Goal: Task Accomplishment & Management: Manage account settings

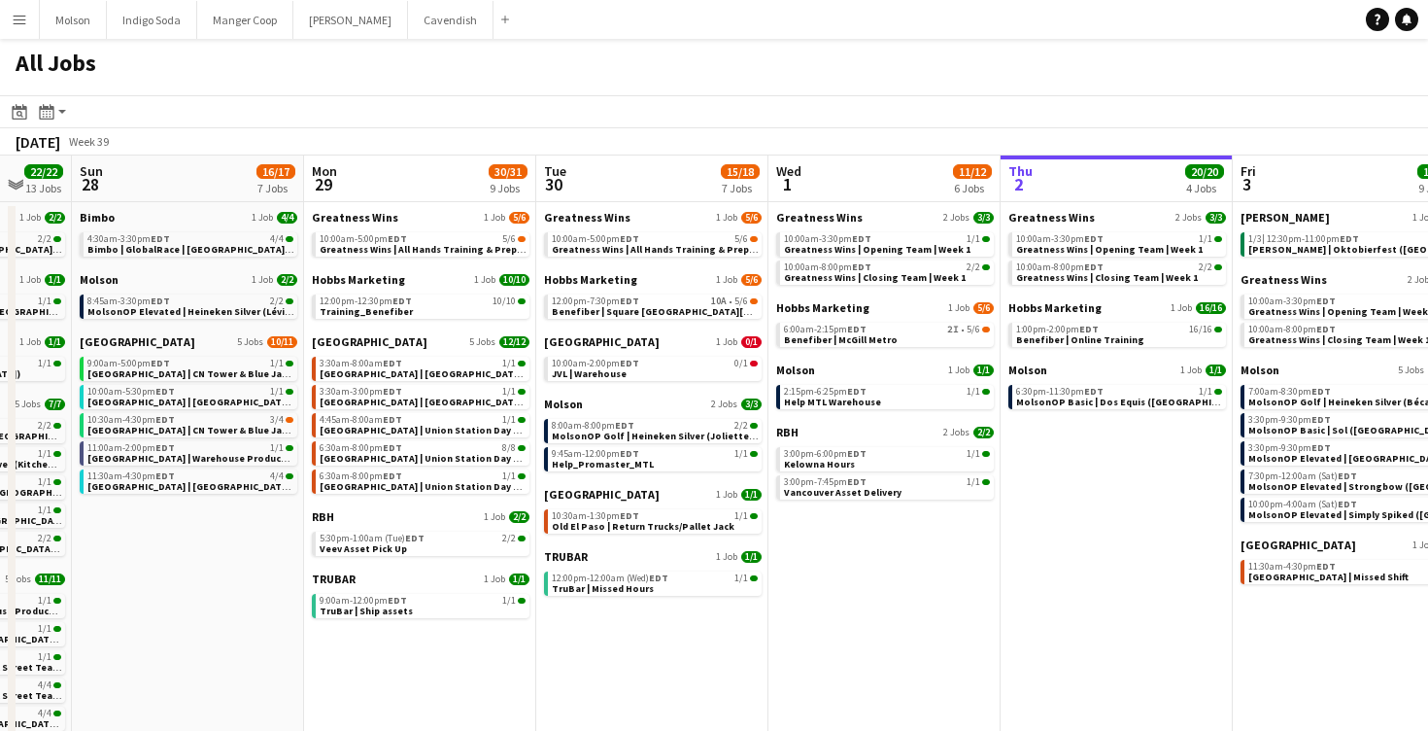
scroll to position [0, 675]
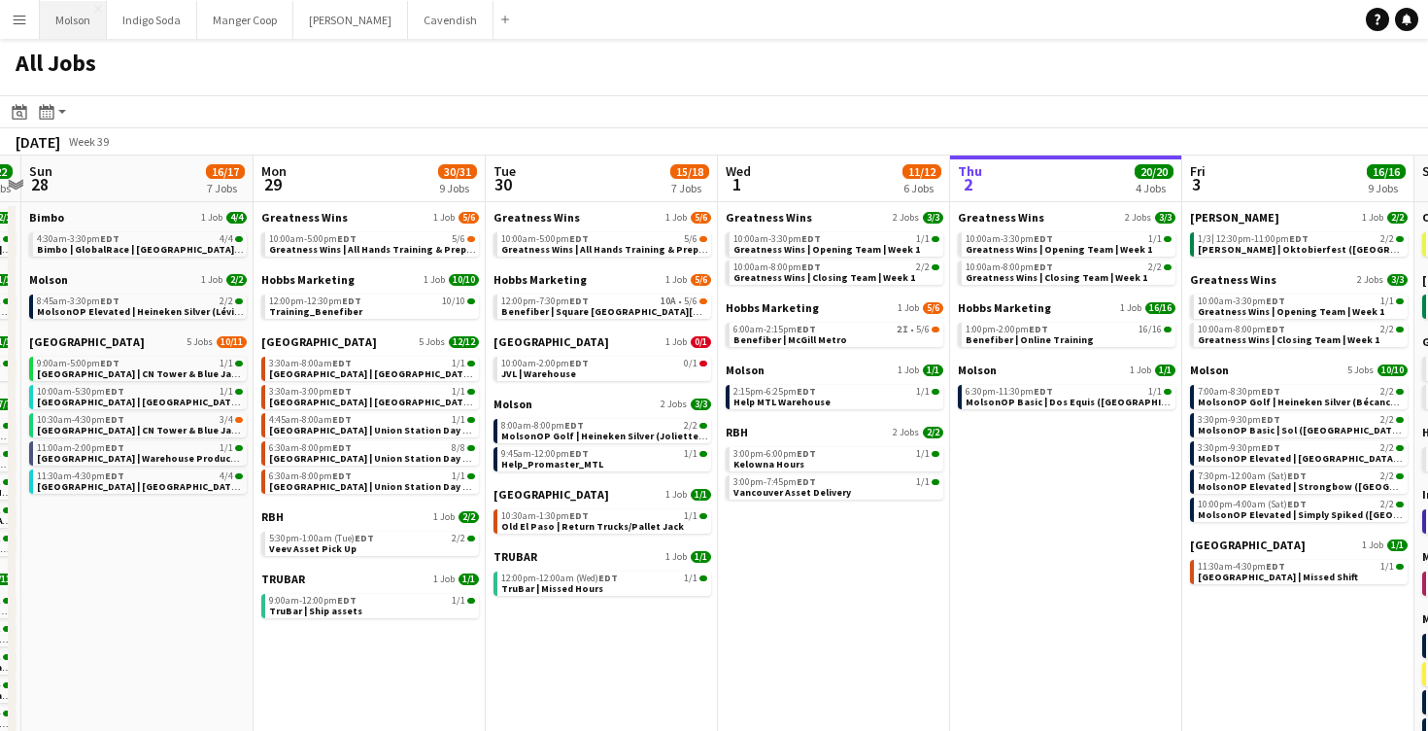
click at [76, 23] on button "Molson Close" at bounding box center [73, 20] width 67 height 38
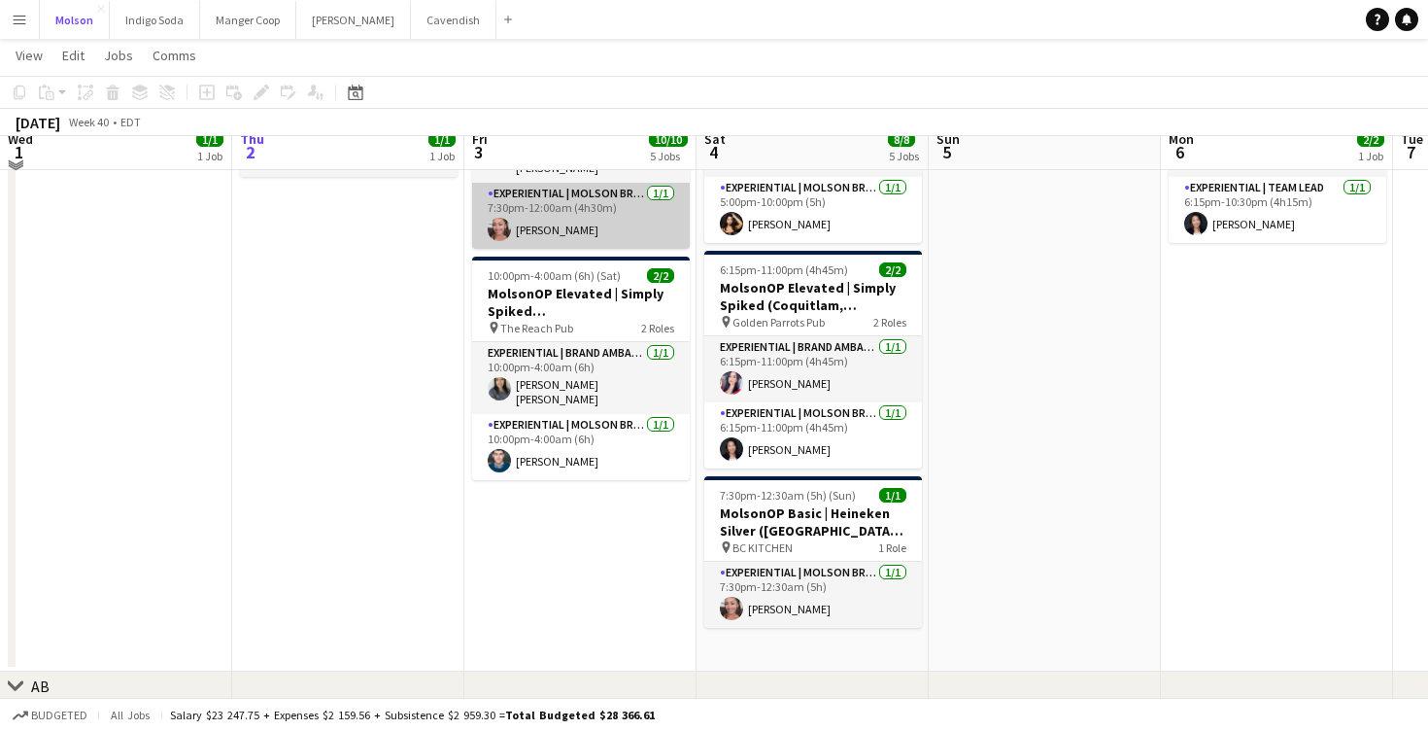
scroll to position [1427, 0]
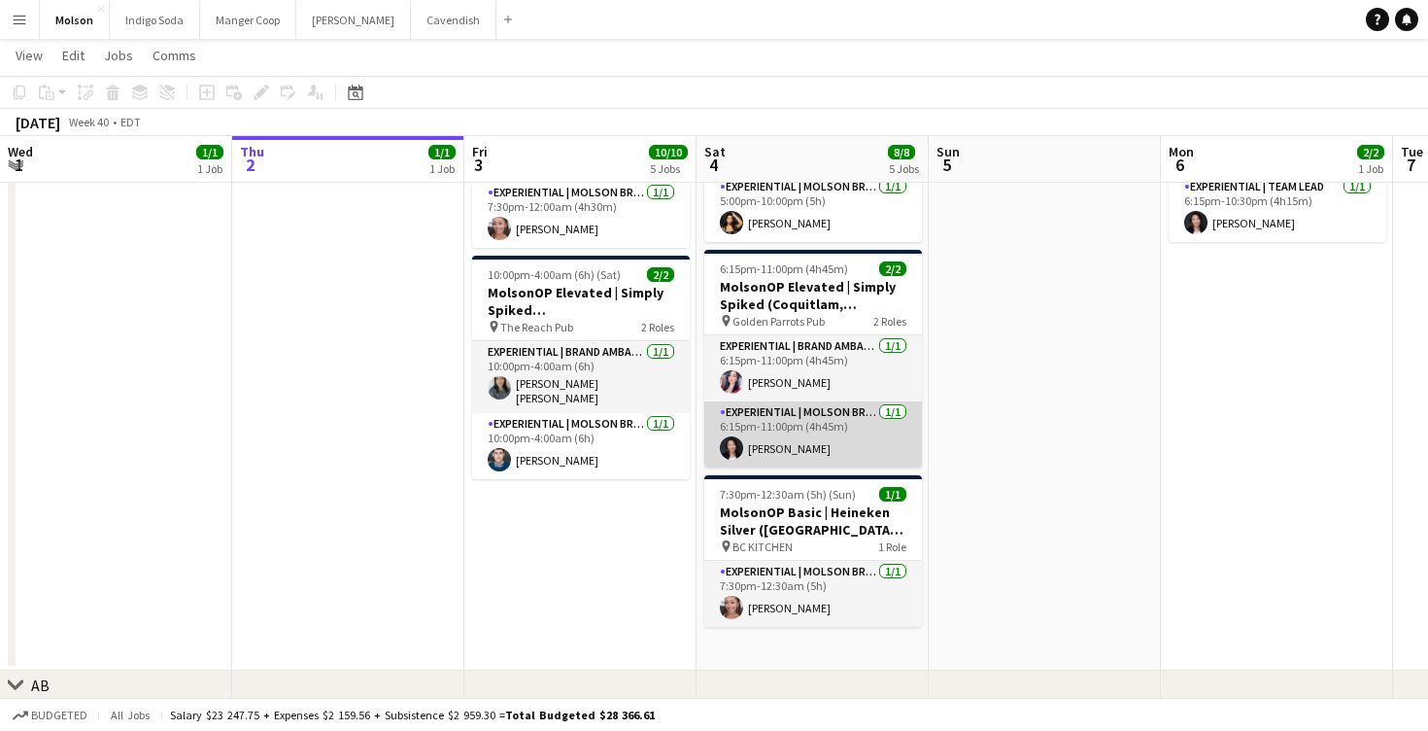
click at [732, 448] on app-user-avatar at bounding box center [731, 447] width 23 height 23
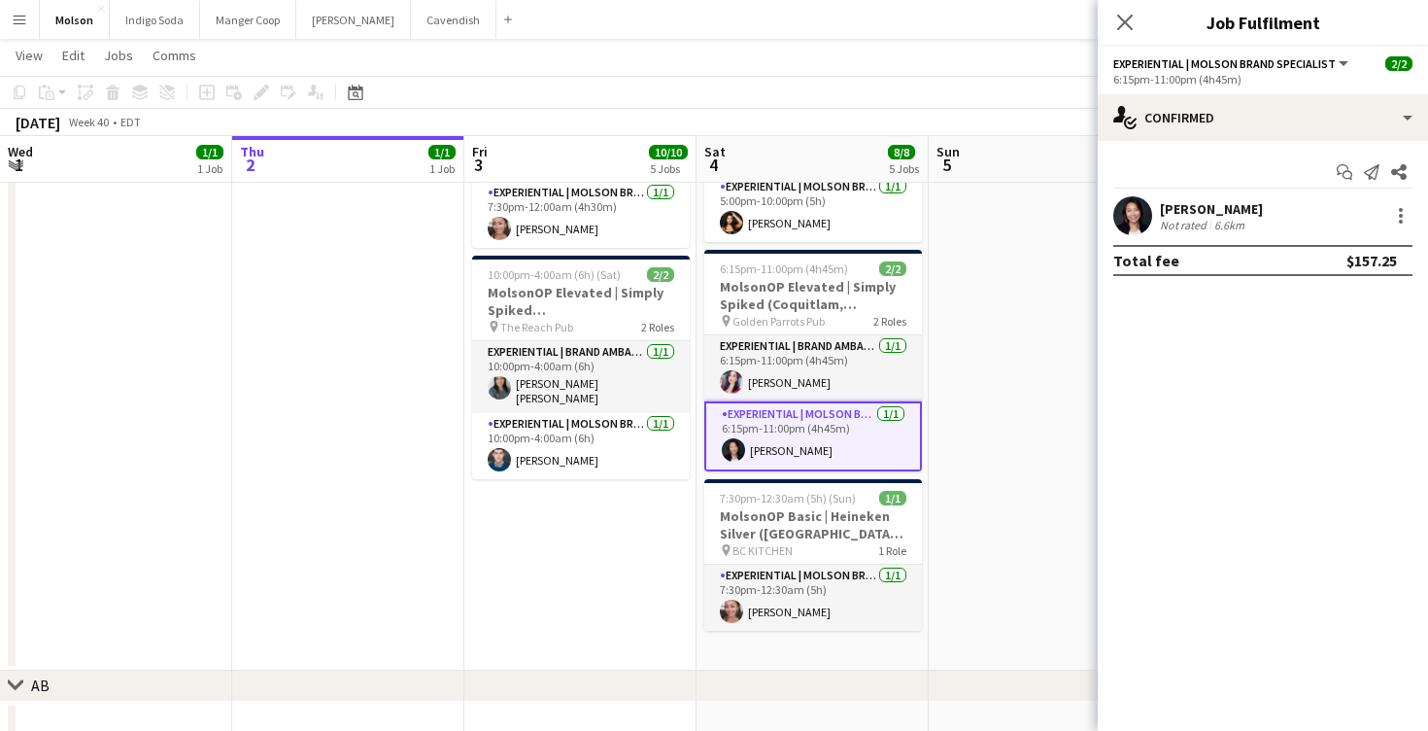
click at [1134, 224] on app-user-avatar at bounding box center [1133, 215] width 39 height 39
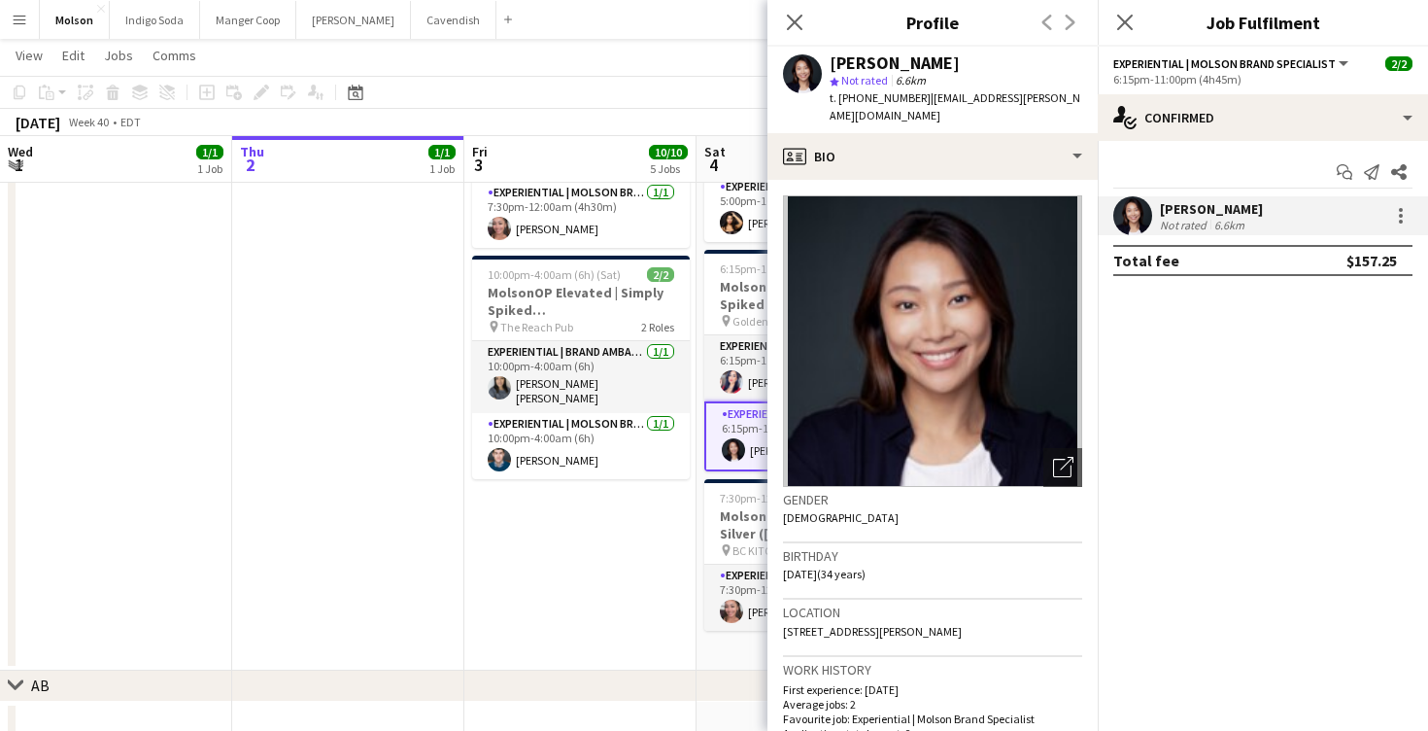
click at [1132, 211] on app-user-avatar at bounding box center [1133, 215] width 39 height 39
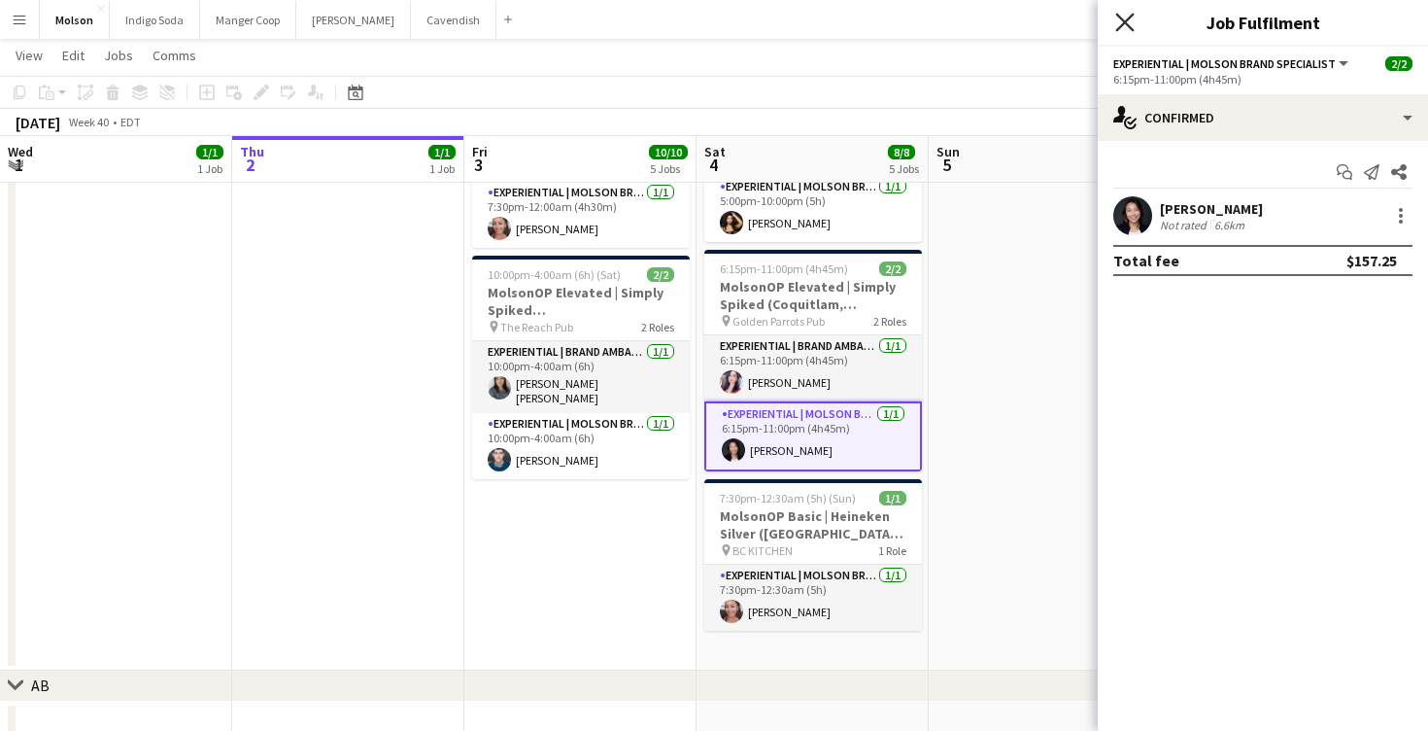
click at [1115, 19] on icon "Close pop-in" at bounding box center [1124, 22] width 18 height 18
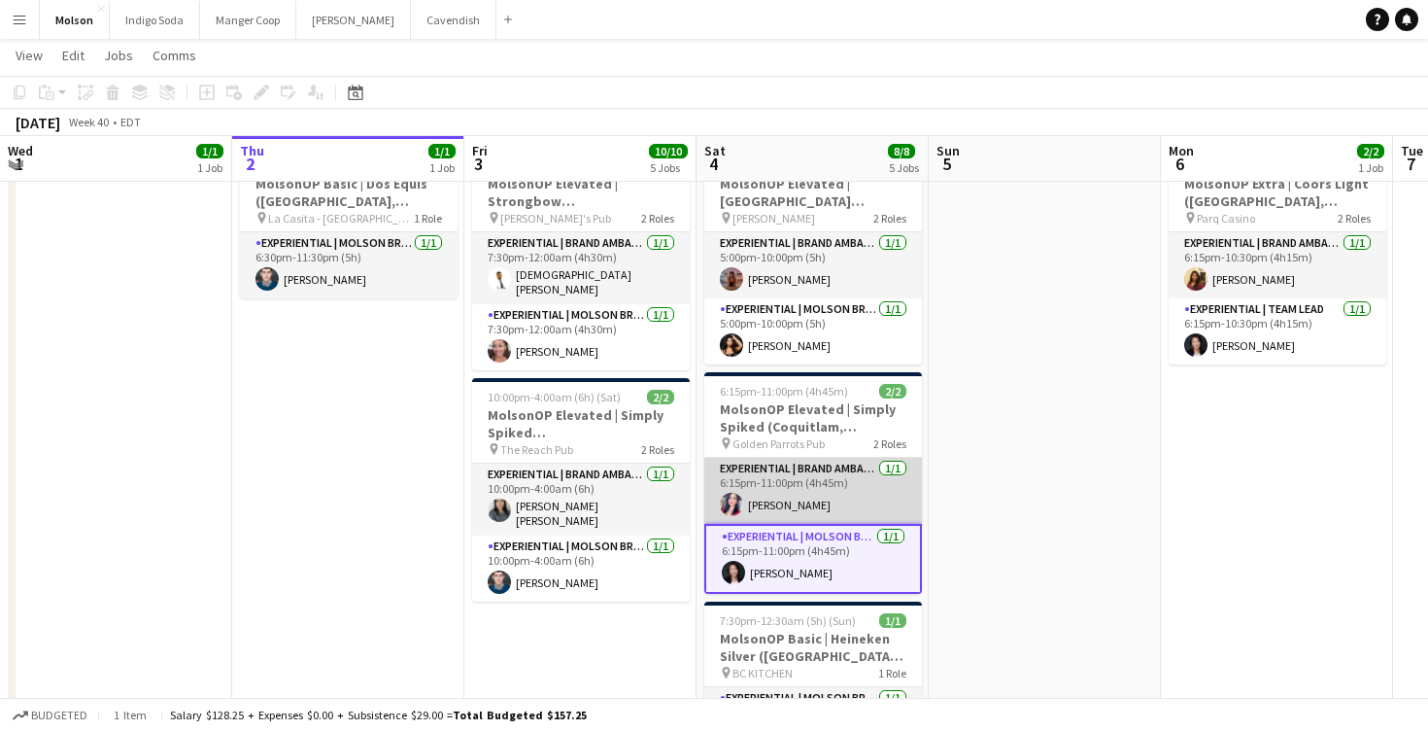
scroll to position [1308, 0]
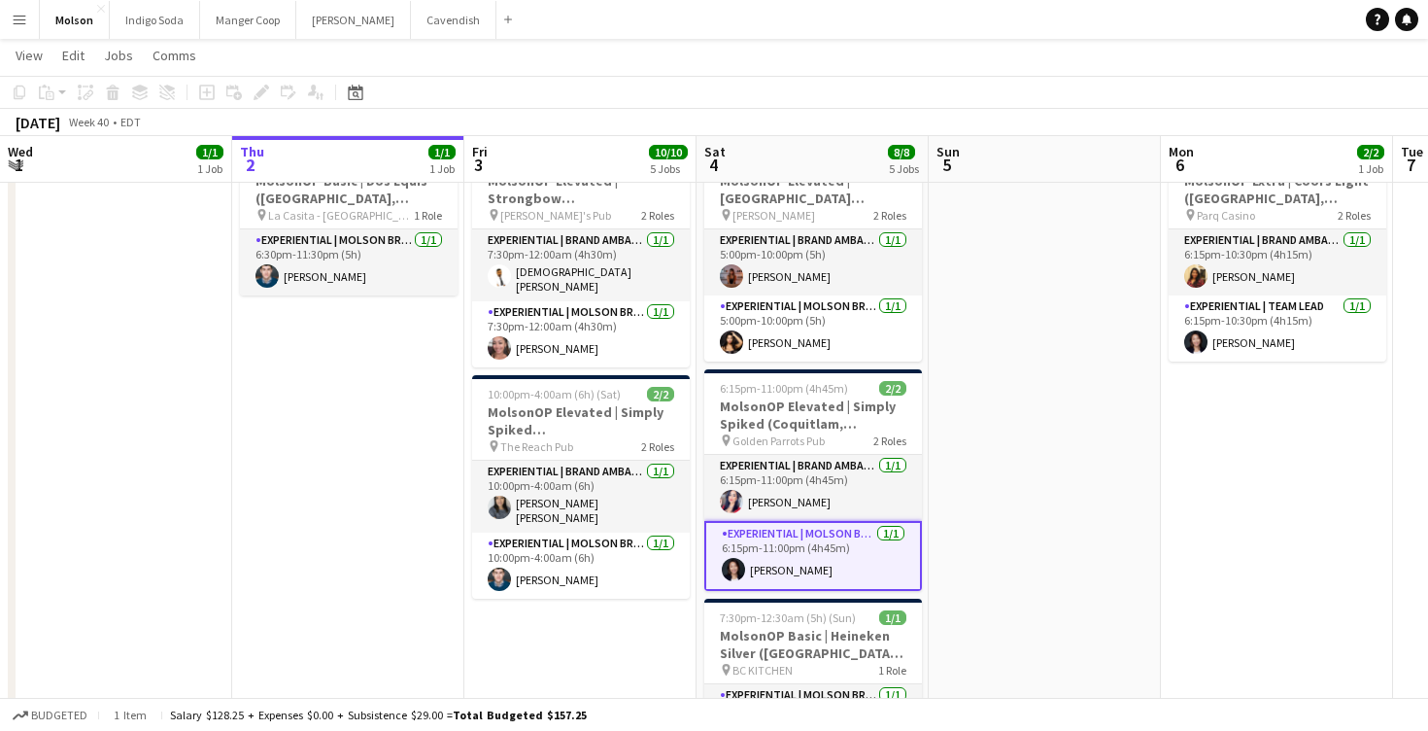
click at [732, 563] on app-user-avatar at bounding box center [733, 569] width 23 height 23
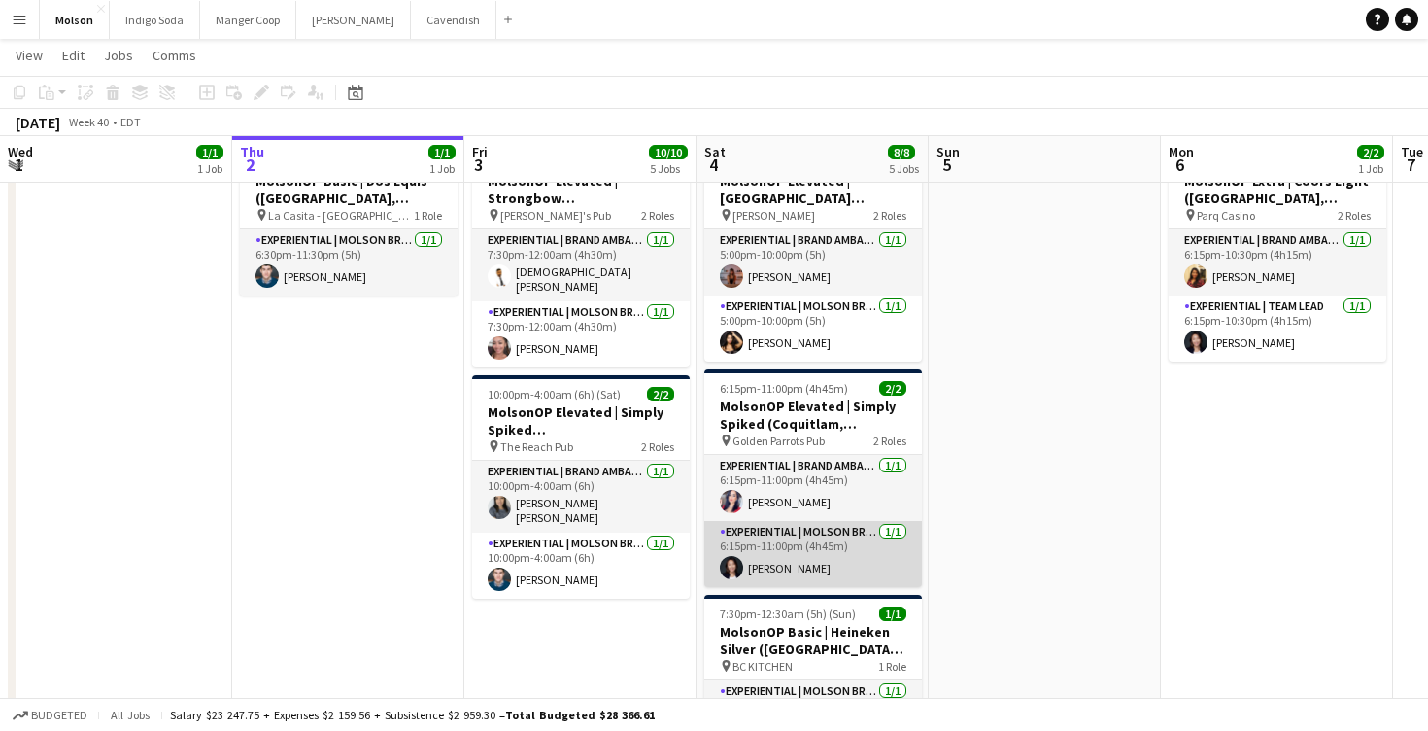
click at [731, 563] on app-user-avatar at bounding box center [731, 567] width 23 height 23
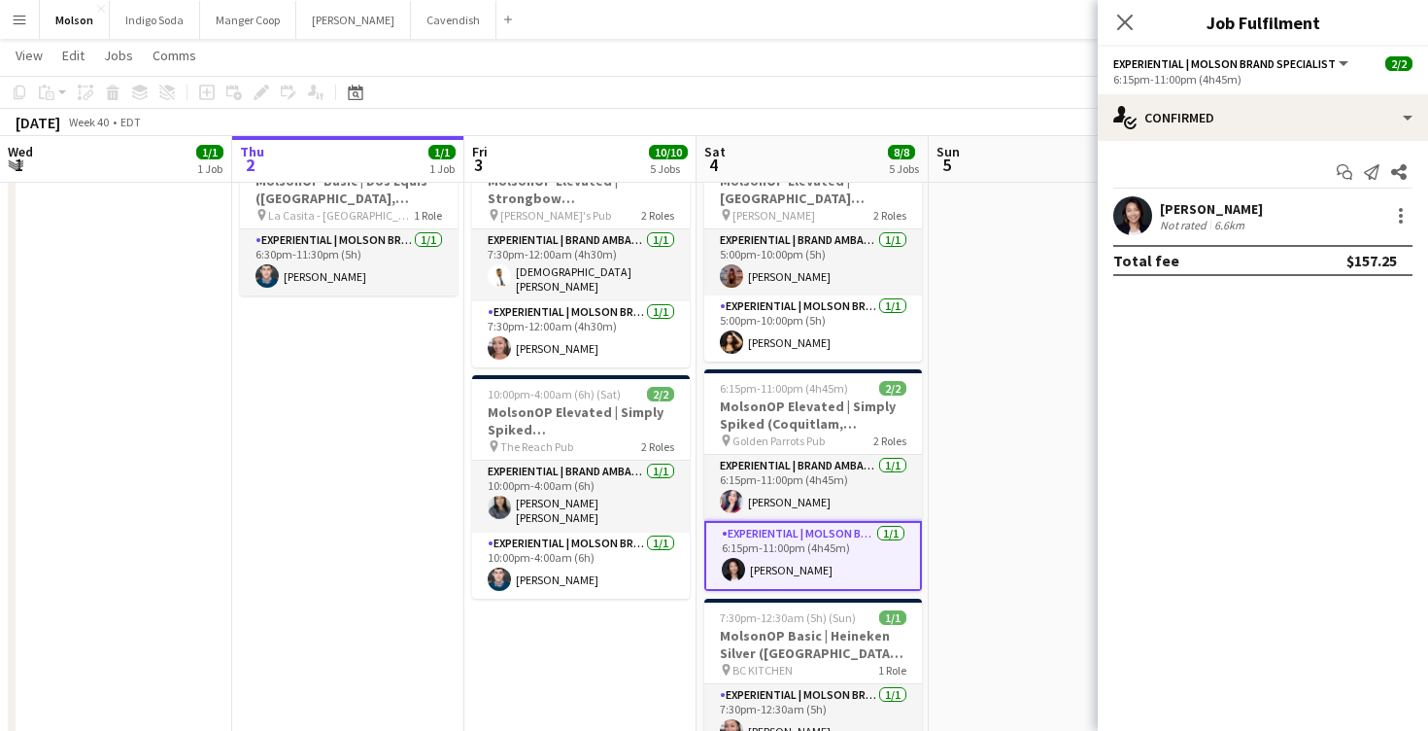
click at [1134, 220] on app-user-avatar at bounding box center [1133, 215] width 39 height 39
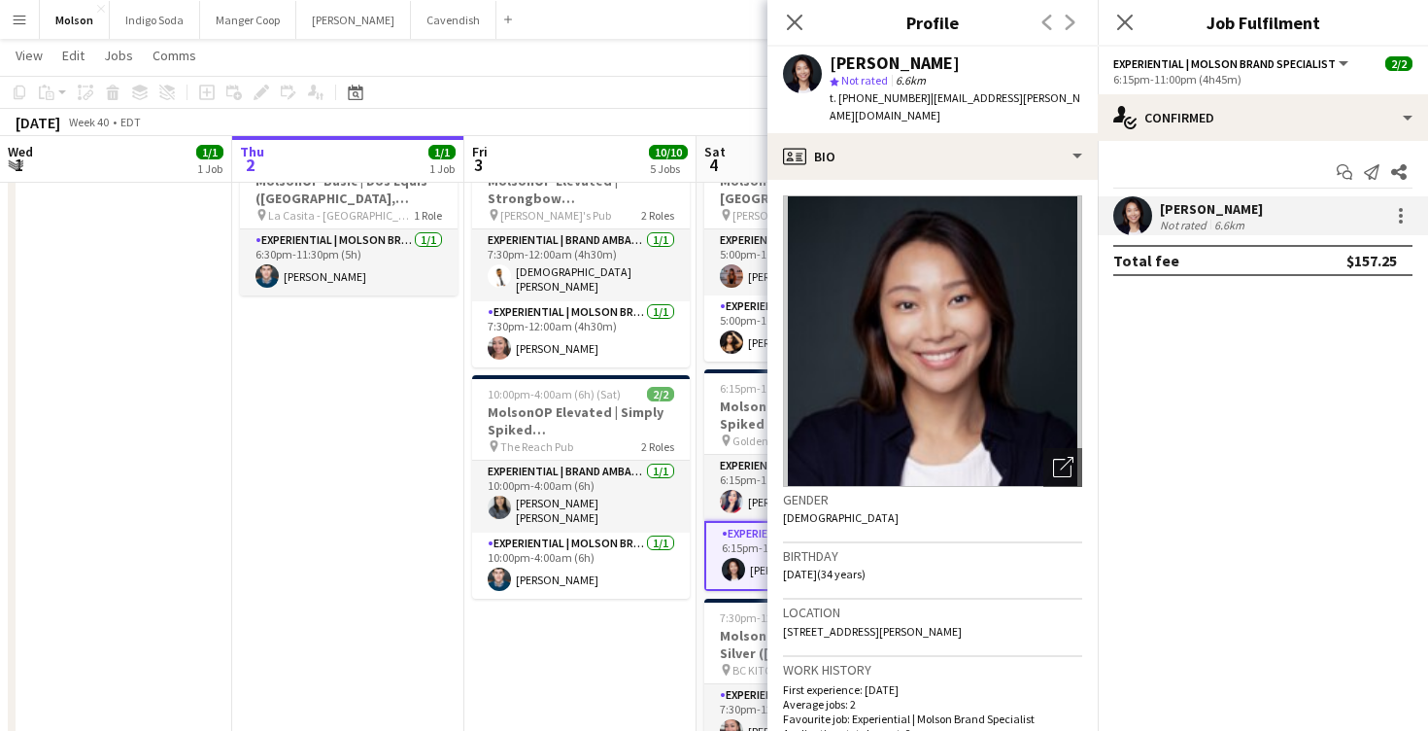
click at [895, 95] on span "t. [PHONE_NUMBER]" at bounding box center [880, 97] width 101 height 15
copy span "17787235931"
click at [783, 24] on app-icon "Close pop-in" at bounding box center [795, 23] width 28 height 28
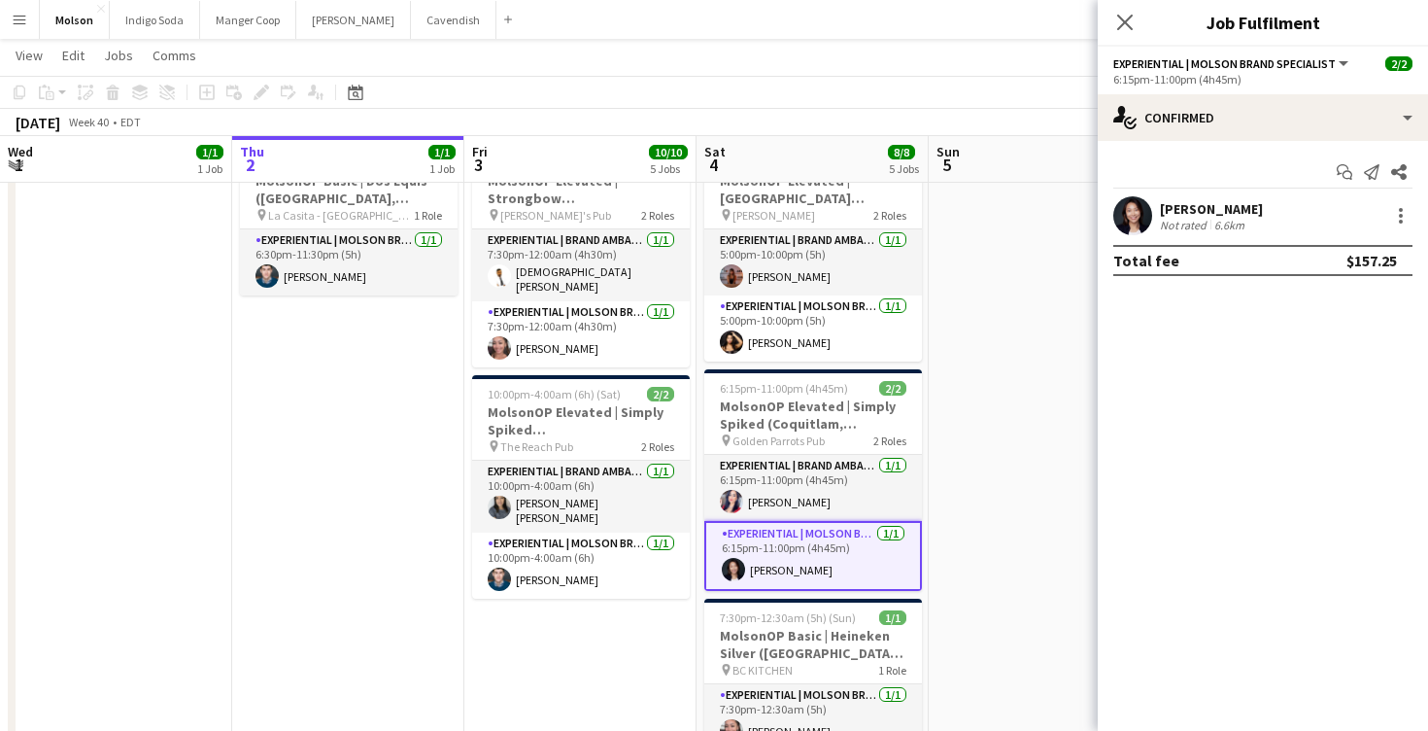
click at [1109, 224] on div "[PERSON_NAME] Not rated 6.6km" at bounding box center [1263, 215] width 330 height 39
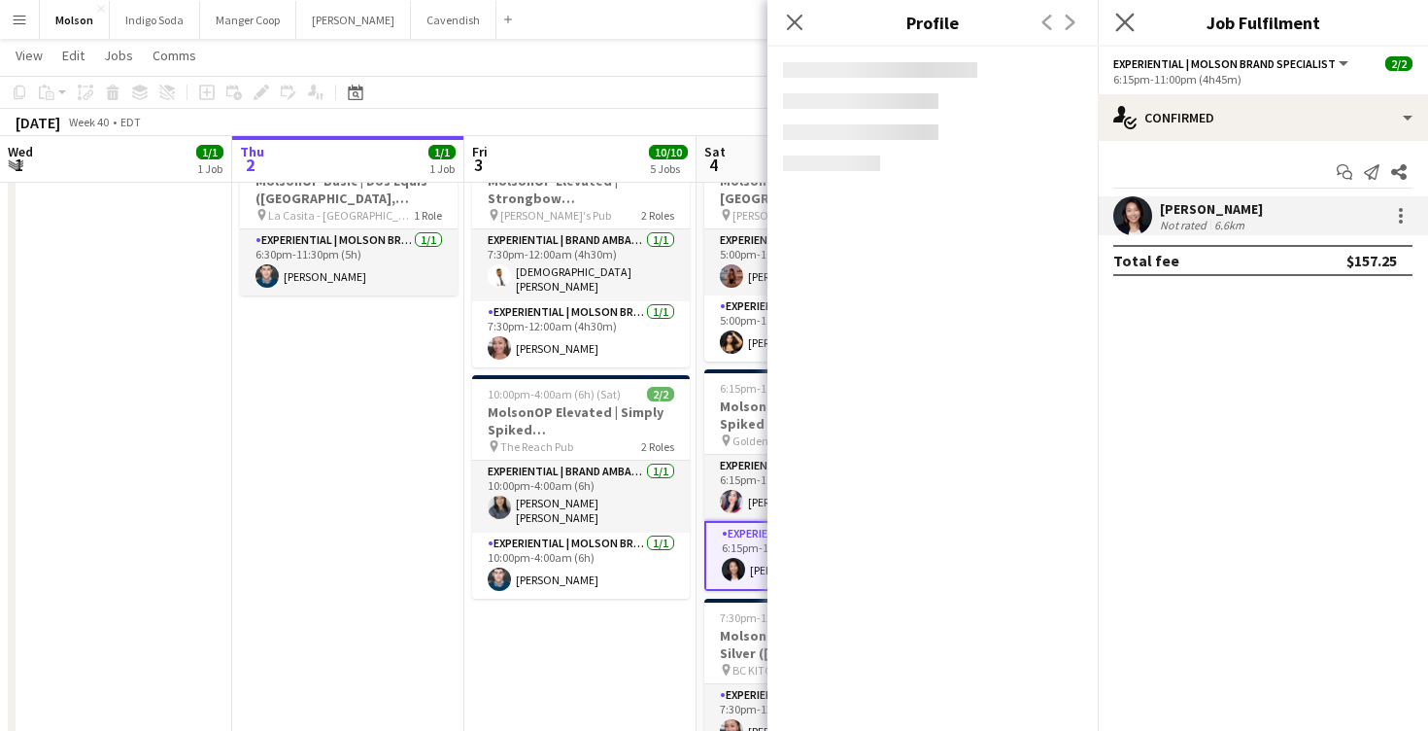
click at [1136, 22] on app-icon "Close pop-in" at bounding box center [1126, 23] width 28 height 28
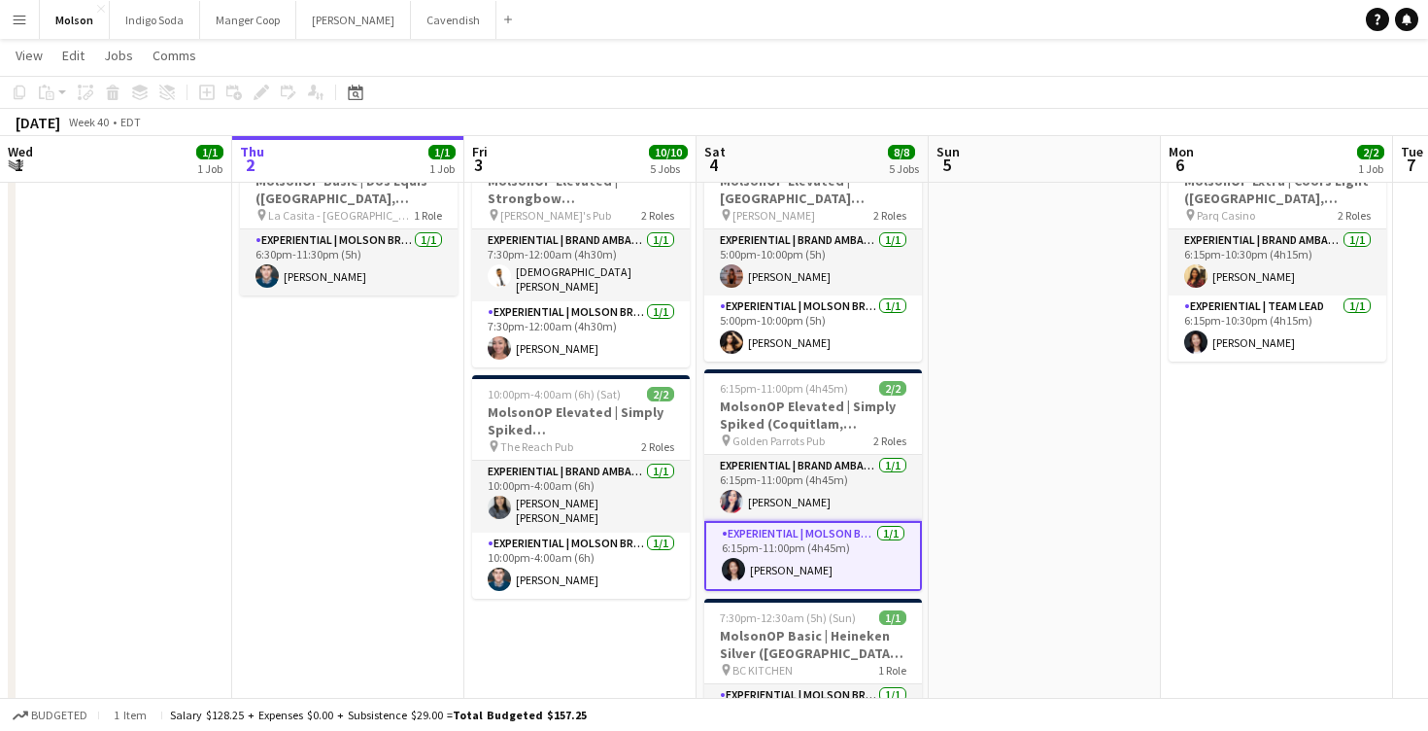
click at [1025, 343] on app-date-cell at bounding box center [1045, 463] width 232 height 654
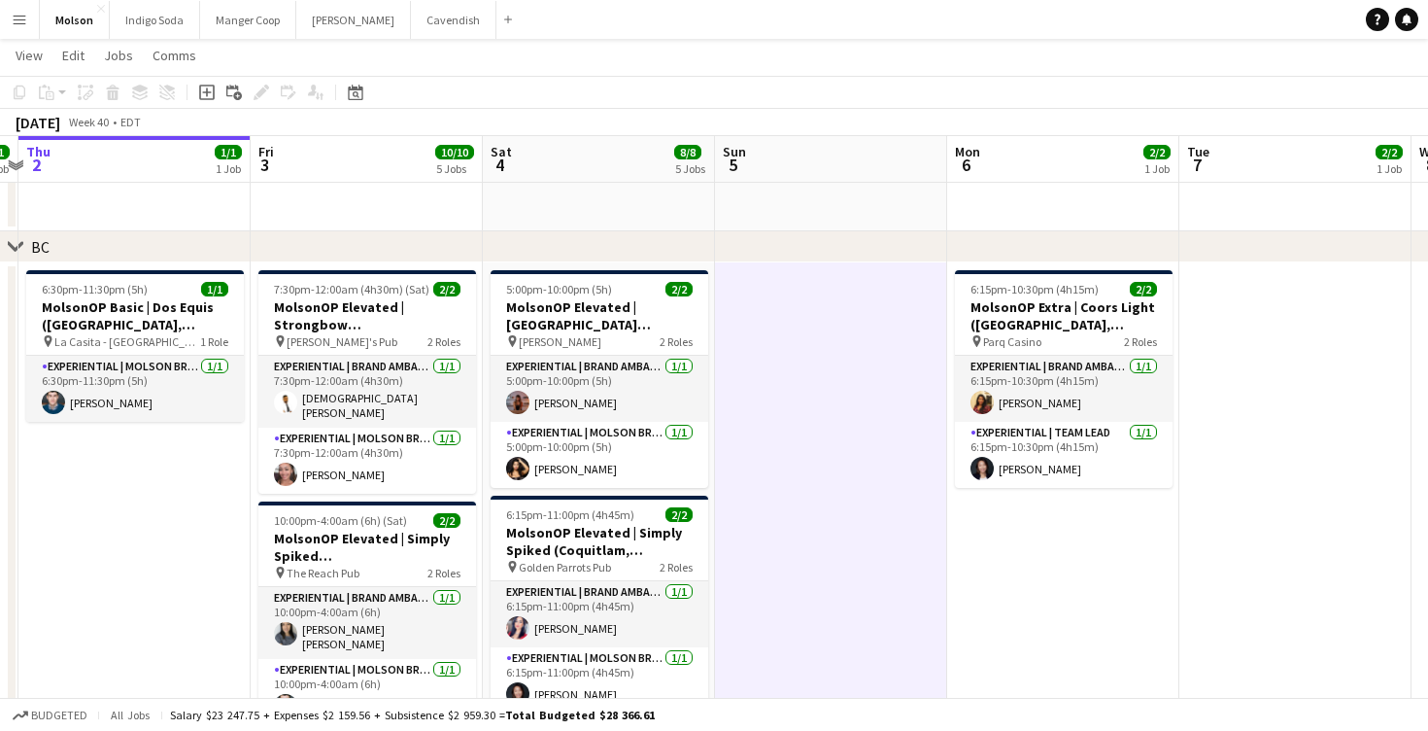
scroll to position [0, 684]
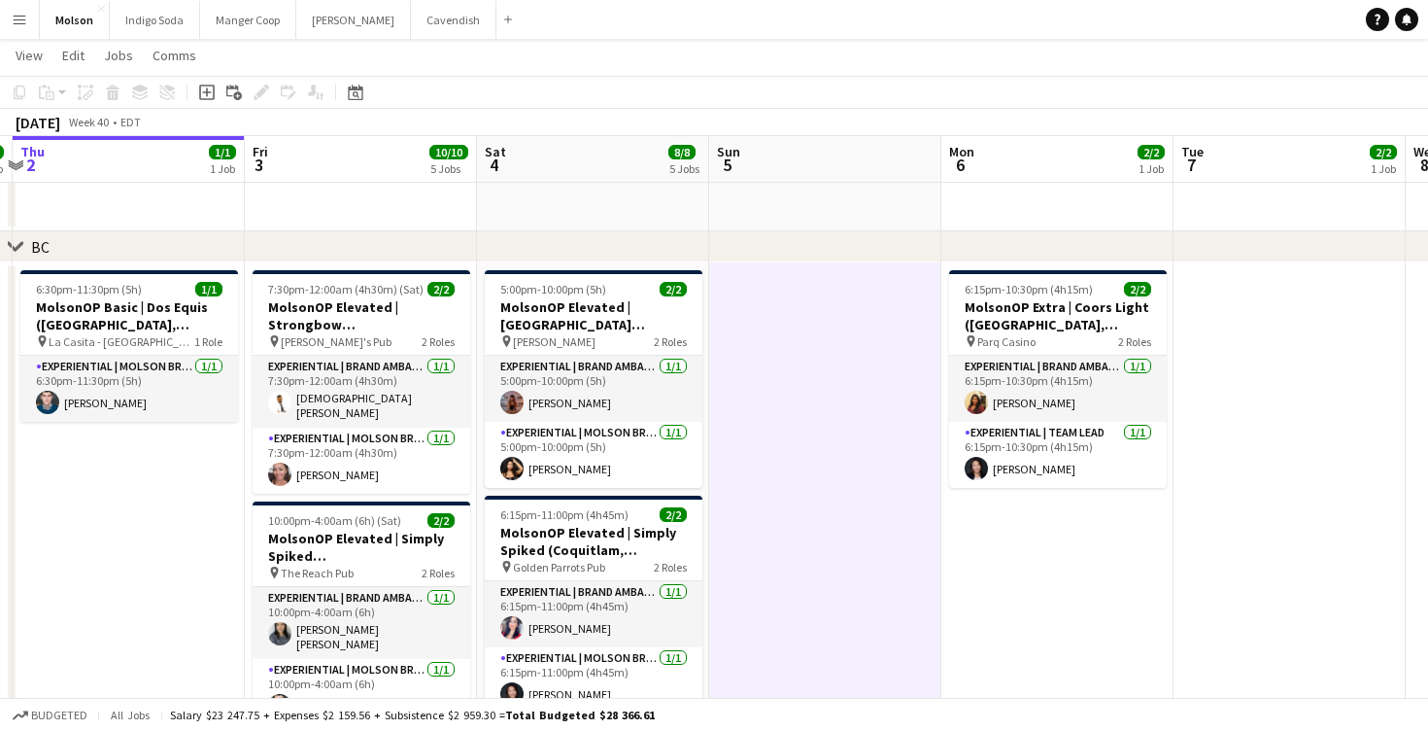
click at [22, 17] on app-icon "Menu" at bounding box center [20, 20] width 16 height 16
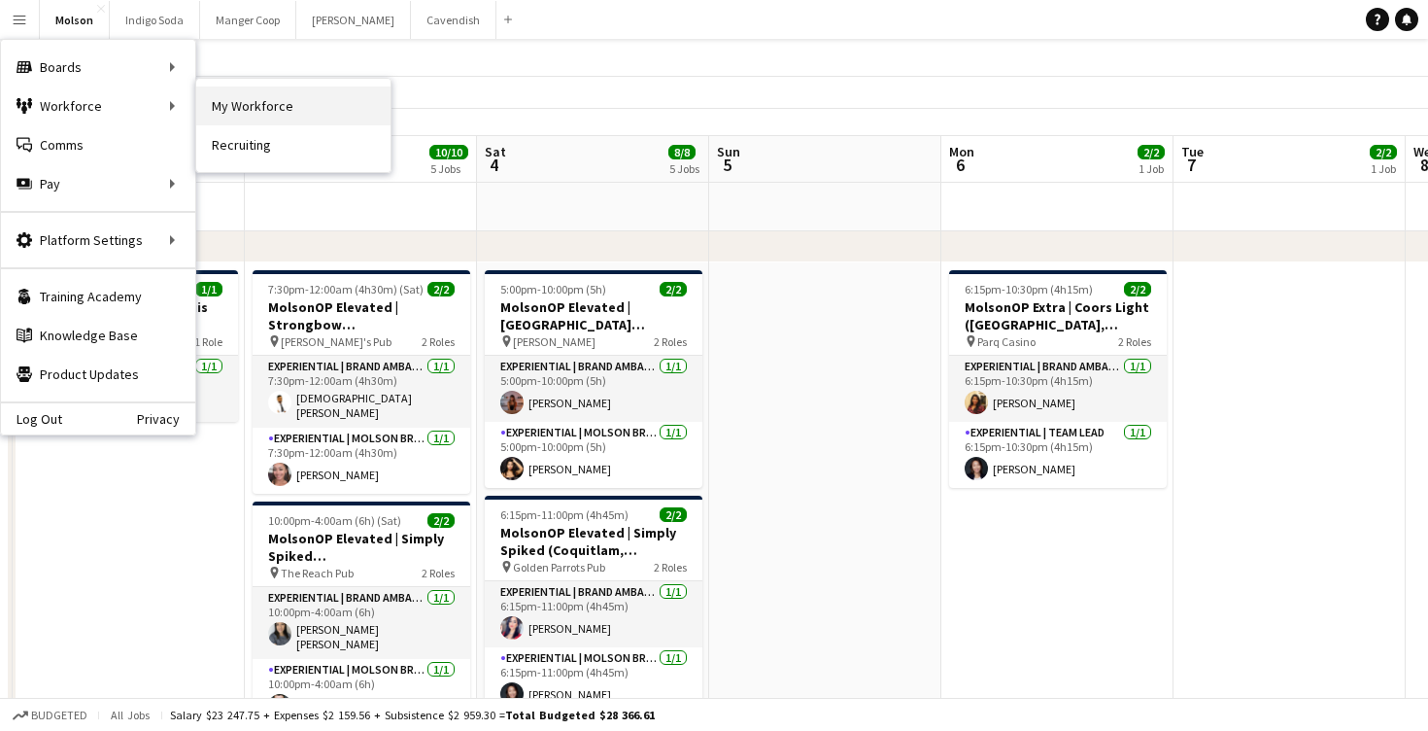
click at [283, 120] on link "My Workforce" at bounding box center [293, 105] width 194 height 39
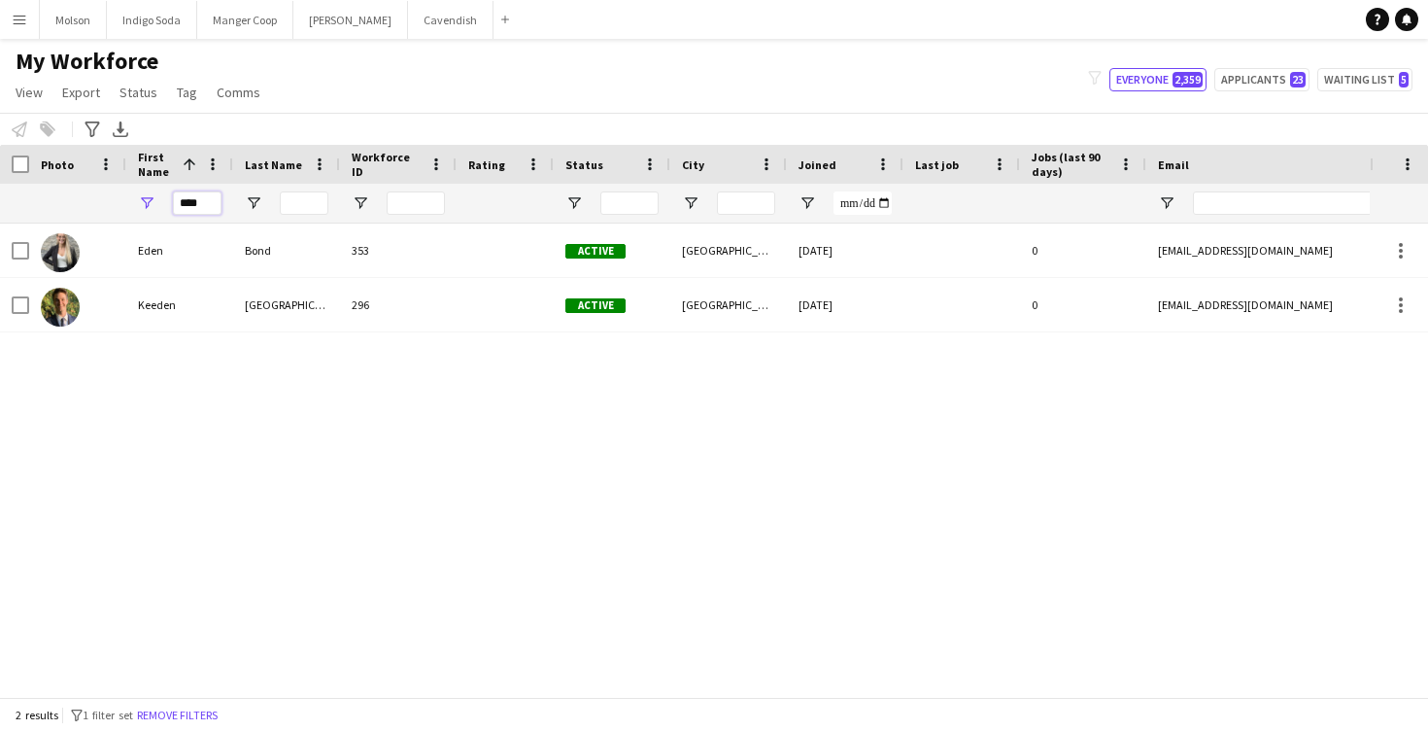
click at [198, 201] on input "****" at bounding box center [197, 202] width 49 height 23
click at [197, 200] on input "****" at bounding box center [197, 202] width 49 height 23
type input "*"
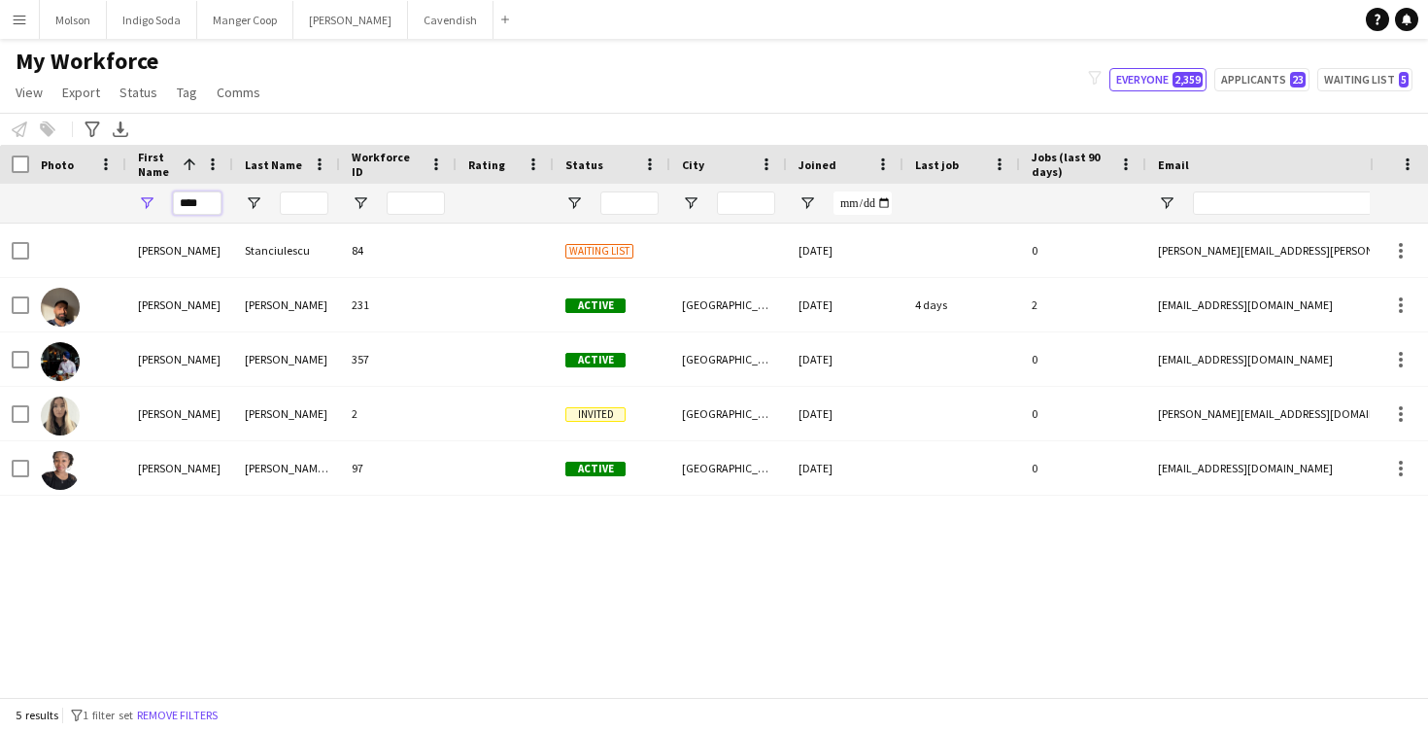
click at [189, 205] on input "****" at bounding box center [197, 202] width 49 height 23
paste input "**********"
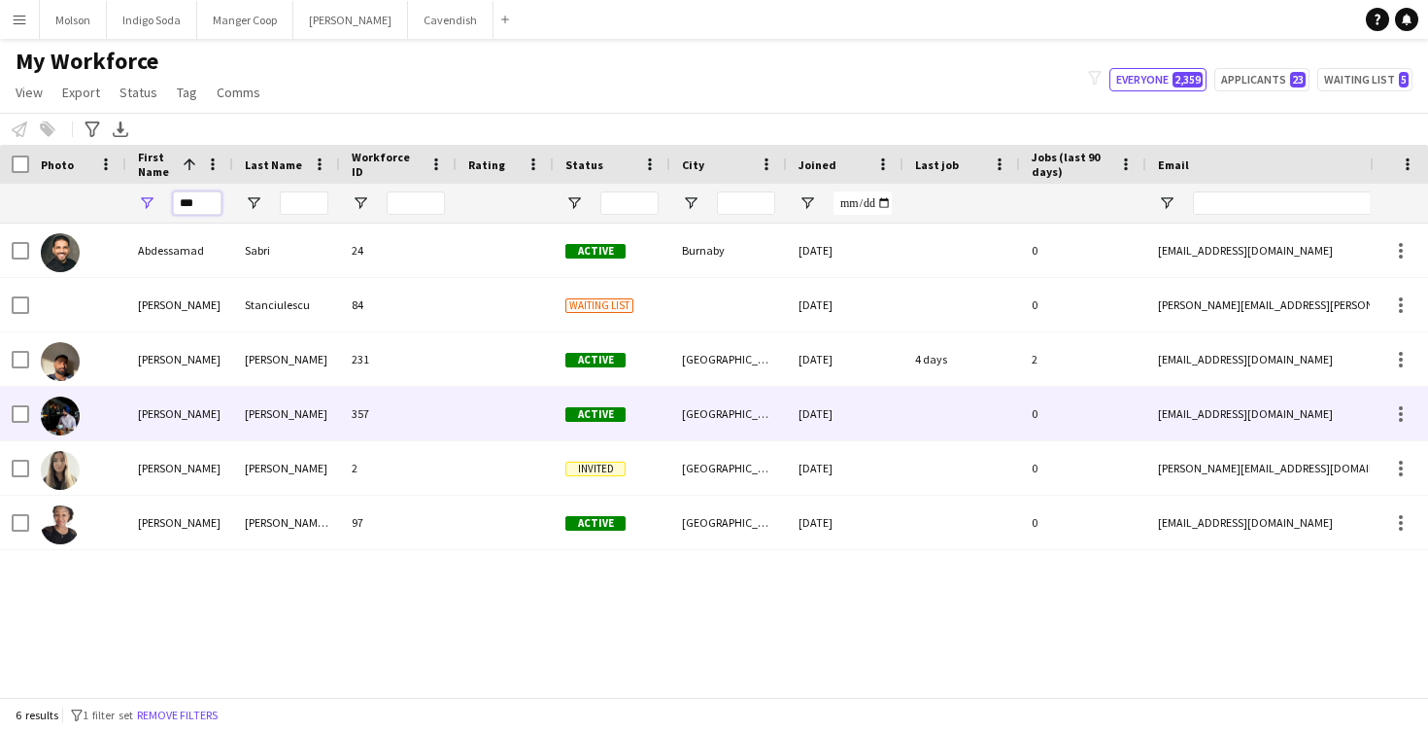
type input "***"
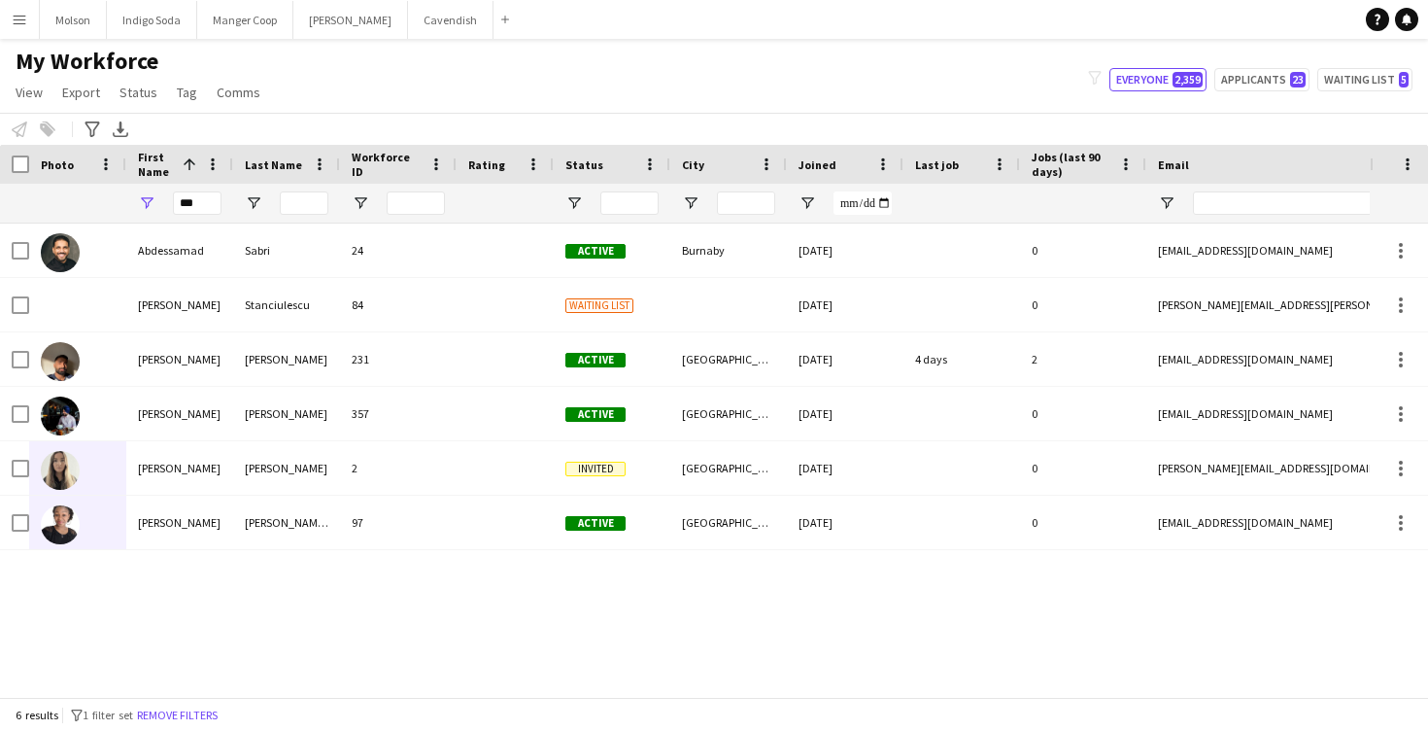
drag, startPoint x: 61, startPoint y: 424, endPoint x: 206, endPoint y: 653, distance: 271.2
click at [206, 653] on div "[PERSON_NAME] 24 Active Burnaby [DATE] 0 [EMAIL_ADDRESS][DOMAIN_NAME] [PHONE_NU…" at bounding box center [685, 459] width 1370 height 473
click at [70, 31] on button "Molson Close" at bounding box center [73, 20] width 67 height 38
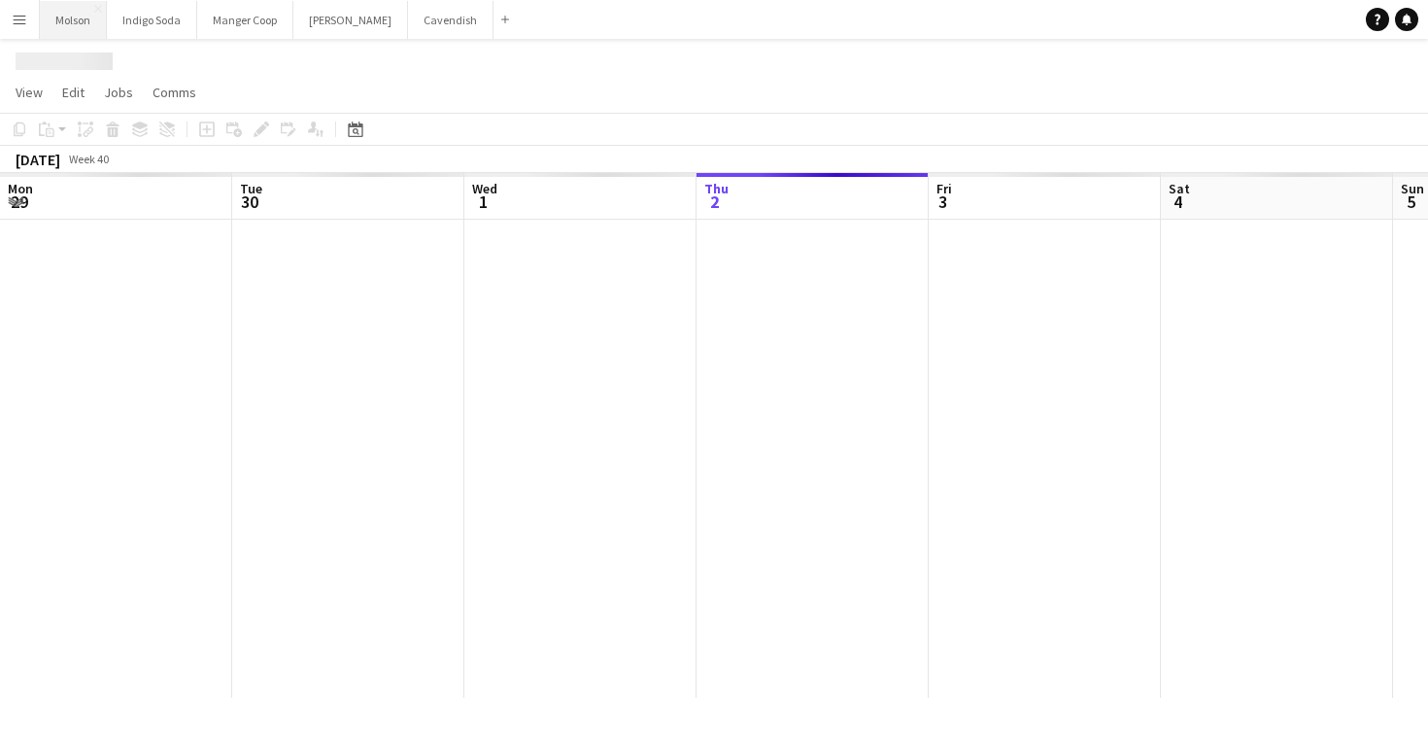
scroll to position [0, 464]
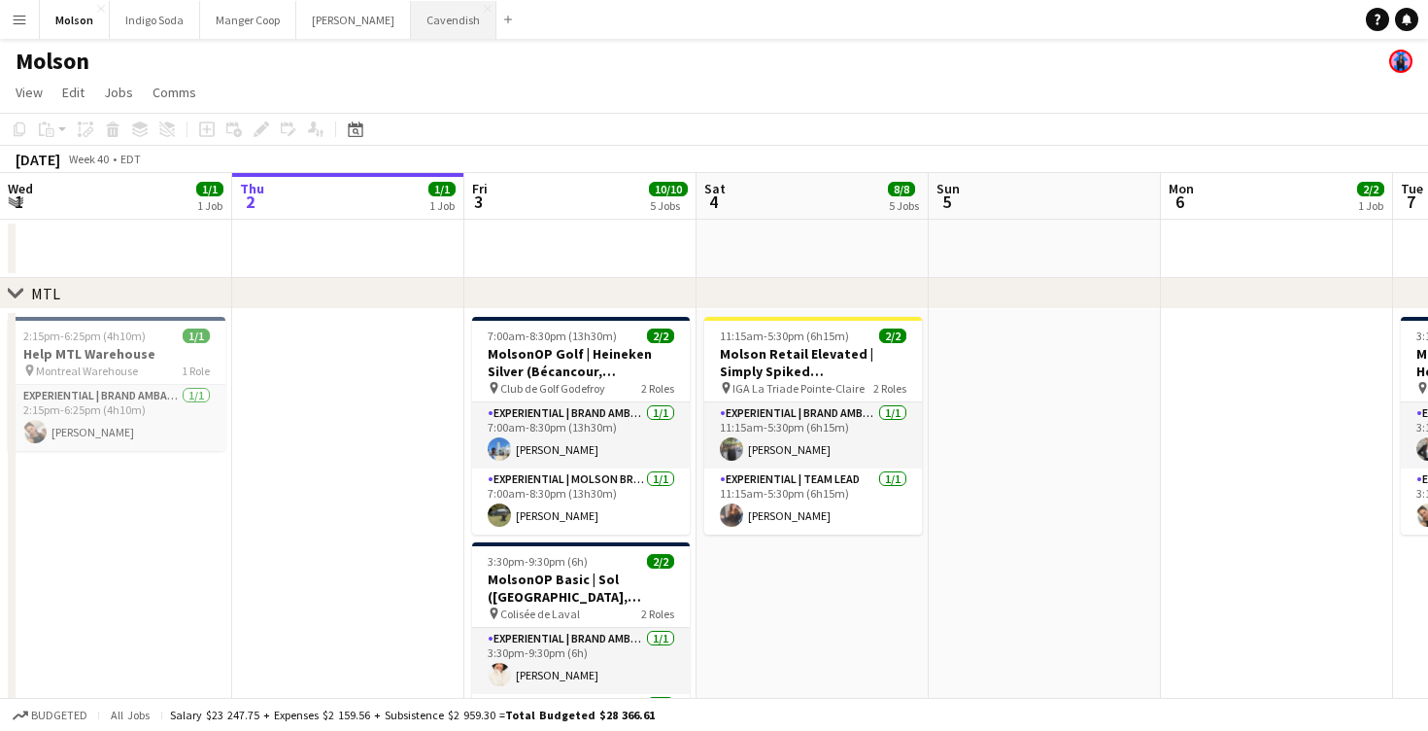
click at [411, 25] on button "Cavendish Close" at bounding box center [454, 20] width 86 height 38
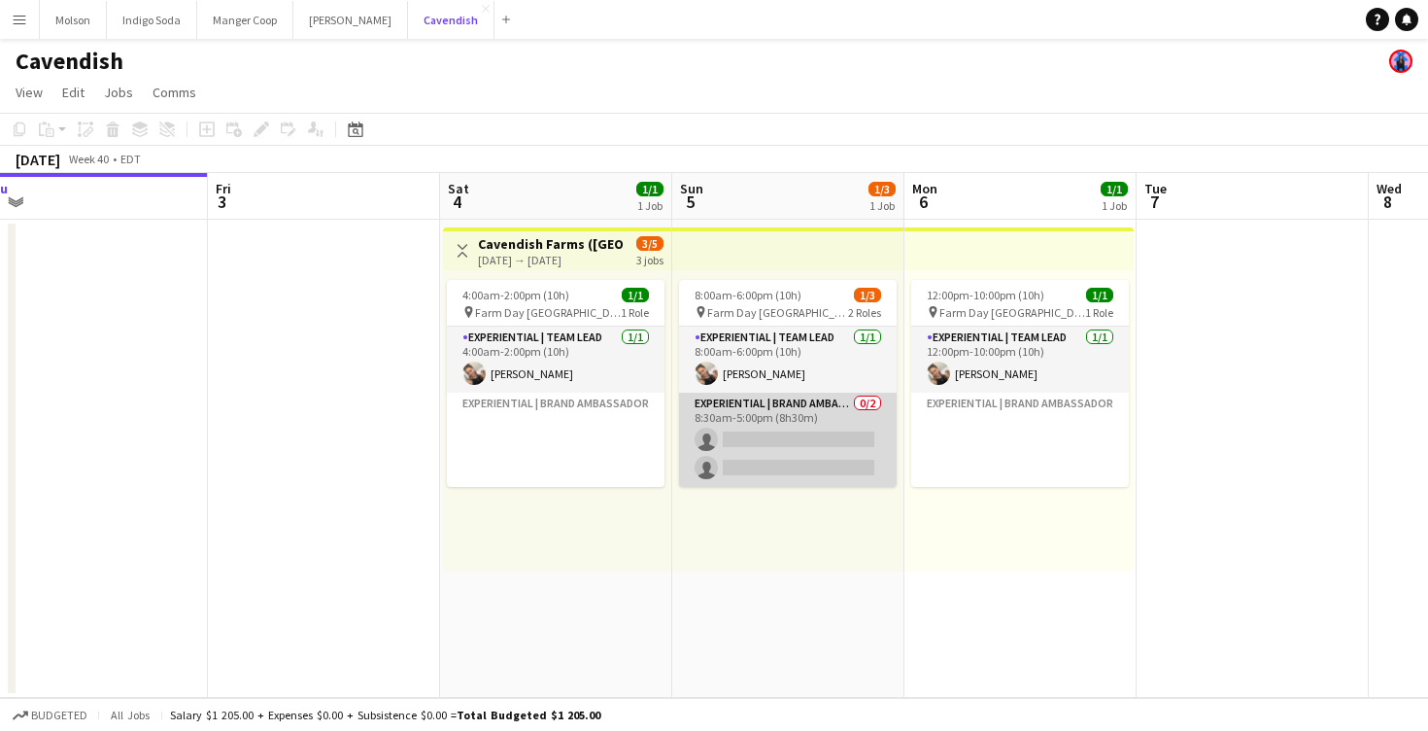
scroll to position [0, 752]
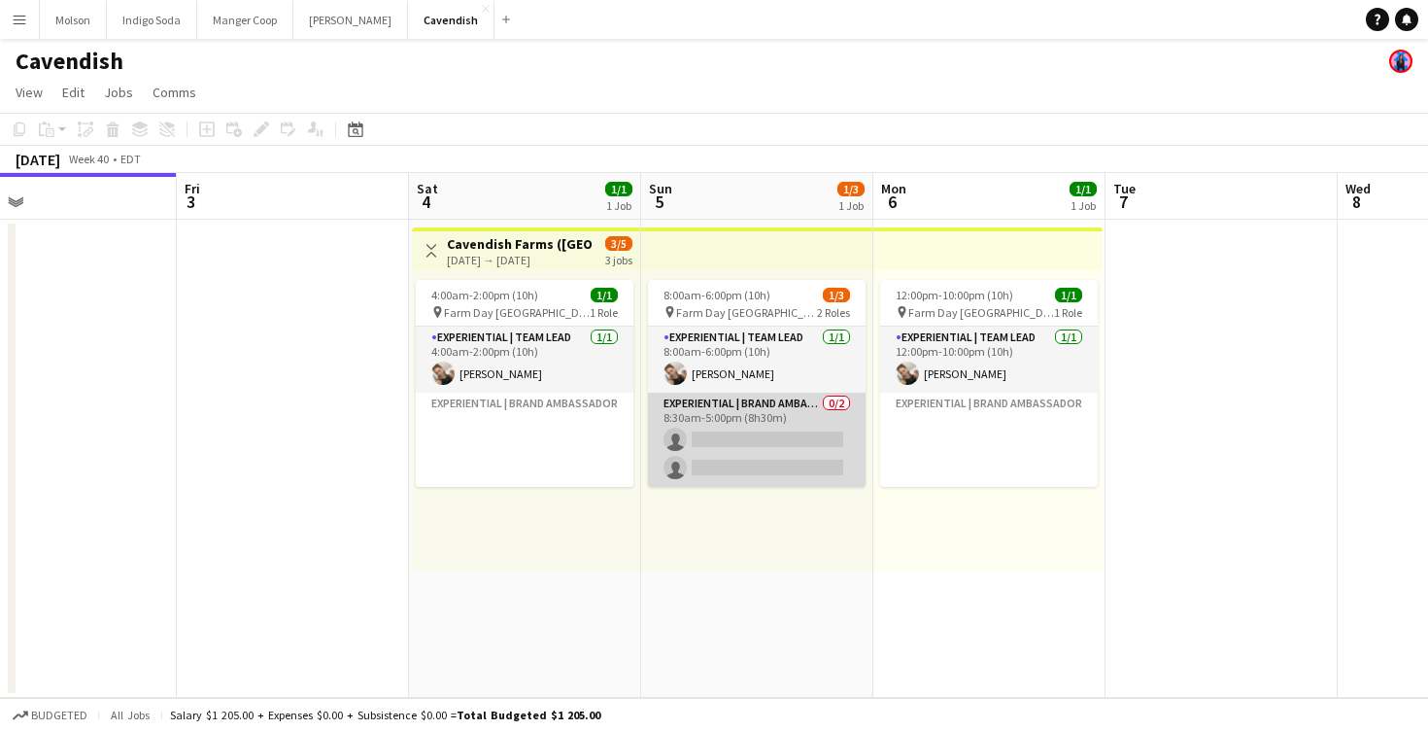
click at [725, 466] on app-card-role "Experiential | Brand Ambassador 0/2 8:30am-5:00pm (8h30m) single-neutral-action…" at bounding box center [757, 440] width 218 height 94
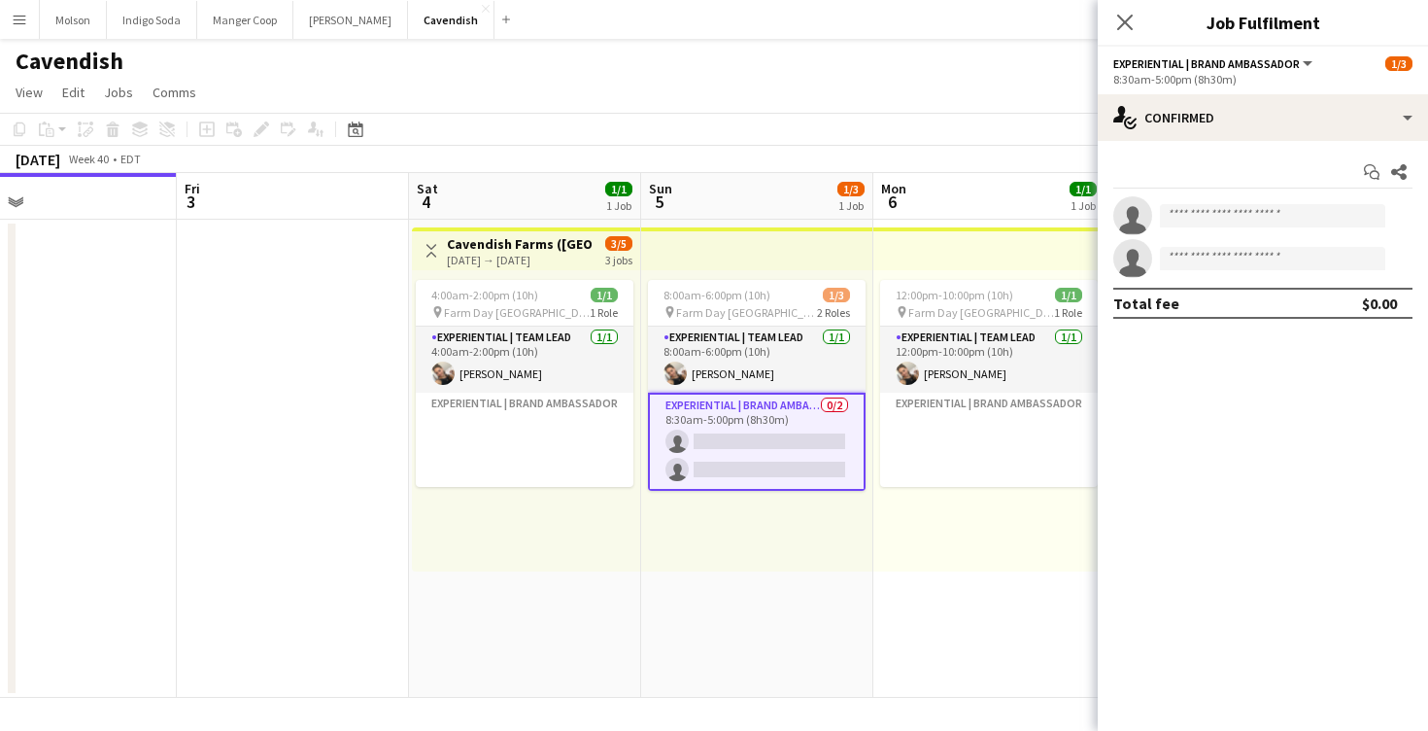
click at [749, 445] on app-card-role "Experiential | Brand Ambassador 0/2 8:30am-5:00pm (8h30m) single-neutral-action…" at bounding box center [757, 442] width 218 height 98
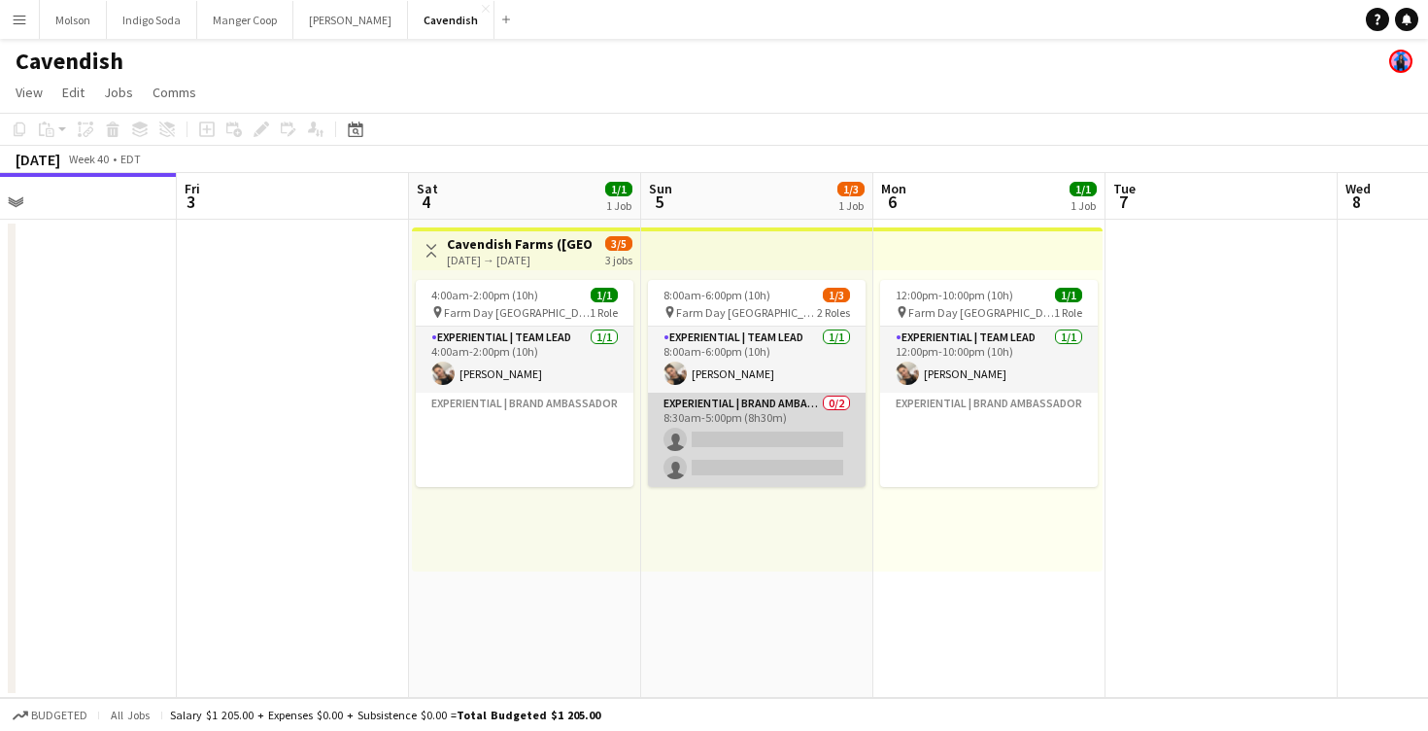
click at [772, 429] on app-card-role "Experiential | Brand Ambassador 0/2 8:30am-5:00pm (8h30m) single-neutral-action…" at bounding box center [757, 440] width 218 height 94
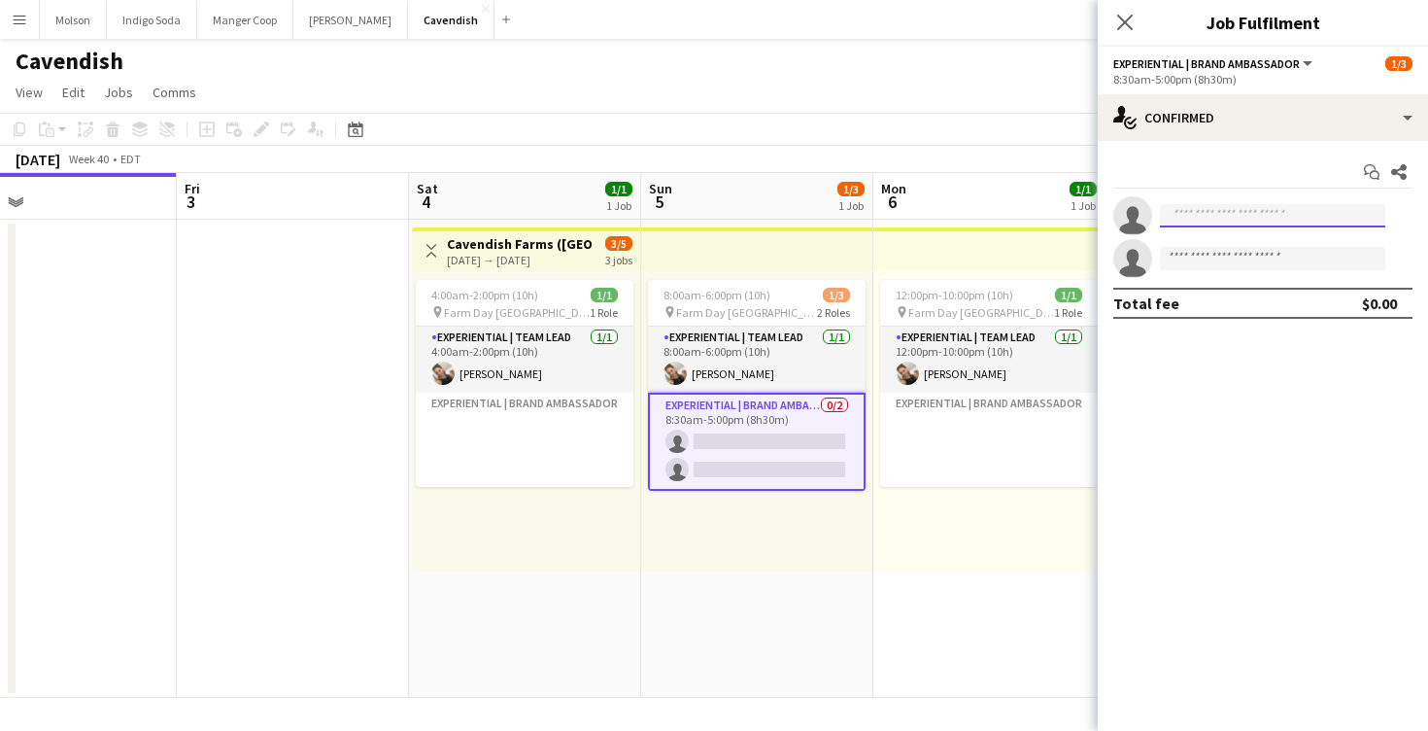
click at [1280, 217] on input at bounding box center [1272, 215] width 225 height 23
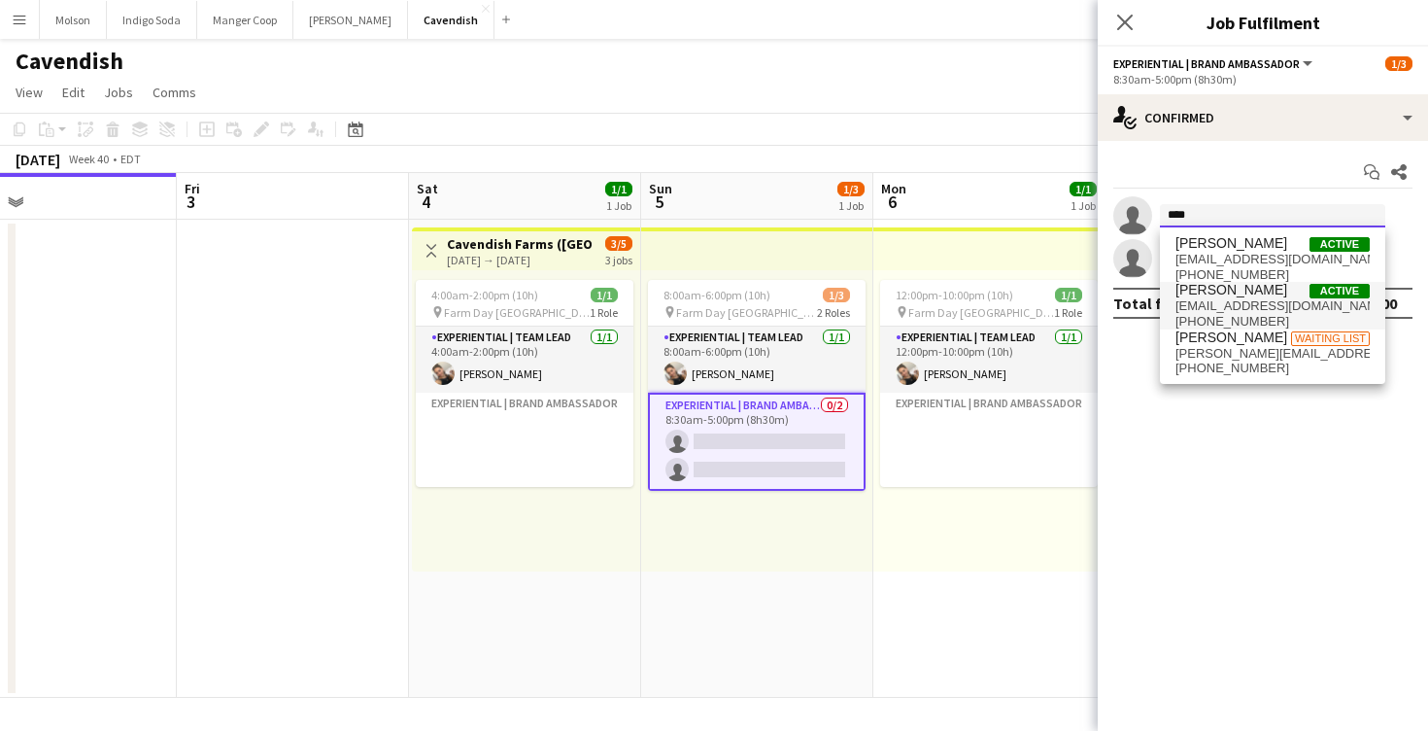
type input "****"
click at [1274, 312] on span "[EMAIL_ADDRESS][DOMAIN_NAME]" at bounding box center [1273, 306] width 194 height 16
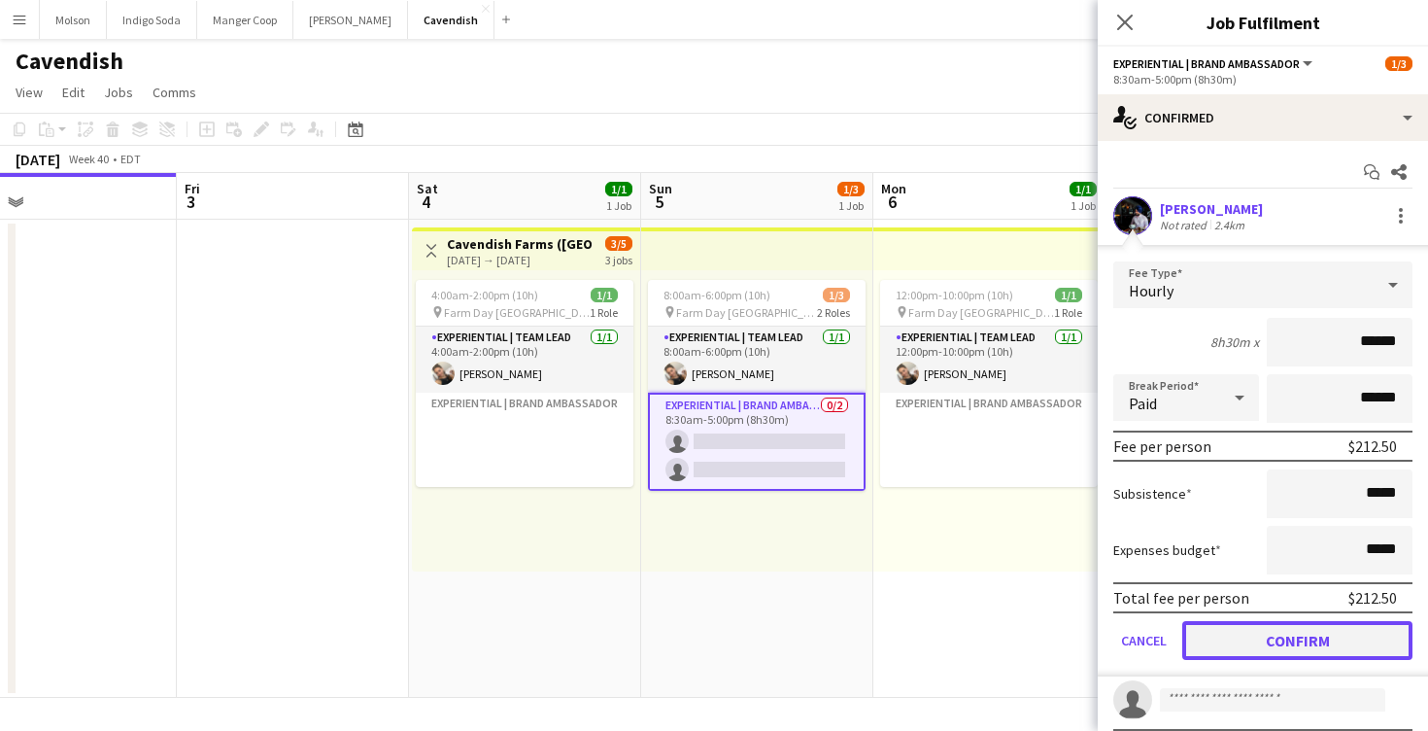
click at [1295, 634] on button "Confirm" at bounding box center [1297, 640] width 230 height 39
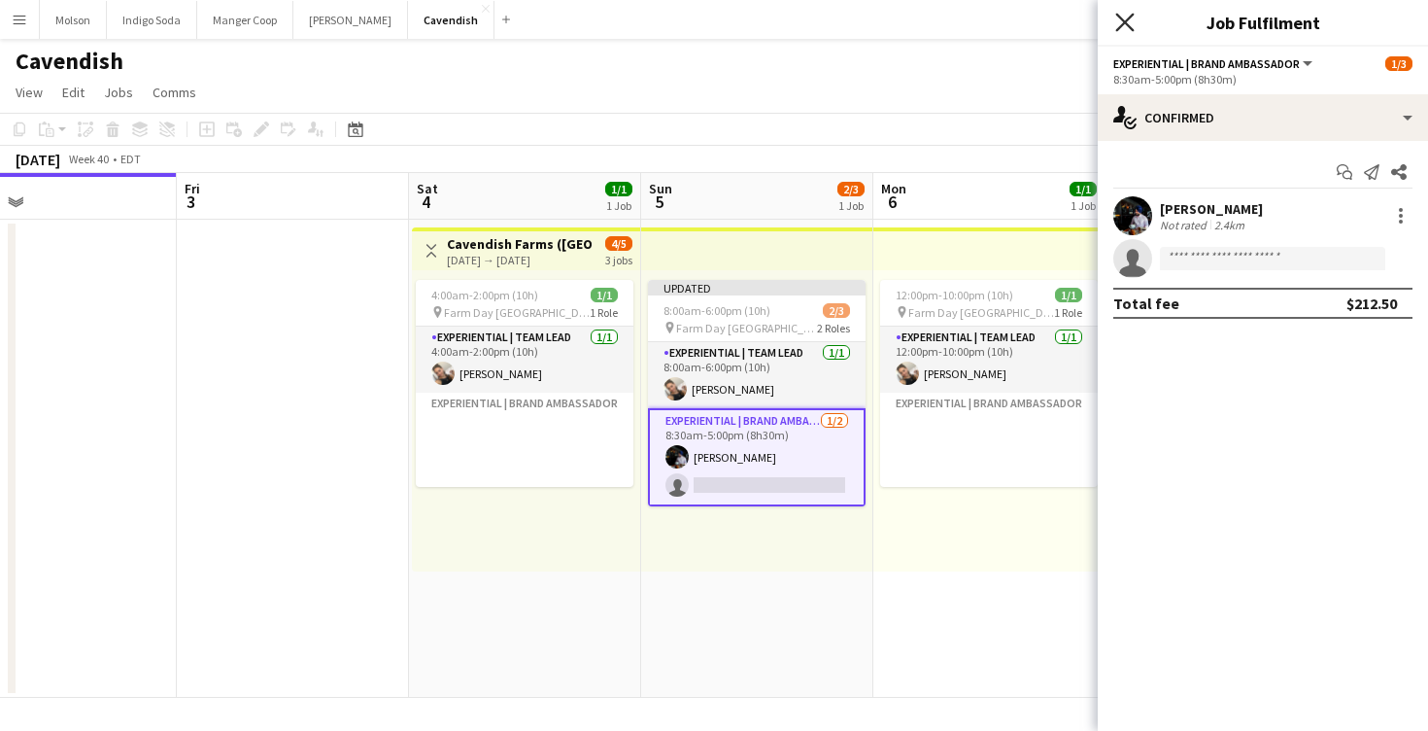
click at [1125, 13] on icon "Close pop-in" at bounding box center [1124, 22] width 18 height 18
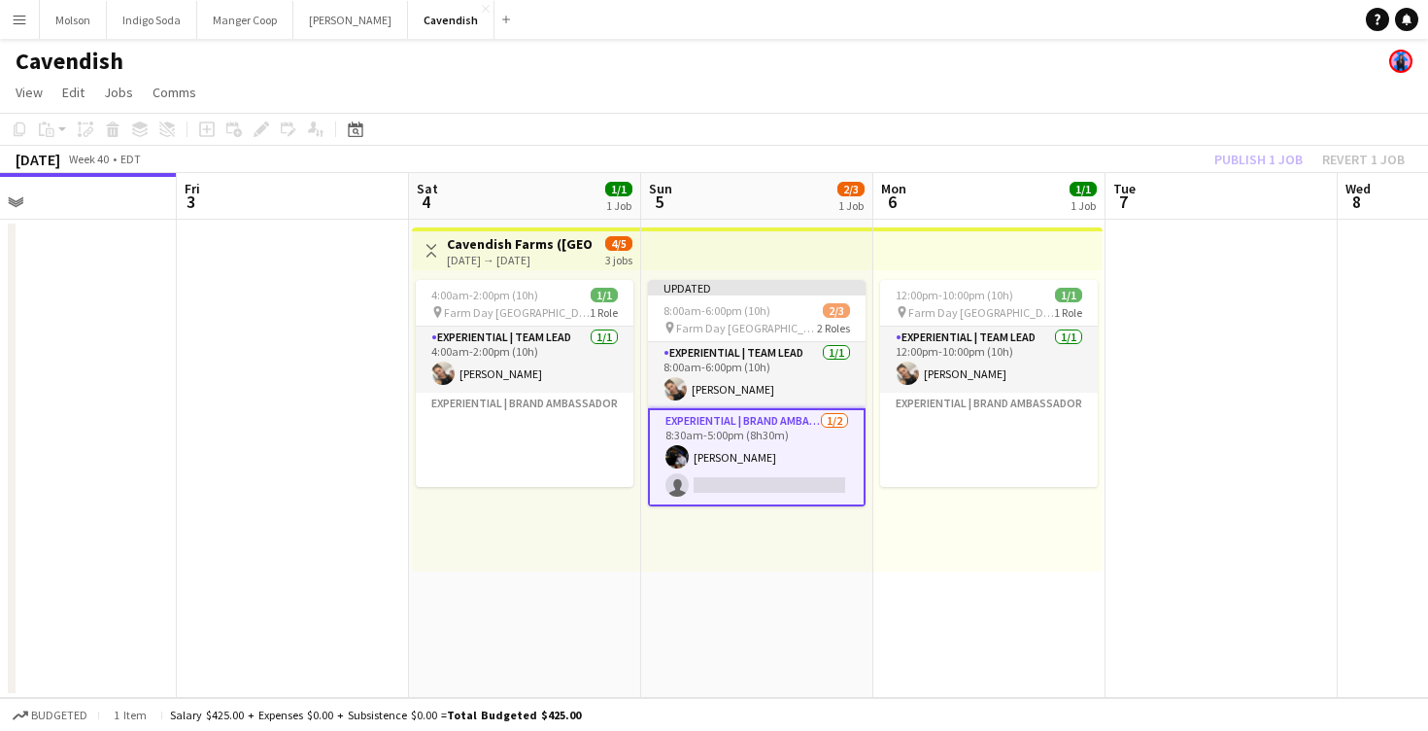
click at [1001, 520] on div "12:00pm-10:00pm (10h) 1/1 pin Farm Day Charlottetown 1 Role Experiential | Team…" at bounding box center [988, 420] width 229 height 301
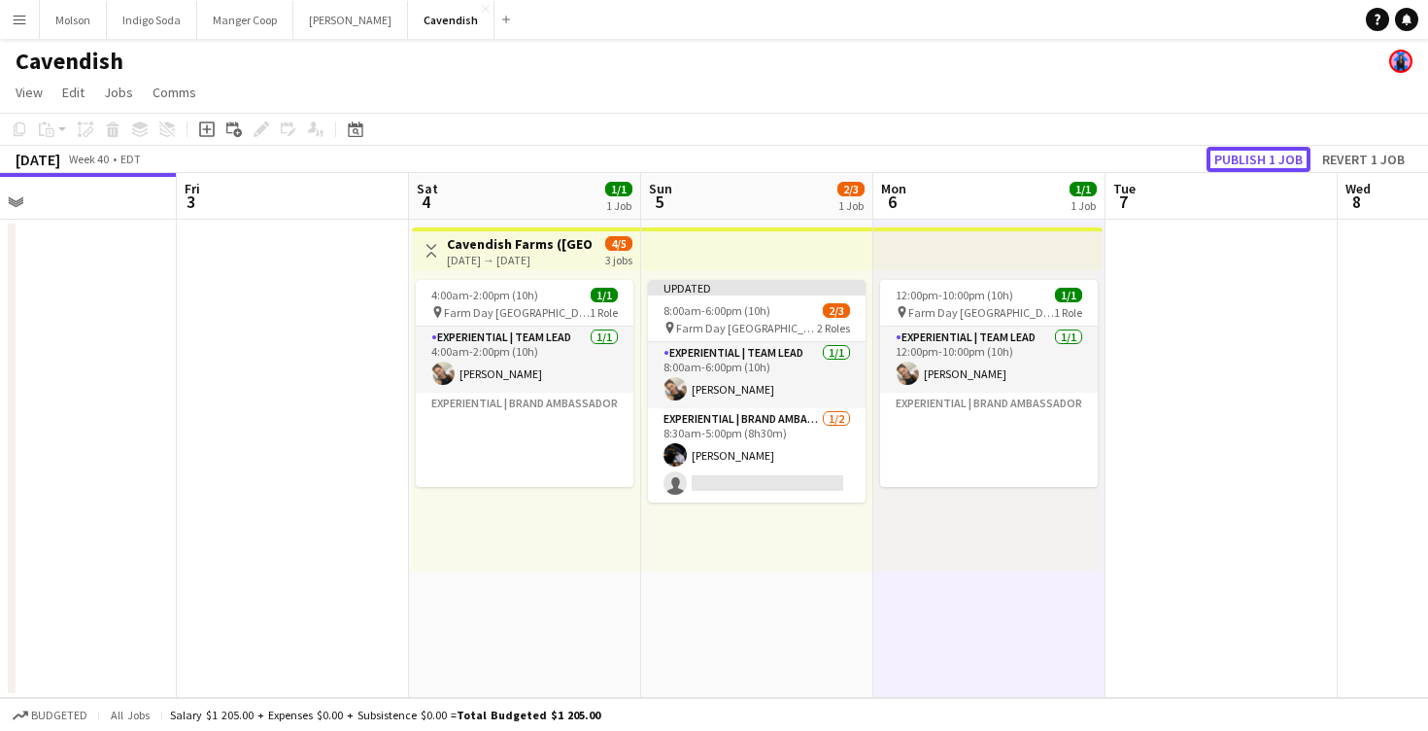
click at [1276, 151] on button "Publish 1 job" at bounding box center [1259, 159] width 104 height 25
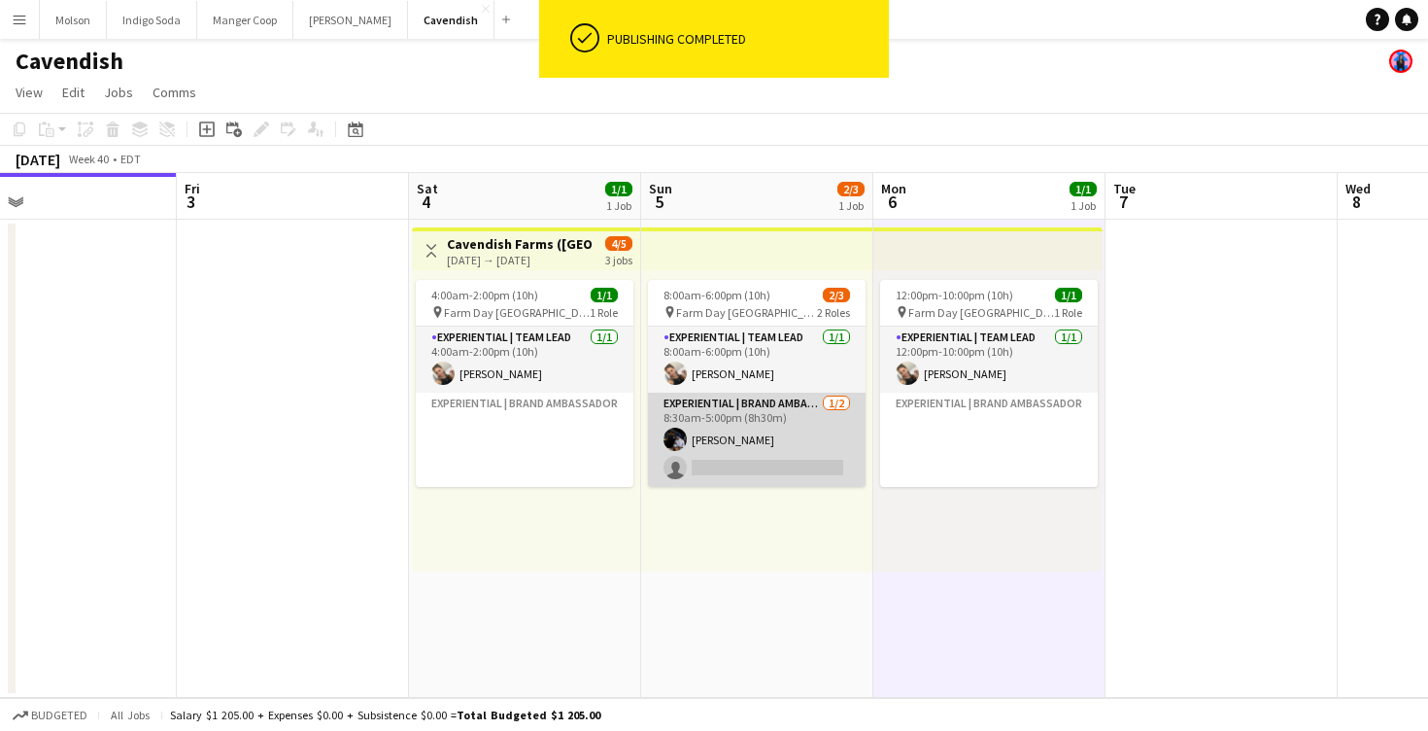
click at [681, 452] on app-card-role "Experiential | Brand Ambassador [DATE] 8:30am-5:00pm (8h30m) [PERSON_NAME] sing…" at bounding box center [757, 440] width 218 height 94
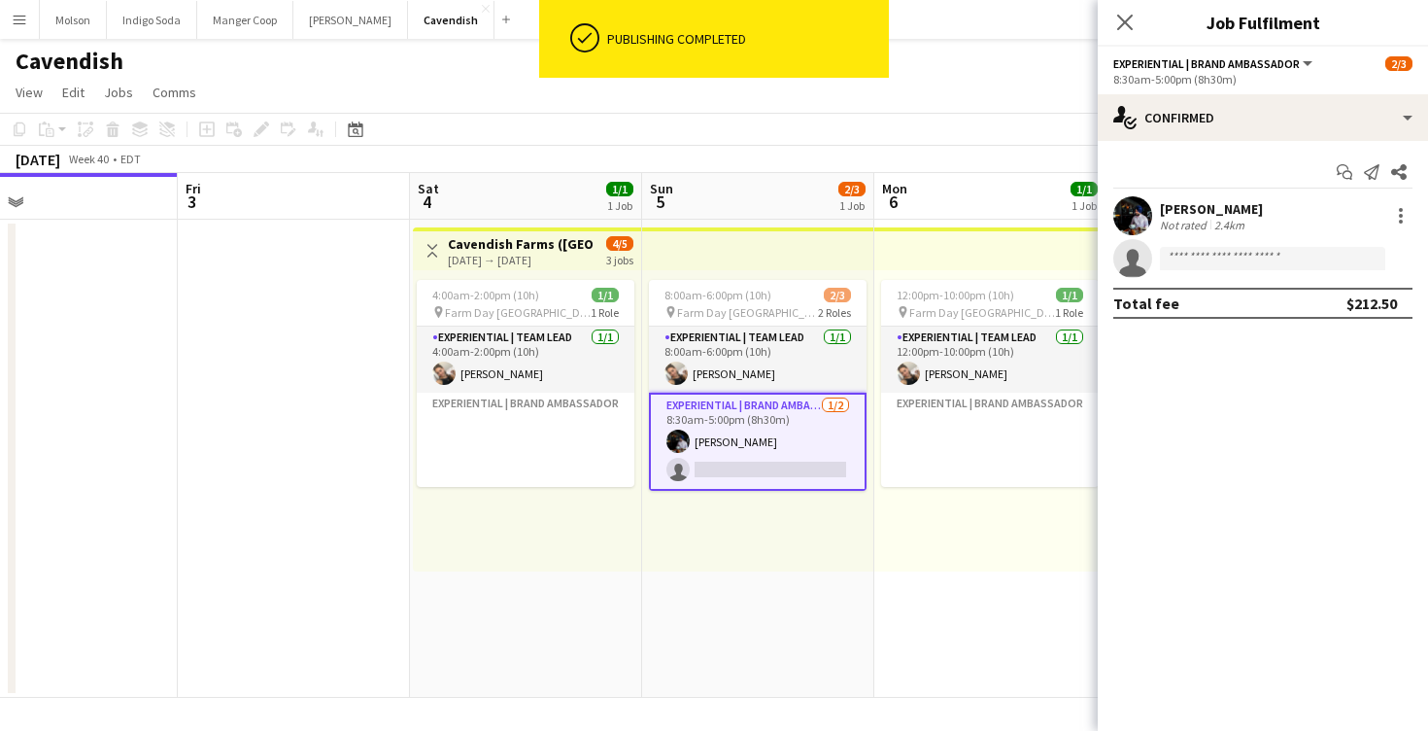
click at [1132, 214] on app-user-avatar at bounding box center [1133, 215] width 39 height 39
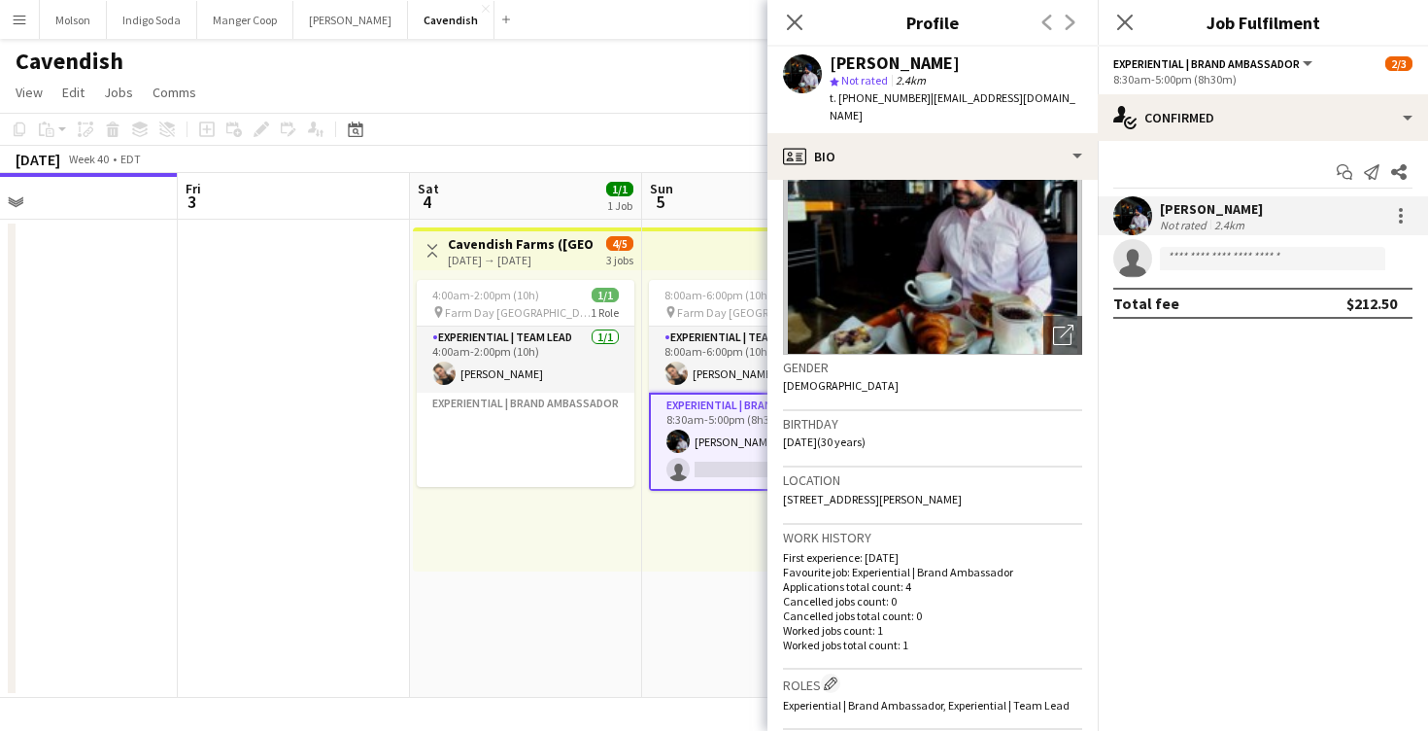
scroll to position [0, 0]
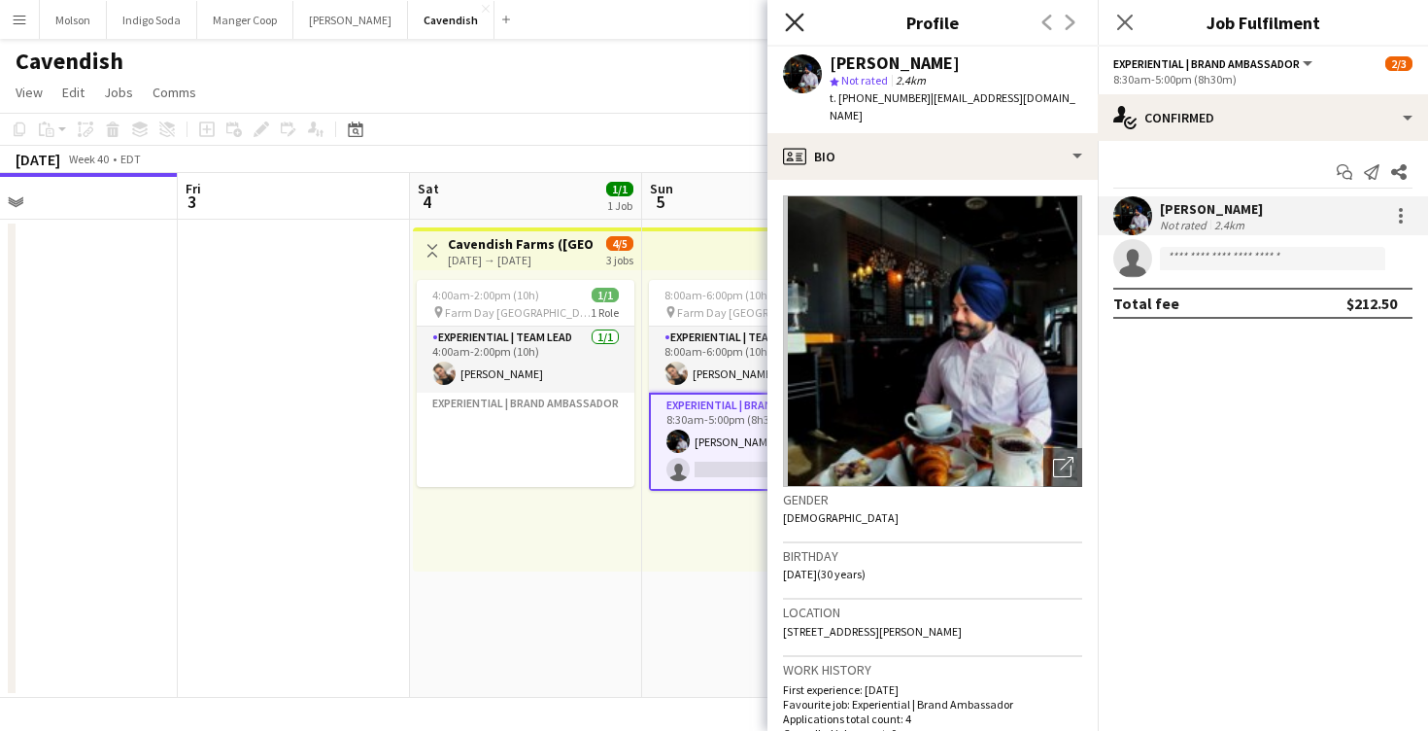
click at [789, 17] on icon at bounding box center [794, 22] width 18 height 18
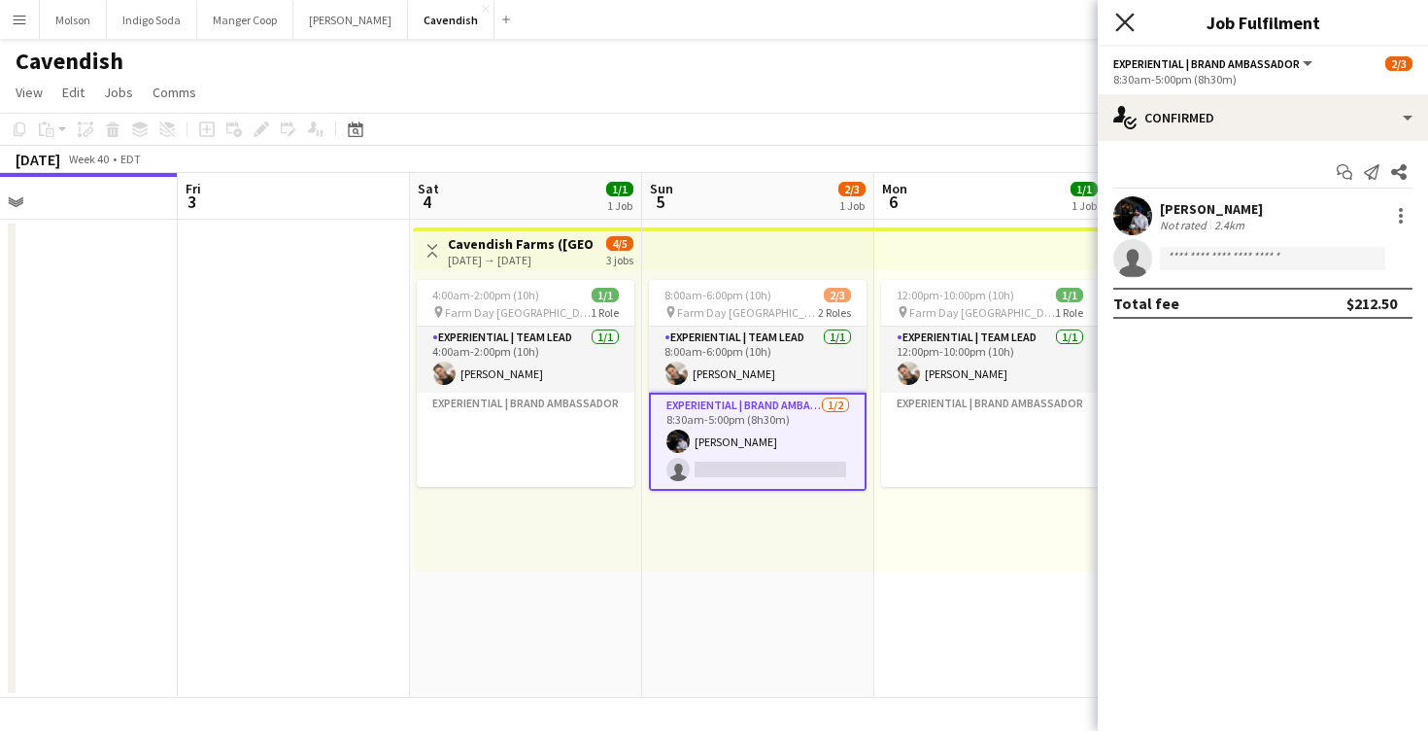
click at [1117, 16] on icon at bounding box center [1124, 22] width 18 height 18
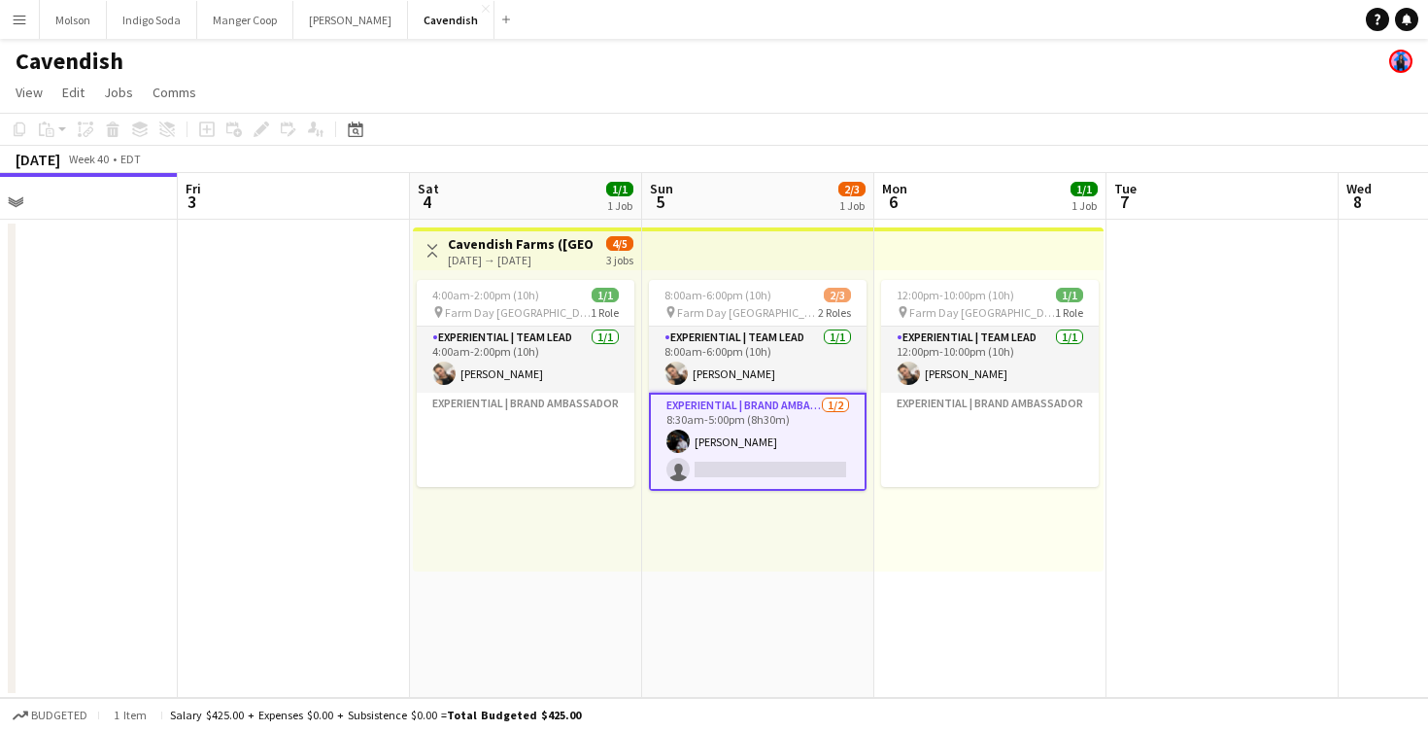
click at [1028, 626] on app-date-cell "12:00pm-10:00pm (10h) 1/1 pin Farm Day Charlottetown 1 Role Experiential | Team…" at bounding box center [990, 459] width 232 height 478
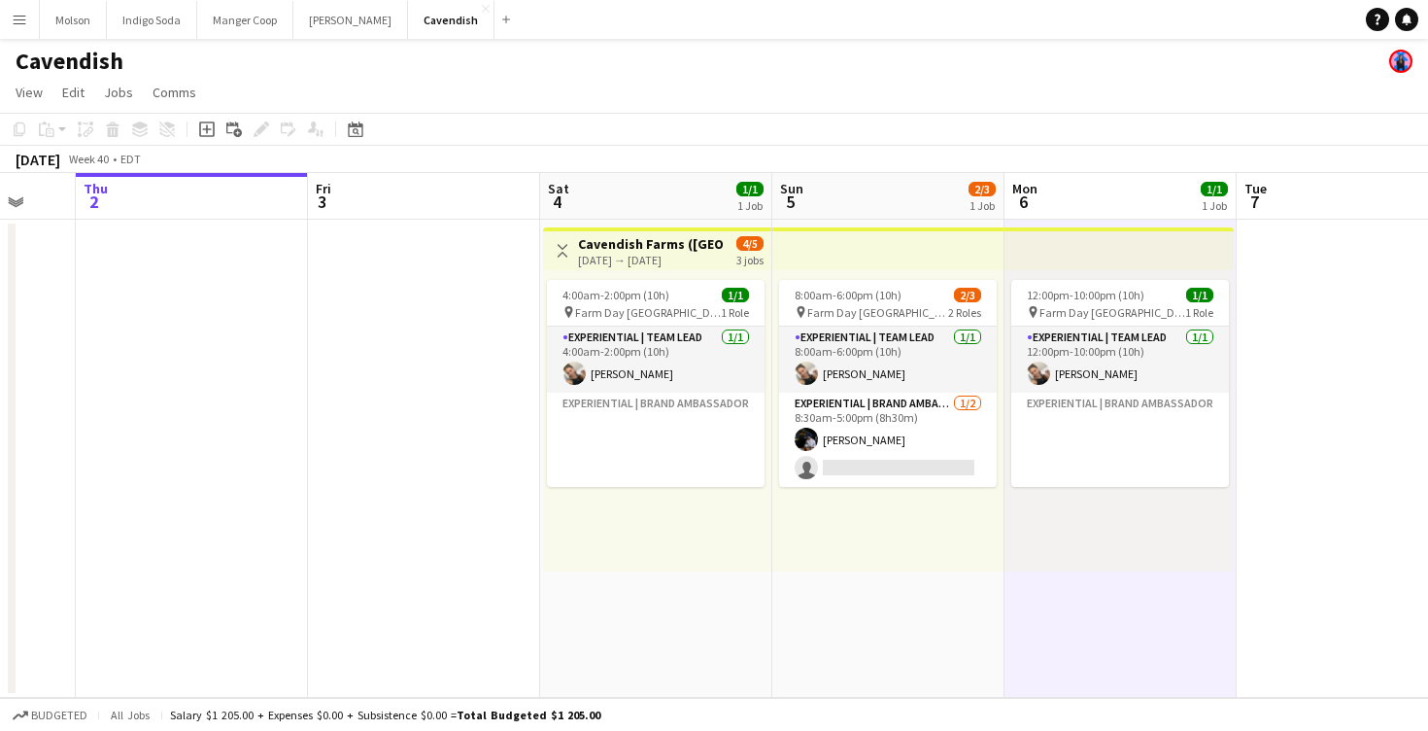
scroll to position [0, 618]
click at [78, 20] on button "Molson Close" at bounding box center [73, 20] width 67 height 38
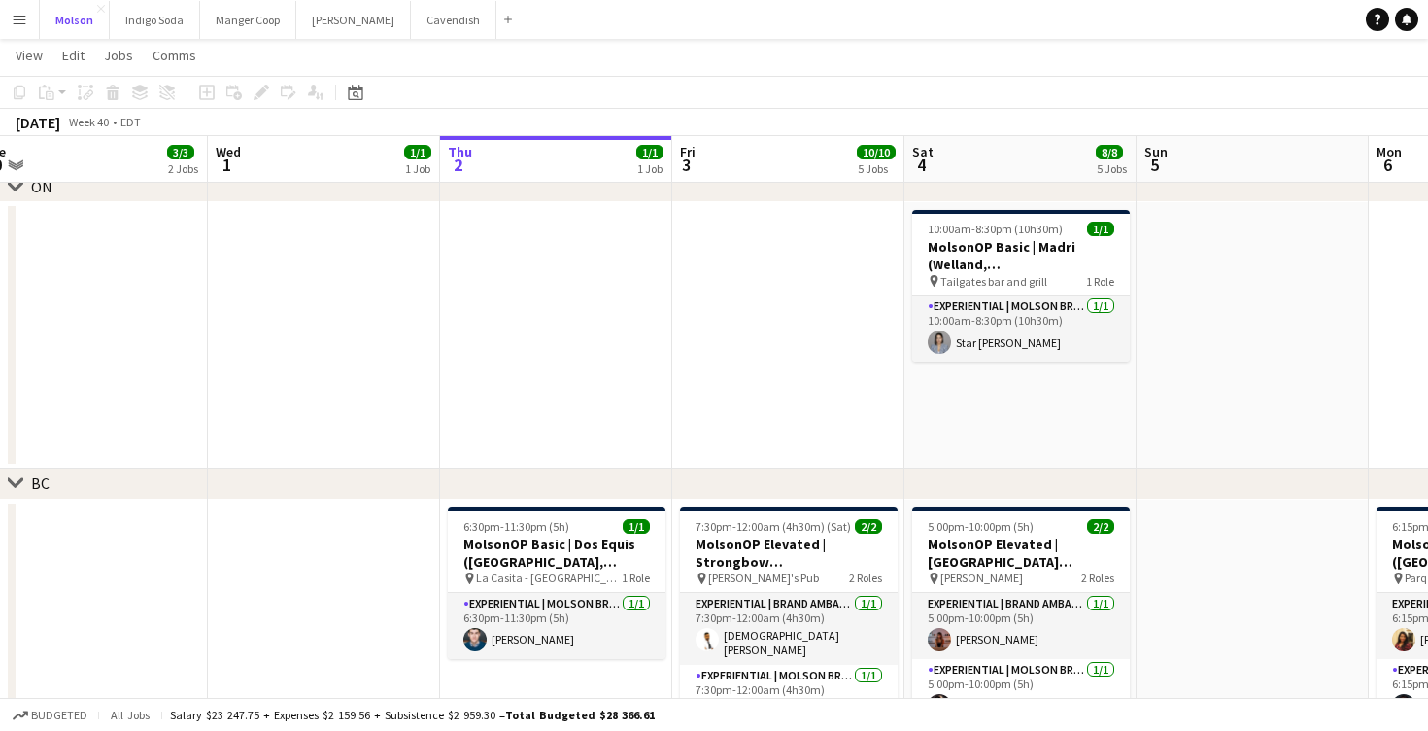
scroll to position [0, 473]
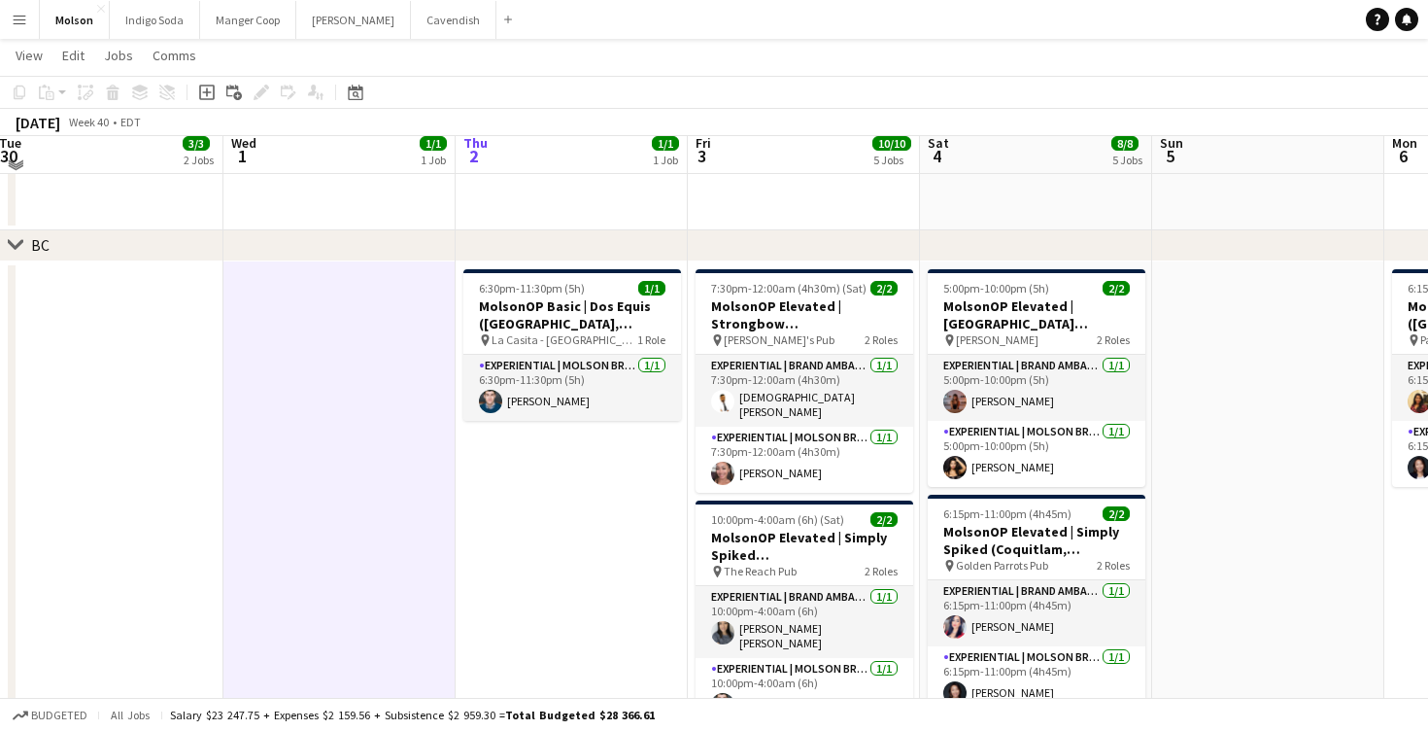
scroll to position [1385, 0]
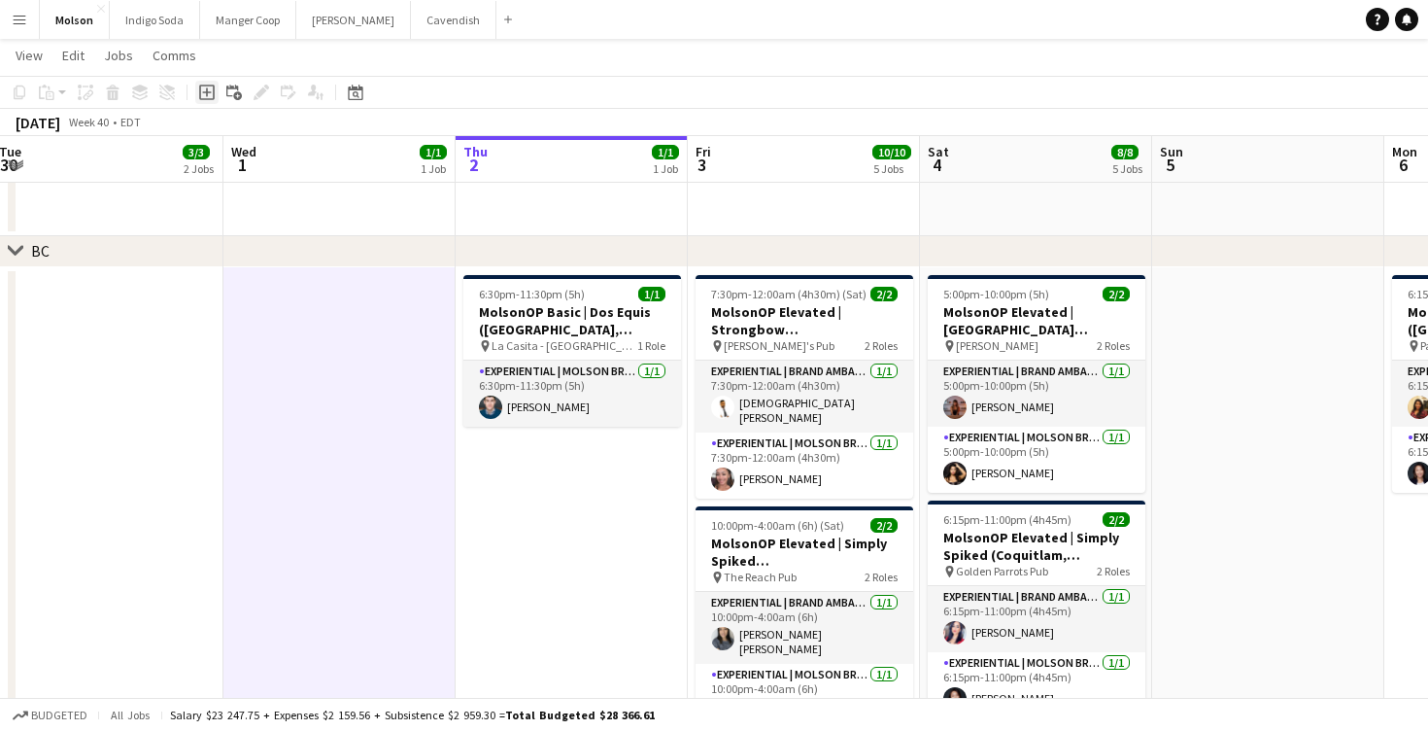
click at [207, 98] on icon "Add job" at bounding box center [207, 93] width 16 height 16
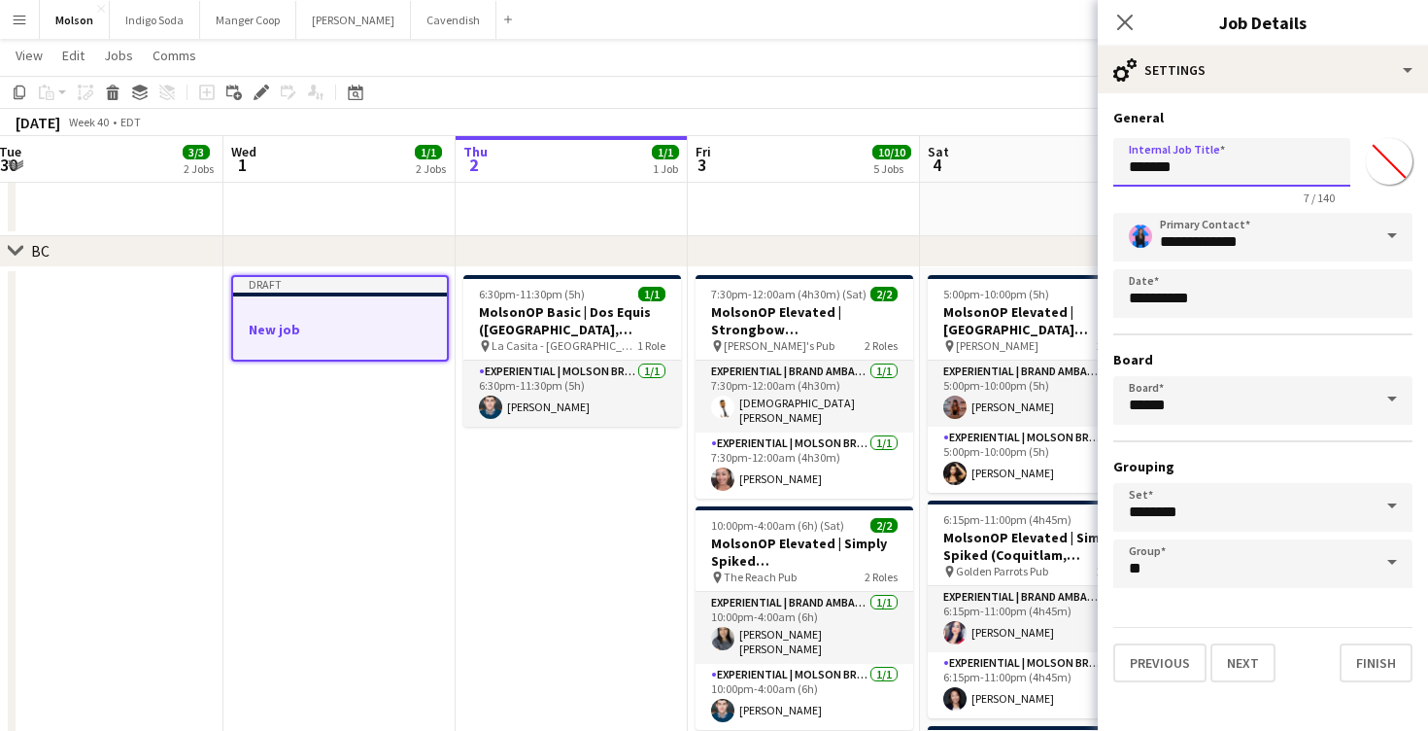
drag, startPoint x: 1203, startPoint y: 171, endPoint x: 996, endPoint y: 151, distance: 208.0
type input "*"
type input "**********"
click at [1379, 670] on button "Finish" at bounding box center [1376, 662] width 73 height 39
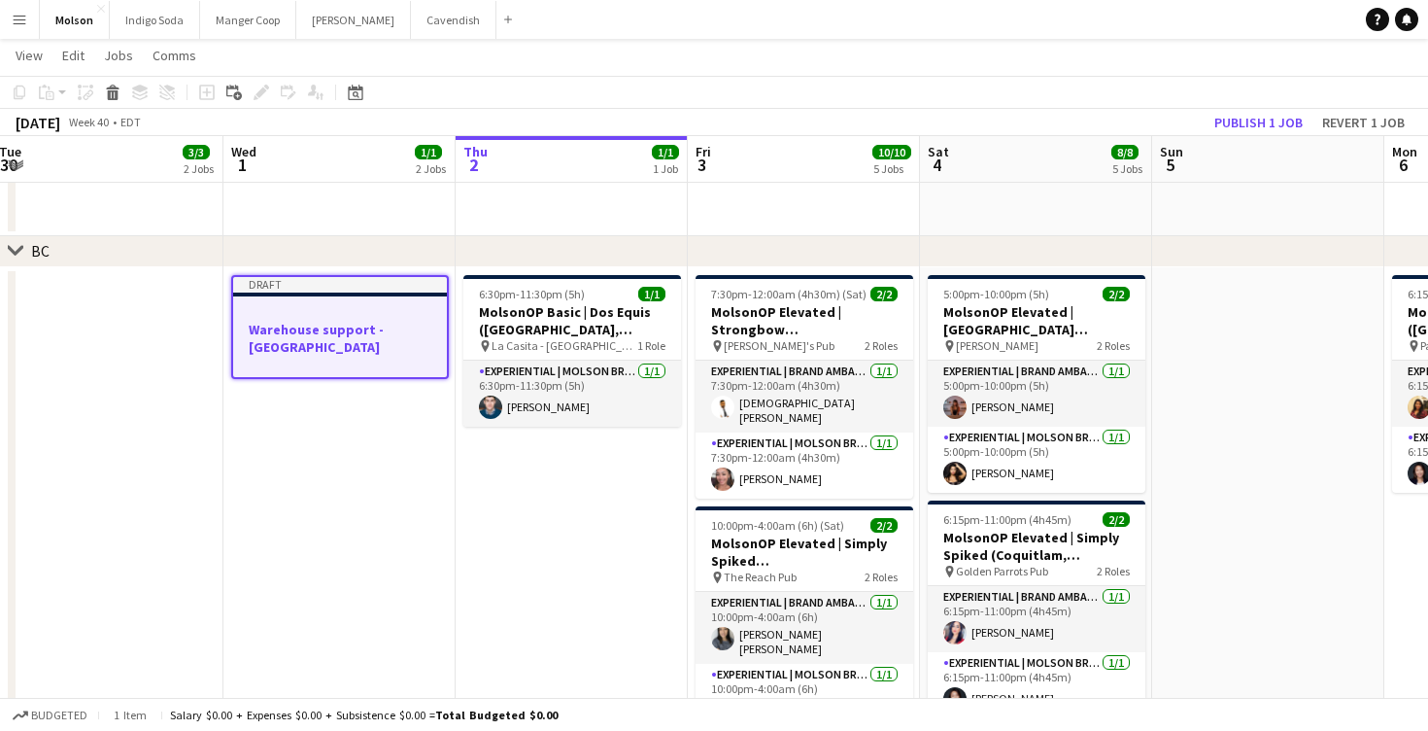
click at [384, 323] on h3 "Warehouse support - [GEOGRAPHIC_DATA]" at bounding box center [340, 338] width 214 height 35
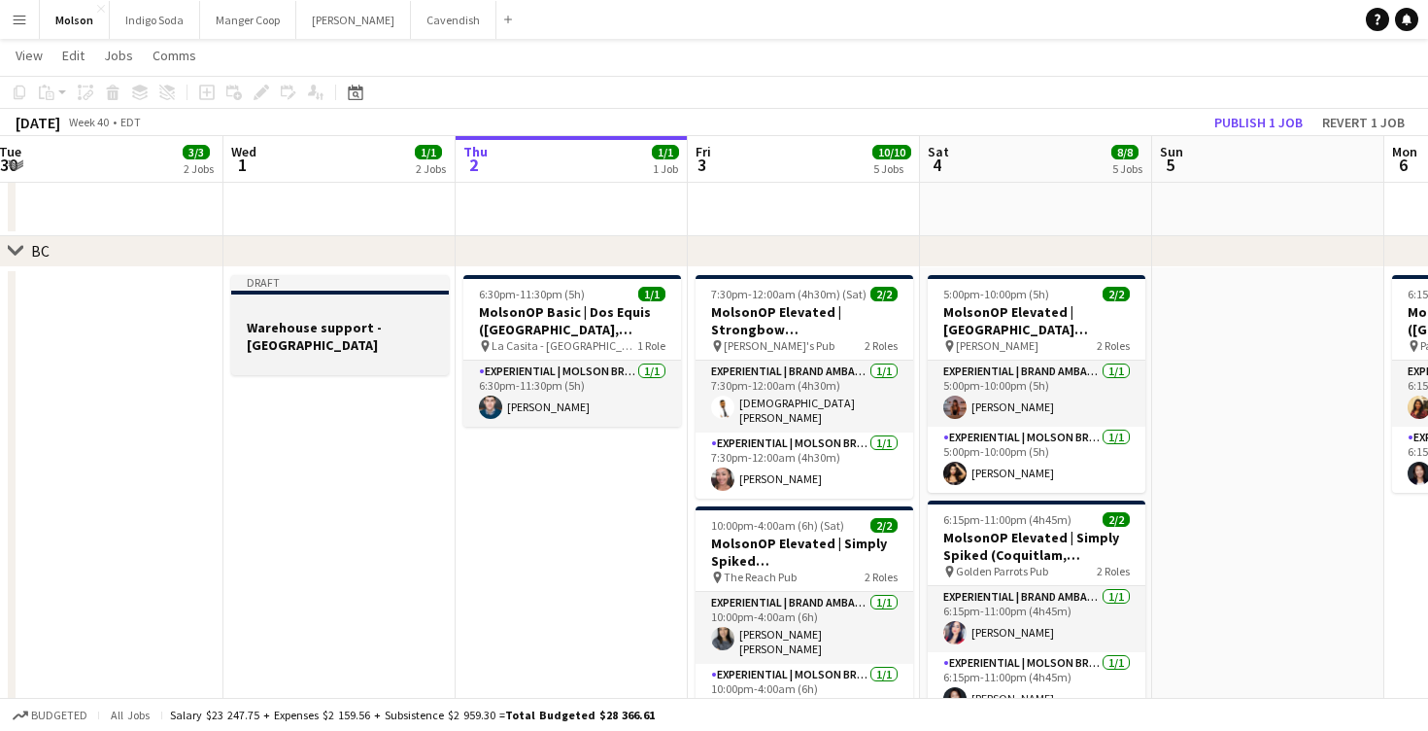
click at [384, 323] on h3 "Warehouse support - [GEOGRAPHIC_DATA]" at bounding box center [340, 336] width 218 height 35
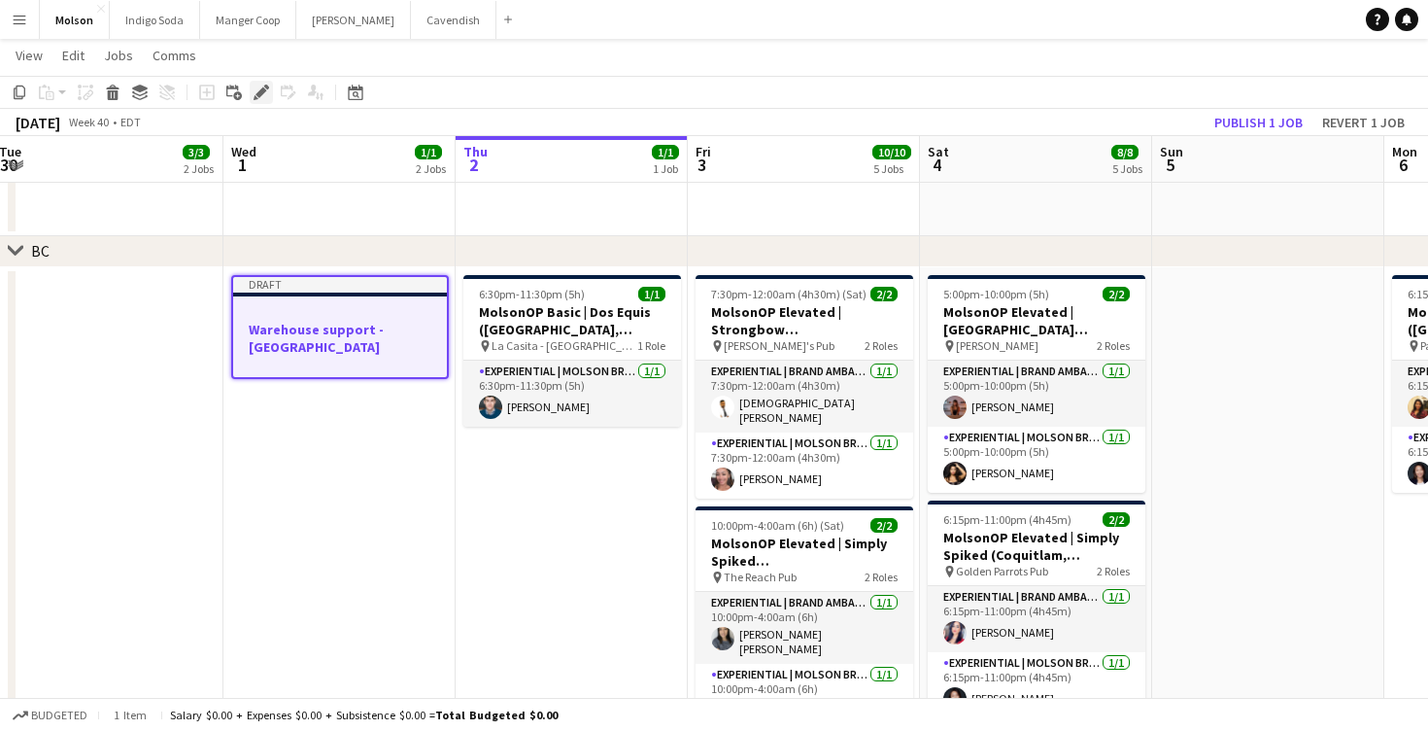
click at [262, 87] on icon at bounding box center [261, 92] width 11 height 11
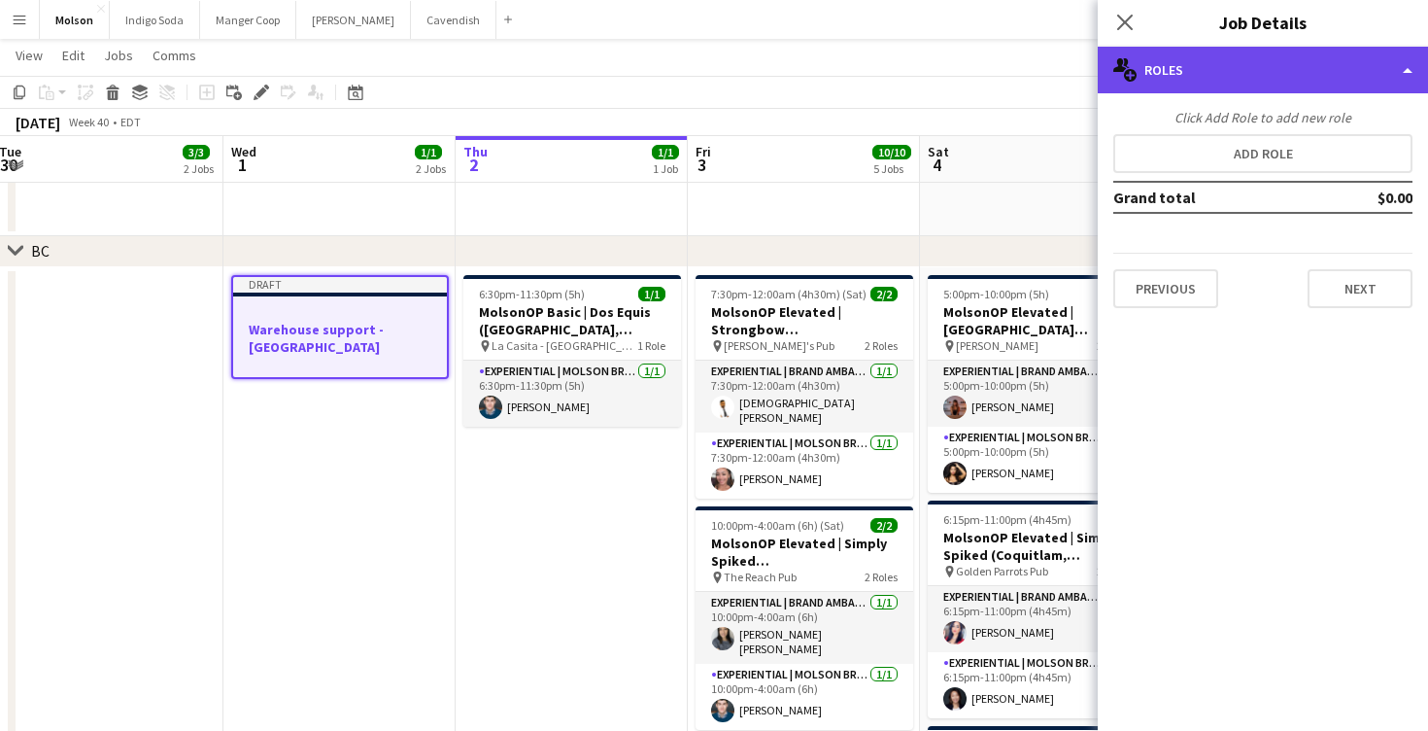
click at [1345, 77] on div "multiple-users-add Roles" at bounding box center [1263, 70] width 330 height 47
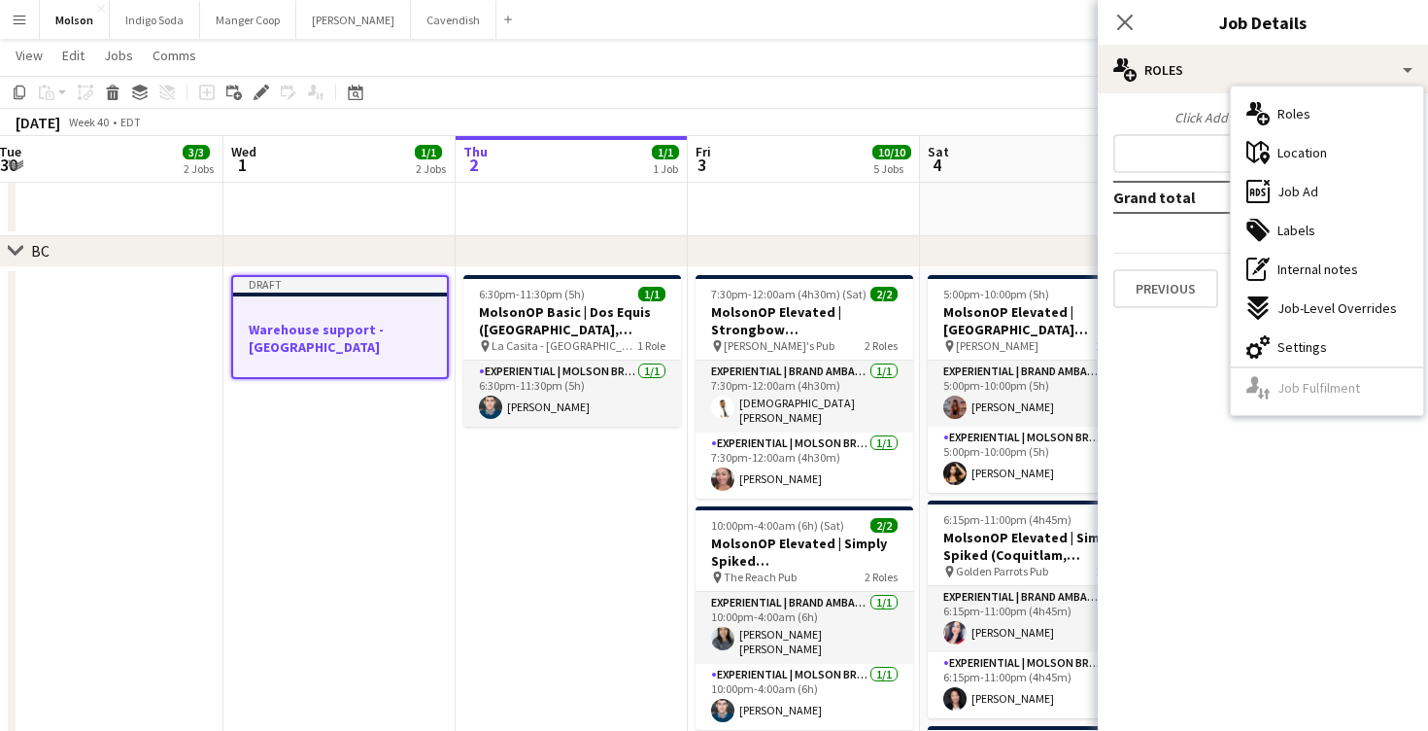
click at [1205, 101] on div "Click Add Role to add new role Add role Grand total $0.00 Previous Next" at bounding box center [1263, 208] width 330 height 230
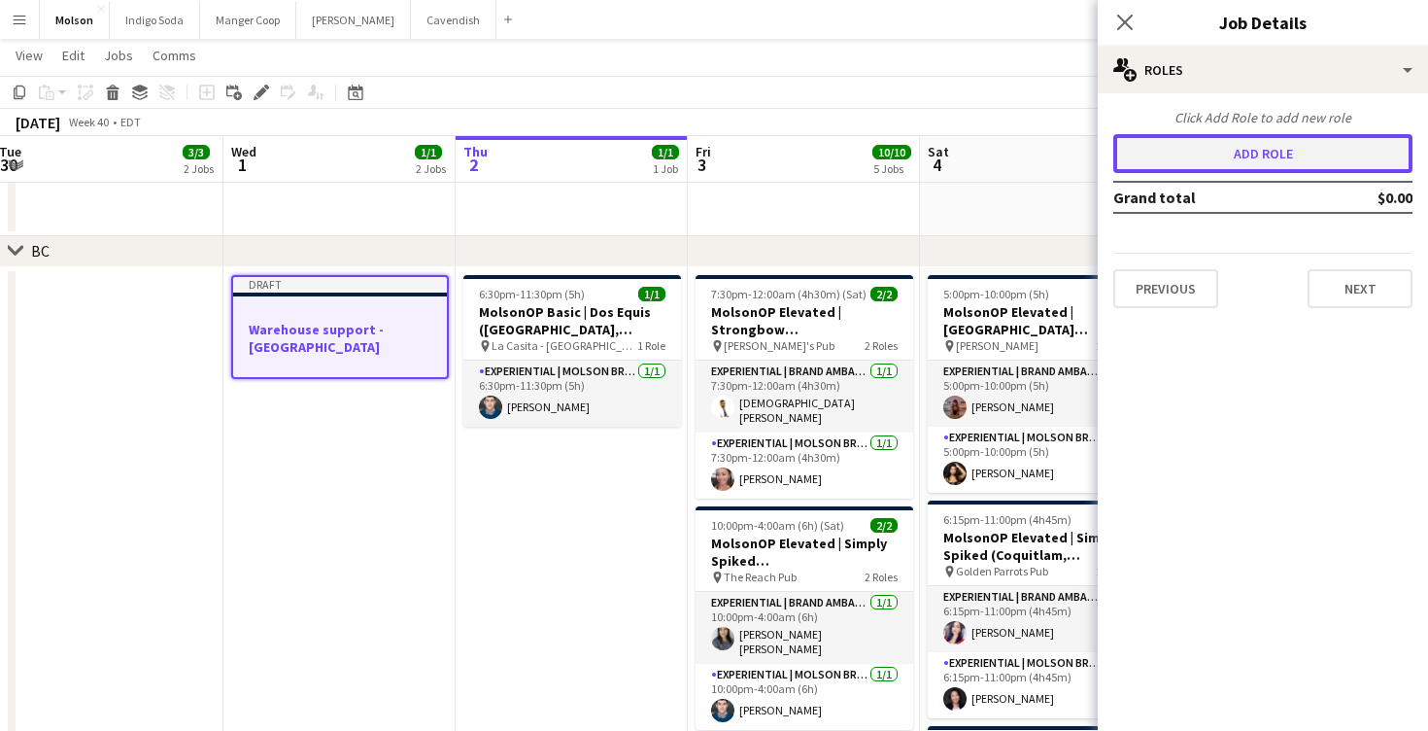
click at [1196, 161] on button "Add role" at bounding box center [1263, 153] width 299 height 39
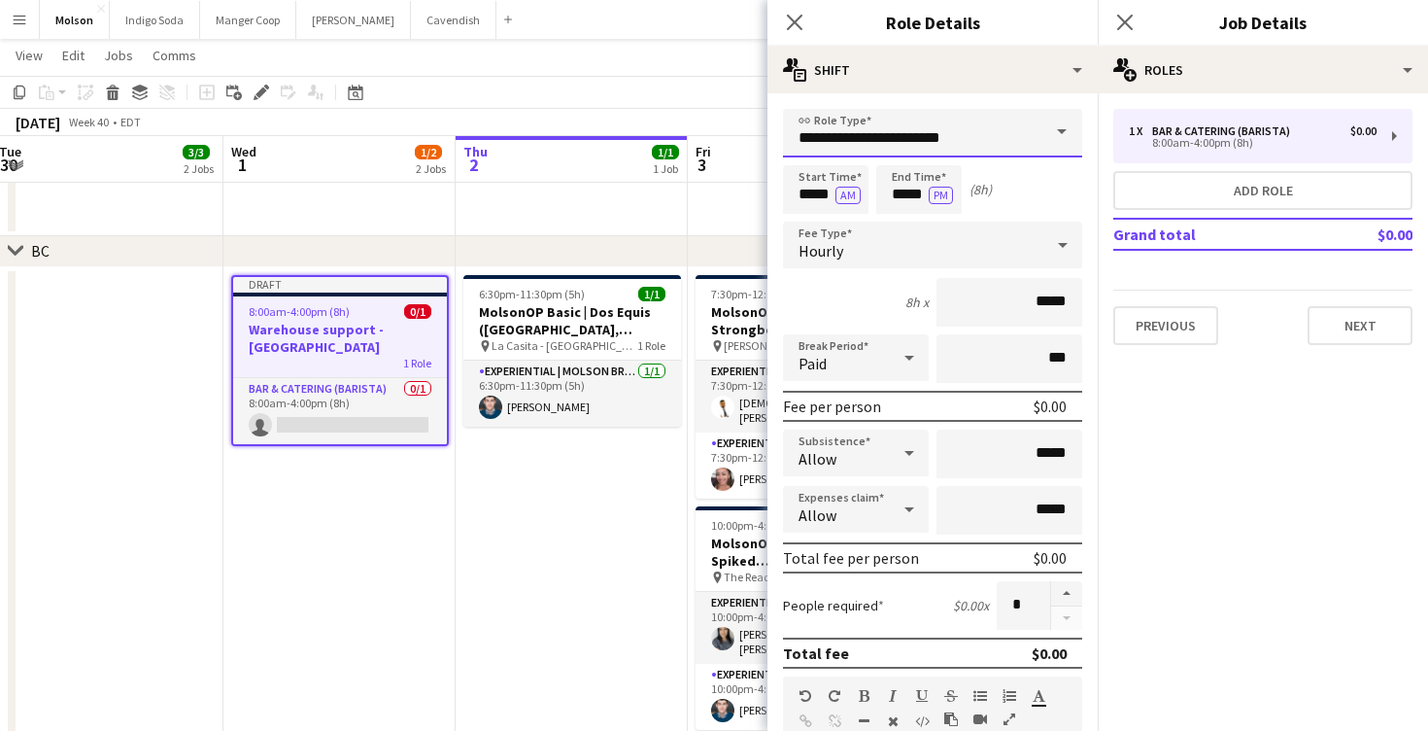
click at [983, 134] on input "**********" at bounding box center [932, 133] width 299 height 49
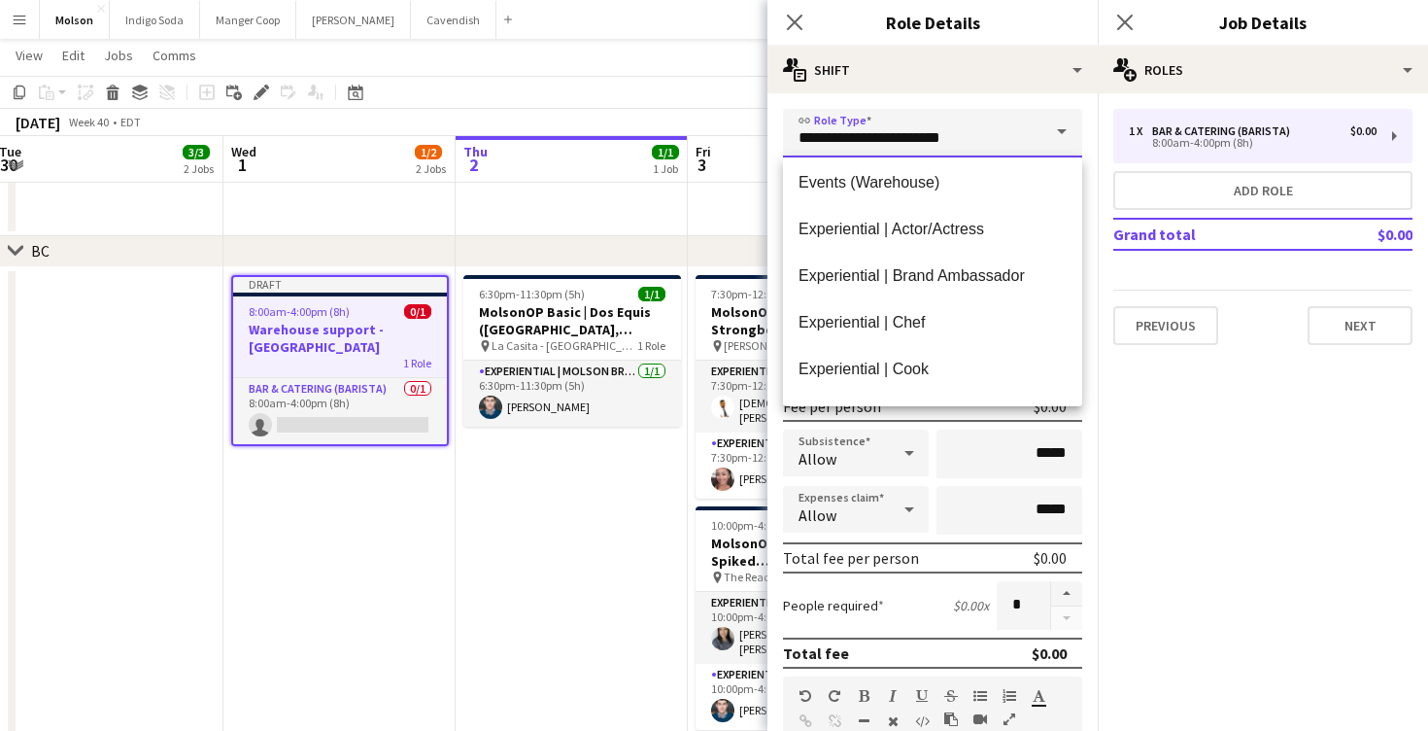
scroll to position [707, 0]
click at [939, 268] on span "Experiential | Brand Ambassador" at bounding box center [933, 273] width 268 height 18
type input "**********"
type input "******"
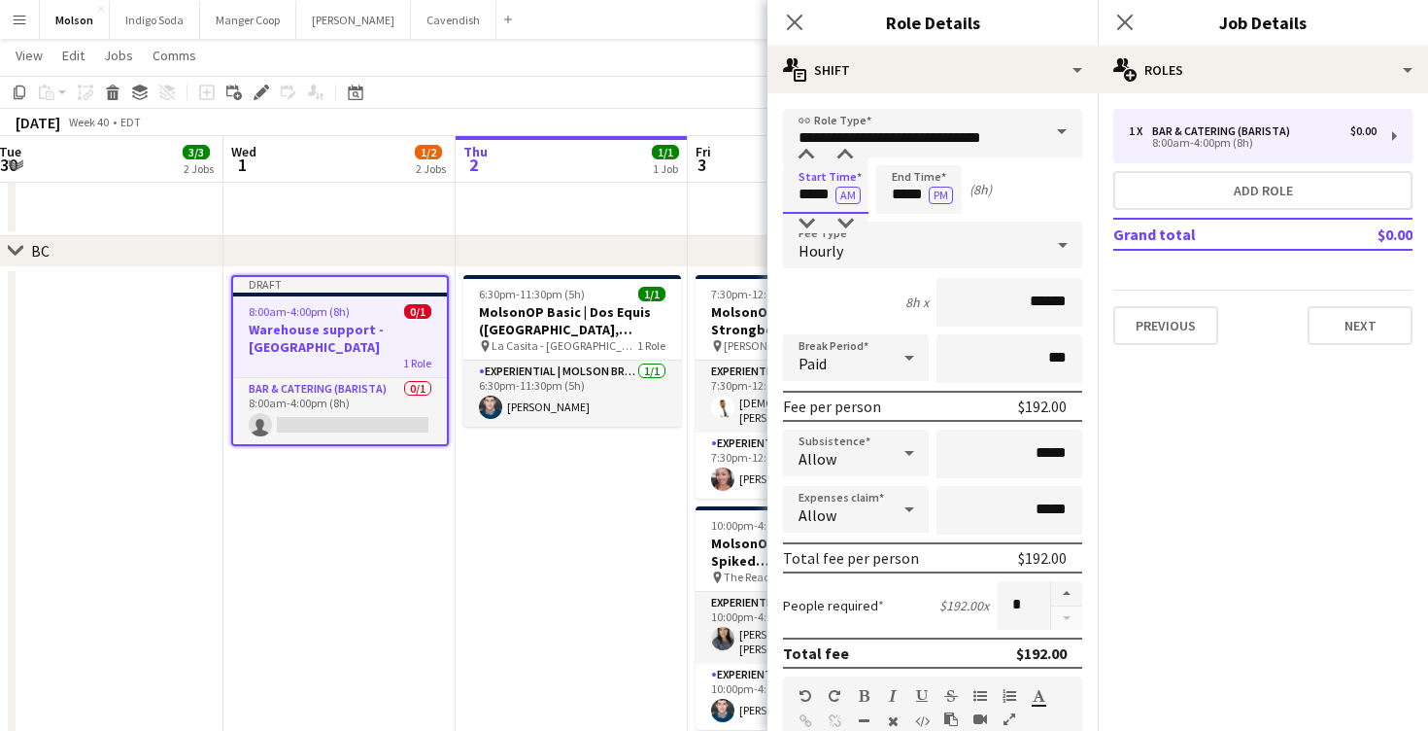
click at [813, 192] on input "*****" at bounding box center [826, 189] width 86 height 49
click at [808, 158] on div at bounding box center [806, 155] width 39 height 19
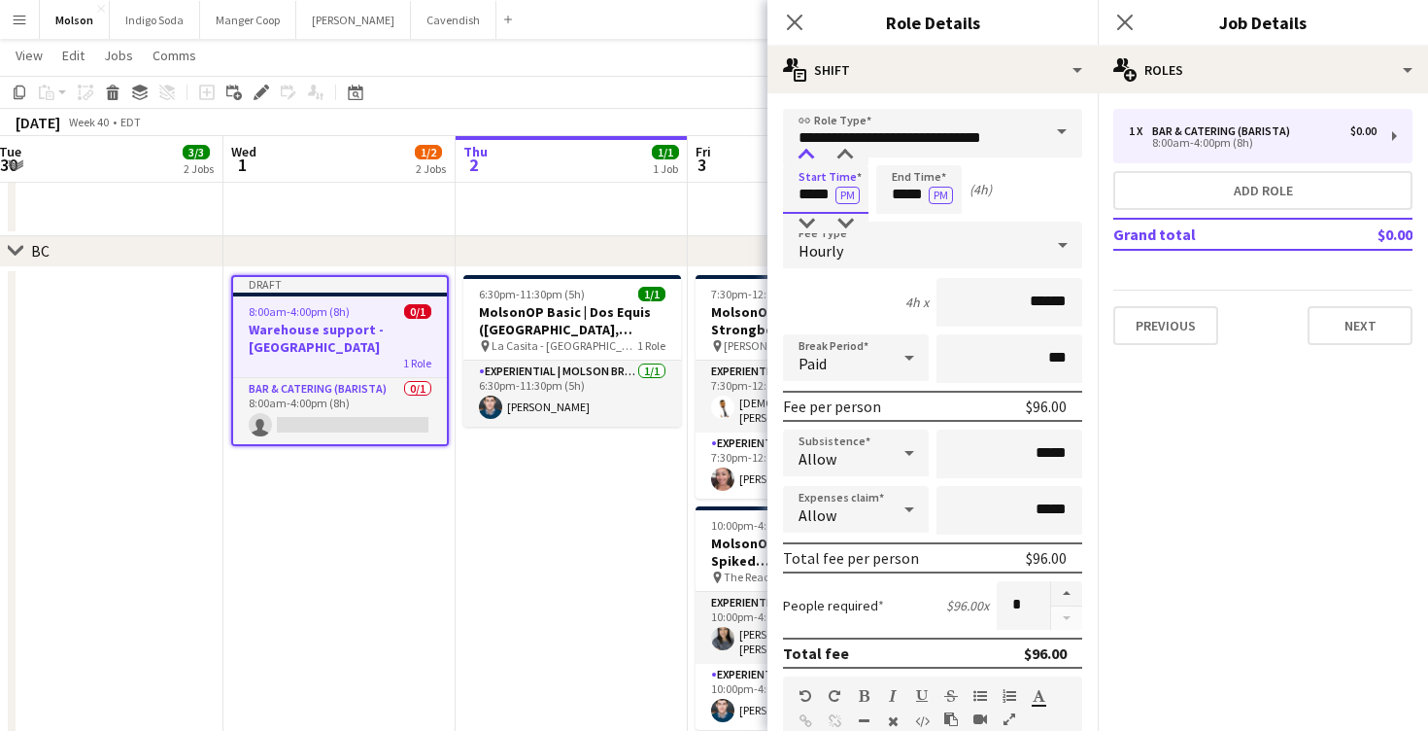
type input "*****"
click at [808, 158] on div at bounding box center [806, 155] width 39 height 19
click at [1044, 207] on div "Start Time ***** PM End Time ***** PM (3h)" at bounding box center [932, 189] width 299 height 49
click at [1312, 440] on mat-expansion-panel "pencil3 General details 1 x Bar & Catering (Barista) $0.00 8:00am-4:00pm (8h) A…" at bounding box center [1263, 411] width 330 height 637
click at [1379, 334] on button "Next" at bounding box center [1360, 325] width 105 height 39
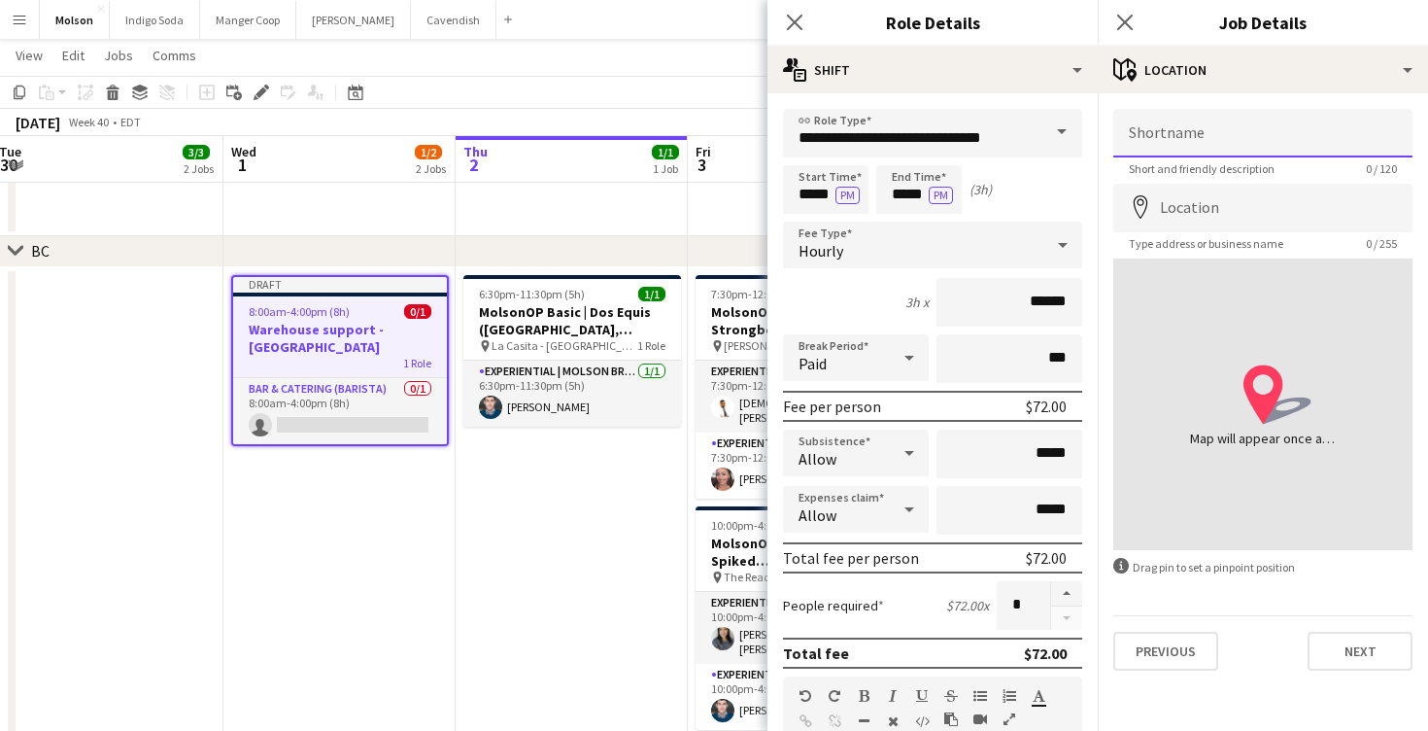
click at [1243, 140] on input "Shortname" at bounding box center [1263, 133] width 299 height 49
type input "**********"
click at [1216, 195] on input "Location" at bounding box center [1263, 208] width 299 height 49
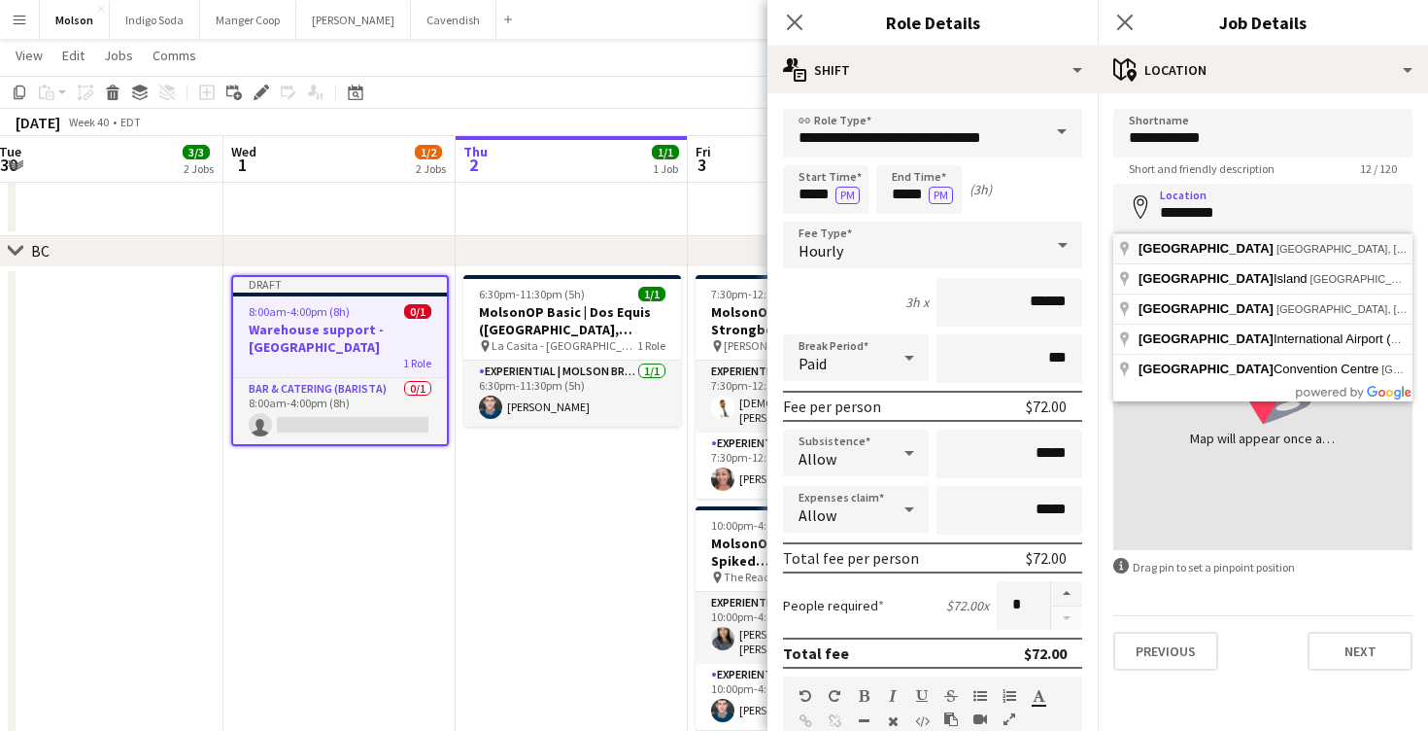
type input "**********"
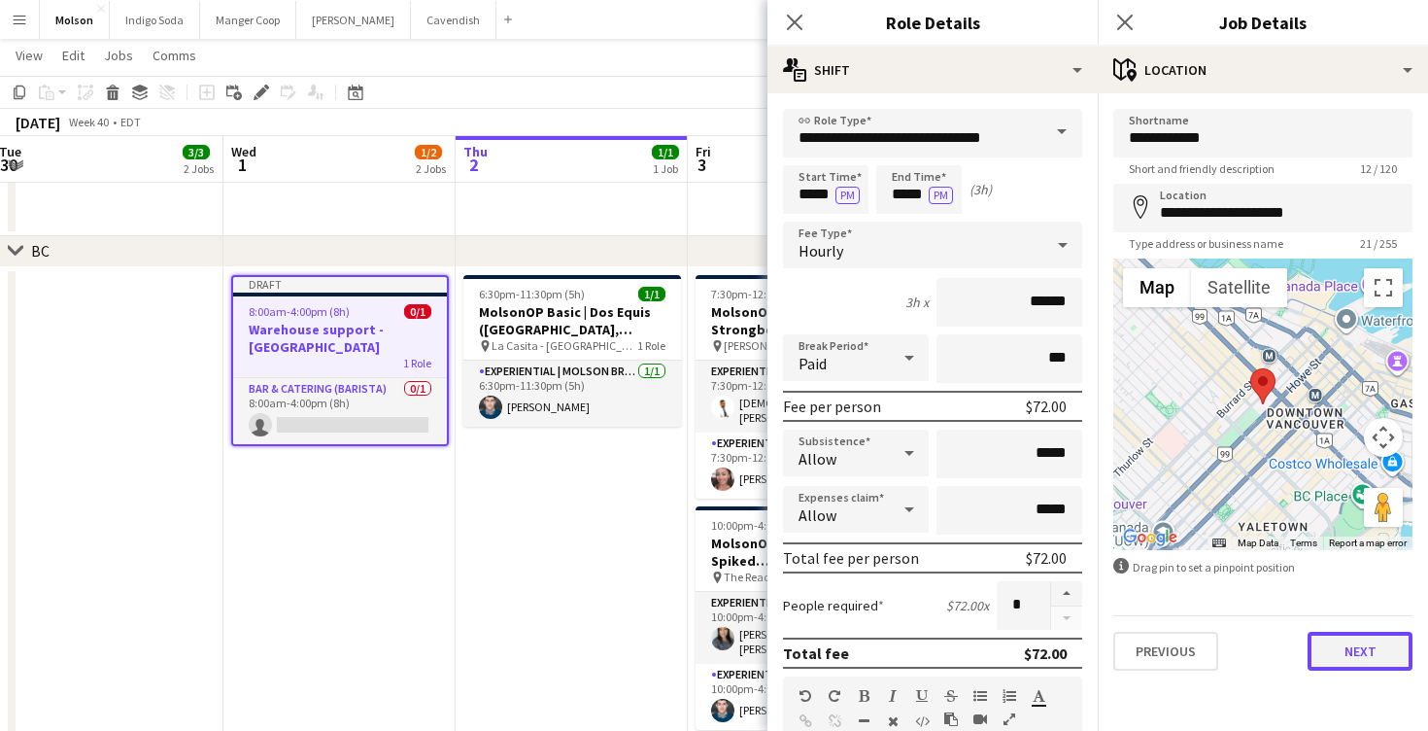
click at [1363, 658] on button "Next" at bounding box center [1360, 651] width 105 height 39
type input "*******"
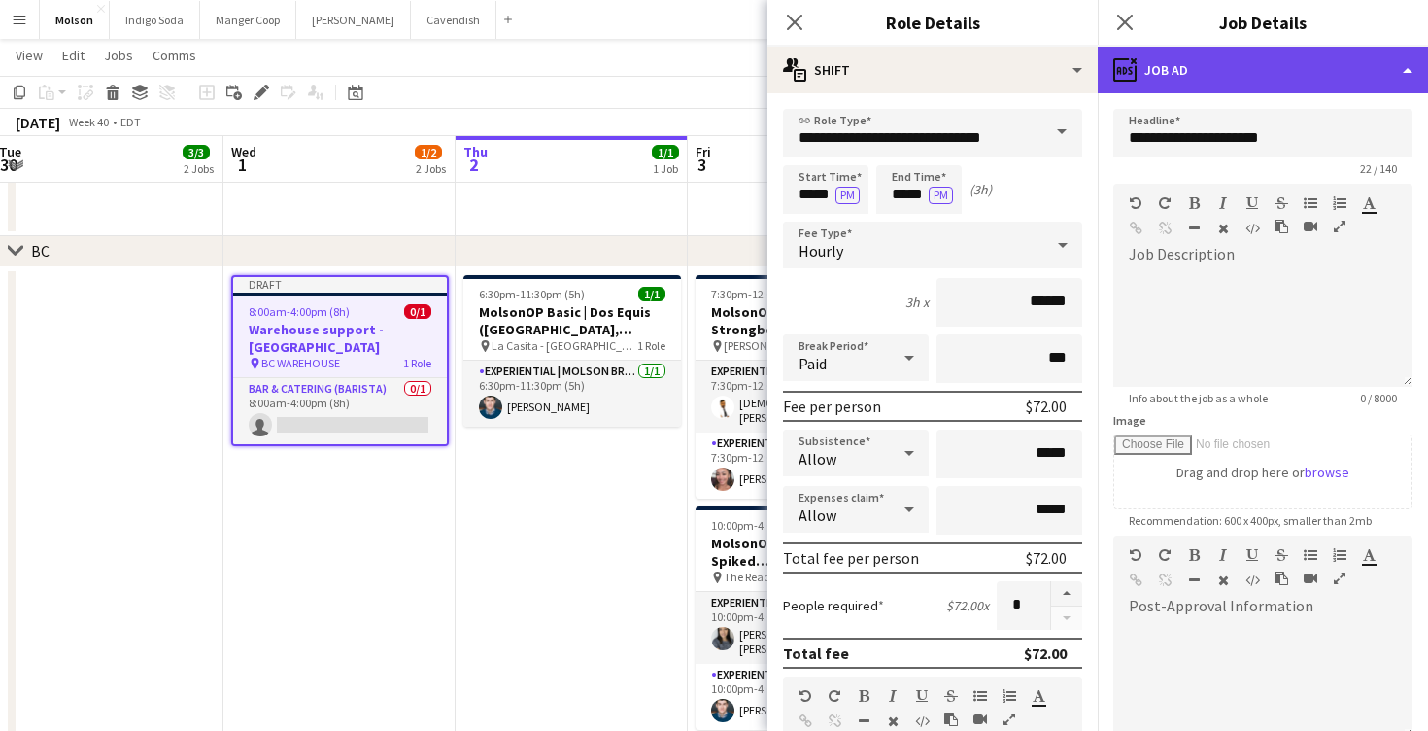
click at [1251, 85] on div "ads-window Job Ad" at bounding box center [1263, 70] width 330 height 47
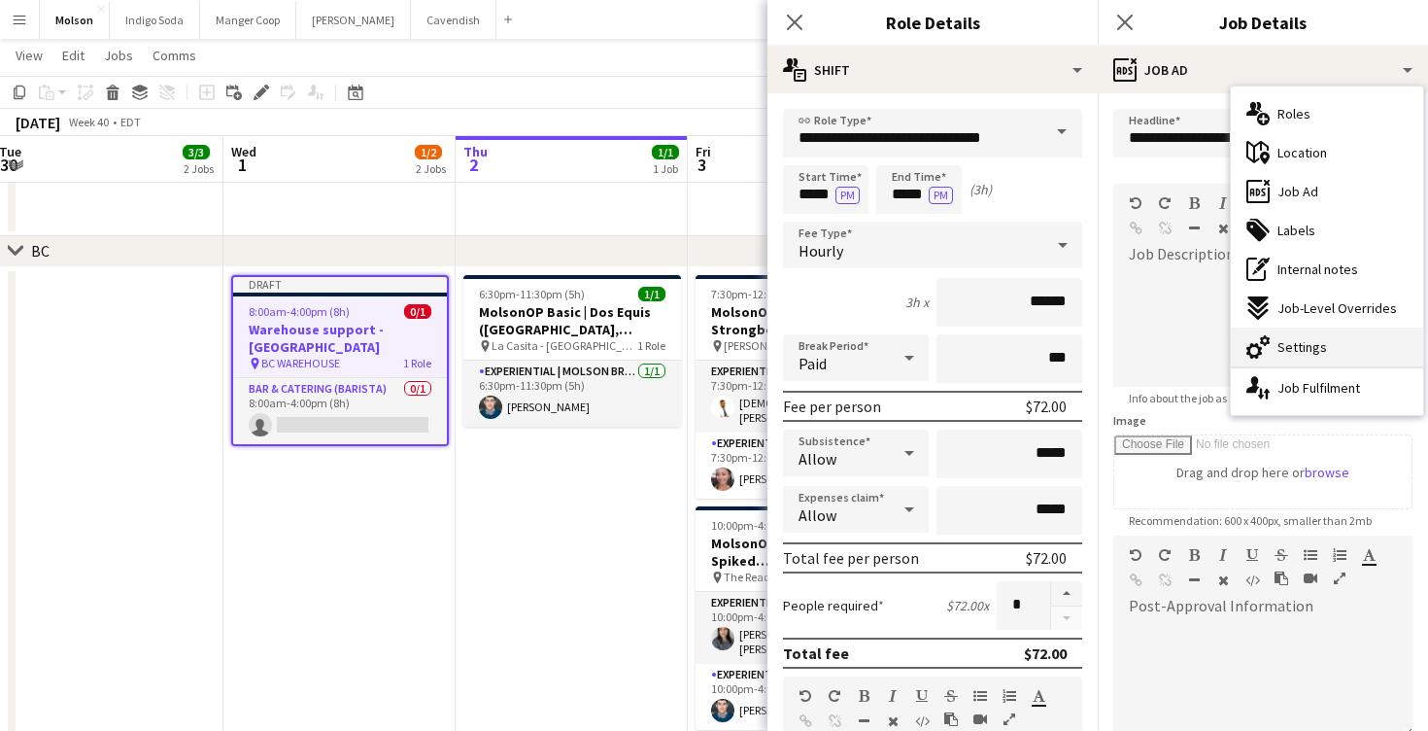
click at [1339, 351] on div "cog-double-3 Settings" at bounding box center [1327, 346] width 192 height 39
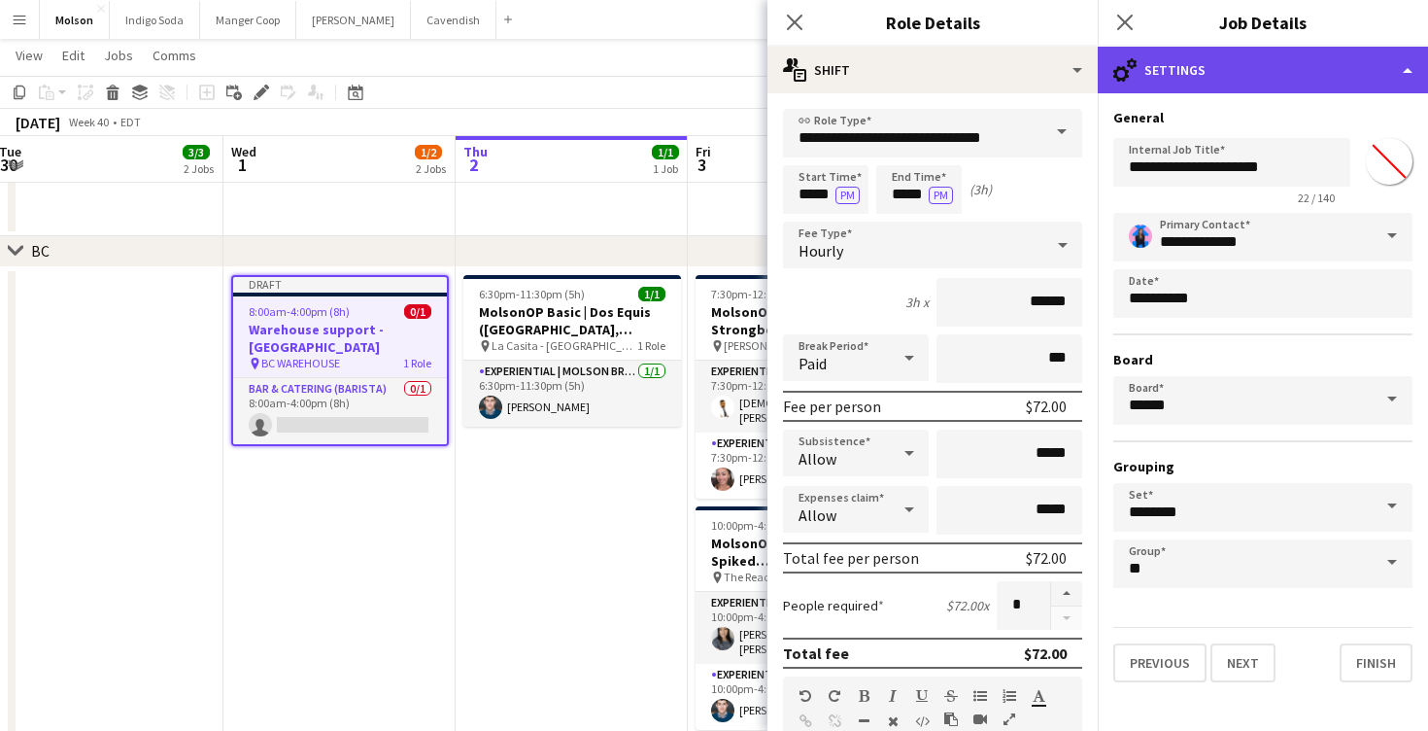
click at [1255, 63] on div "cog-double-3 Settings" at bounding box center [1263, 70] width 330 height 47
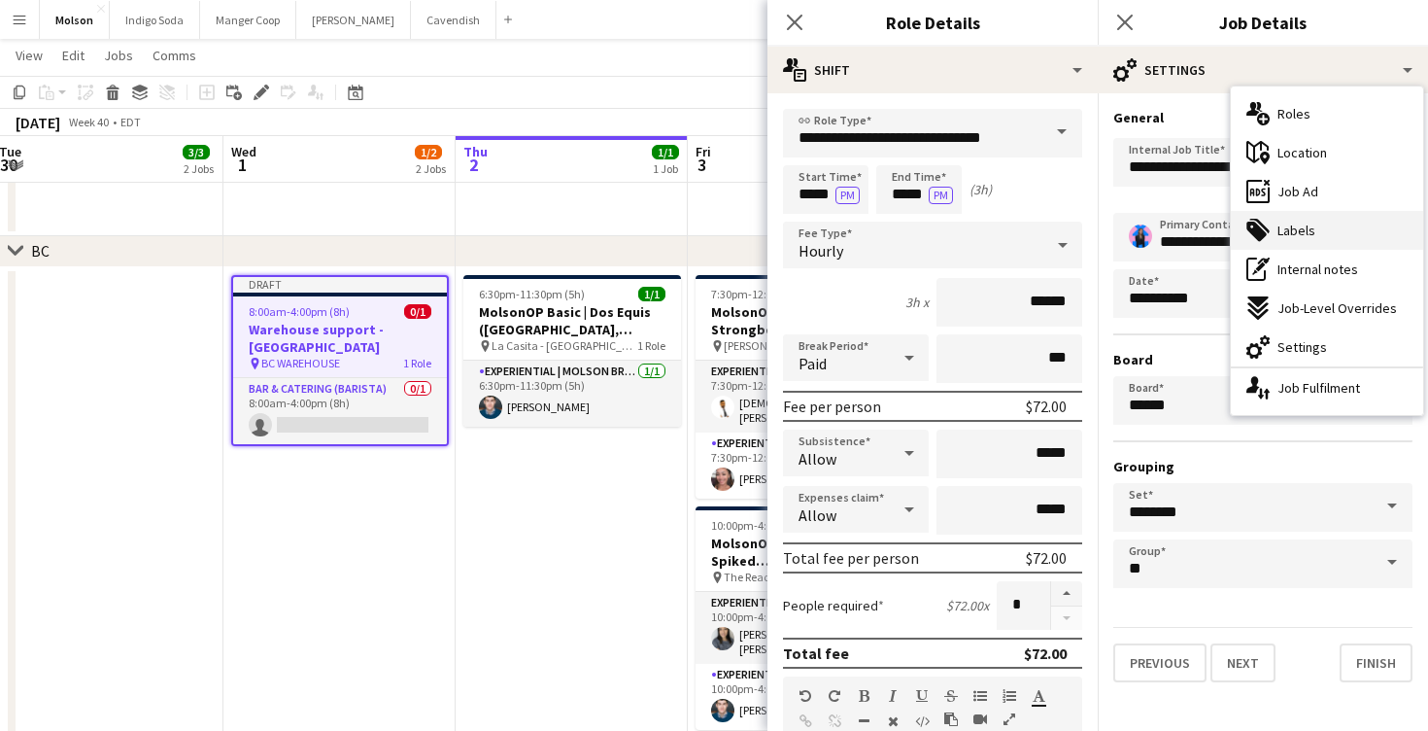
click at [1366, 223] on div "tags-double Labels" at bounding box center [1327, 230] width 192 height 39
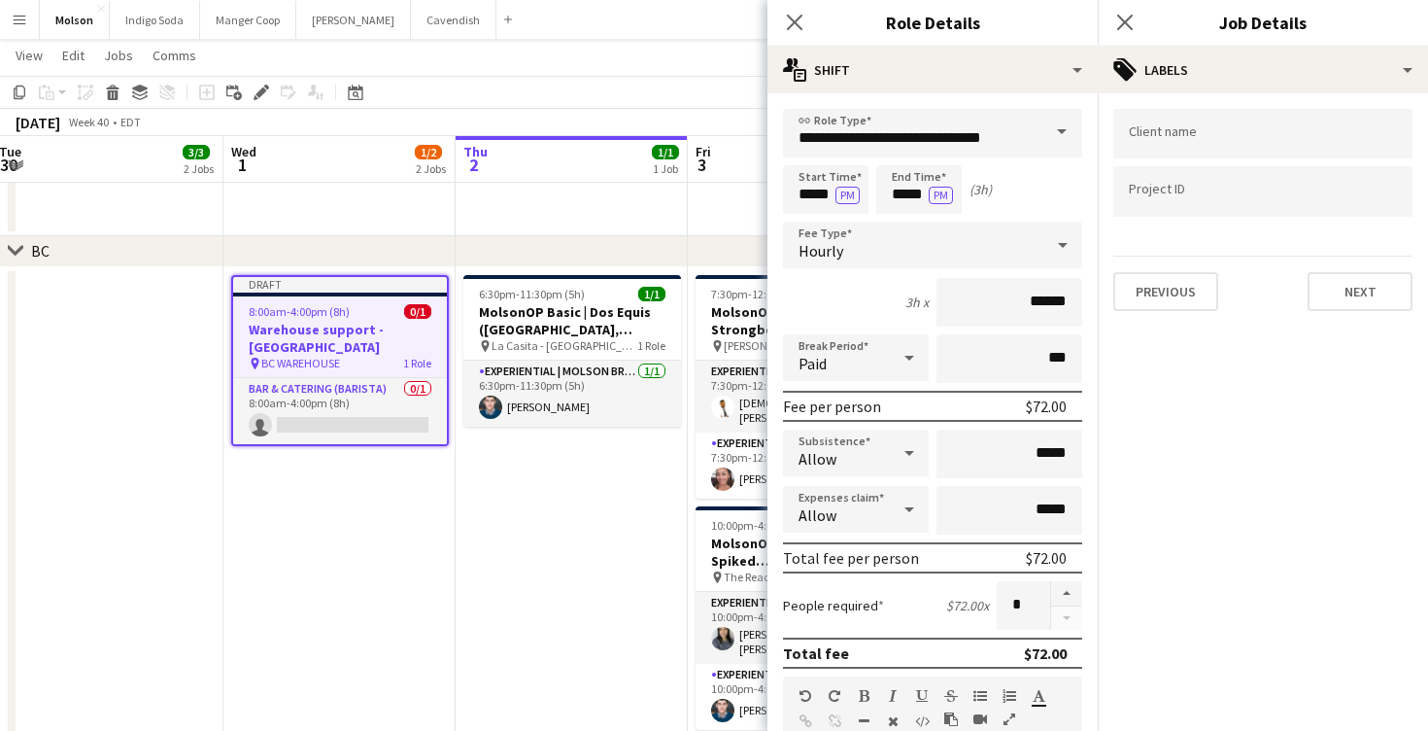
click at [1233, 142] on div at bounding box center [1263, 134] width 299 height 50
type input "******"
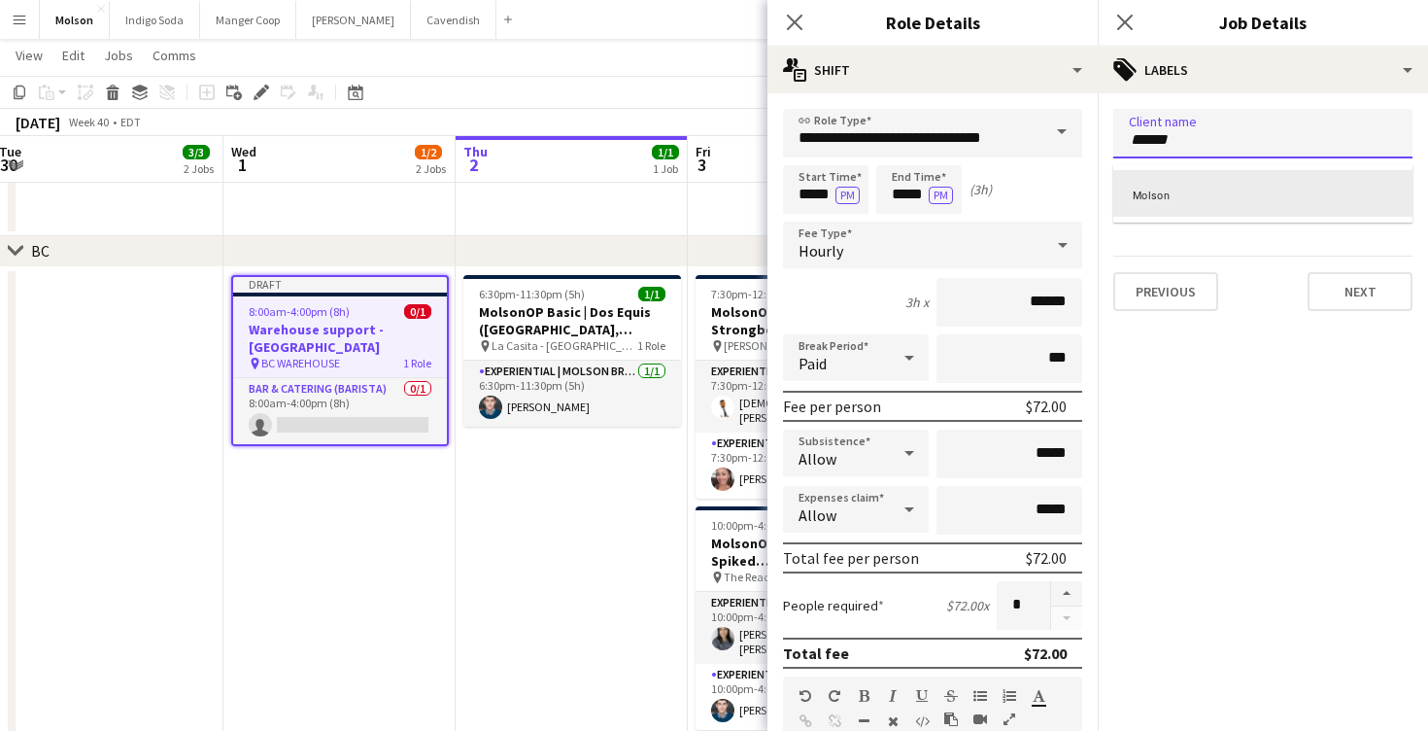
scroll to position [0, 0]
click at [1191, 188] on div "Molson" at bounding box center [1263, 193] width 299 height 47
click at [1183, 189] on input "Type to search project ID labels..." at bounding box center [1263, 192] width 268 height 17
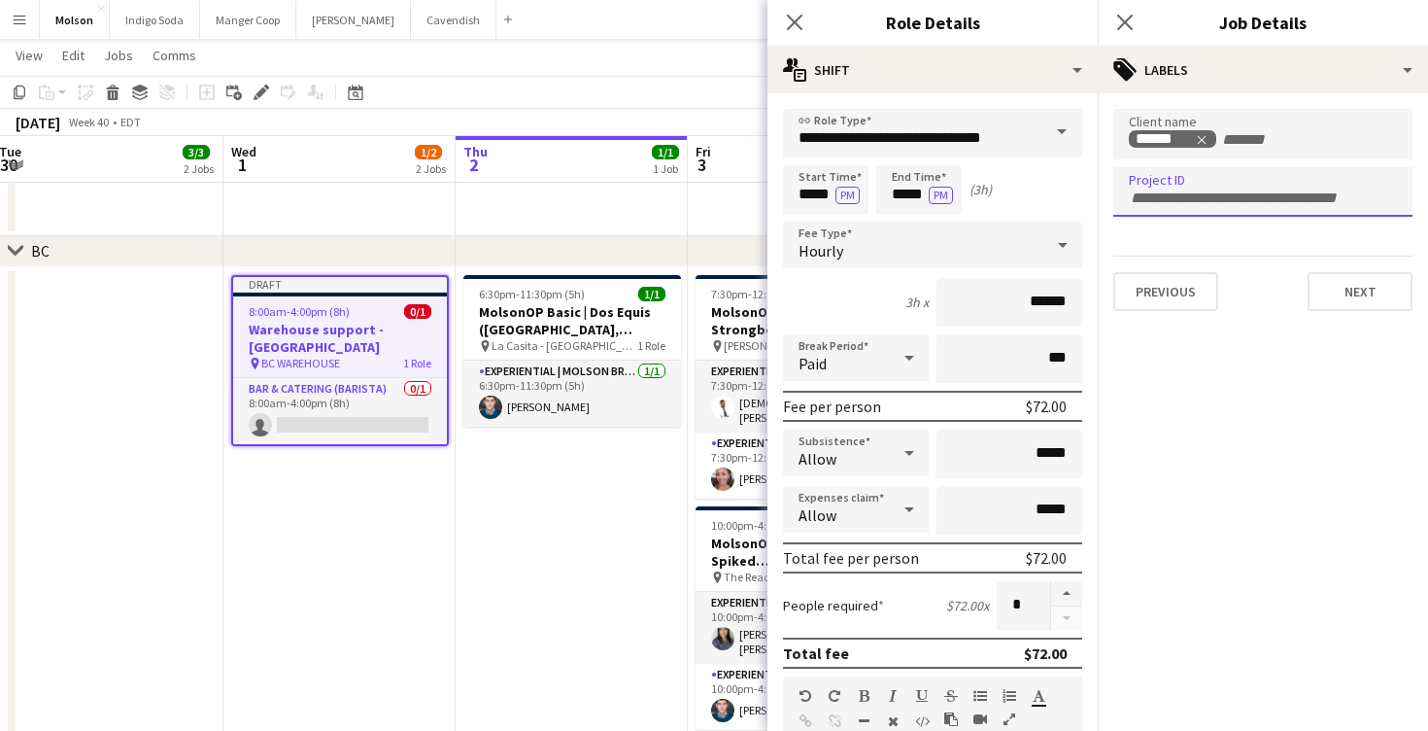
paste input "**********"
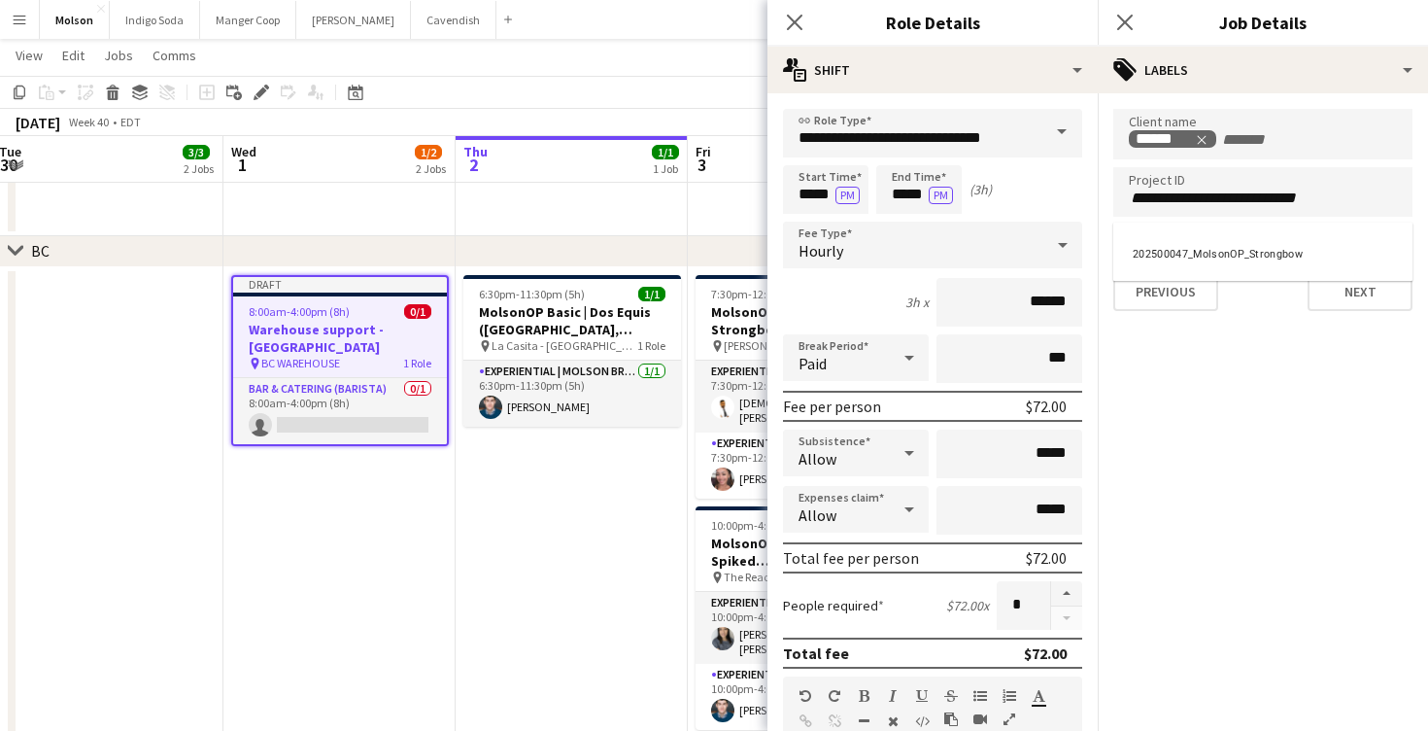
click at [1281, 277] on div at bounding box center [1263, 365] width 330 height 731
click at [1368, 200] on input "**********" at bounding box center [1263, 197] width 268 height 17
type input "**********"
click at [1296, 333] on mat-expansion-panel "**********" at bounding box center [1263, 411] width 330 height 637
click at [1378, 289] on button "Next" at bounding box center [1360, 291] width 105 height 39
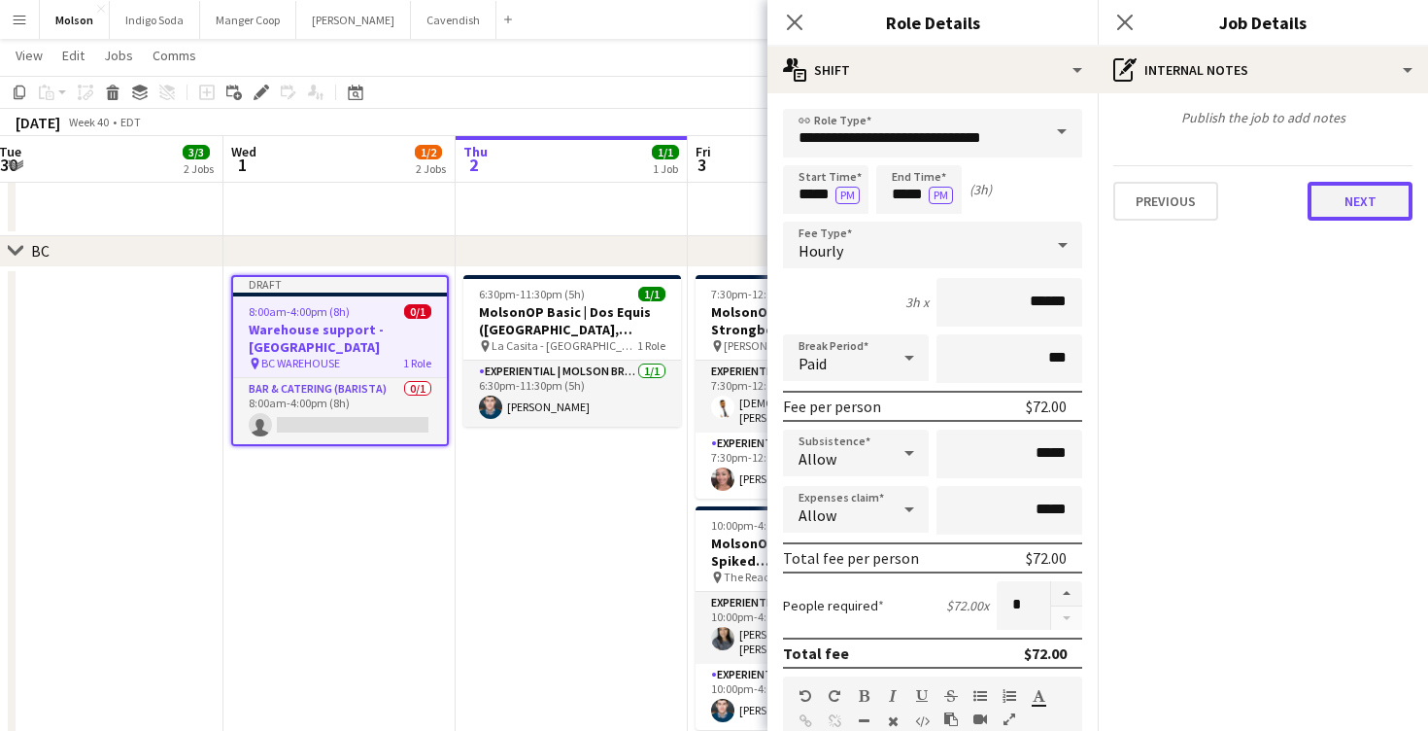
click at [1354, 203] on button "Next" at bounding box center [1360, 201] width 105 height 39
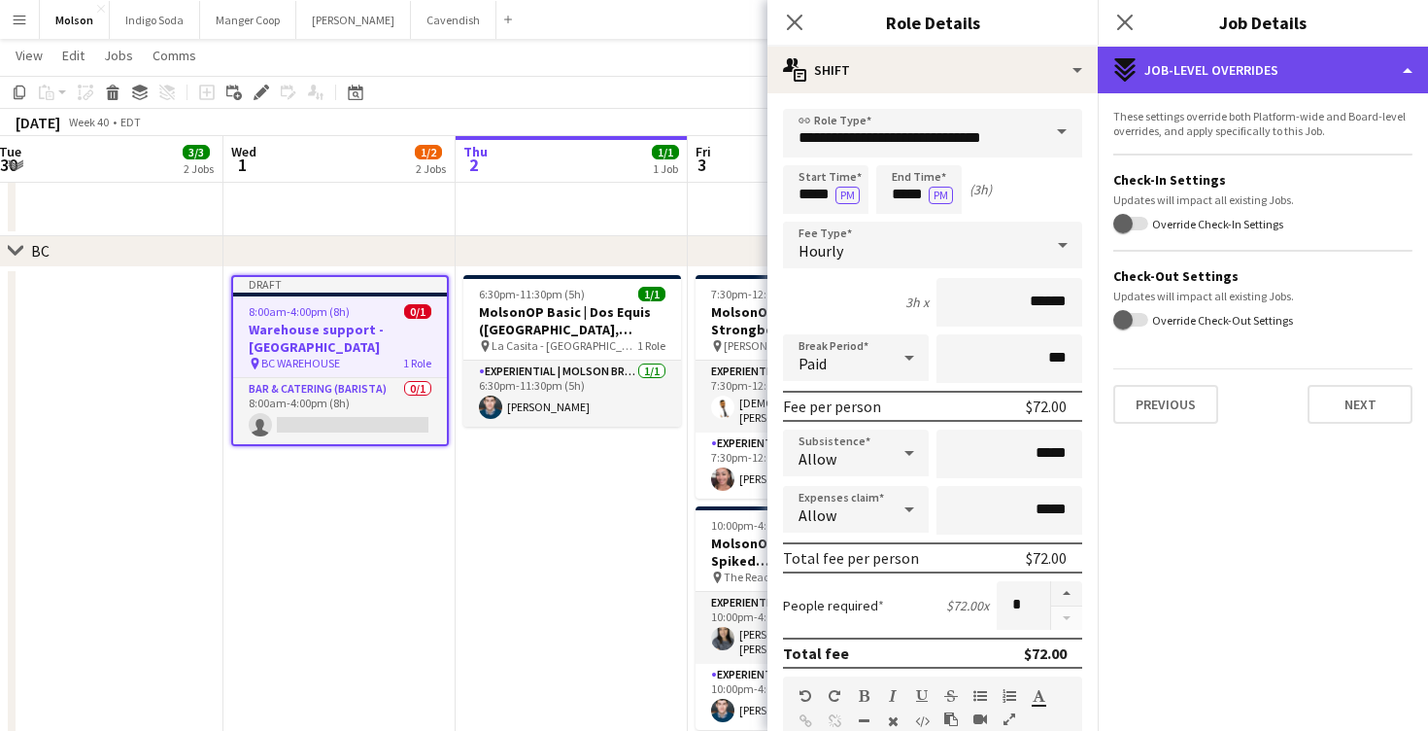
click at [1236, 61] on div "expand-all-down Job-Level Overrides" at bounding box center [1263, 70] width 330 height 47
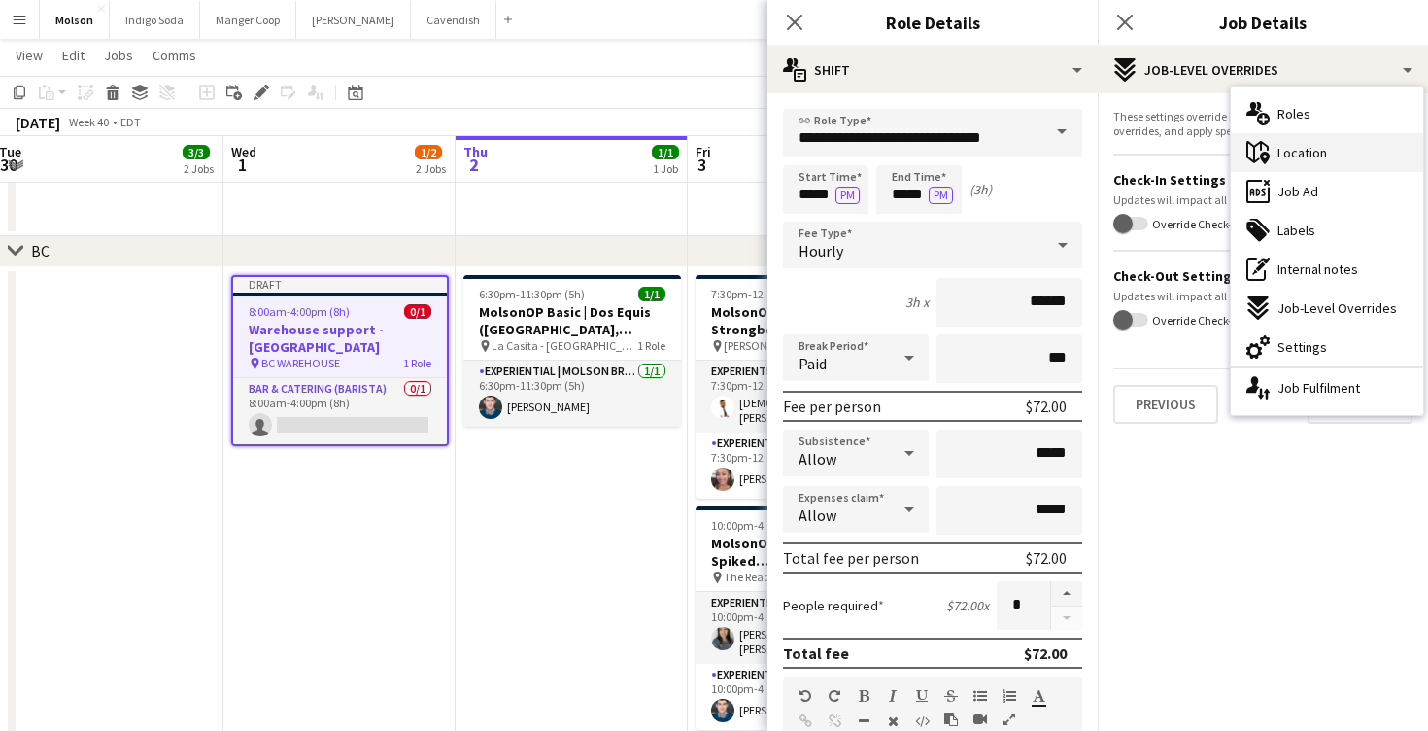
click at [1345, 157] on div "maps-pin-1 Location" at bounding box center [1327, 152] width 192 height 39
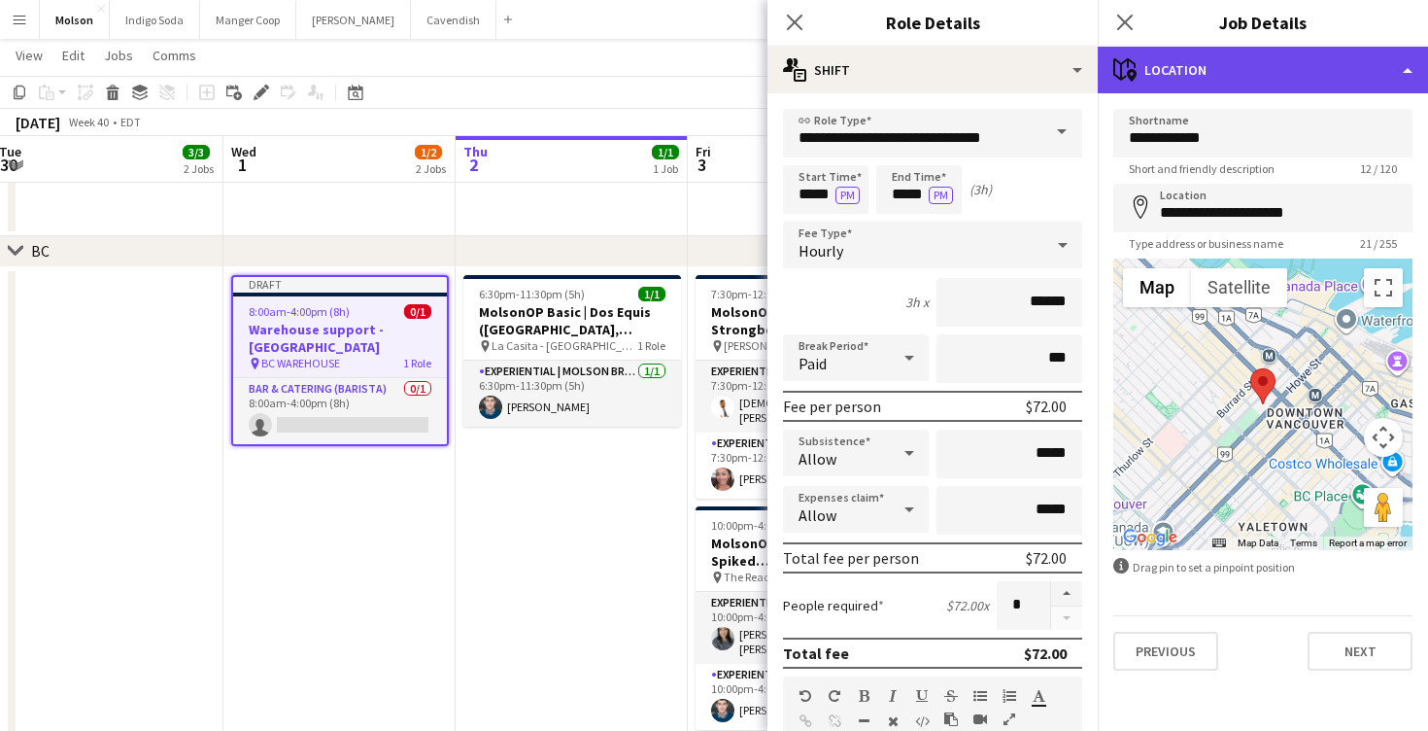
click at [1286, 51] on div "maps-pin-1 Location" at bounding box center [1263, 70] width 330 height 47
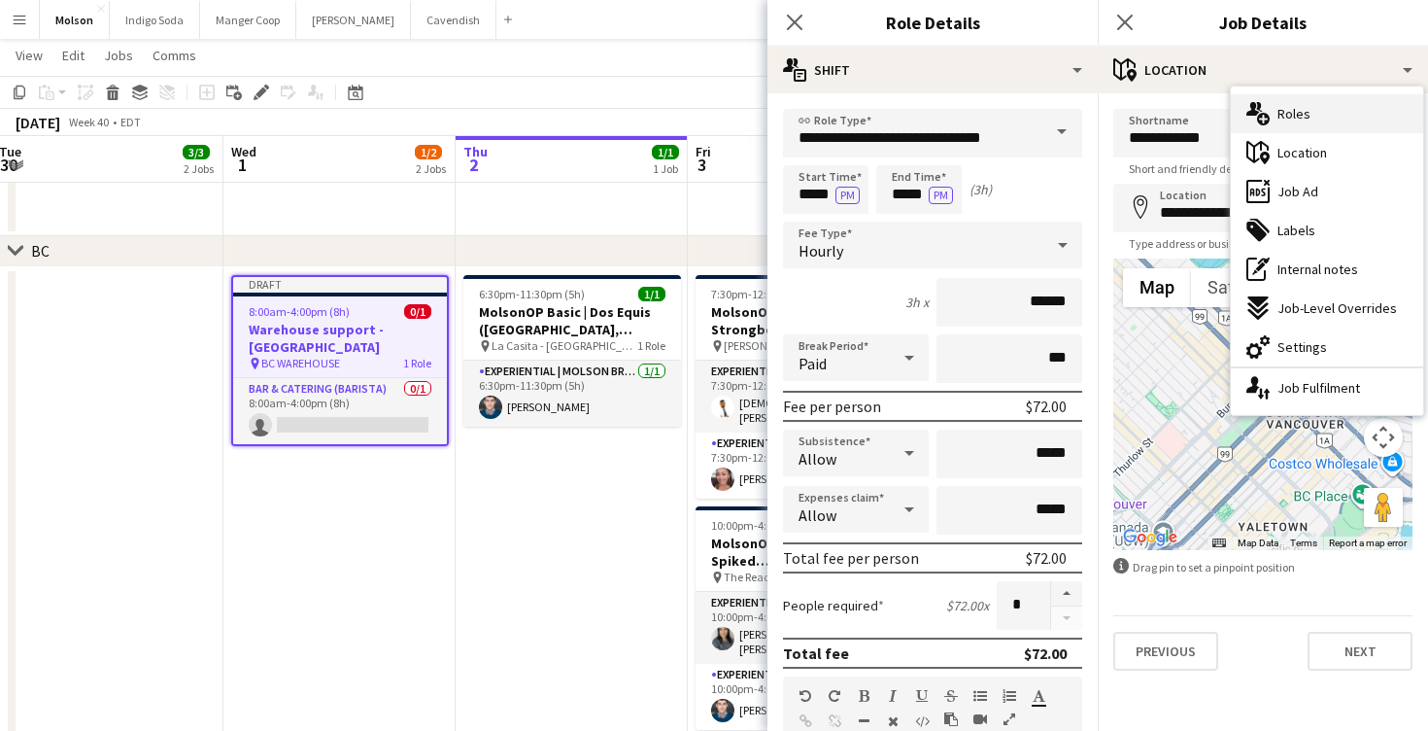
click at [1325, 117] on div "multiple-users-add Roles" at bounding box center [1327, 113] width 192 height 39
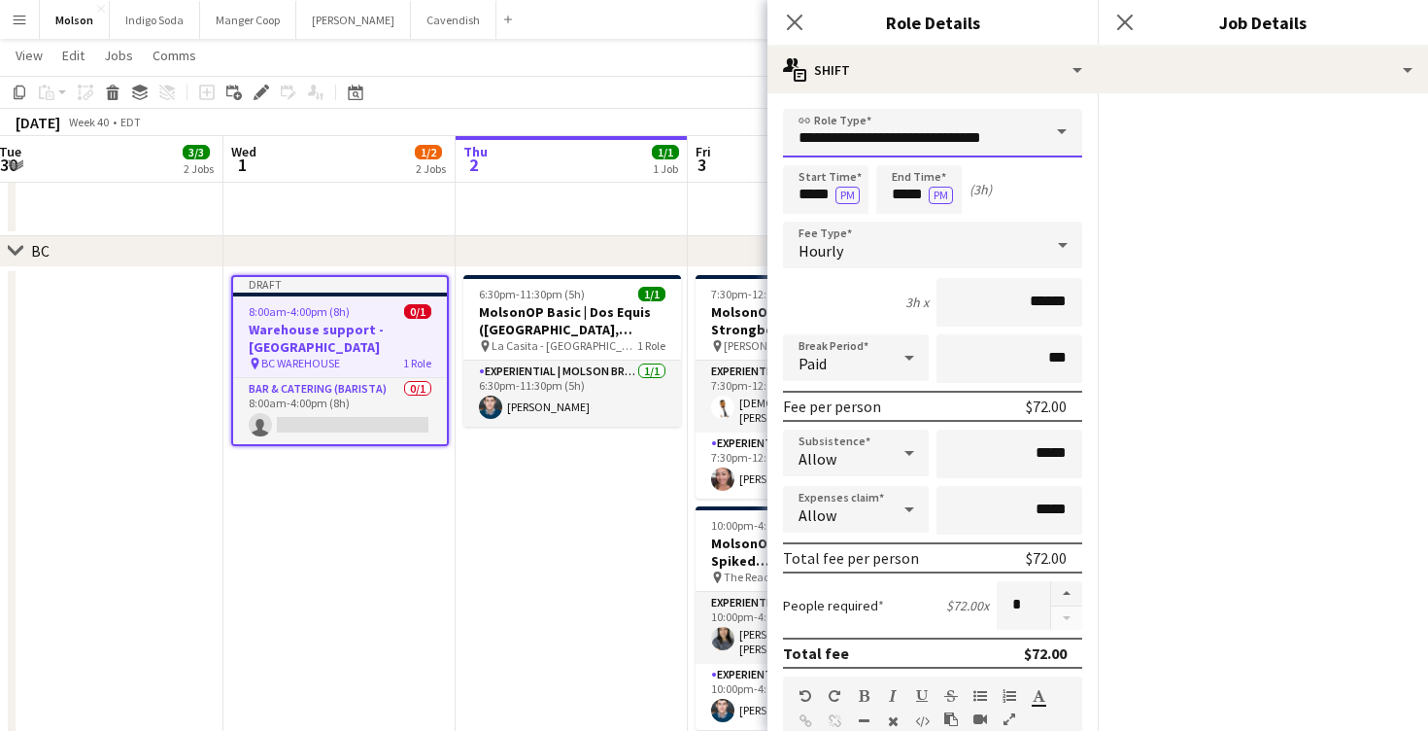
click at [1023, 152] on input "**********" at bounding box center [932, 133] width 299 height 49
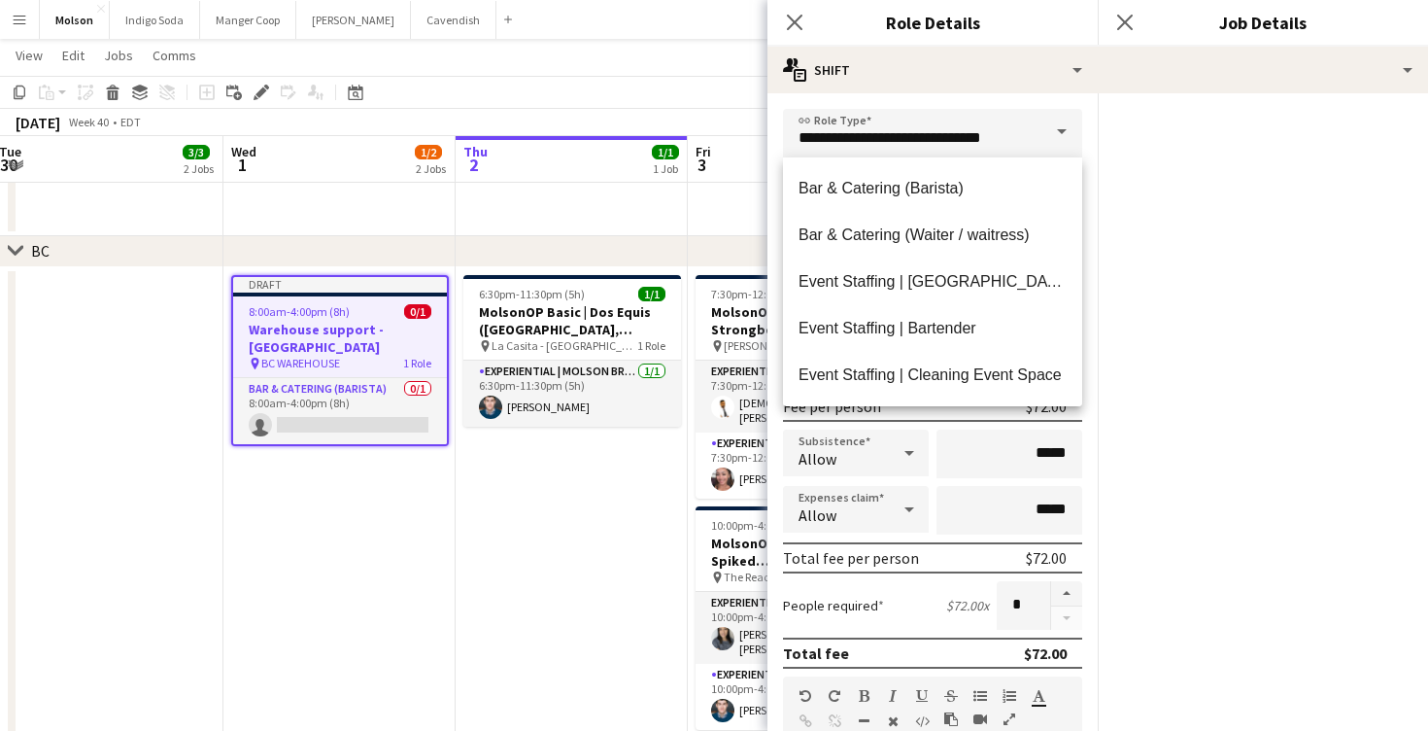
click at [1143, 207] on mat-accordion "**********" at bounding box center [1263, 411] width 330 height 637
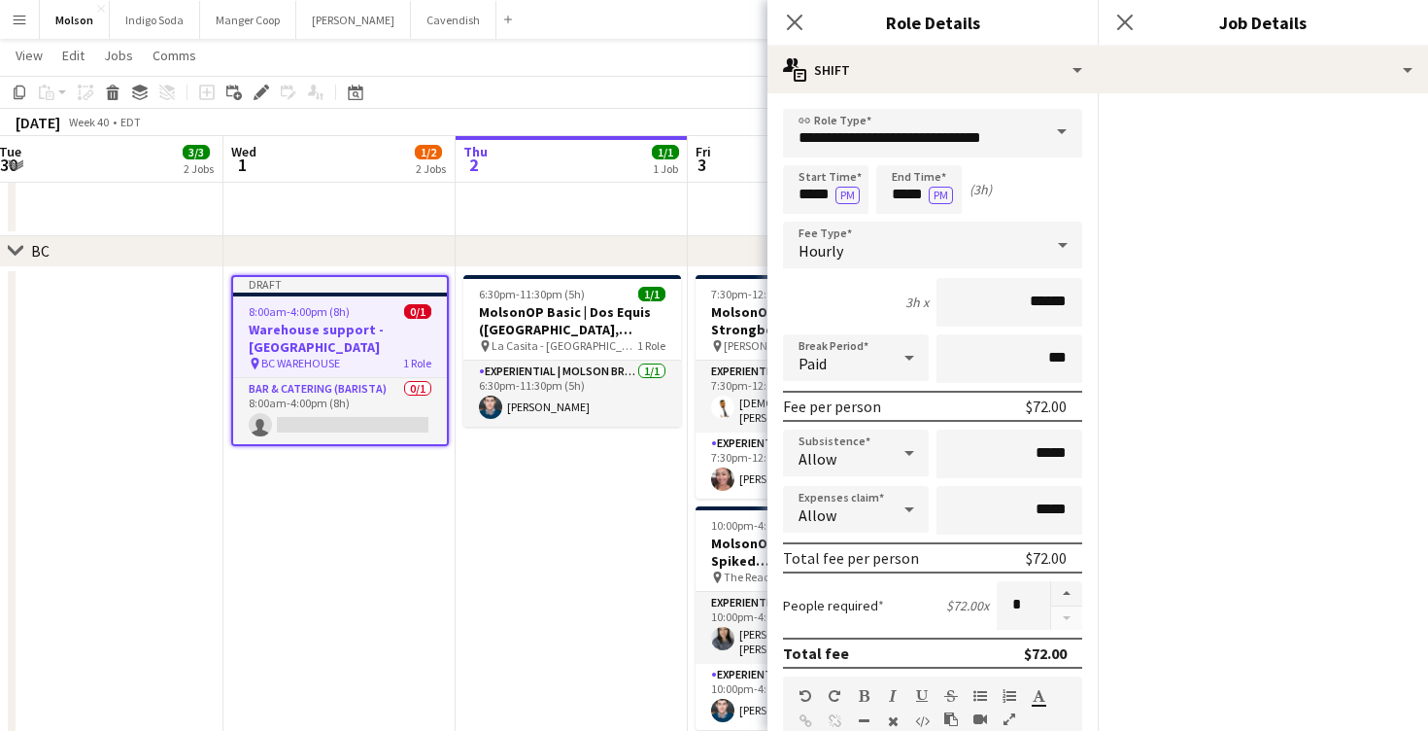
scroll to position [486, 0]
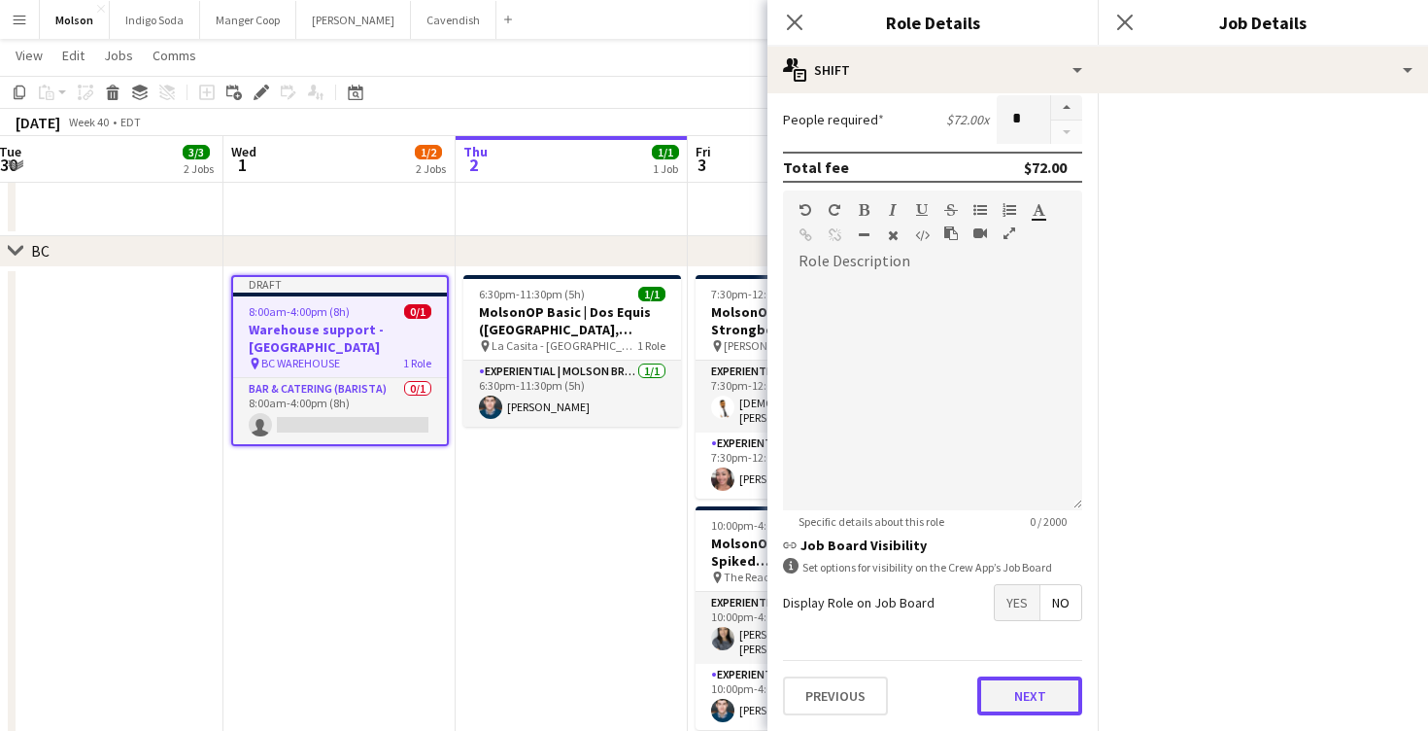
click at [1039, 703] on button "Next" at bounding box center [1029, 695] width 105 height 39
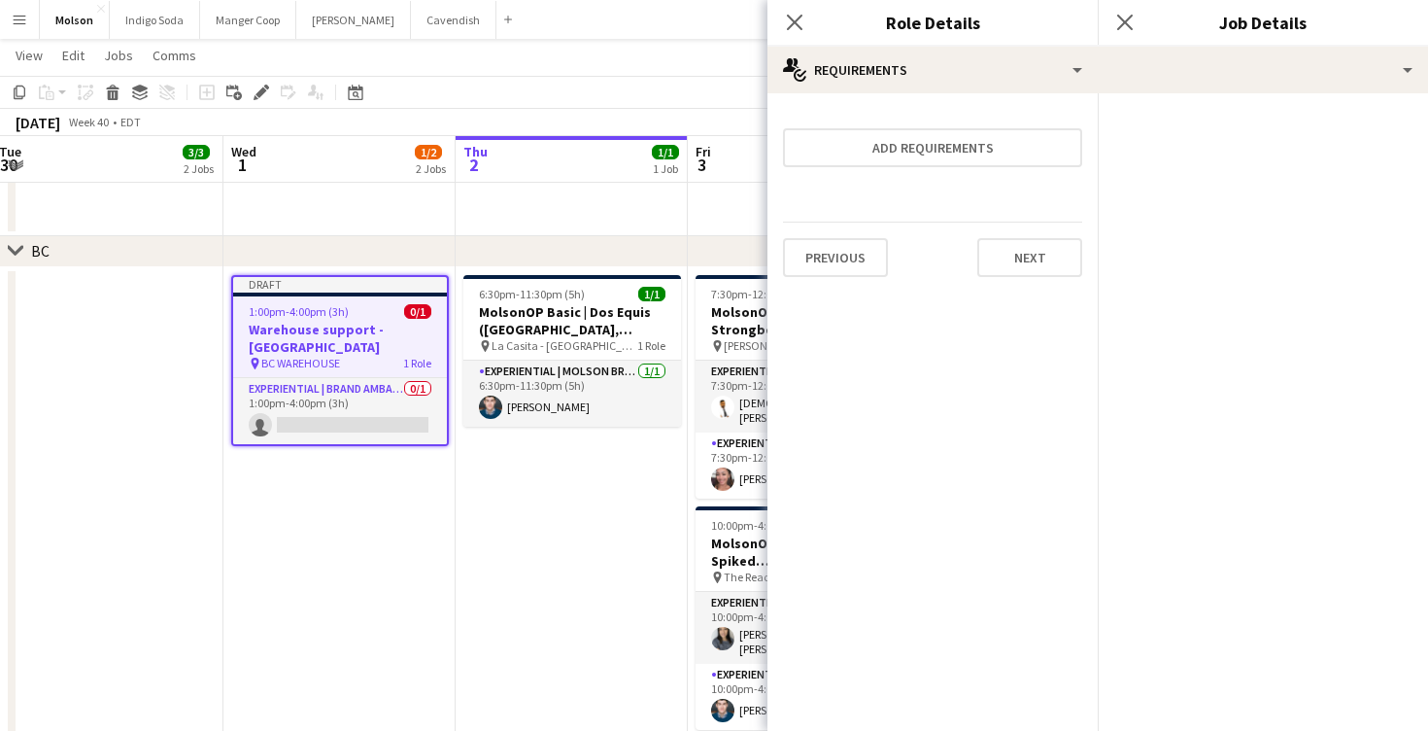
scroll to position [0, 0]
click at [1033, 248] on button "Next" at bounding box center [1029, 257] width 105 height 39
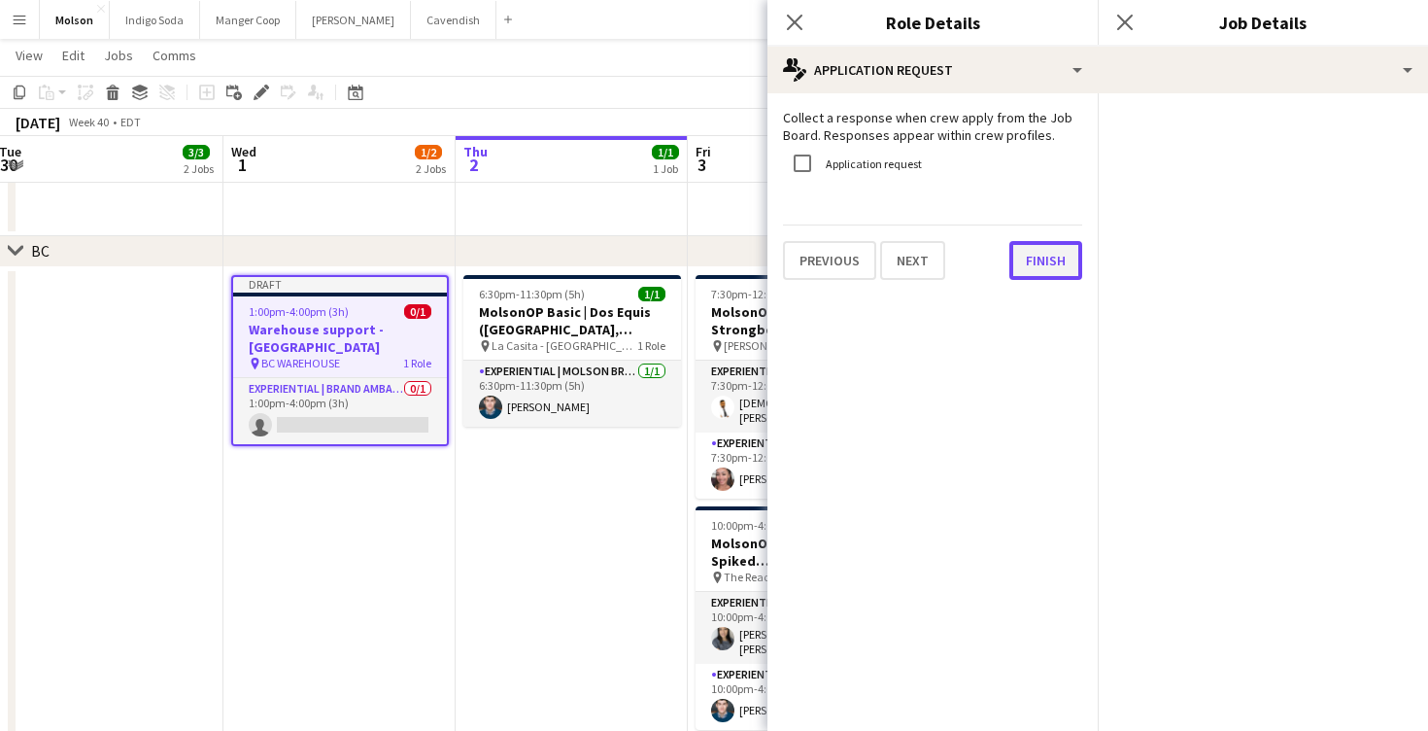
click at [1045, 265] on button "Finish" at bounding box center [1046, 260] width 73 height 39
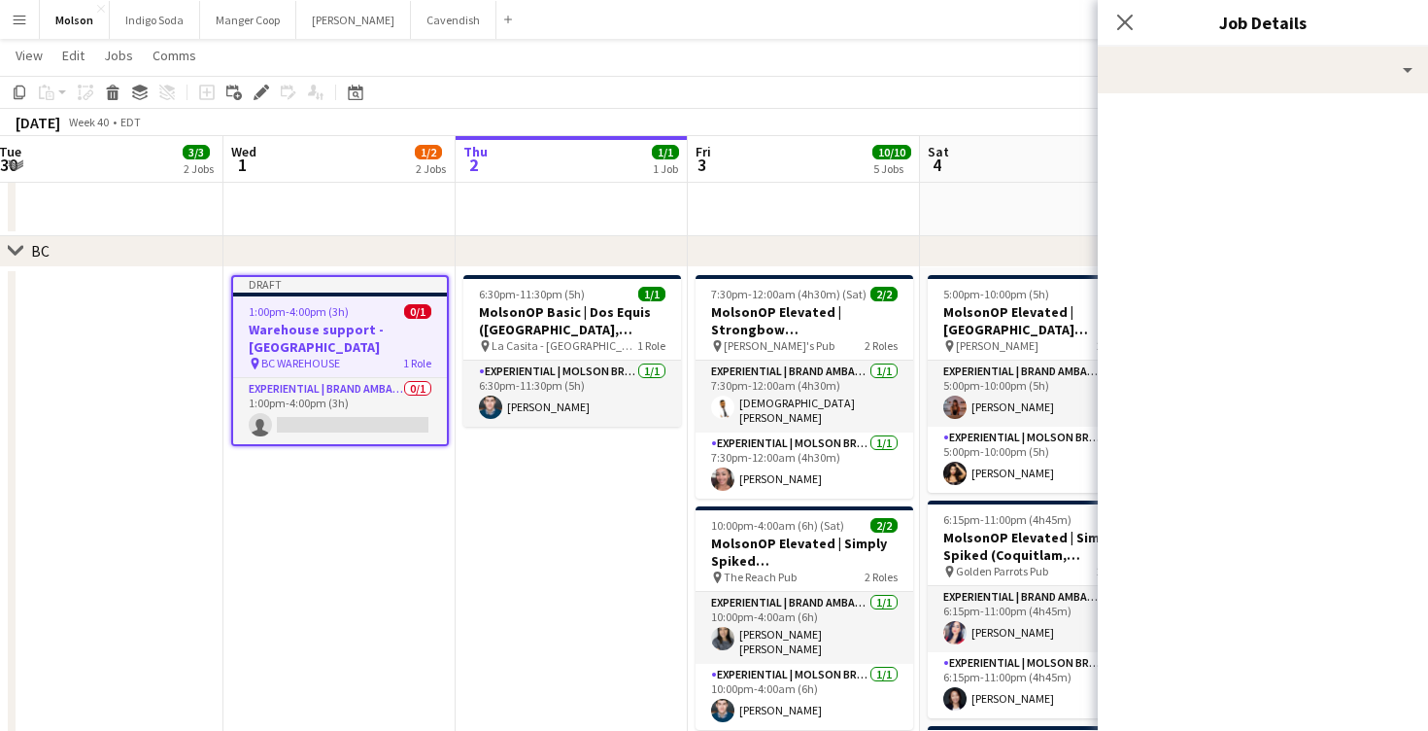
click at [418, 479] on app-date-cell "Draft 1:00pm-4:00pm (3h) 0/1 Warehouse support - BC pin BC WAREHOUSE 1 Role Exp…" at bounding box center [339, 594] width 232 height 654
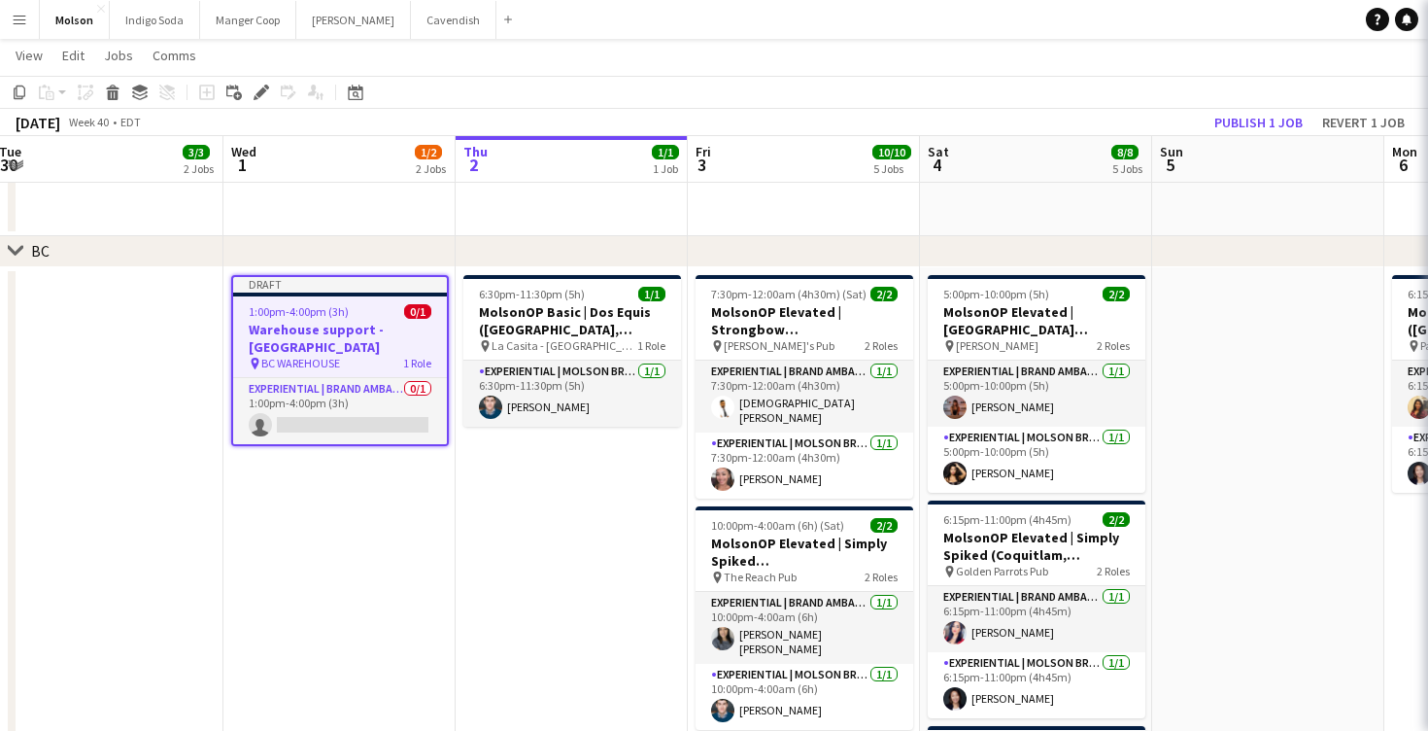
scroll to position [0, 472]
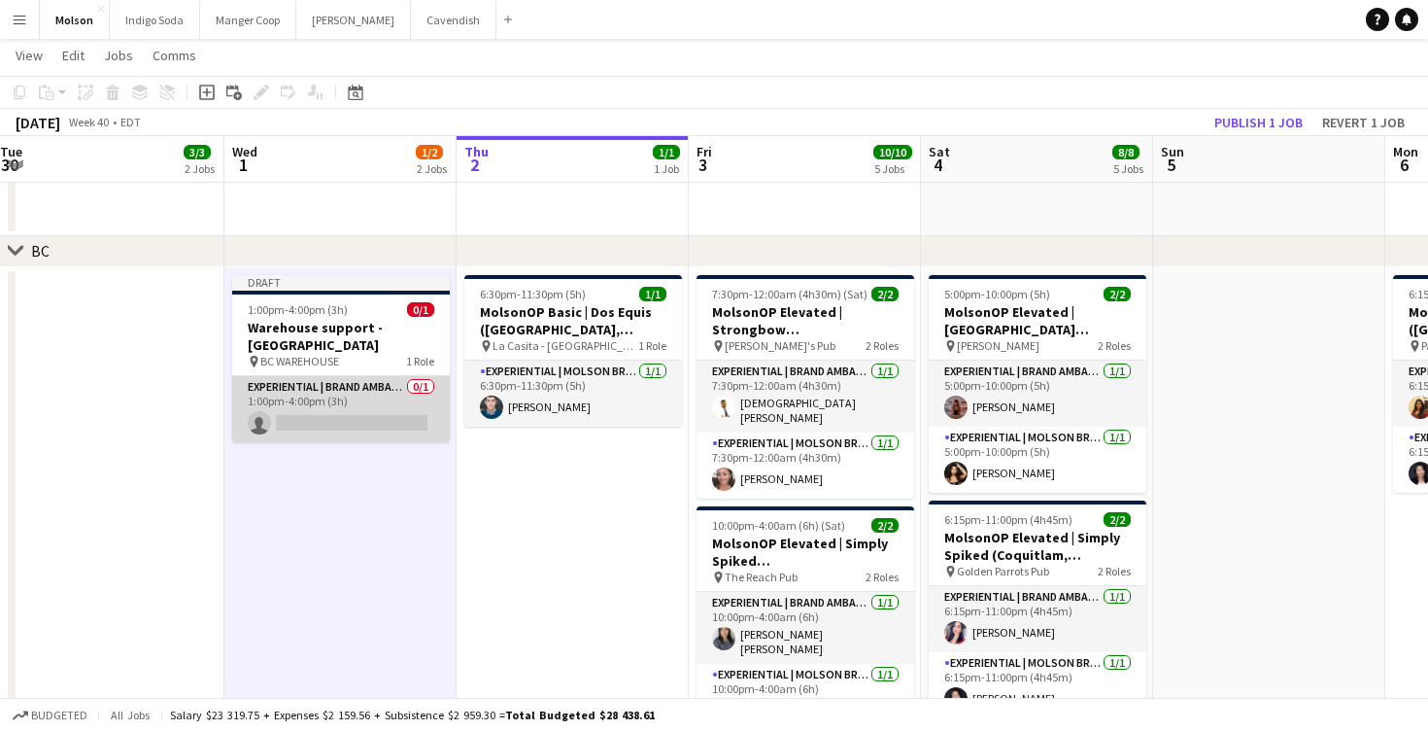
click at [335, 397] on app-card-role "Experiential | Brand Ambassador 0/1 1:00pm-4:00pm (3h) single-neutral-actions" at bounding box center [341, 409] width 218 height 66
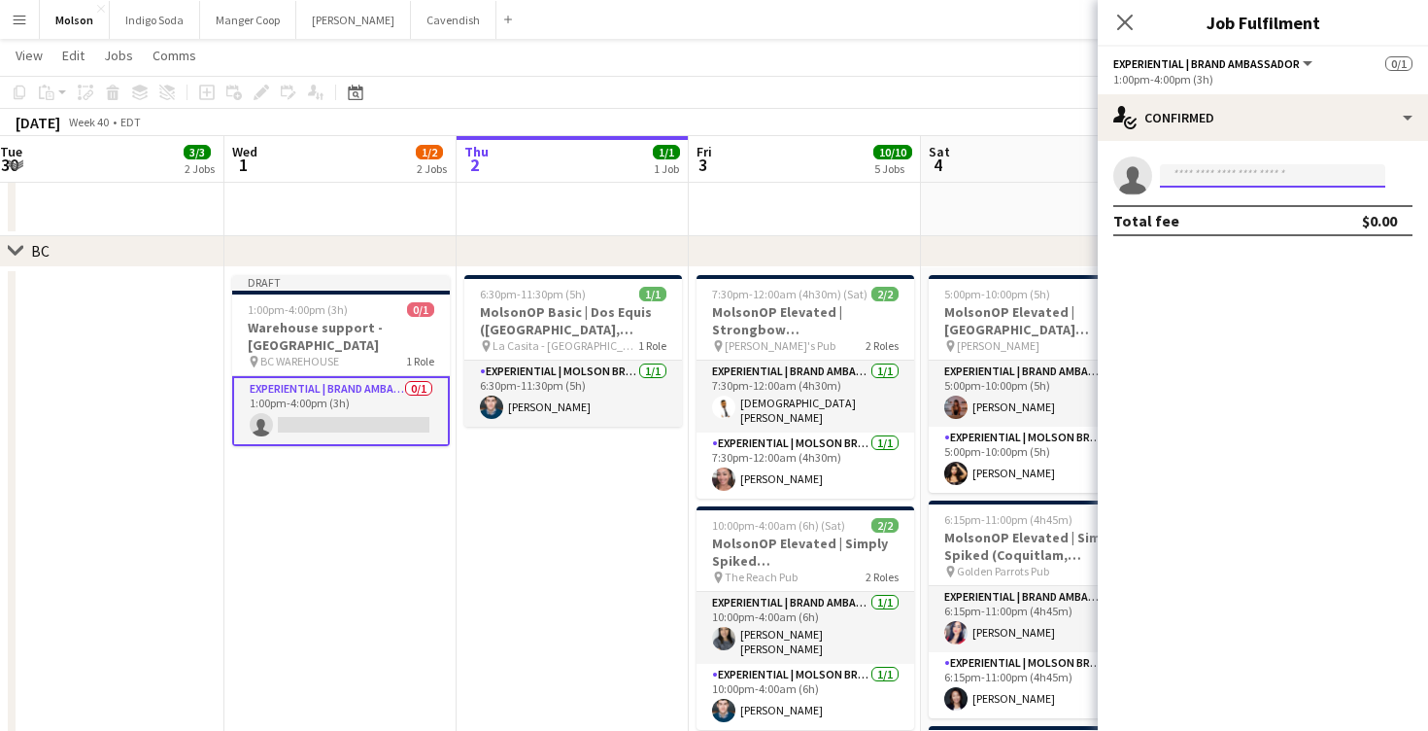
click at [1249, 182] on input at bounding box center [1272, 175] width 225 height 23
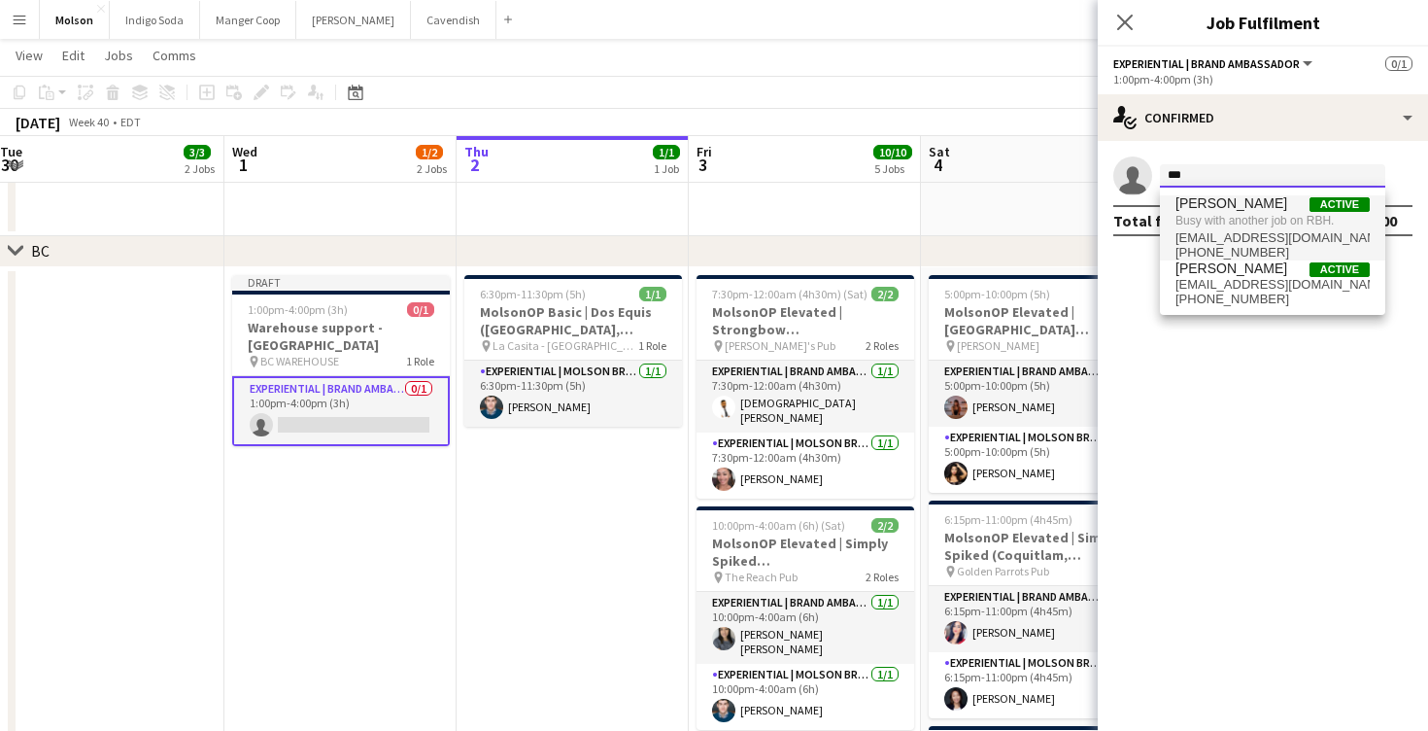
type input "***"
click at [1262, 220] on span "Busy with another job on RBH." at bounding box center [1273, 220] width 194 height 17
type input "***"
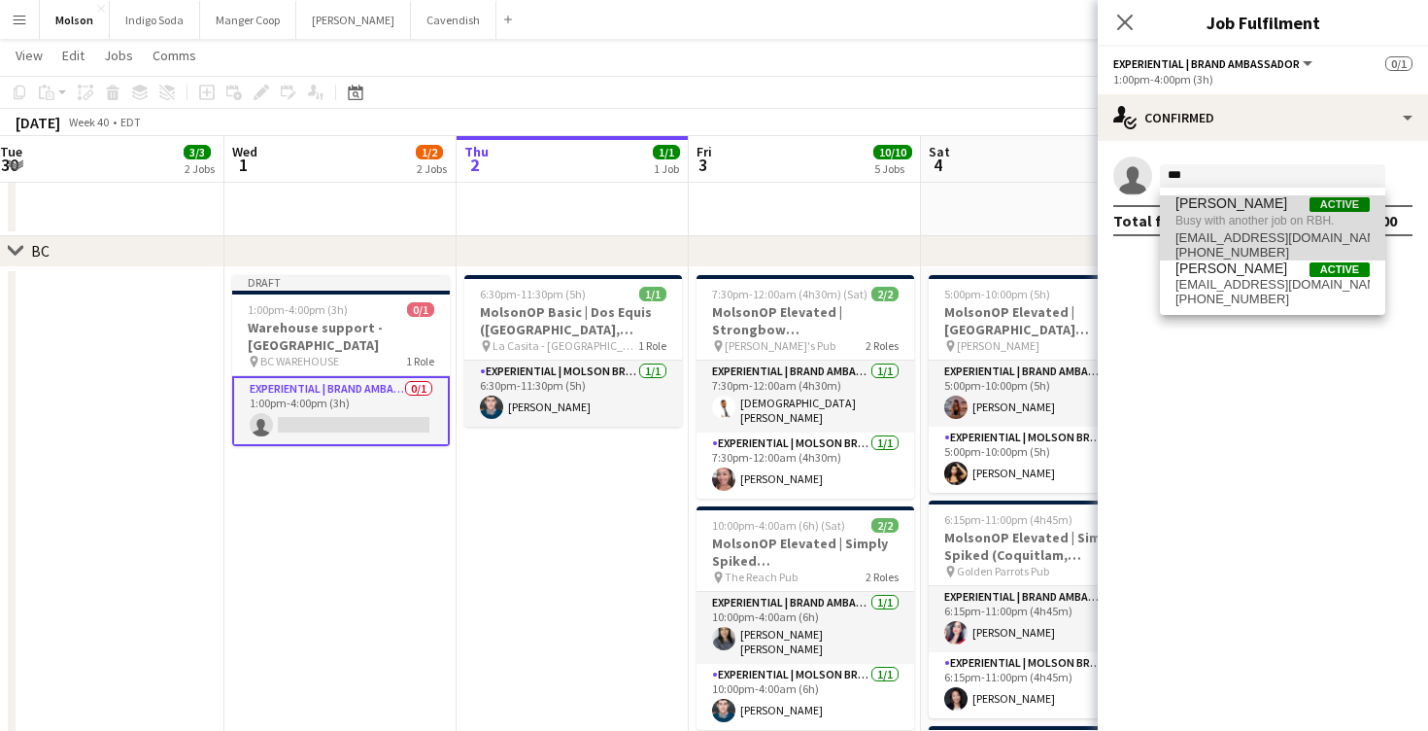
click at [1273, 235] on span "[EMAIL_ADDRESS][DOMAIN_NAME]" at bounding box center [1273, 238] width 194 height 16
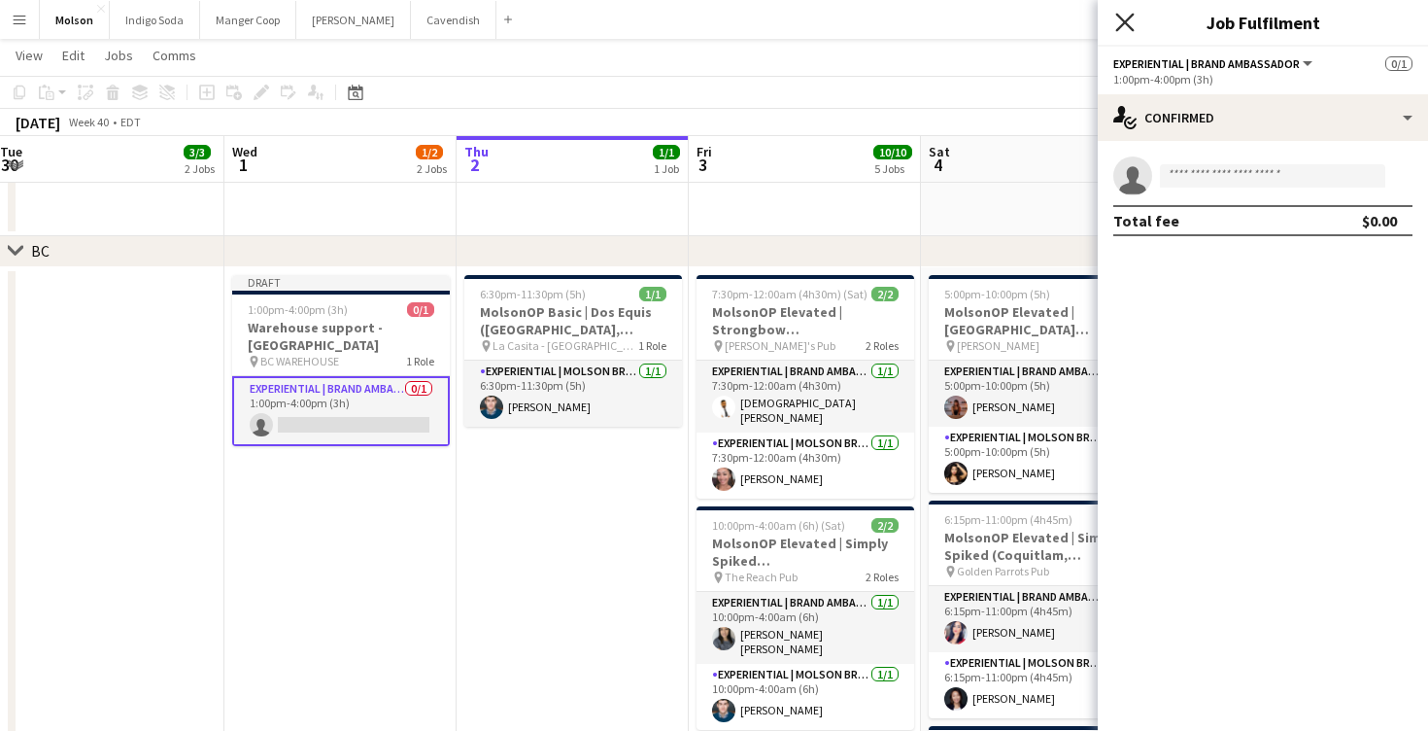
click at [1127, 14] on icon "Close pop-in" at bounding box center [1124, 22] width 18 height 18
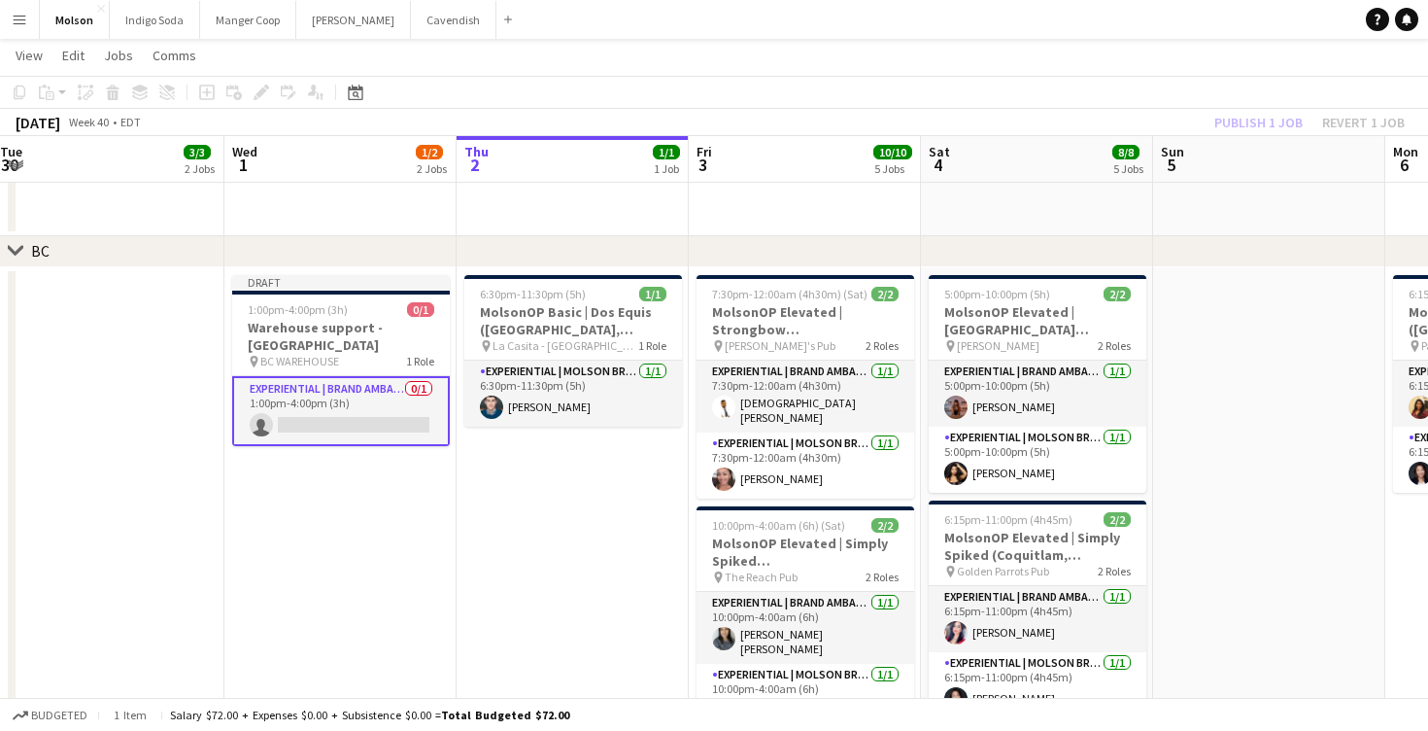
click at [24, 22] on app-icon "Menu" at bounding box center [20, 20] width 16 height 16
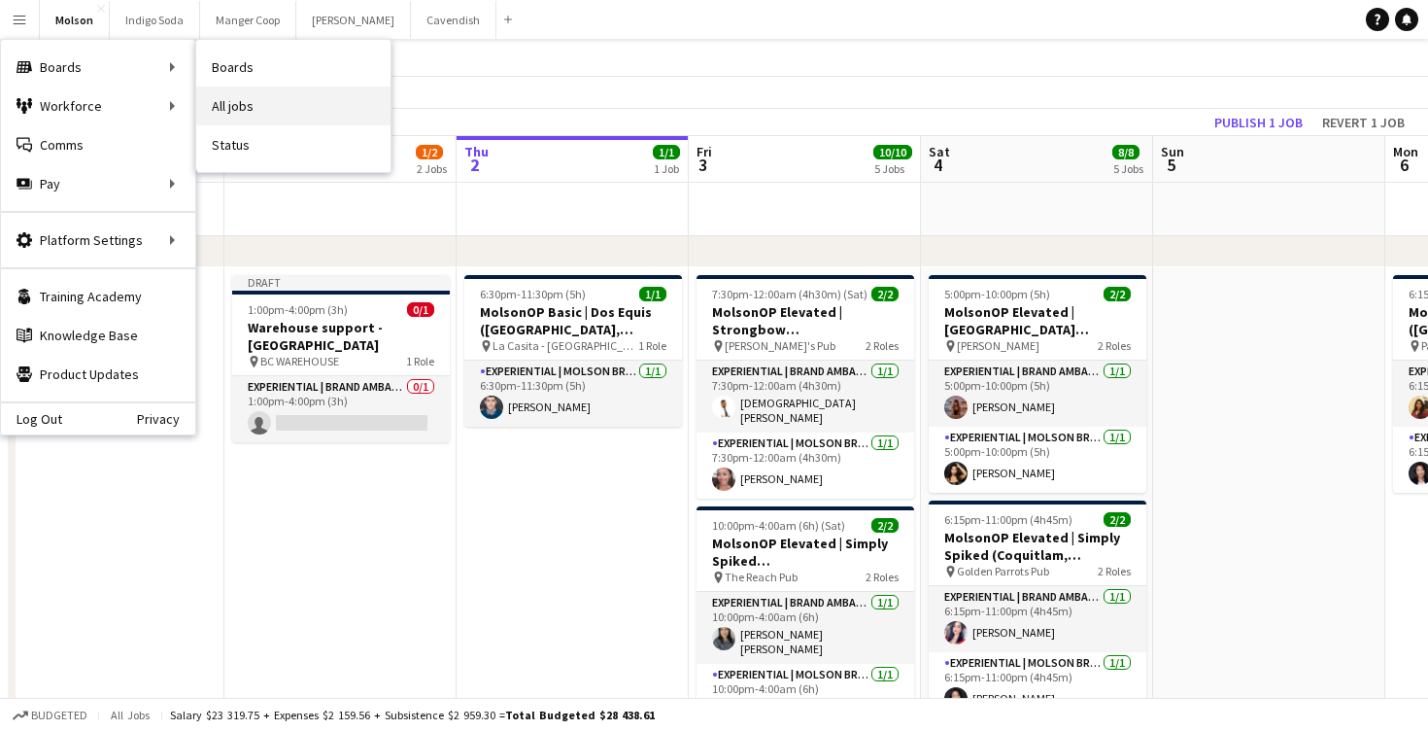
click at [277, 108] on link "All jobs" at bounding box center [293, 105] width 194 height 39
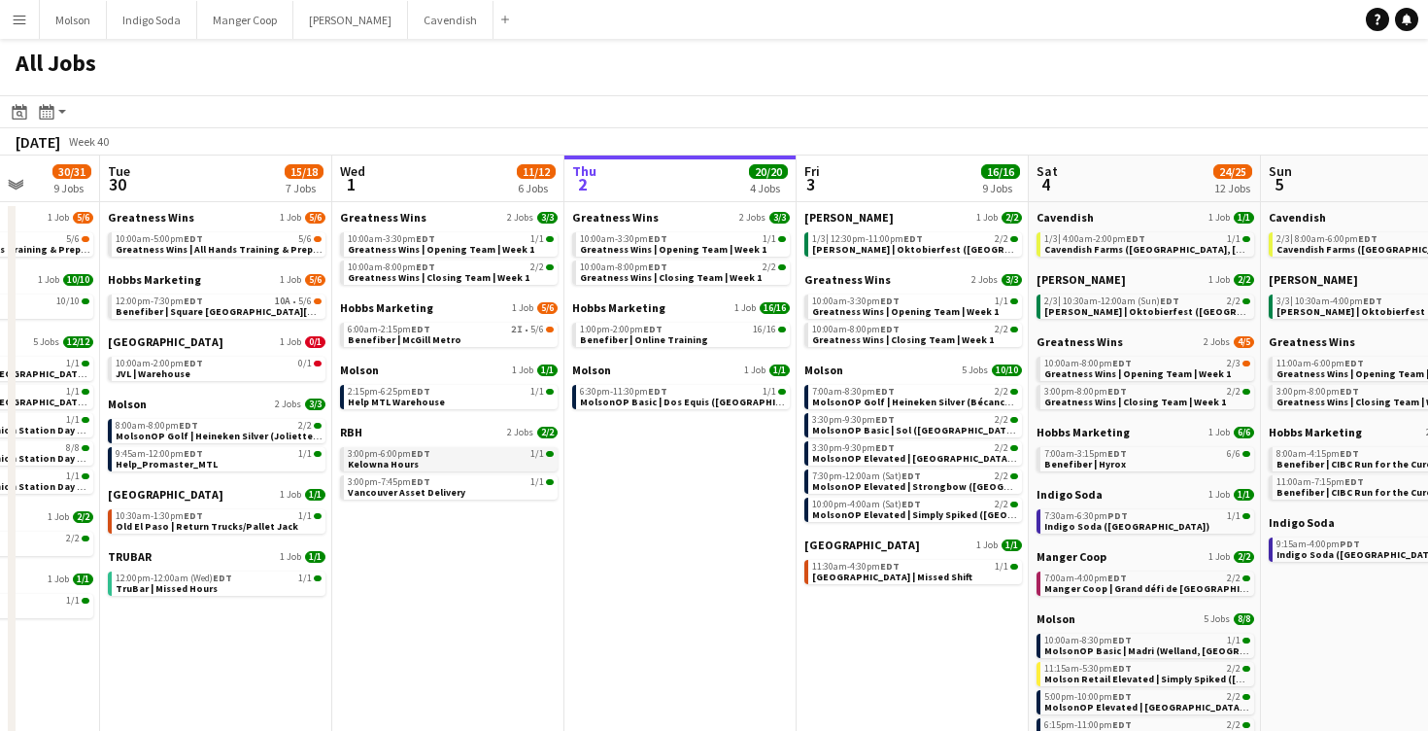
click at [451, 464] on link "3:00pm-6:00pm EDT 1/1 Kelowna Hours" at bounding box center [451, 458] width 206 height 22
click at [847, 70] on div "All Jobs" at bounding box center [714, 67] width 1428 height 56
click at [805, 66] on div "All Jobs" at bounding box center [714, 67] width 1428 height 56
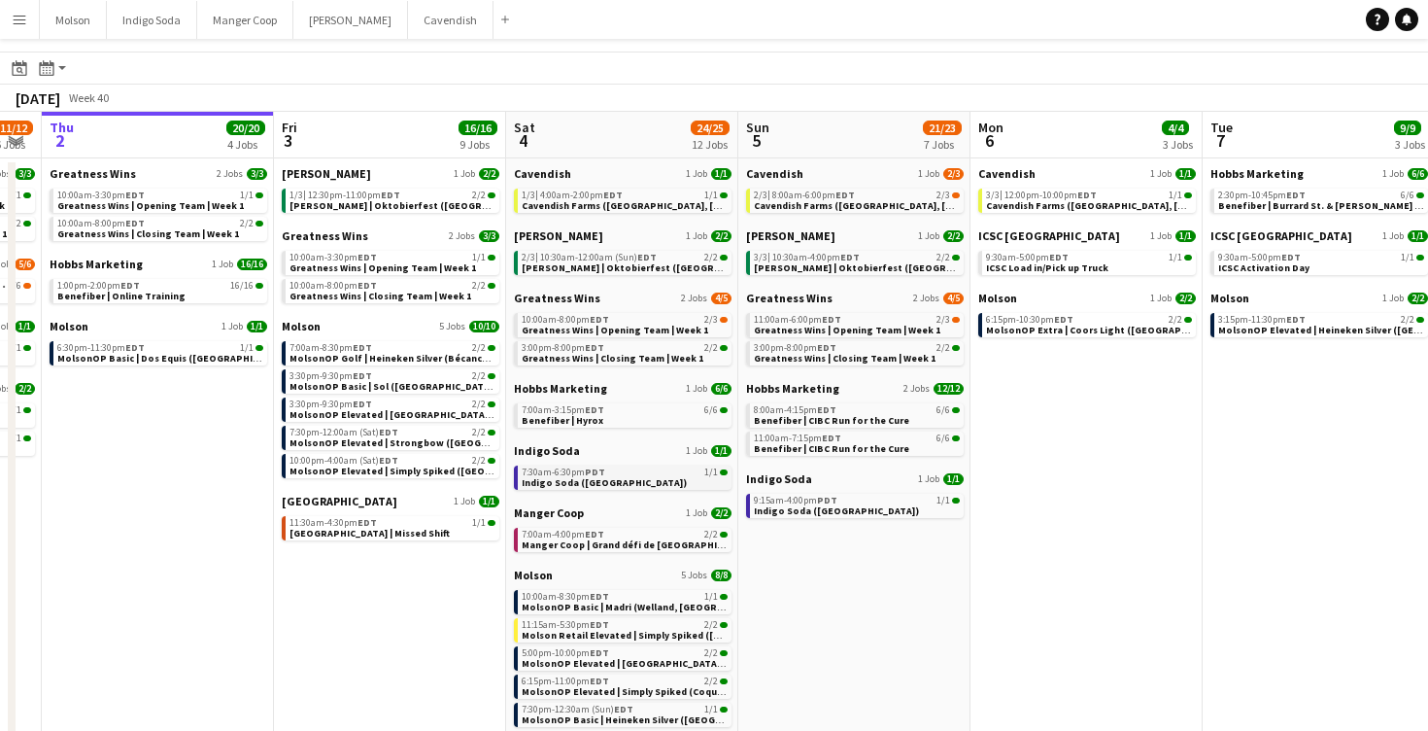
scroll to position [39, 0]
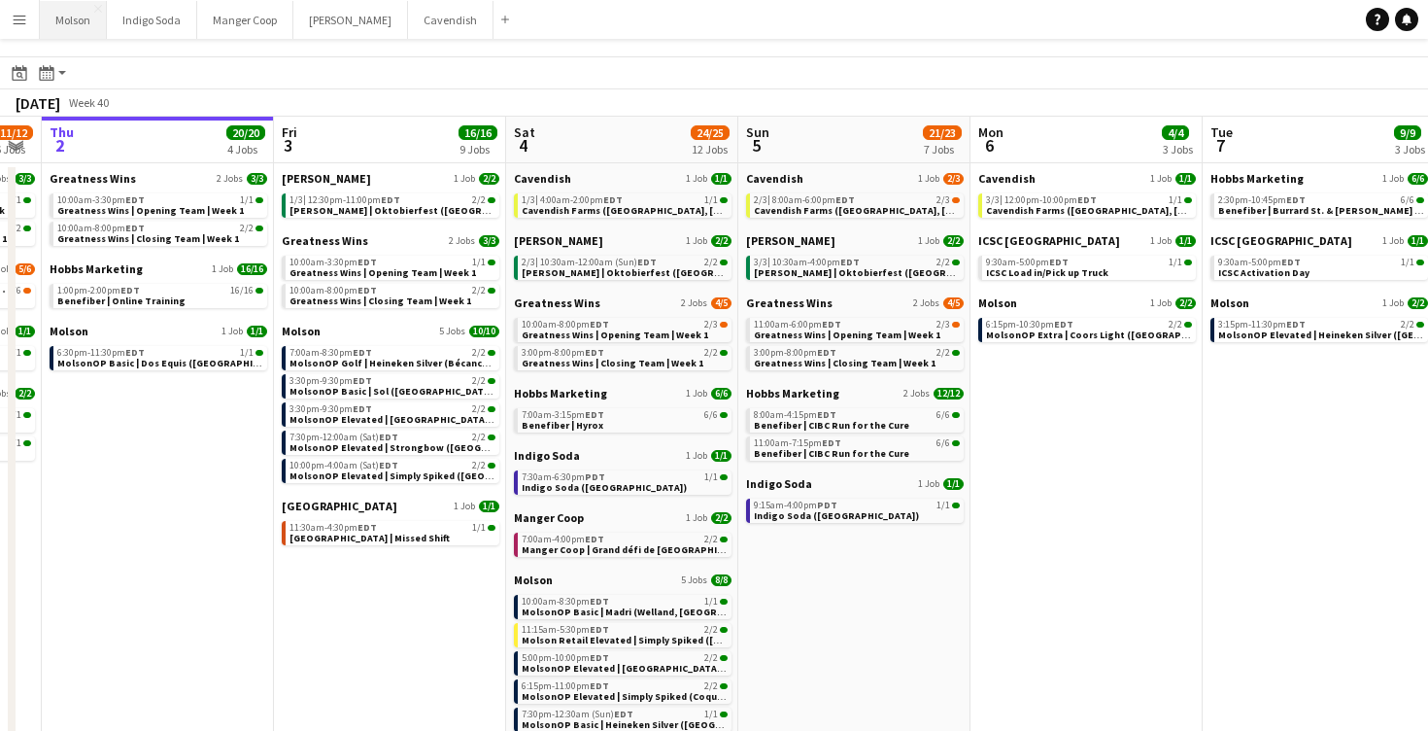
click at [71, 25] on button "Molson Close" at bounding box center [73, 20] width 67 height 38
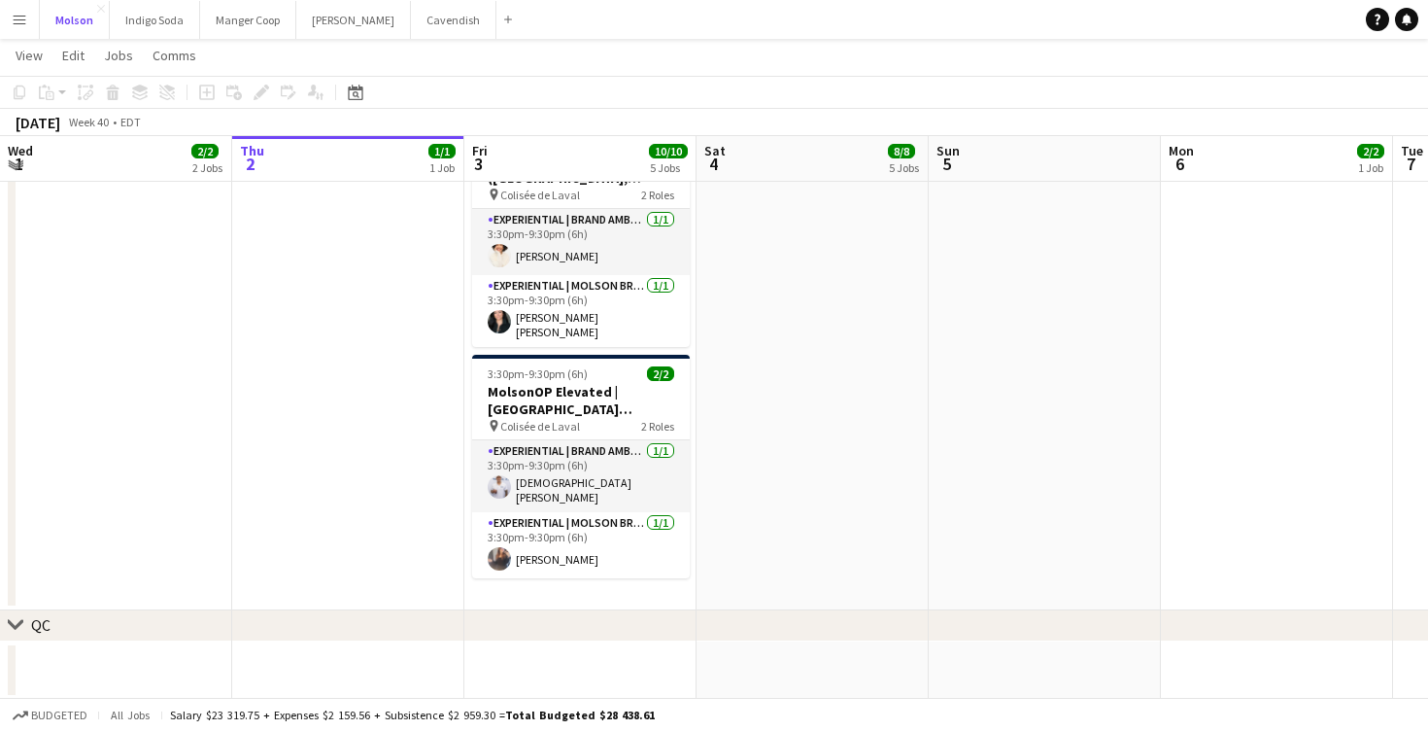
scroll to position [416, 0]
click at [592, 567] on app-date-cell "7:00am-8:30pm (13h30m) 2/2 MolsonOP Golf | Heineken Silver (Bécancour, [GEOGRAP…" at bounding box center [580, 251] width 232 height 720
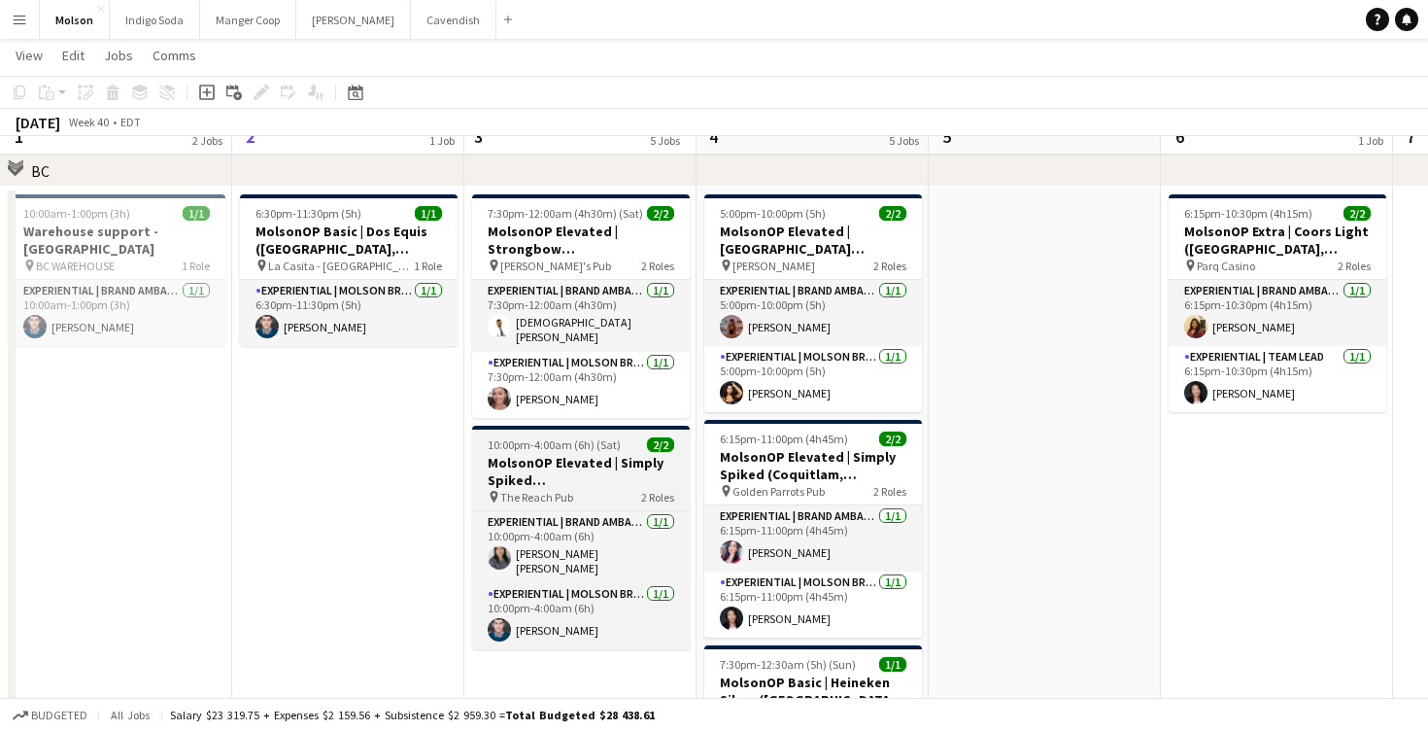
scroll to position [1224, 0]
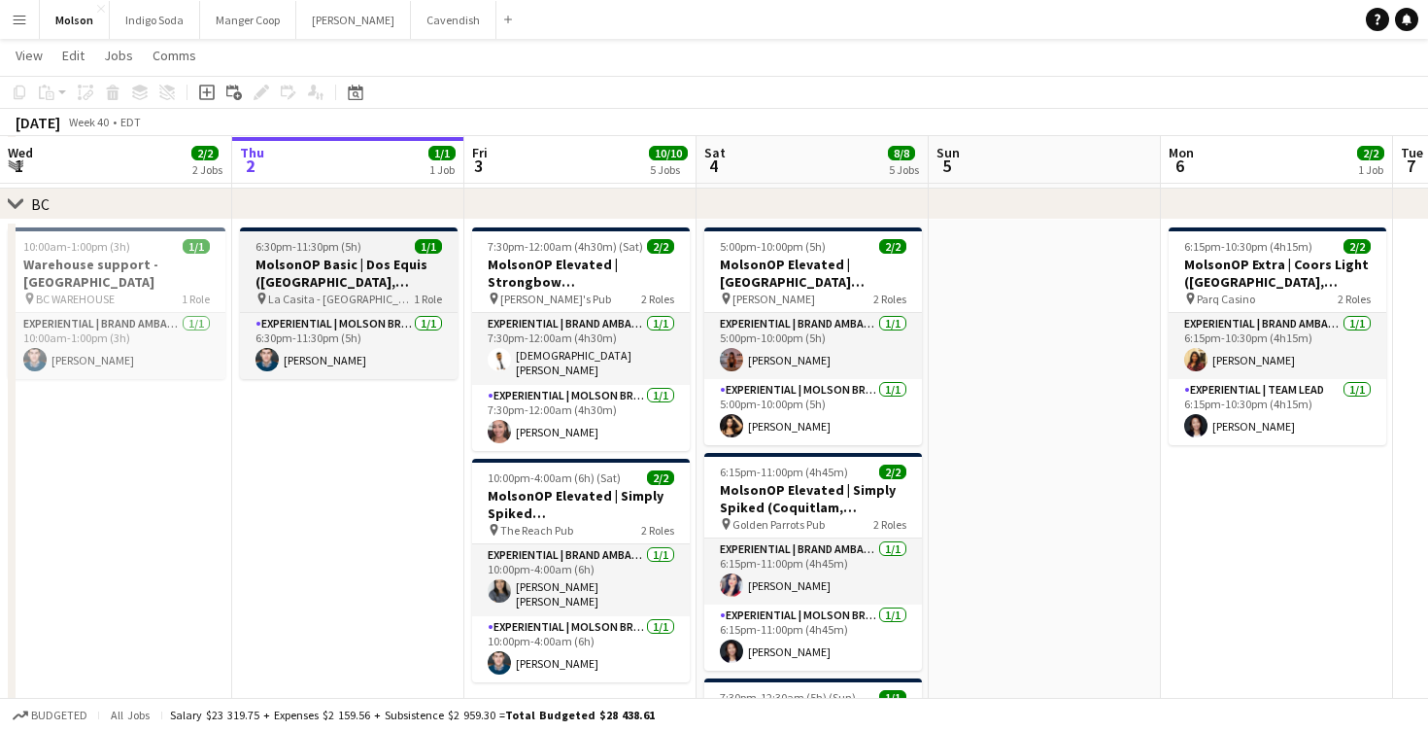
click at [401, 263] on h3 "MolsonOP Basic | Dos Equis ([GEOGRAPHIC_DATA], [GEOGRAPHIC_DATA])" at bounding box center [349, 273] width 218 height 35
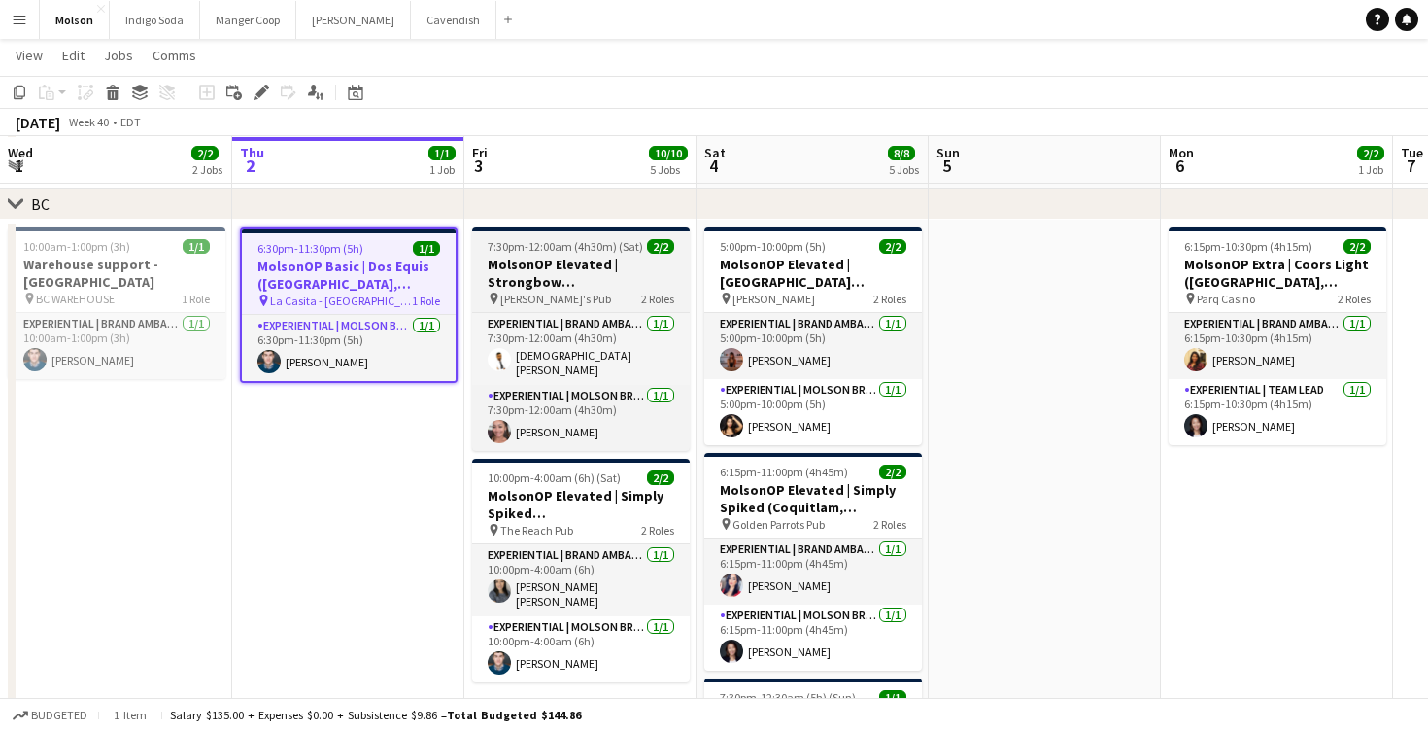
click at [568, 270] on h3 "MolsonOP Elevated | Strongbow ([GEOGRAPHIC_DATA], [GEOGRAPHIC_DATA])" at bounding box center [581, 273] width 218 height 35
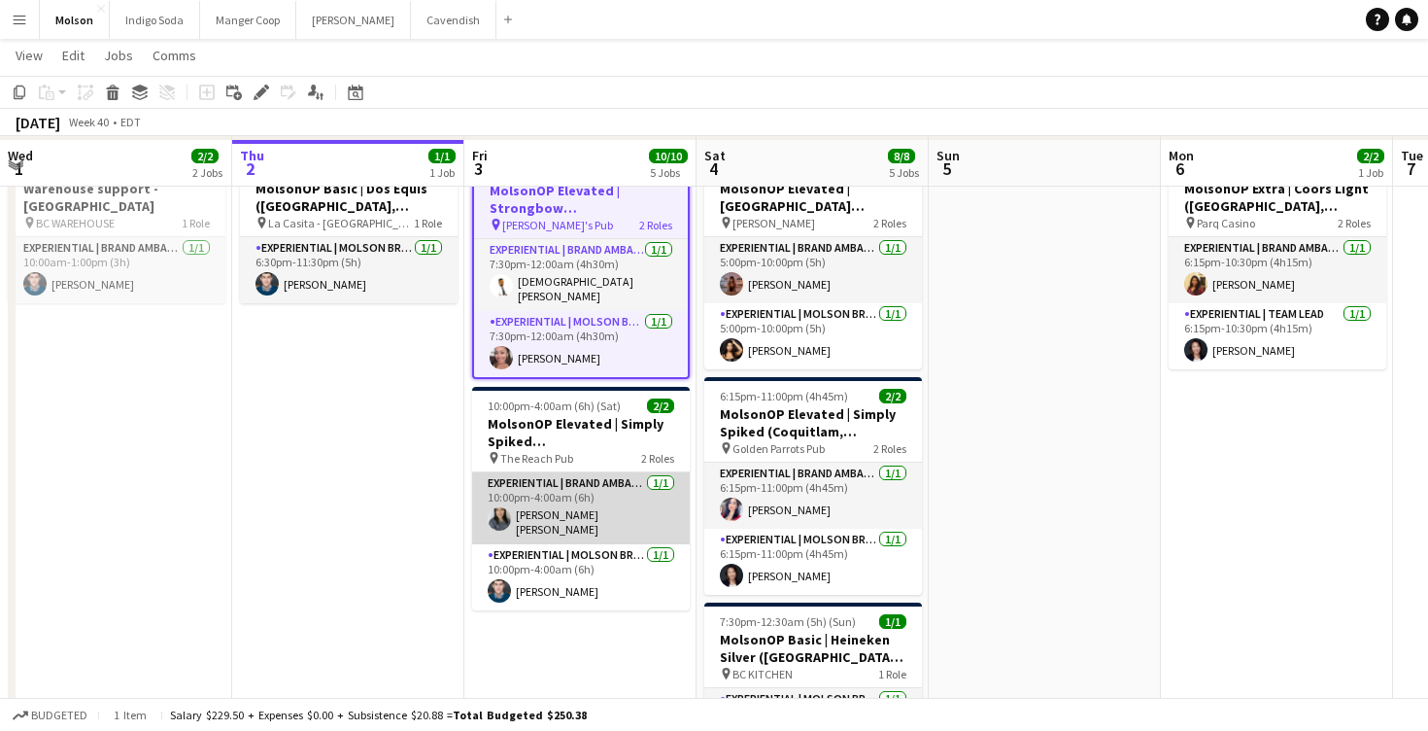
scroll to position [1303, 0]
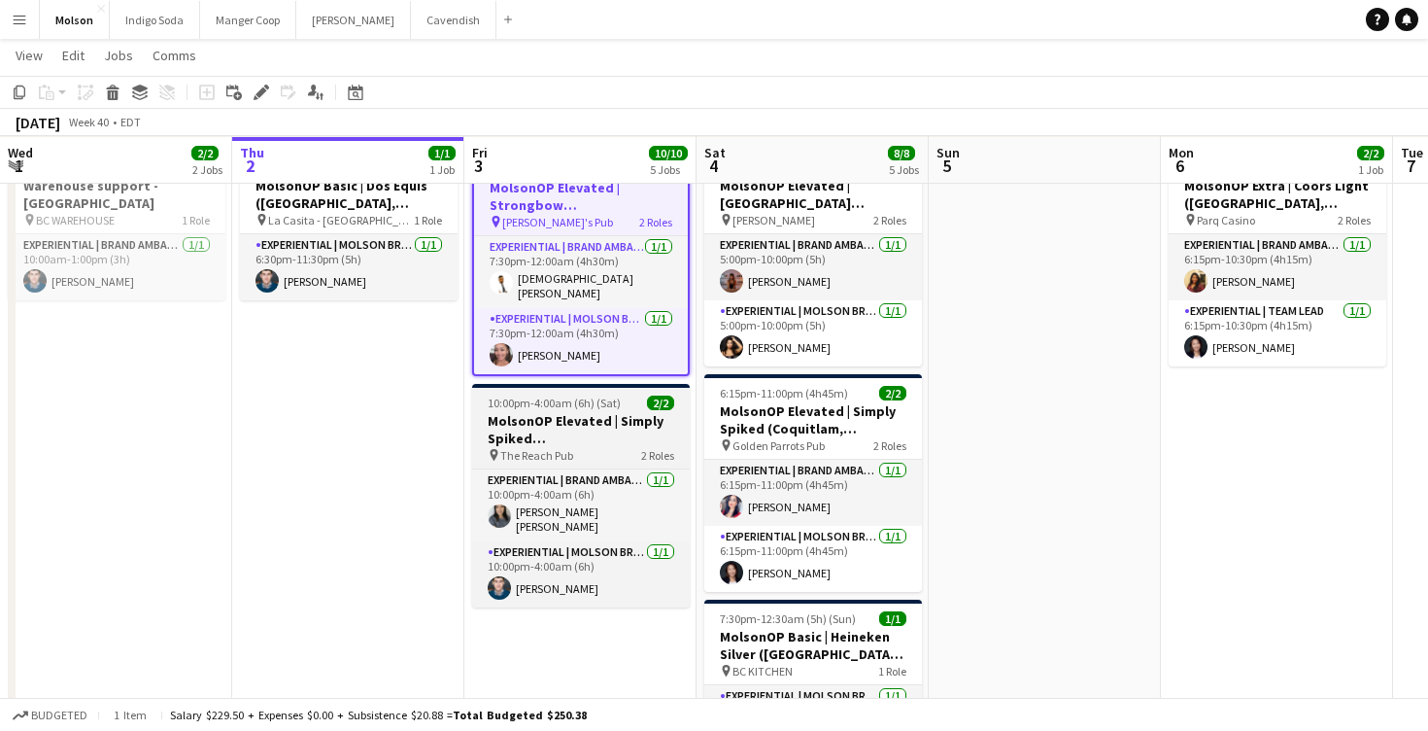
click at [625, 424] on h3 "MolsonOP Elevated | Simply Spiked ([GEOGRAPHIC_DATA], [GEOGRAPHIC_DATA])" at bounding box center [581, 429] width 218 height 35
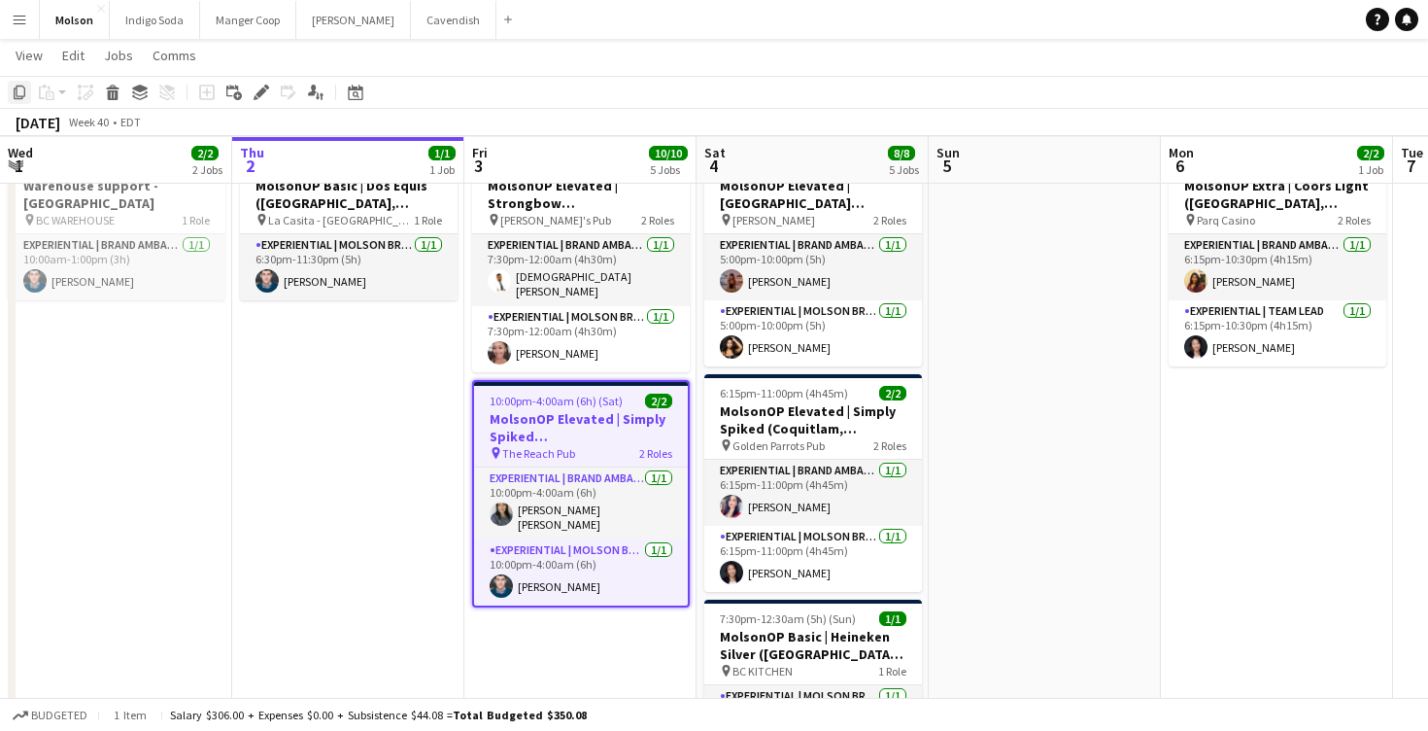
click at [21, 94] on icon "Copy" at bounding box center [20, 93] width 16 height 16
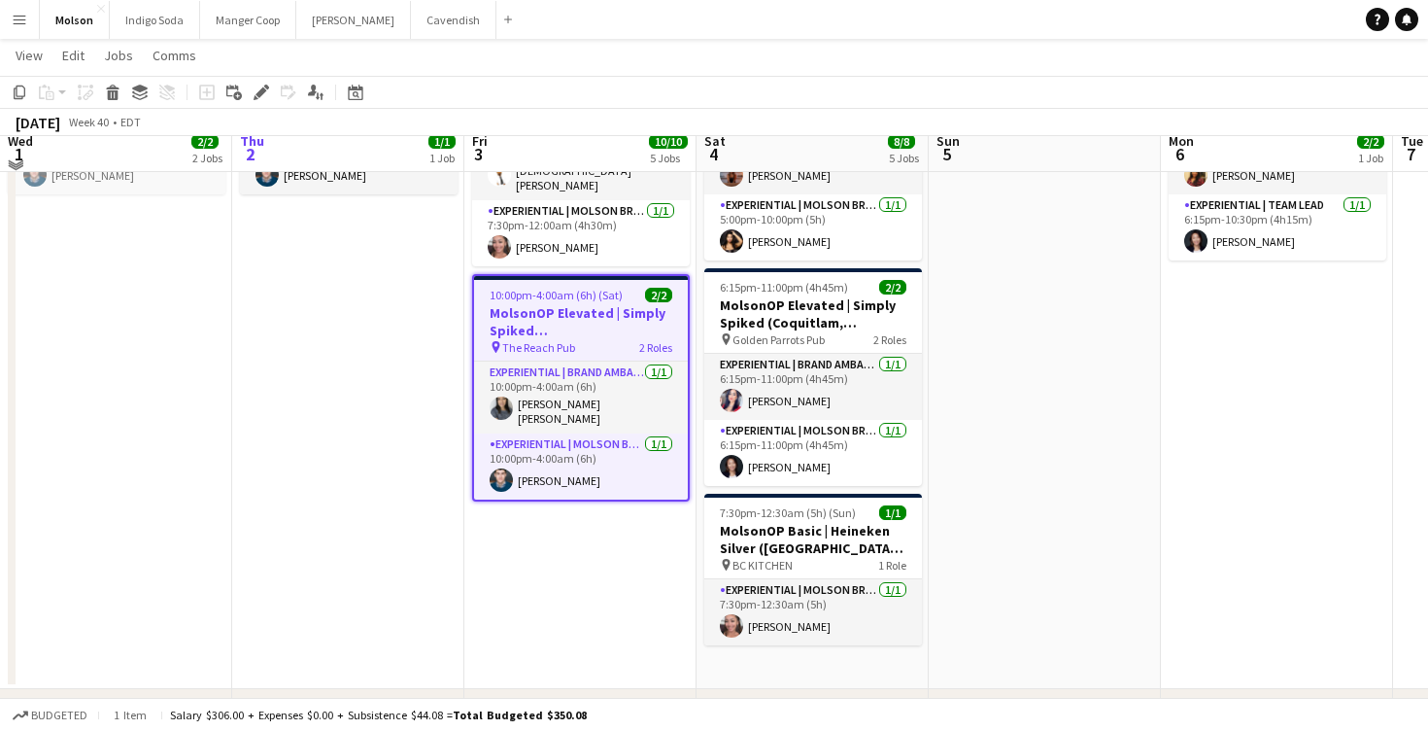
scroll to position [1416, 0]
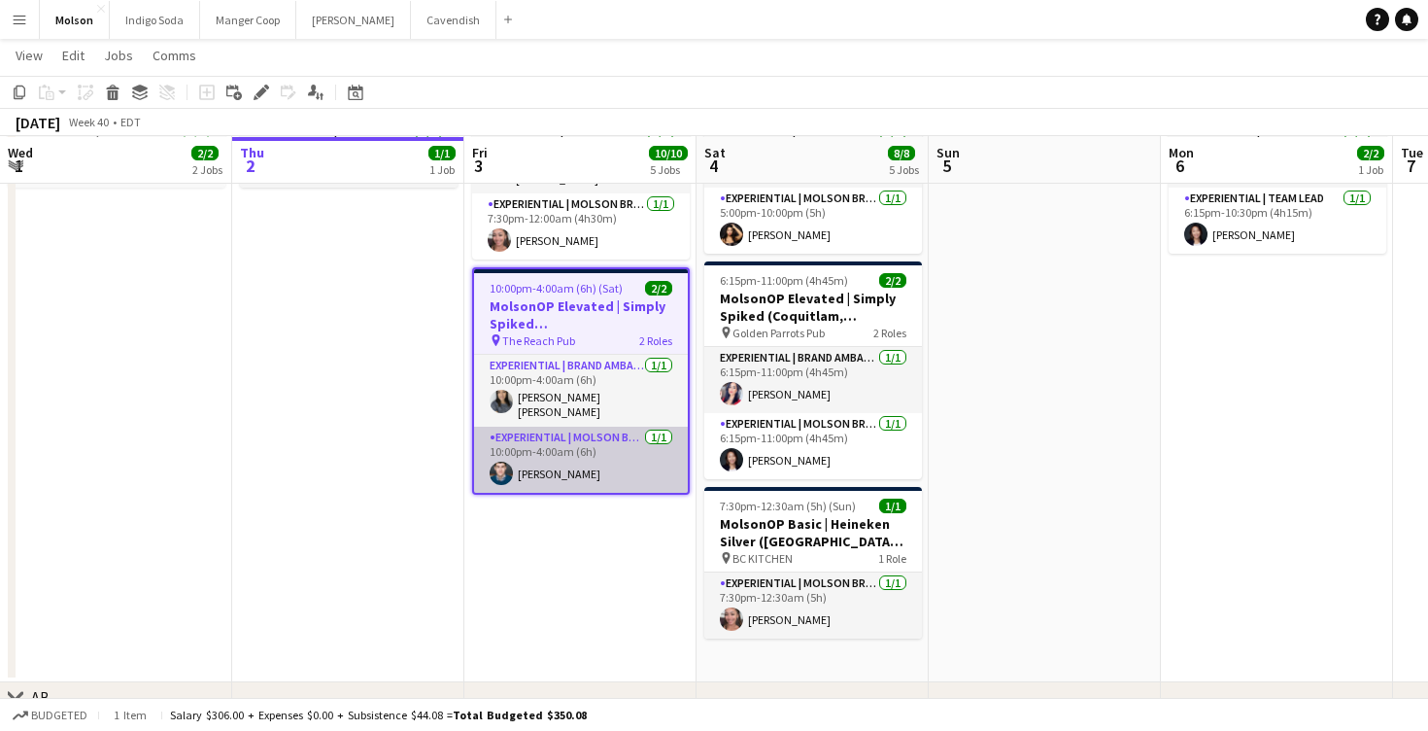
click at [510, 469] on app-card-role "Experiential | Molson Brand Specialist [DATE] 10:00pm-4:00am (6h) [PERSON_NAME]" at bounding box center [581, 460] width 214 height 66
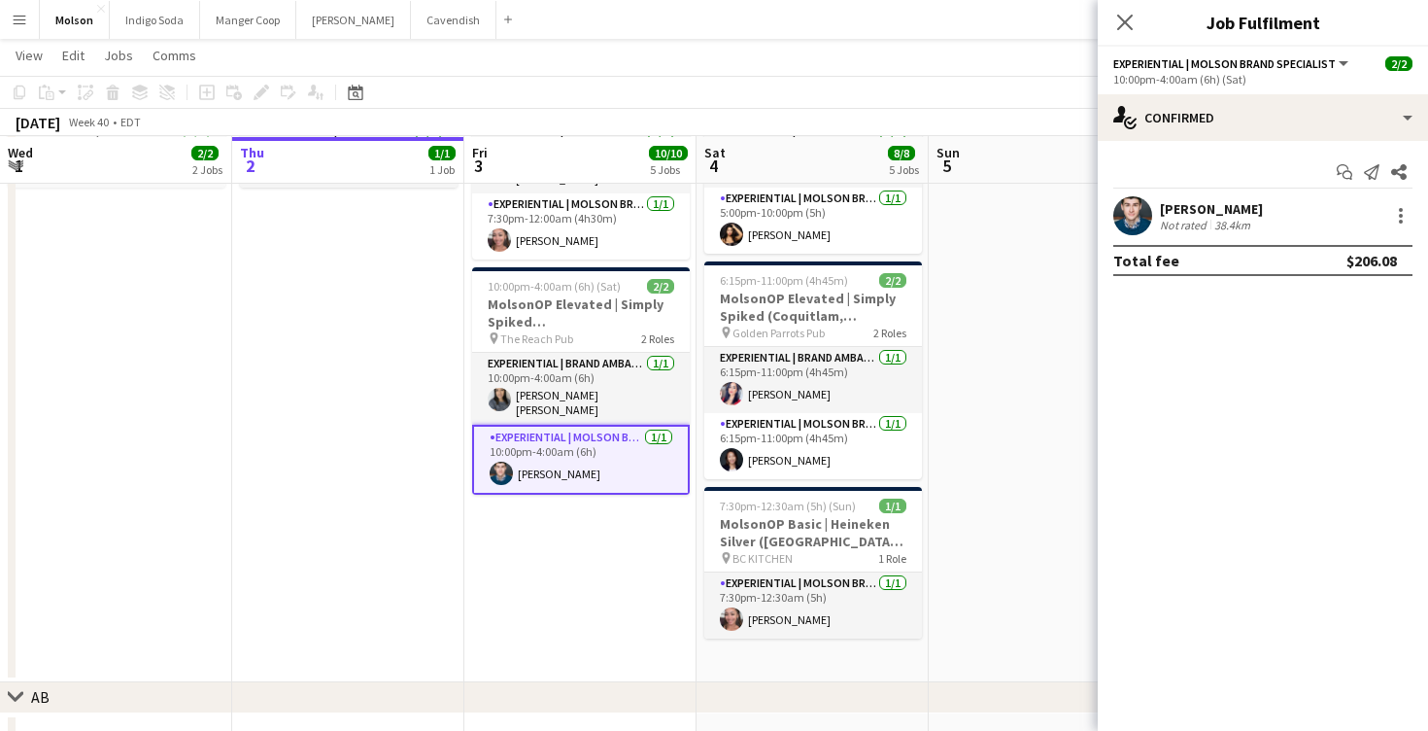
click at [600, 531] on app-date-cell "7:30pm-12:00am (4h30m) (Sat) 2/2 MolsonOP Elevated | Strongbow ([GEOGRAPHIC_DAT…" at bounding box center [580, 355] width 232 height 654
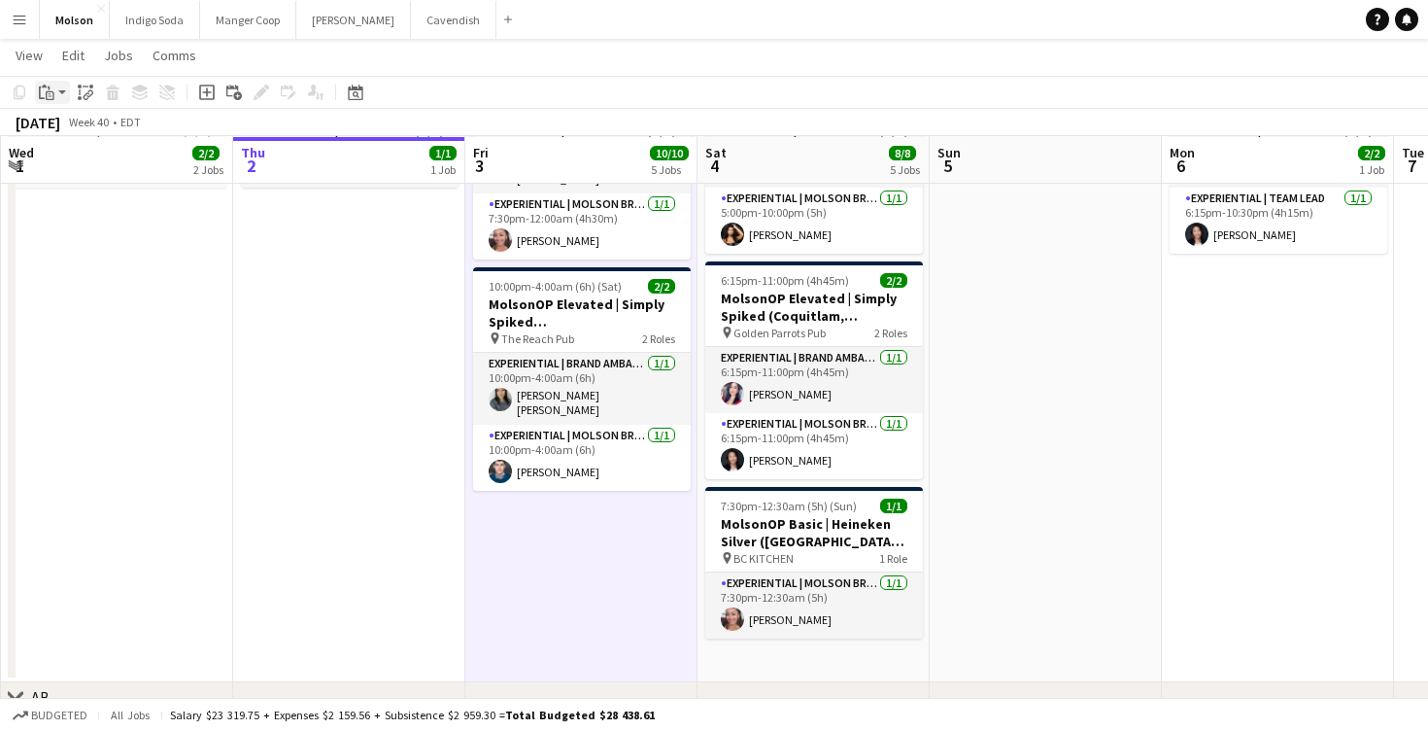
click at [44, 88] on icon "Paste" at bounding box center [47, 93] width 16 height 16
click at [71, 130] on link "Paste Command V" at bounding box center [128, 128] width 154 height 17
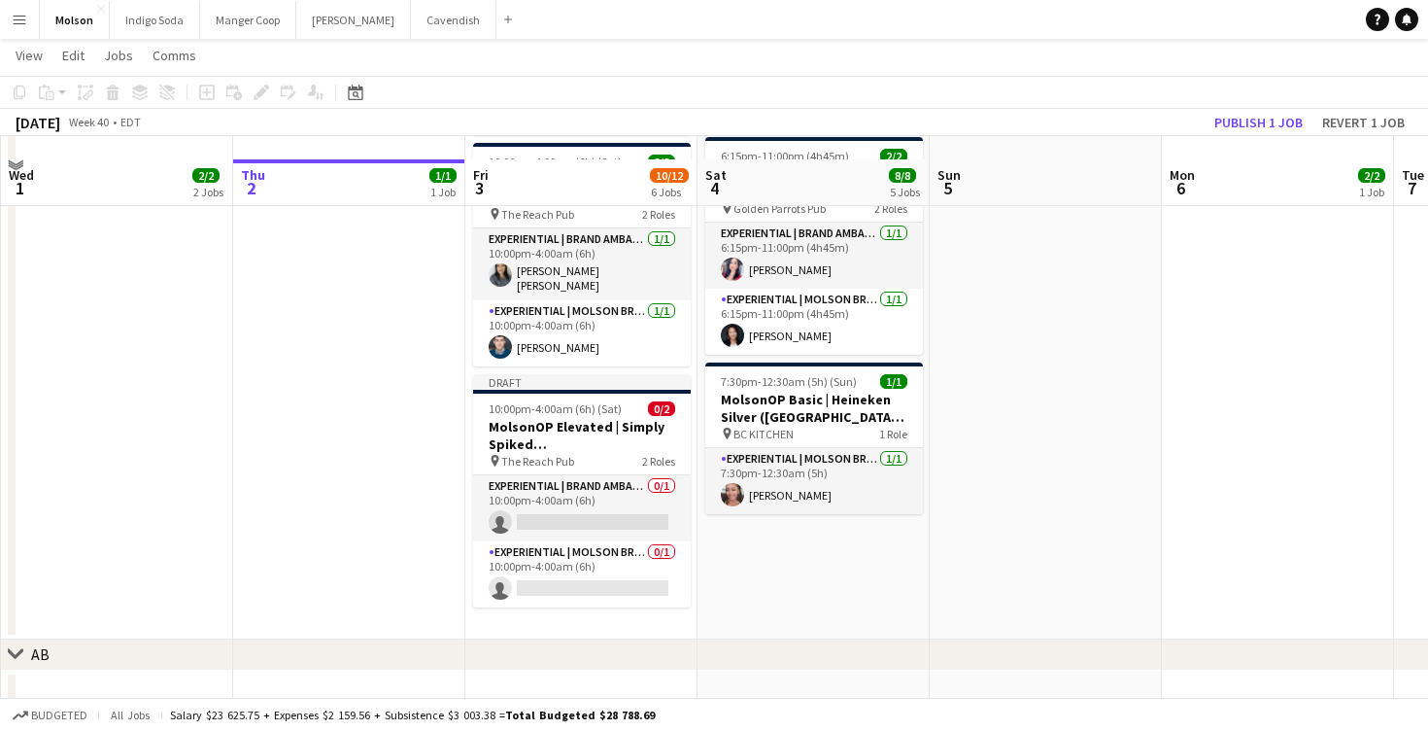
scroll to position [1562, 0]
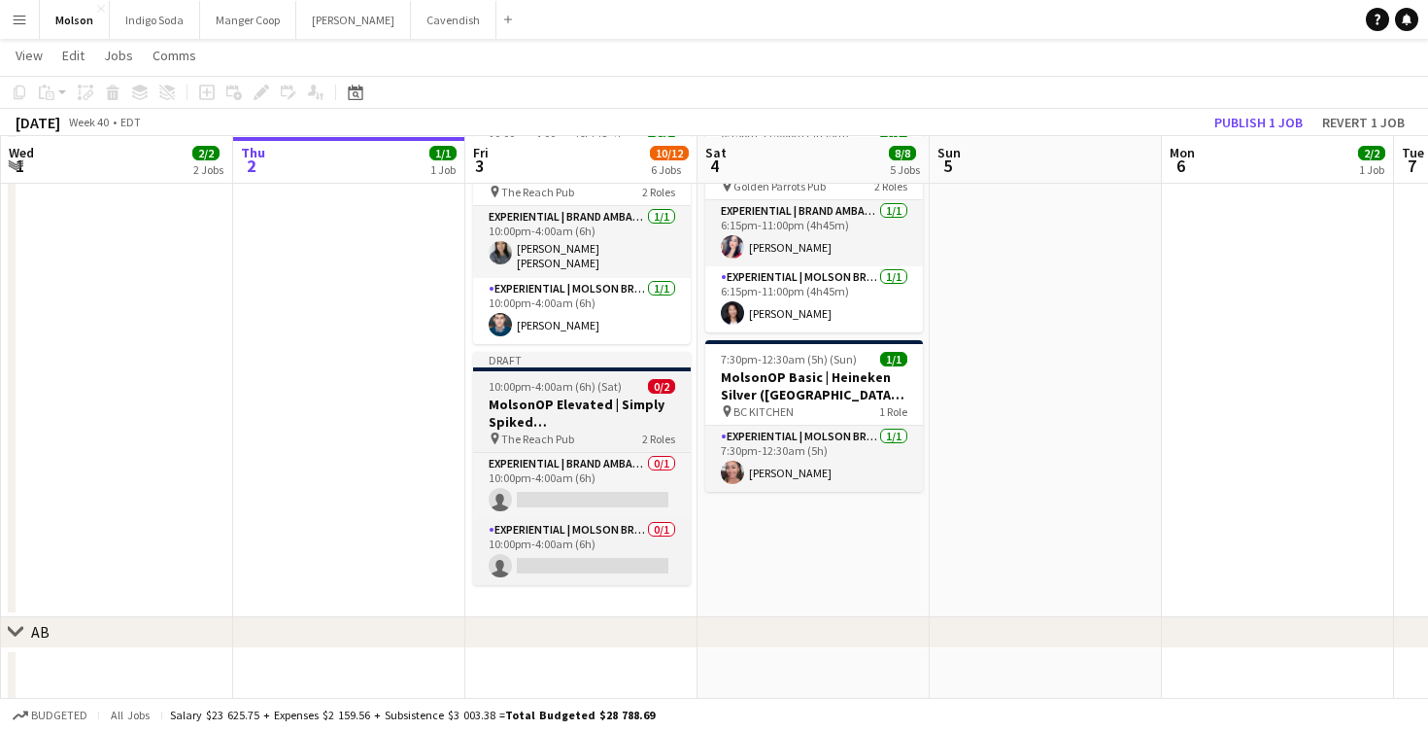
click at [592, 379] on span "10:00pm-4:00am (6h) (Sat)" at bounding box center [555, 386] width 133 height 15
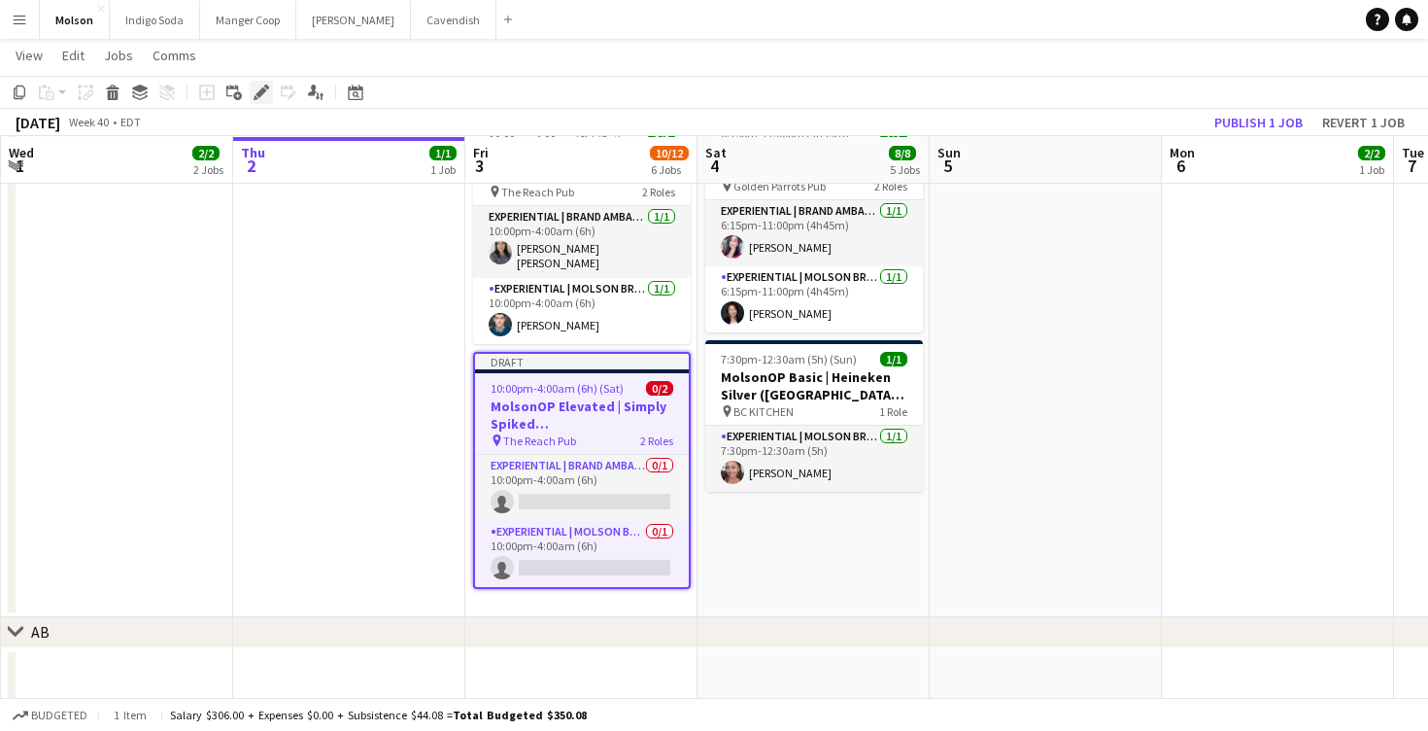
click at [260, 92] on icon at bounding box center [261, 92] width 11 height 11
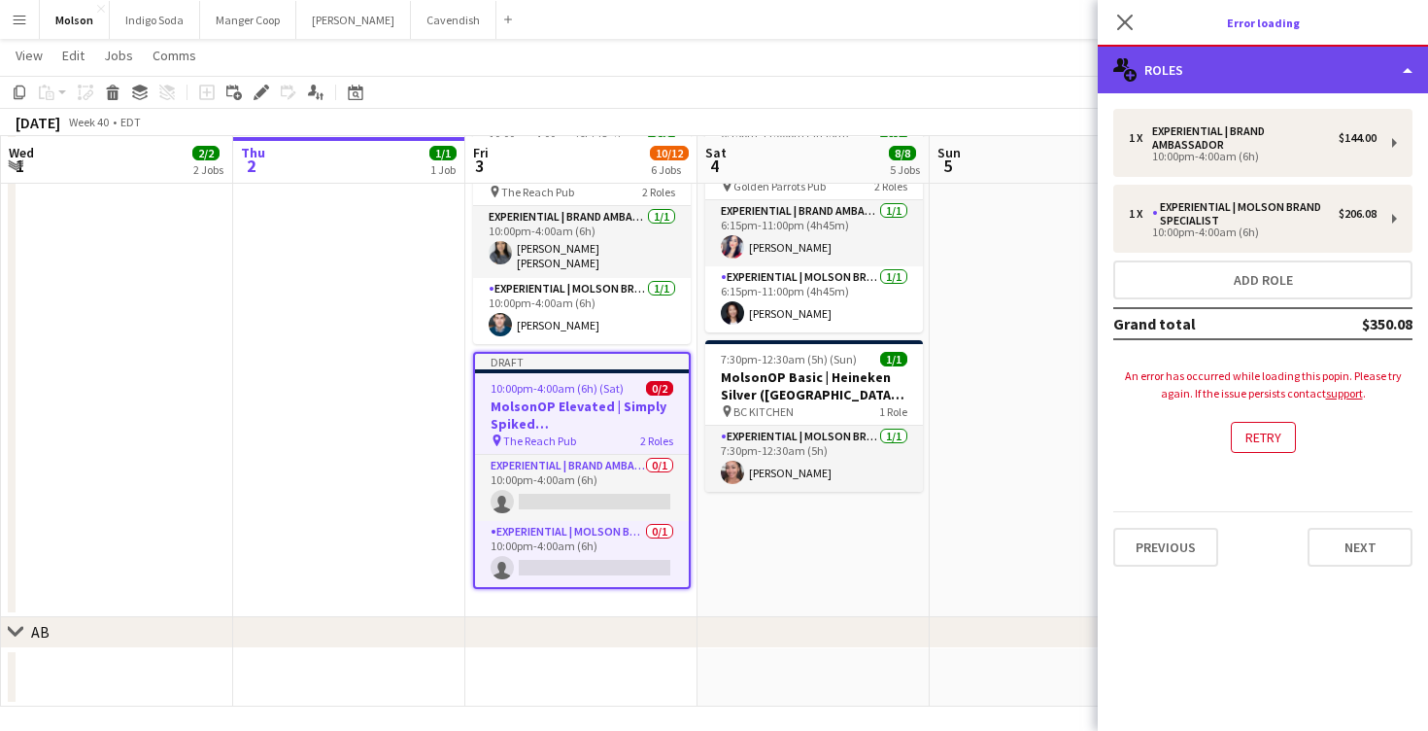
click at [1296, 68] on div "multiple-users-add Roles" at bounding box center [1263, 70] width 330 height 47
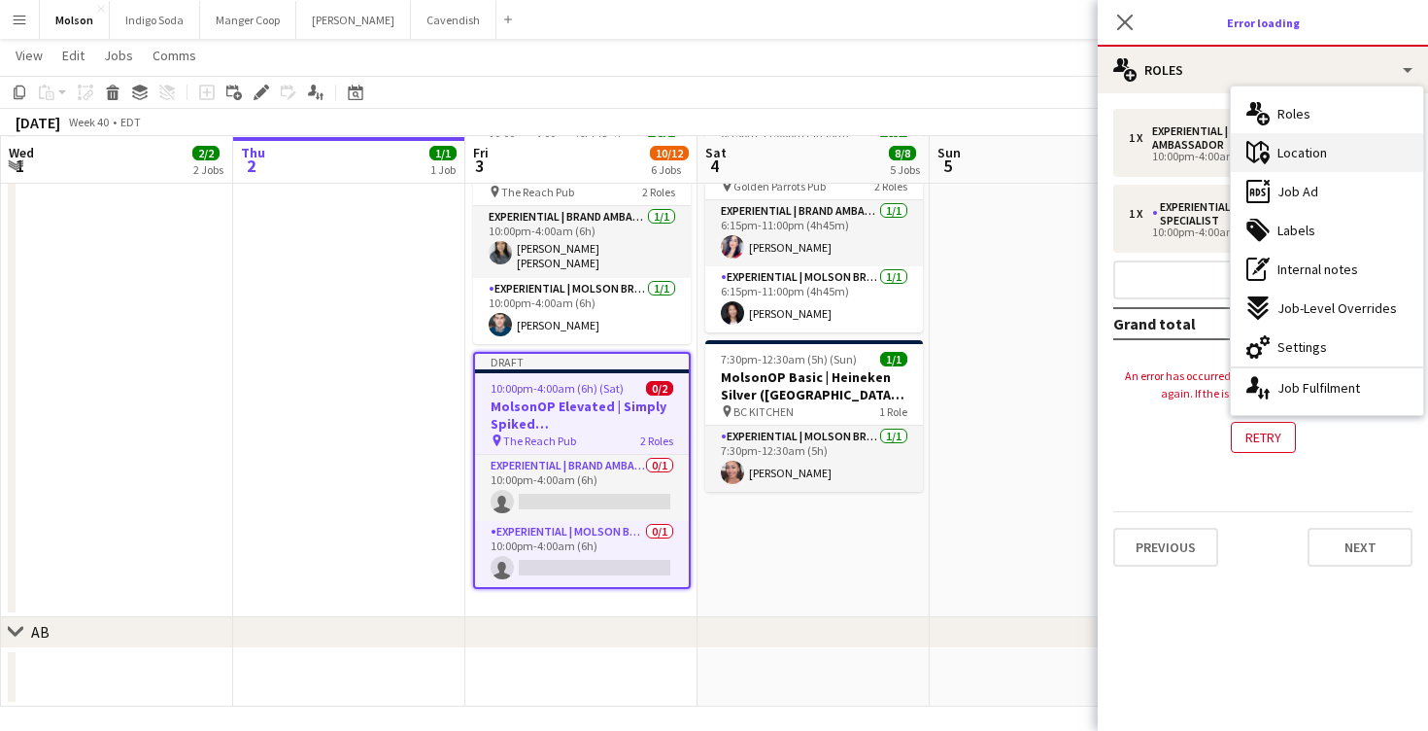
click at [1331, 148] on div "maps-pin-1 Location" at bounding box center [1327, 152] width 192 height 39
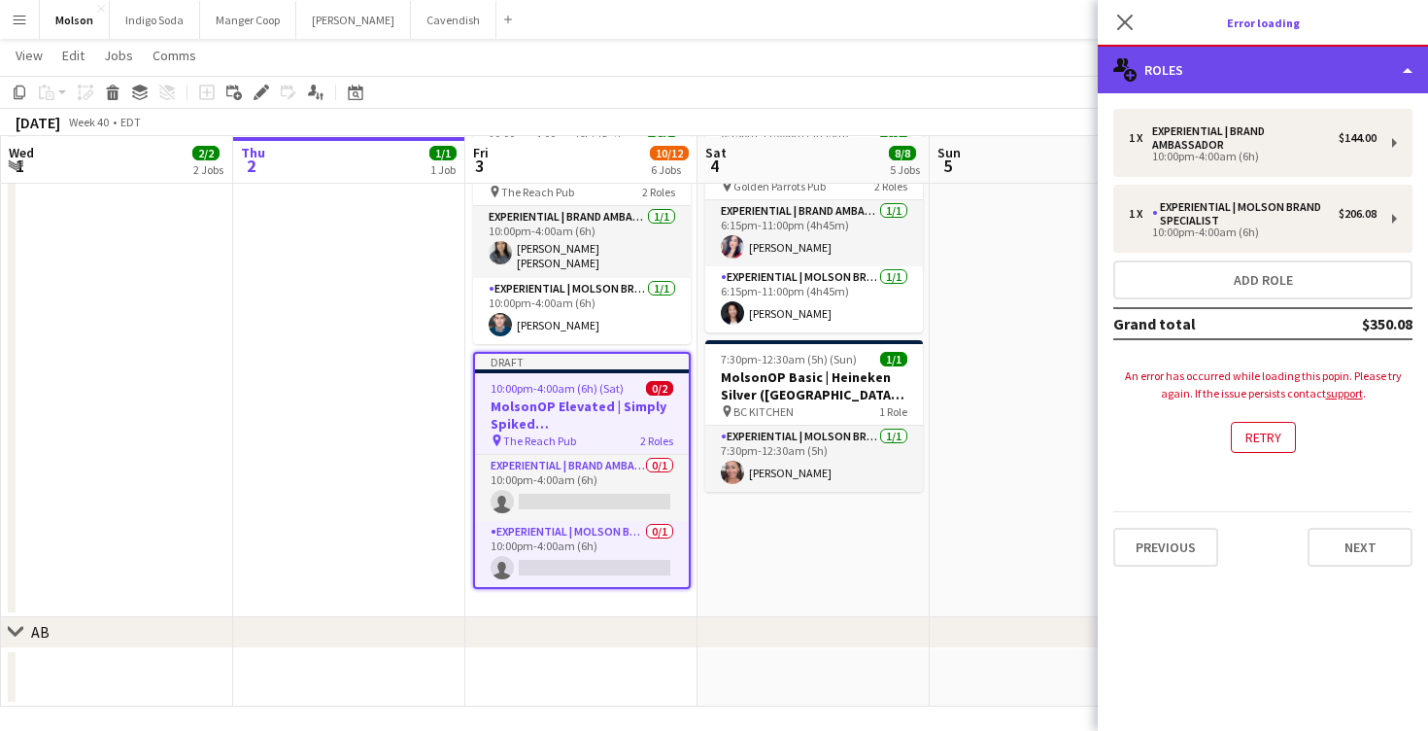
click at [1266, 74] on div "multiple-users-add Roles" at bounding box center [1263, 70] width 330 height 47
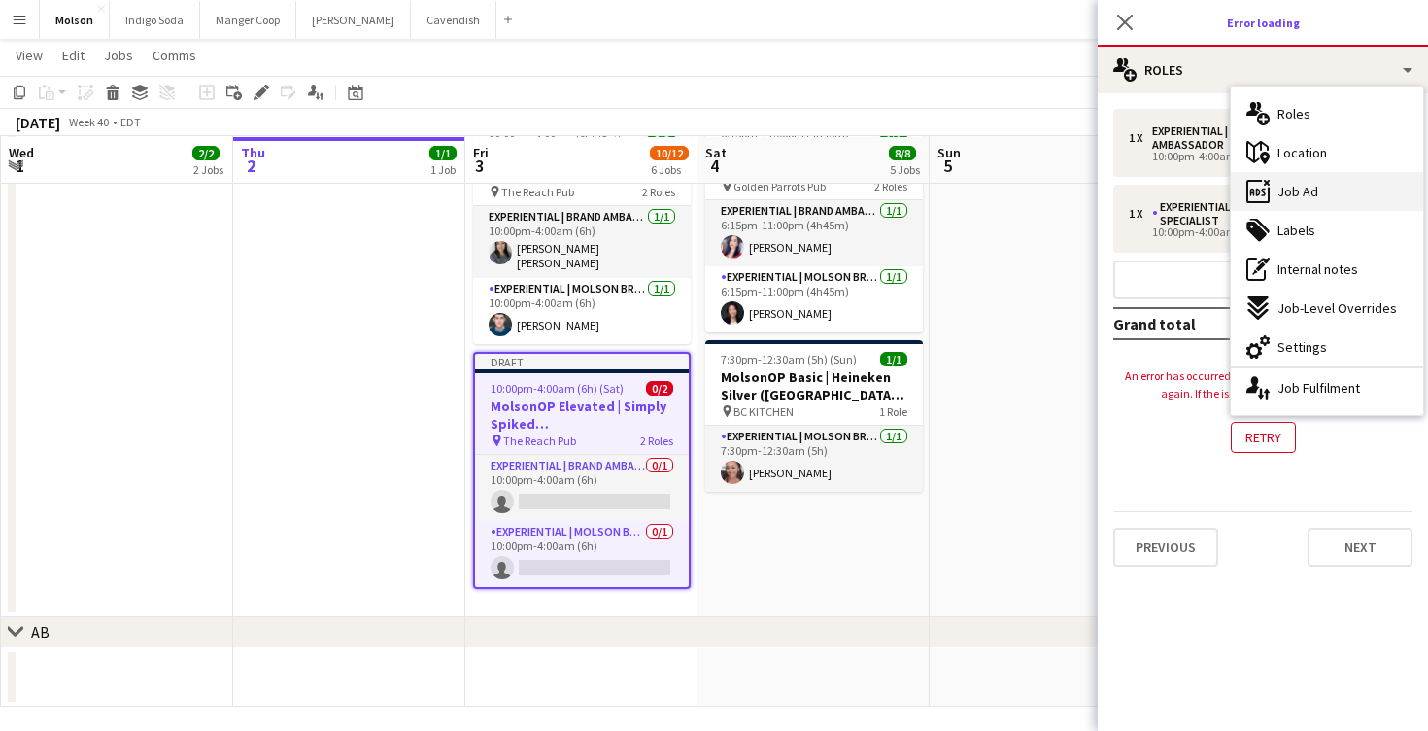
click at [1322, 190] on div "ads-window Job Ad" at bounding box center [1327, 191] width 192 height 39
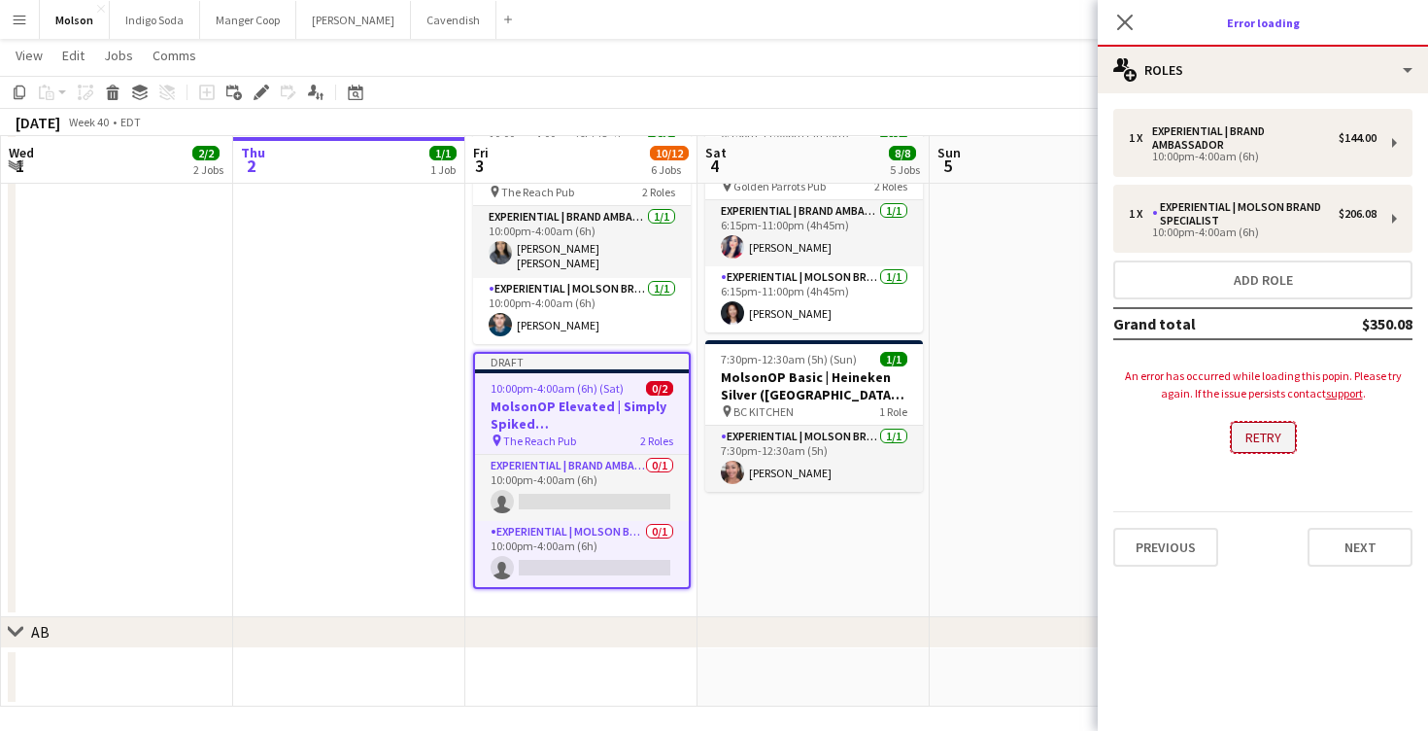
click at [1273, 431] on button "Retry" at bounding box center [1263, 437] width 65 height 31
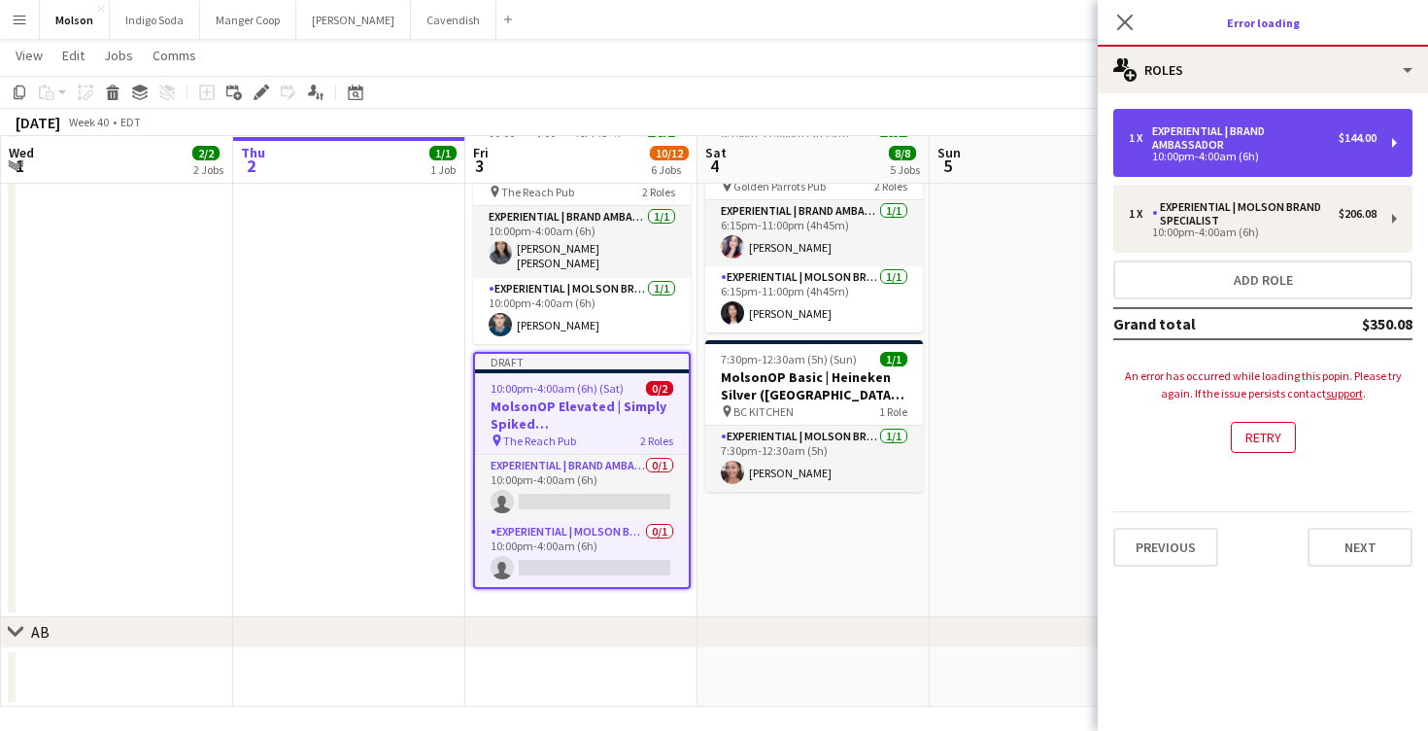
click at [1268, 151] on div "Experiential | Brand Ambassador" at bounding box center [1245, 137] width 187 height 27
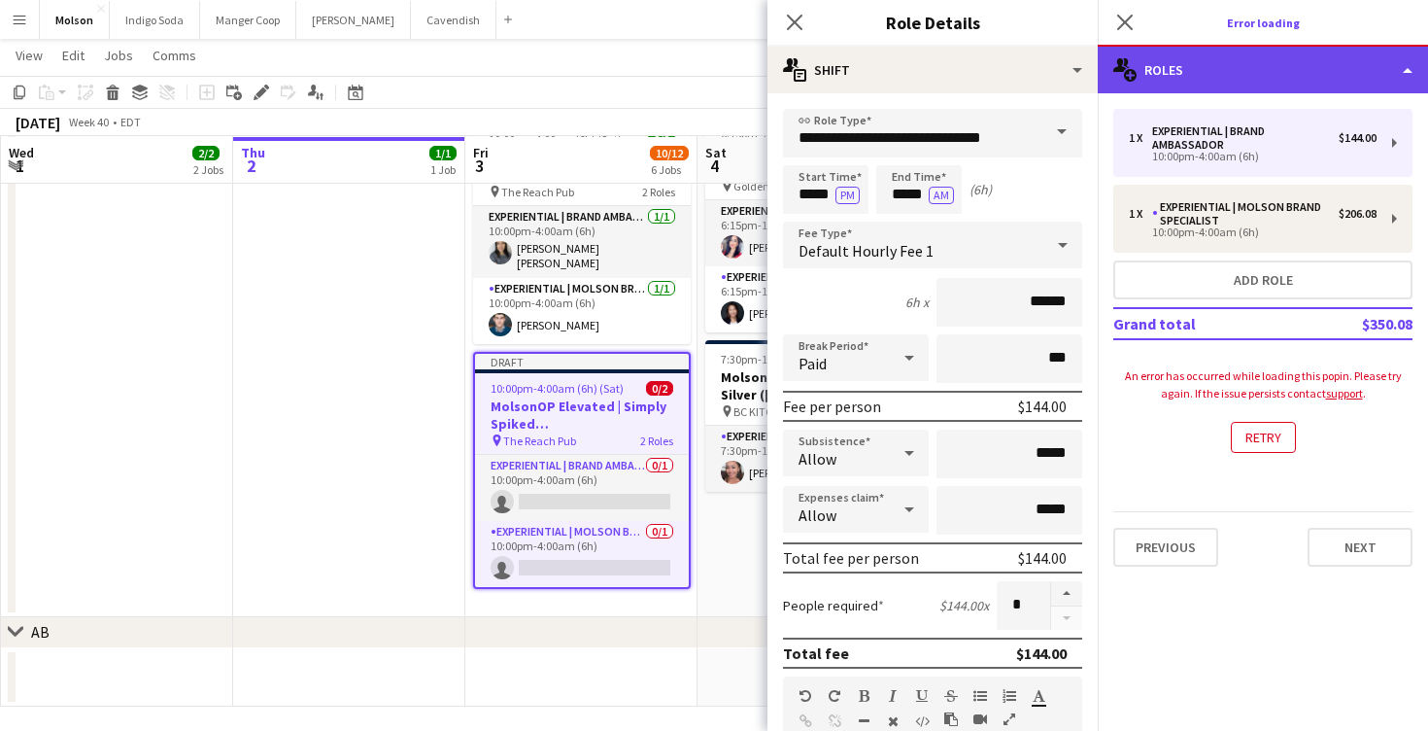
click at [1227, 86] on div "multiple-users-add Roles" at bounding box center [1263, 70] width 330 height 47
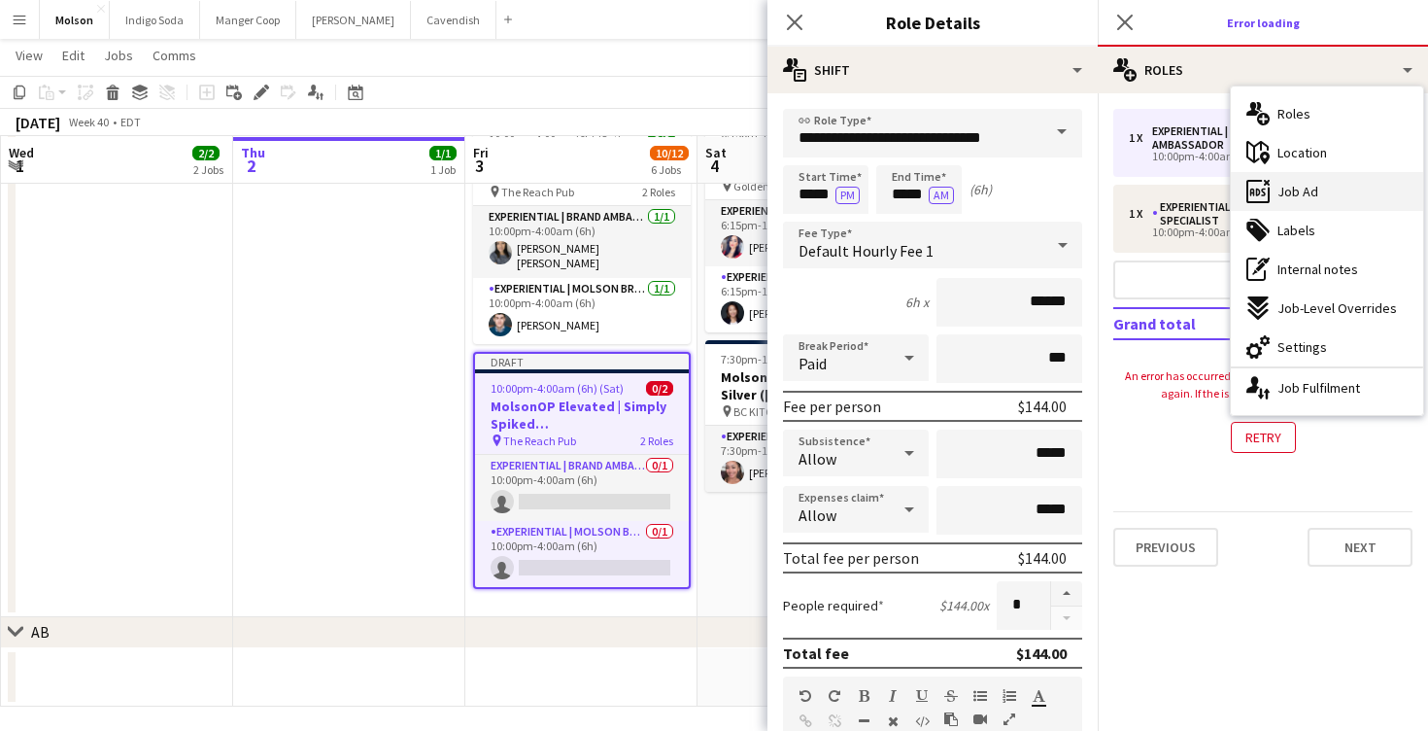
click at [1339, 200] on div "ads-window Job Ad" at bounding box center [1327, 191] width 192 height 39
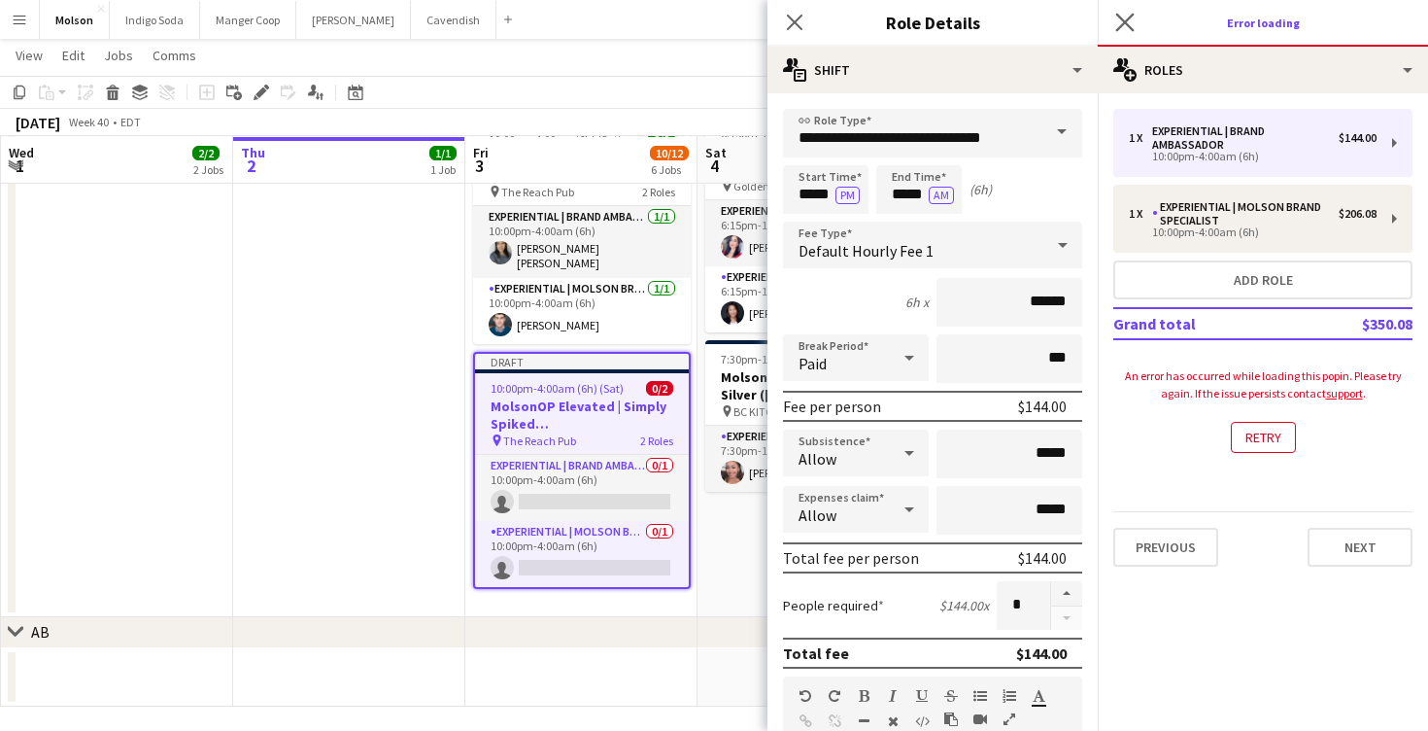
click at [1129, 30] on app-icon "Close pop-in" at bounding box center [1126, 23] width 28 height 28
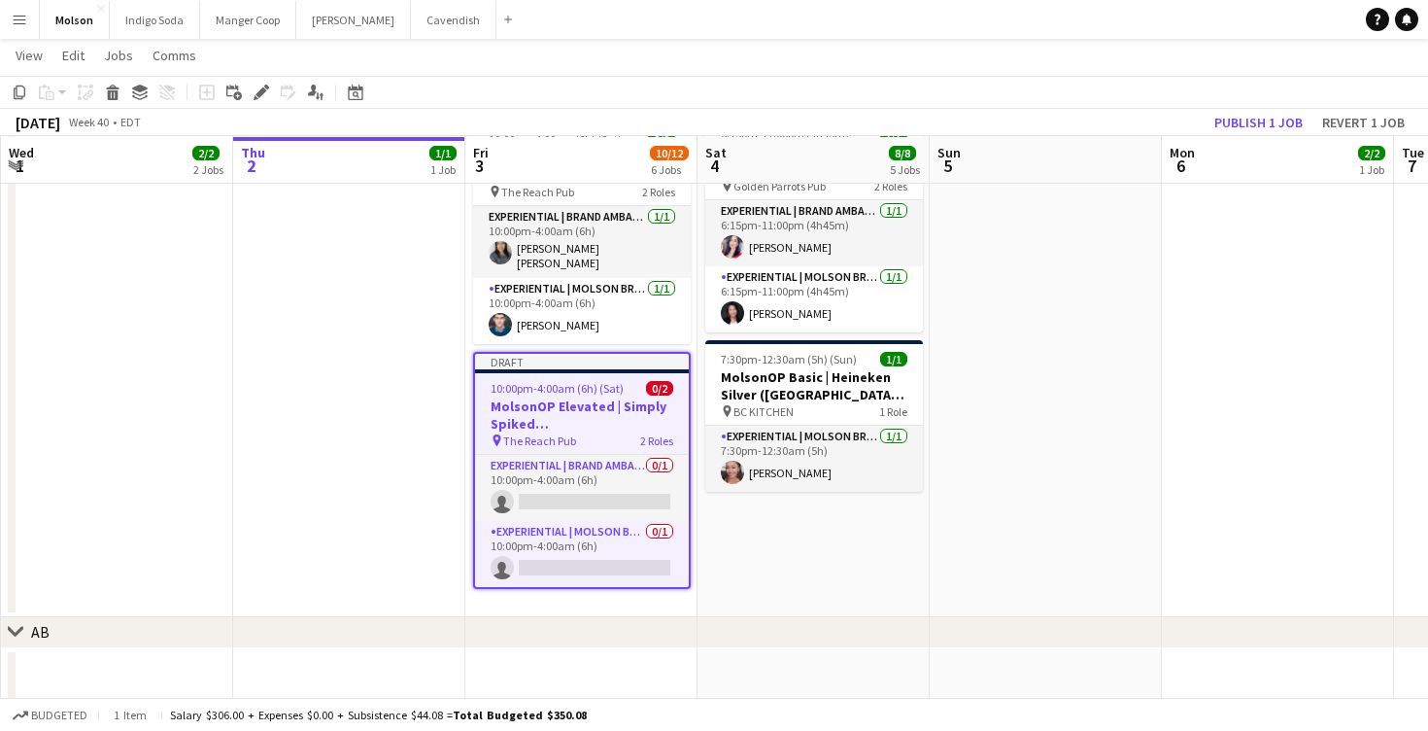
click at [583, 381] on span "10:00pm-4:00am (6h) (Sat)" at bounding box center [557, 388] width 133 height 15
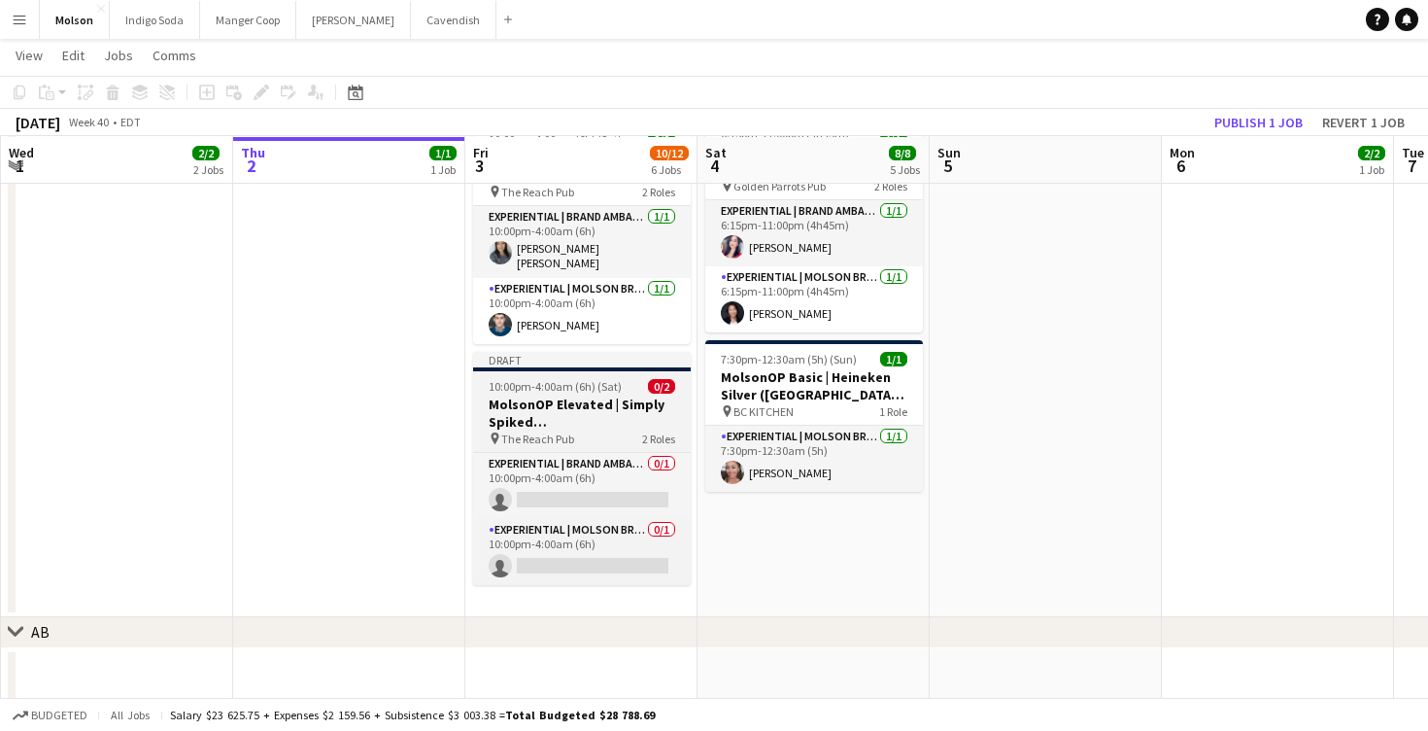
click at [583, 379] on span "10:00pm-4:00am (6h) (Sat)" at bounding box center [555, 386] width 133 height 15
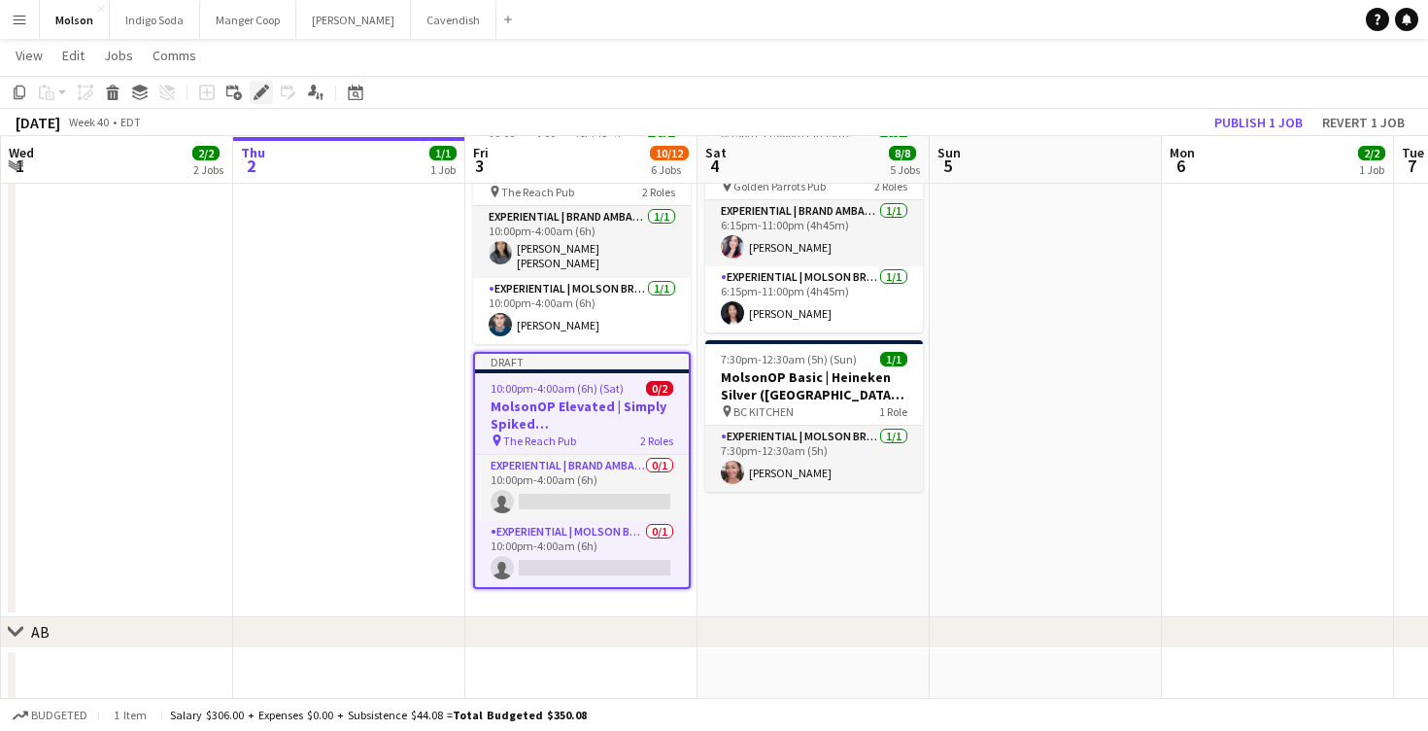
click at [264, 98] on icon "Edit" at bounding box center [262, 93] width 16 height 16
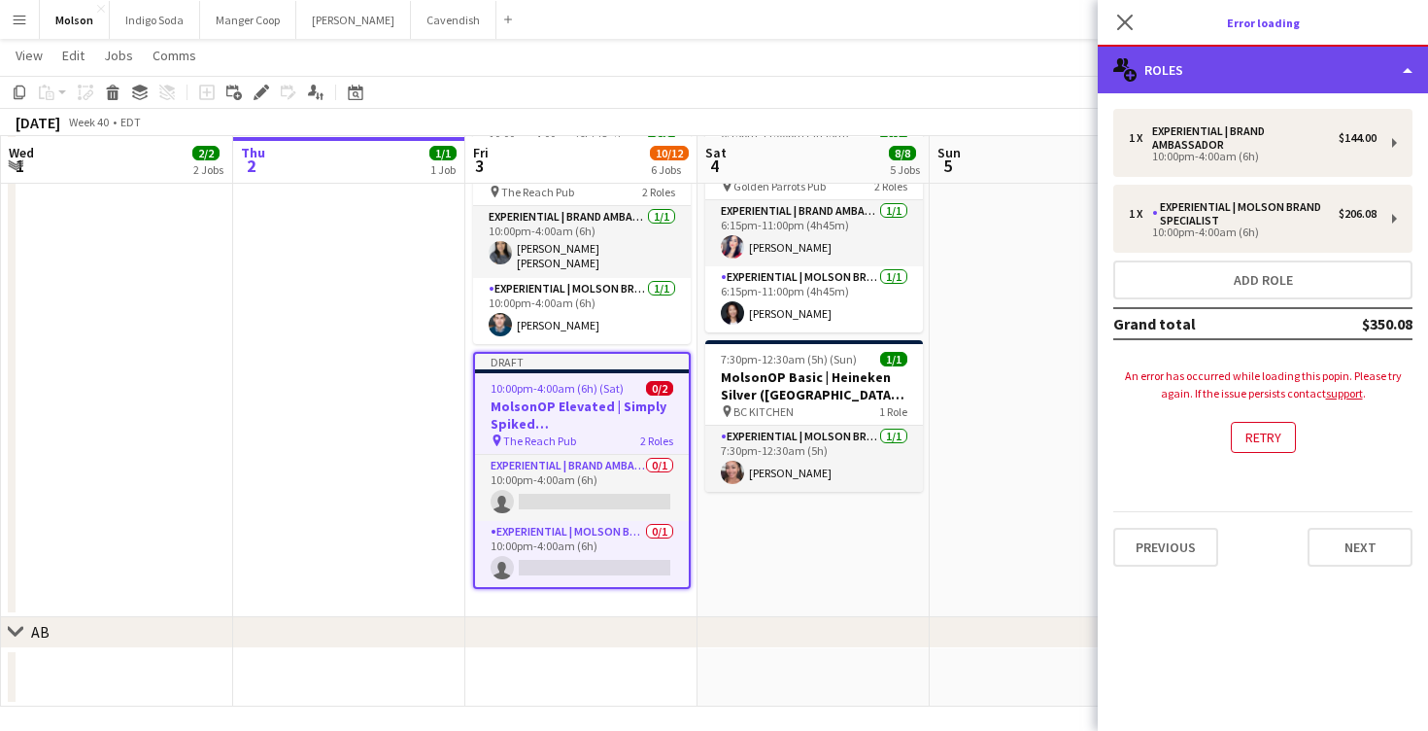
click at [1204, 79] on div "multiple-users-add Roles" at bounding box center [1263, 70] width 330 height 47
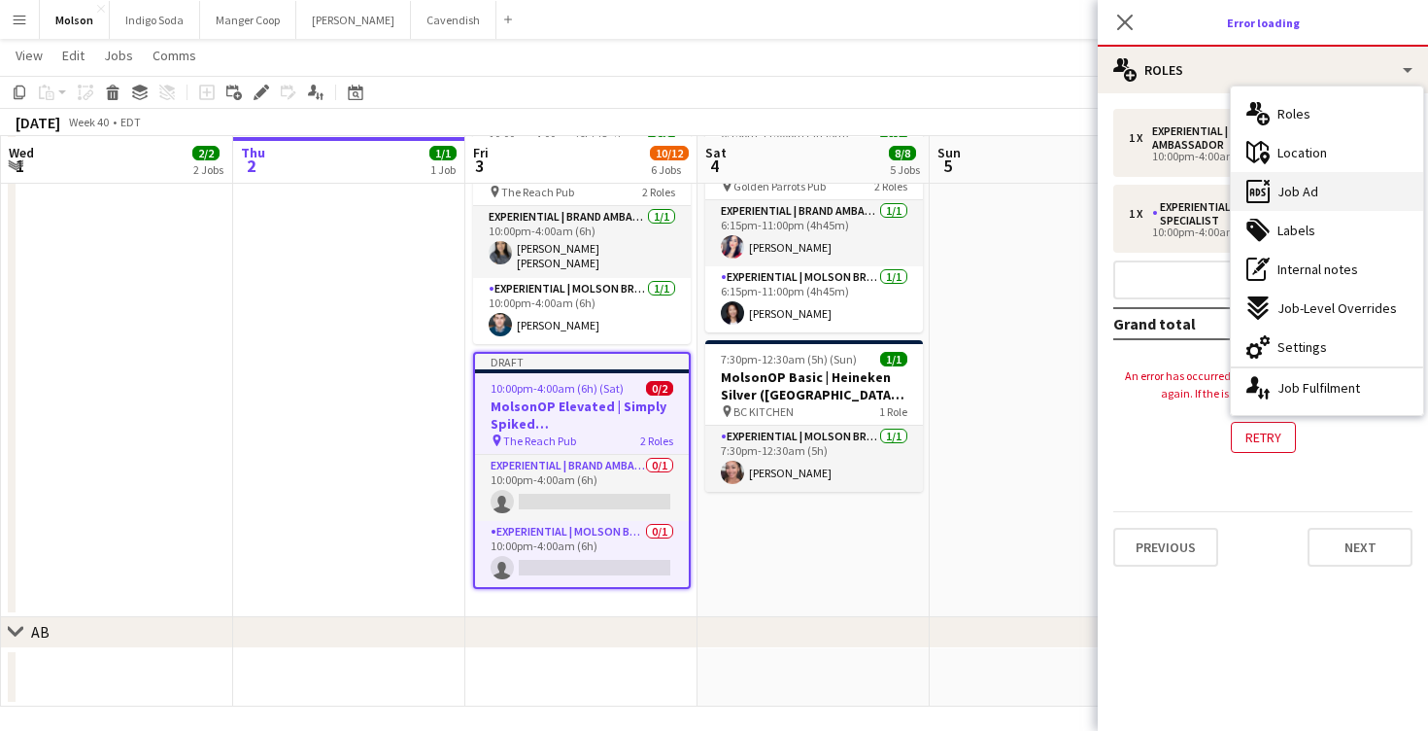
click at [1365, 191] on div "ads-window Job Ad" at bounding box center [1327, 191] width 192 height 39
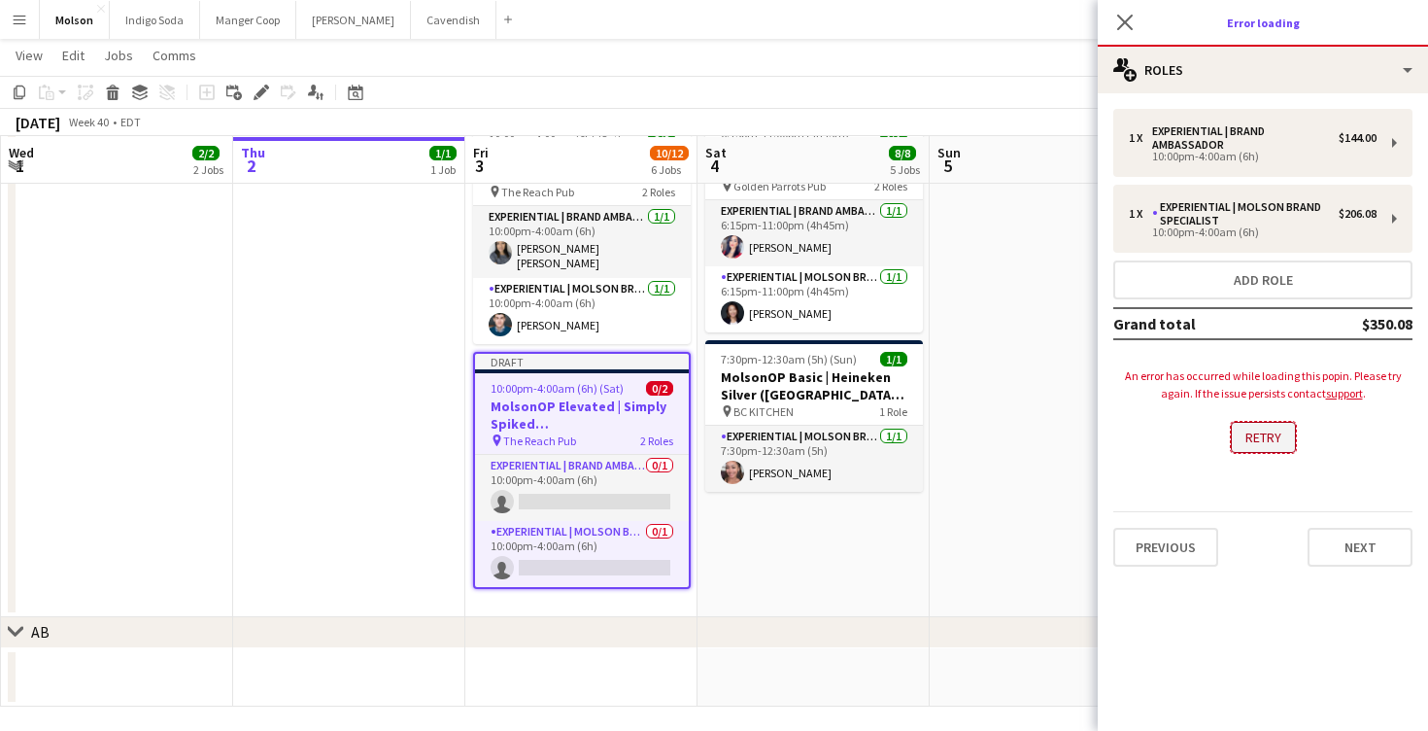
click at [1281, 440] on button "Retry" at bounding box center [1263, 437] width 65 height 31
click at [1282, 440] on button "Retry" at bounding box center [1263, 437] width 65 height 31
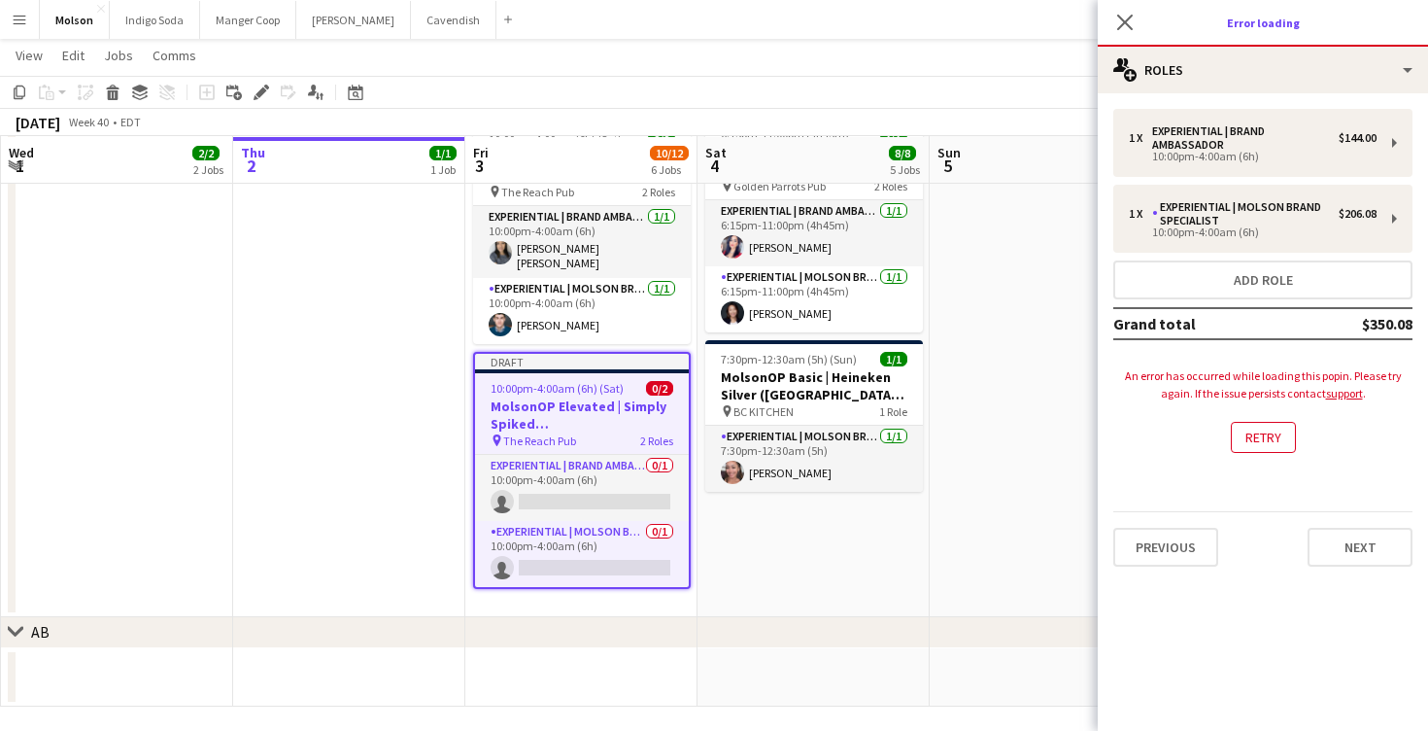
click at [1345, 448] on app-loading-error "An error has occurred while loading this popin. Please try again. If the issue …" at bounding box center [1263, 410] width 299 height 124
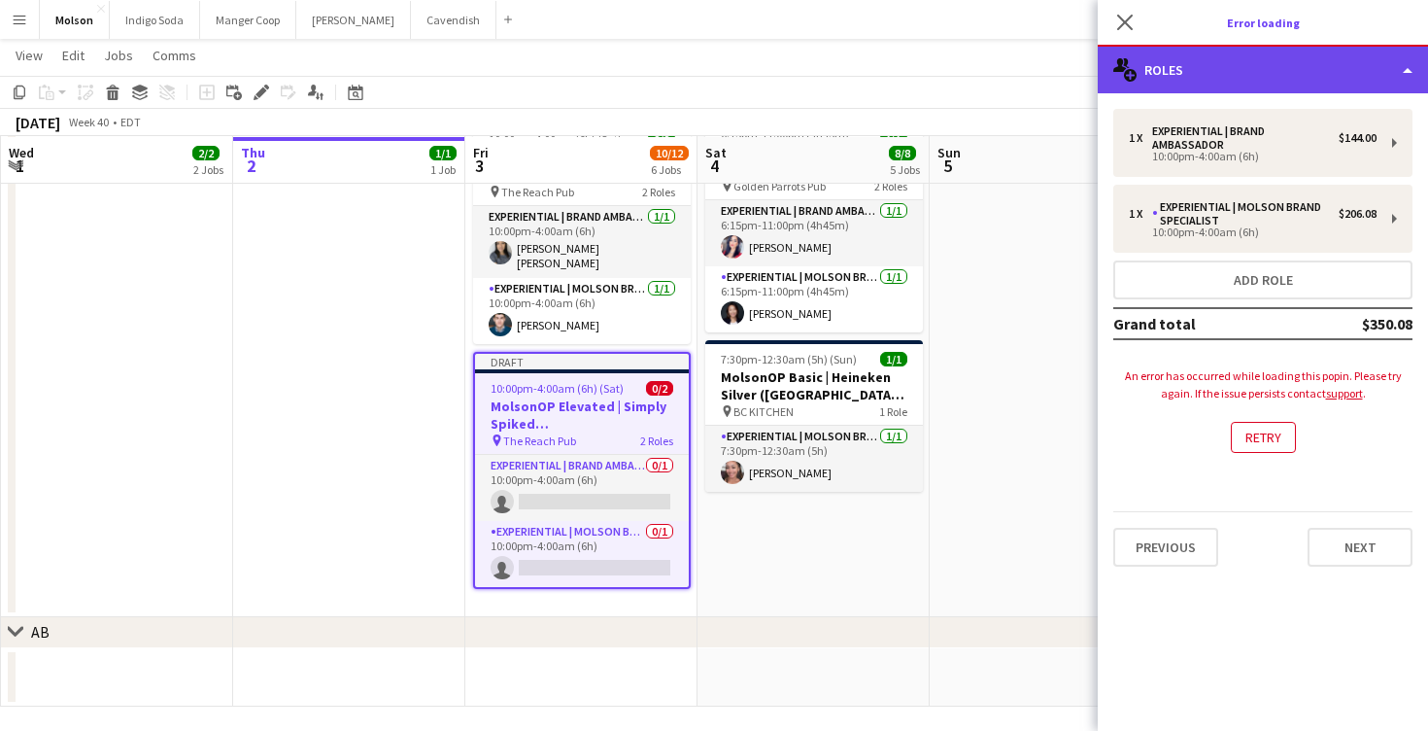
click at [1348, 61] on div "multiple-users-add Roles" at bounding box center [1263, 70] width 330 height 47
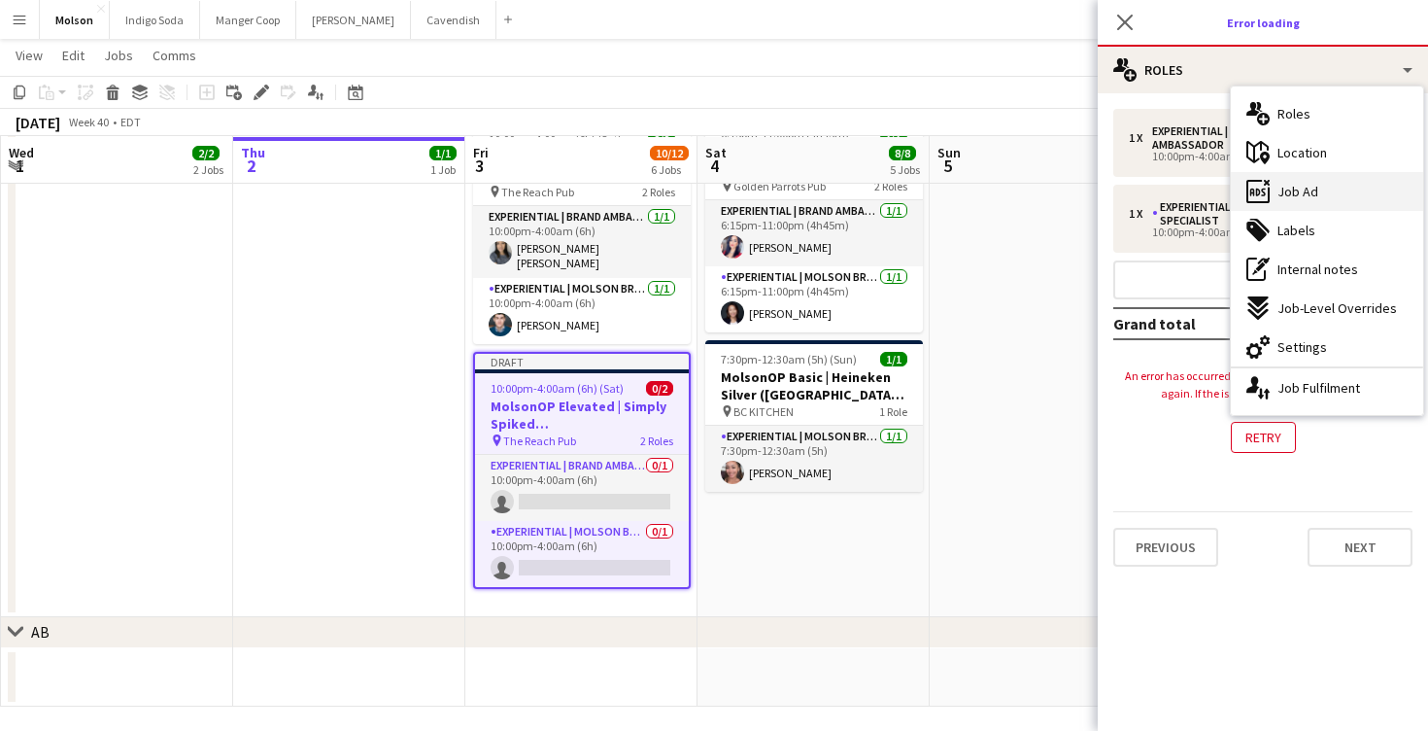
click at [1342, 188] on div "ads-window Job Ad" at bounding box center [1327, 191] width 192 height 39
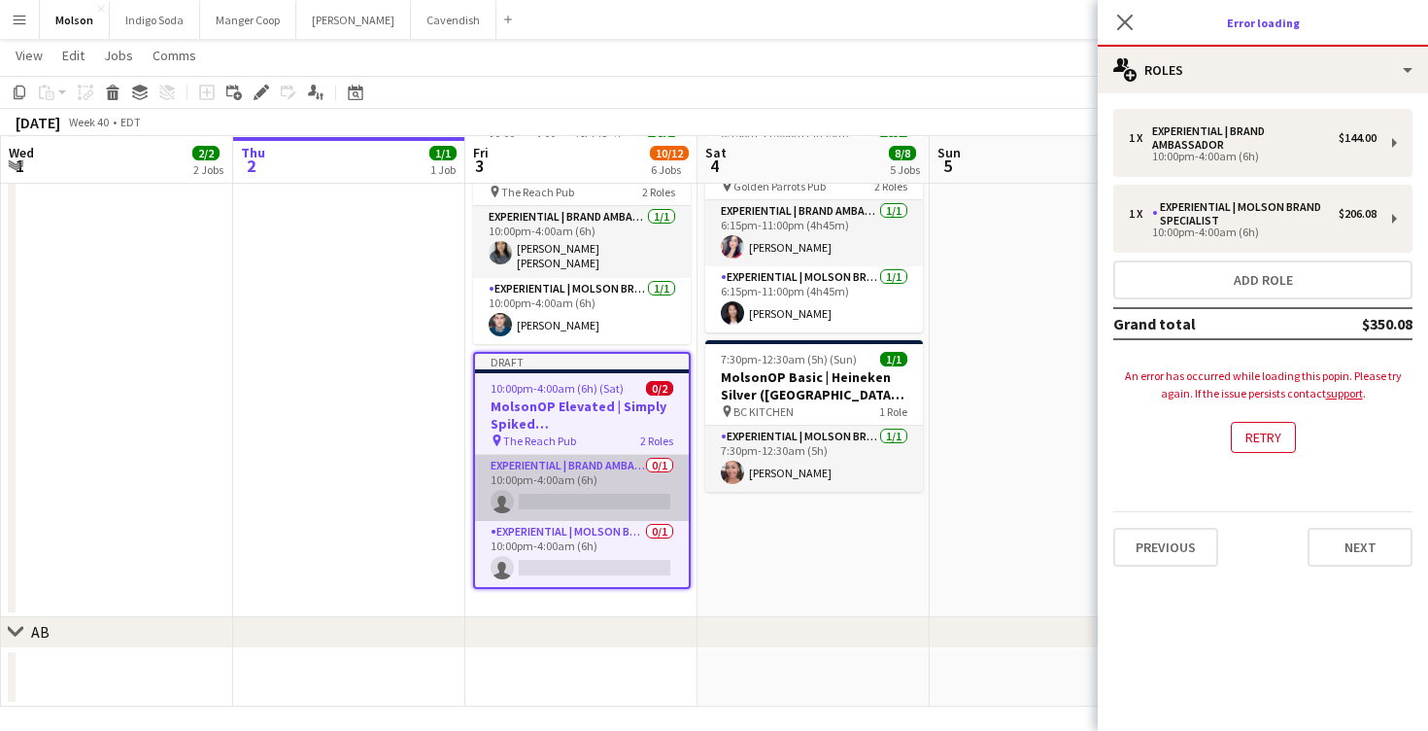
click at [582, 488] on app-card-role "Experiential | Brand Ambassador 0/1 10:00pm-4:00am (6h) single-neutral-actions" at bounding box center [582, 488] width 214 height 66
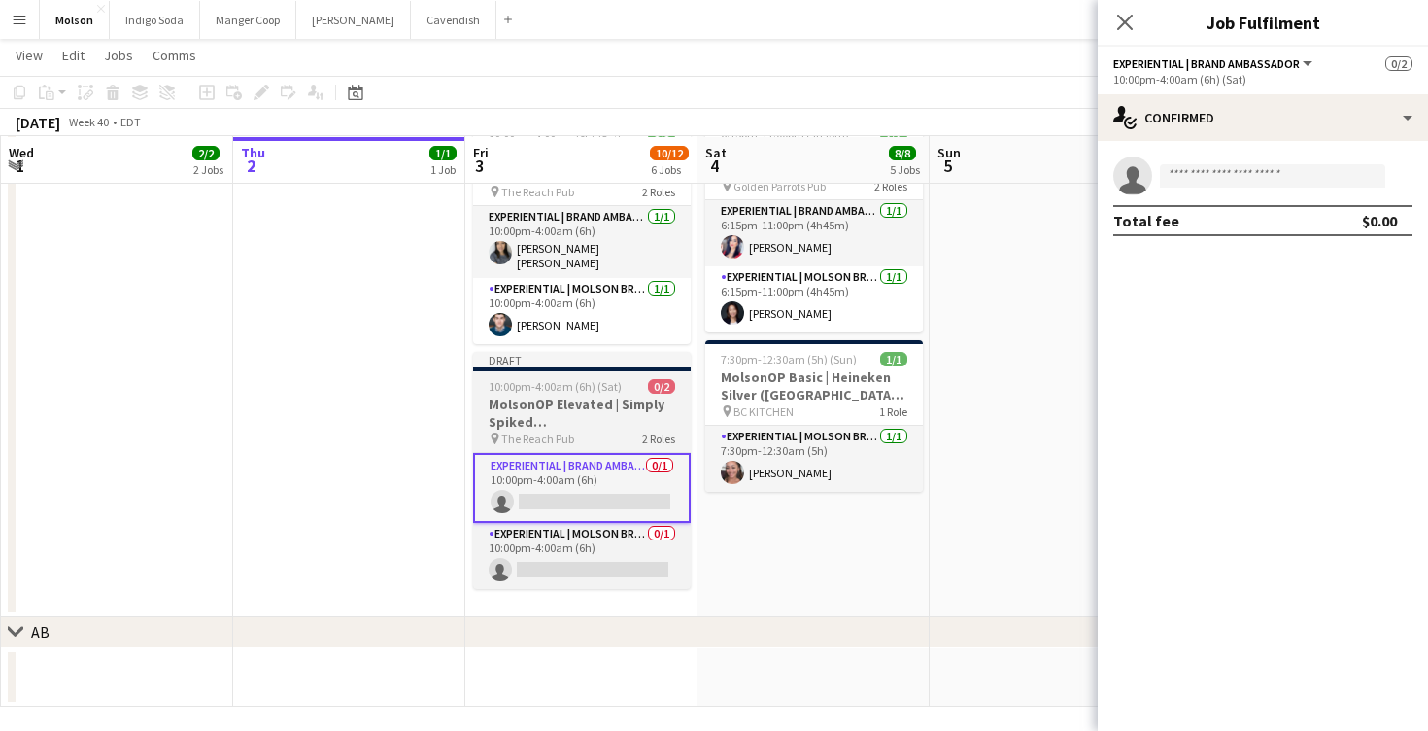
click at [580, 406] on h3 "MolsonOP Elevated | Simply Spiked ([GEOGRAPHIC_DATA], [GEOGRAPHIC_DATA])" at bounding box center [582, 412] width 218 height 35
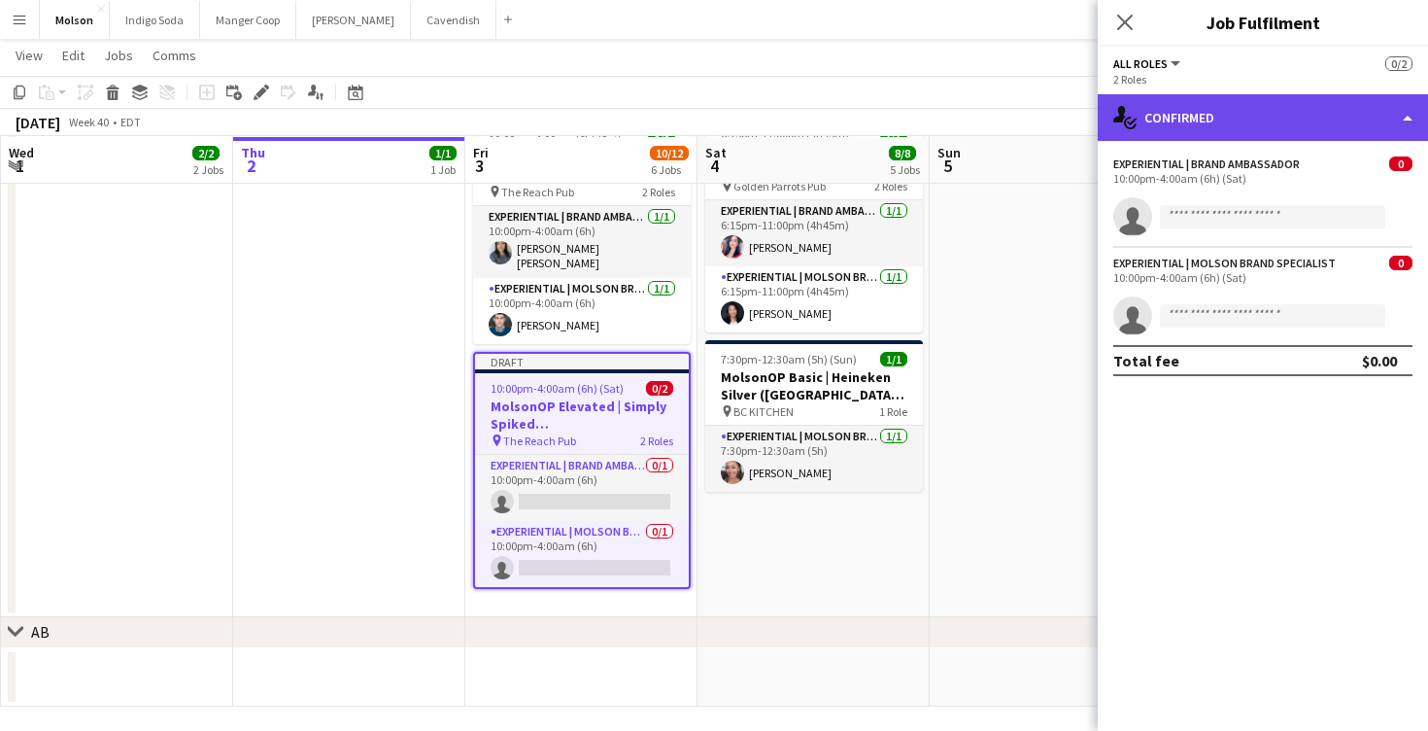
click at [1245, 115] on div "single-neutral-actions-check-2 Confirmed" at bounding box center [1263, 117] width 330 height 47
click at [1229, 113] on div "single-neutral-actions-check-2 Confirmed" at bounding box center [1263, 117] width 330 height 47
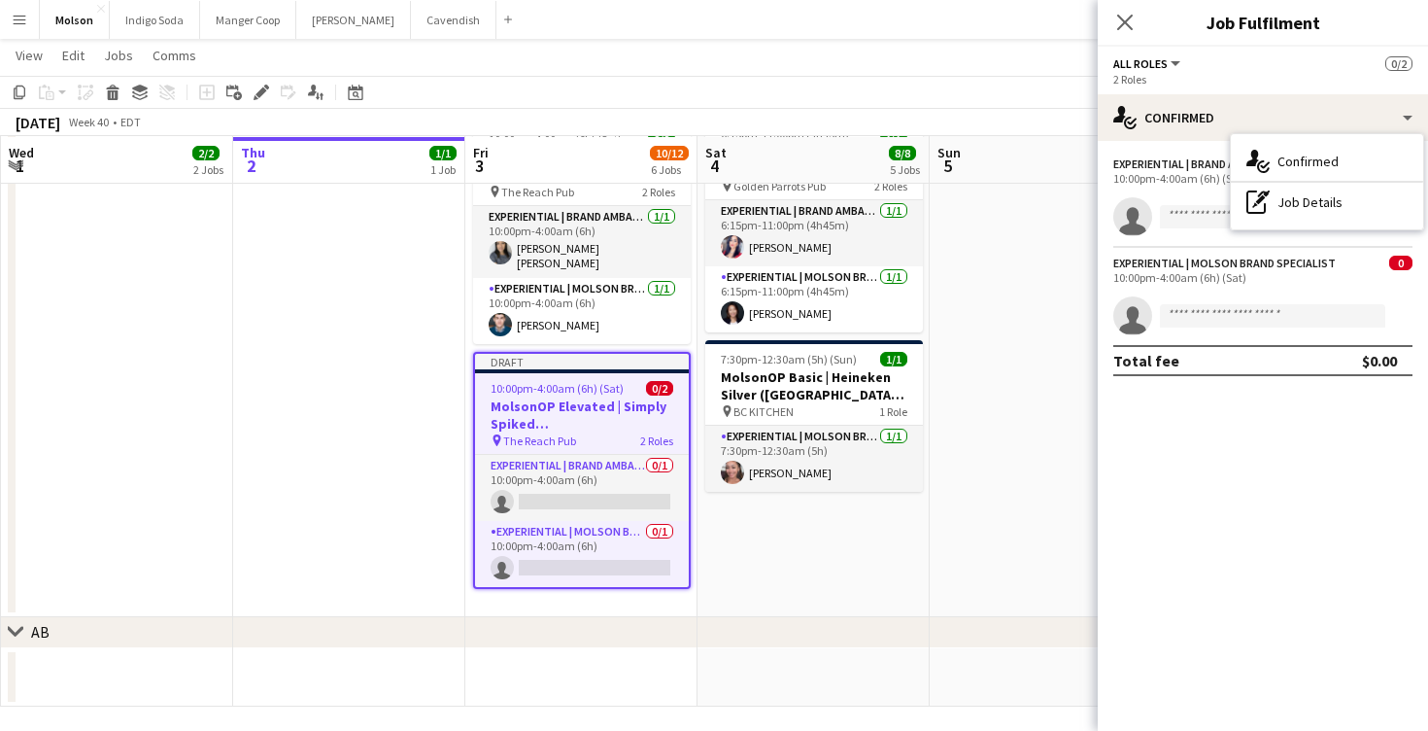
click at [1217, 76] on div "2 Roles" at bounding box center [1263, 79] width 299 height 15
click at [1164, 70] on span "All roles" at bounding box center [1141, 63] width 54 height 15
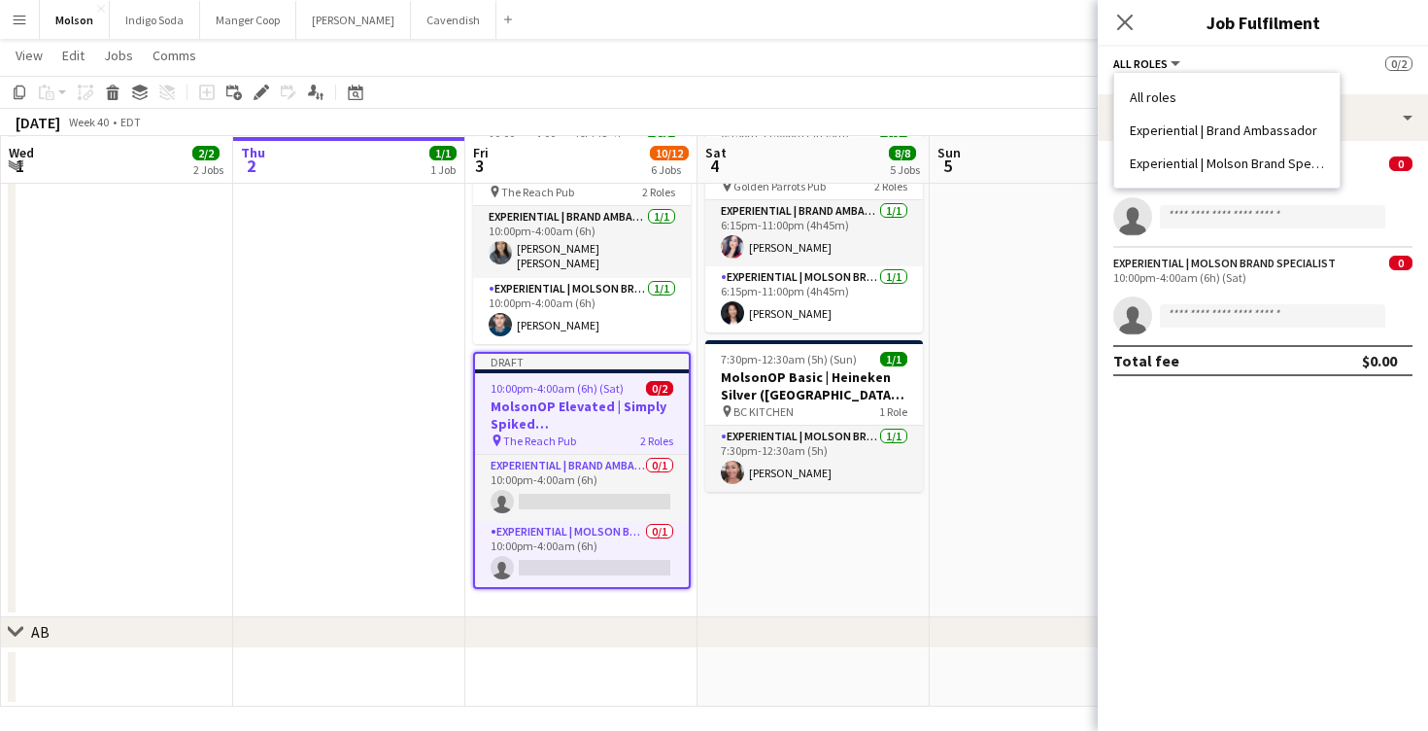
click at [1165, 94] on li "All roles" at bounding box center [1227, 96] width 194 height 17
click at [1253, 20] on h3 "Job Fulfilment" at bounding box center [1263, 22] width 330 height 25
click at [1134, 24] on app-icon "Close pop-in" at bounding box center [1126, 23] width 28 height 28
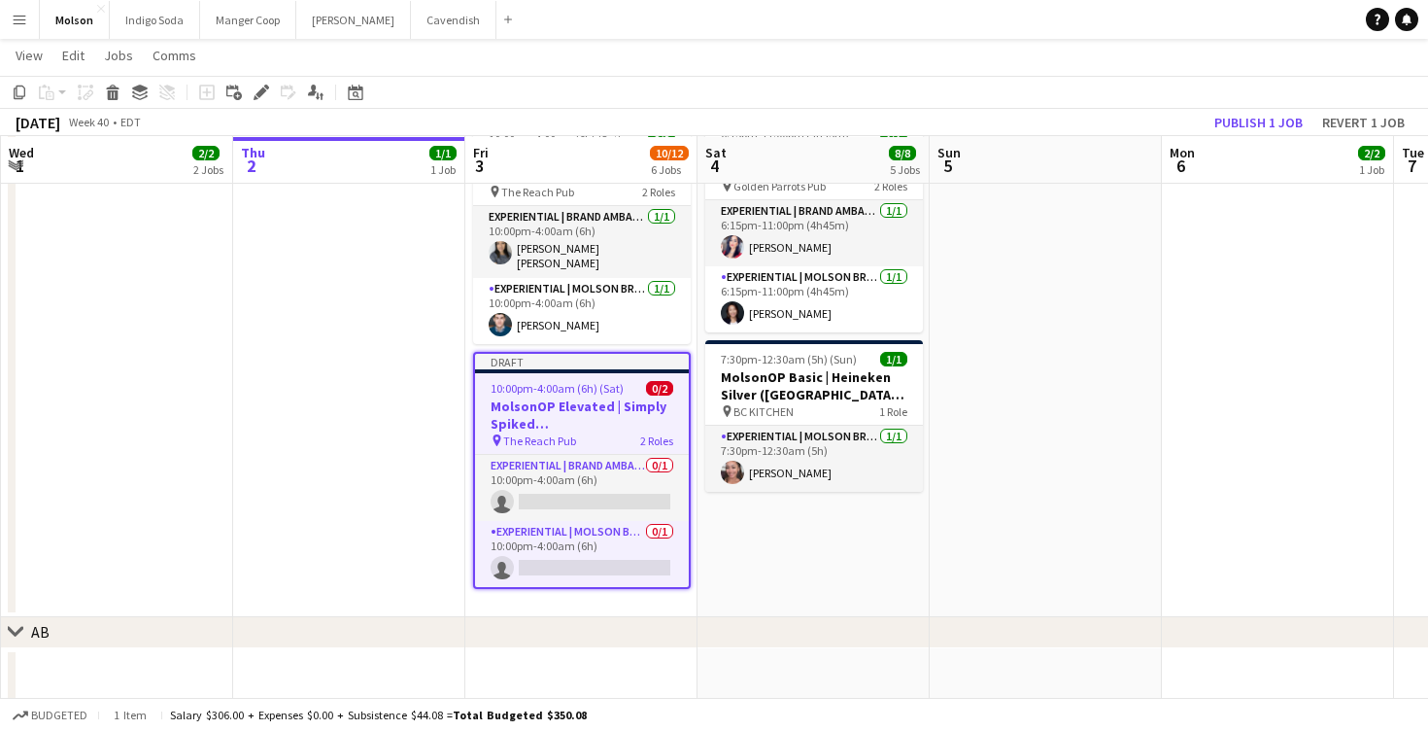
click at [1044, 416] on app-date-cell at bounding box center [1046, 249] width 232 height 736
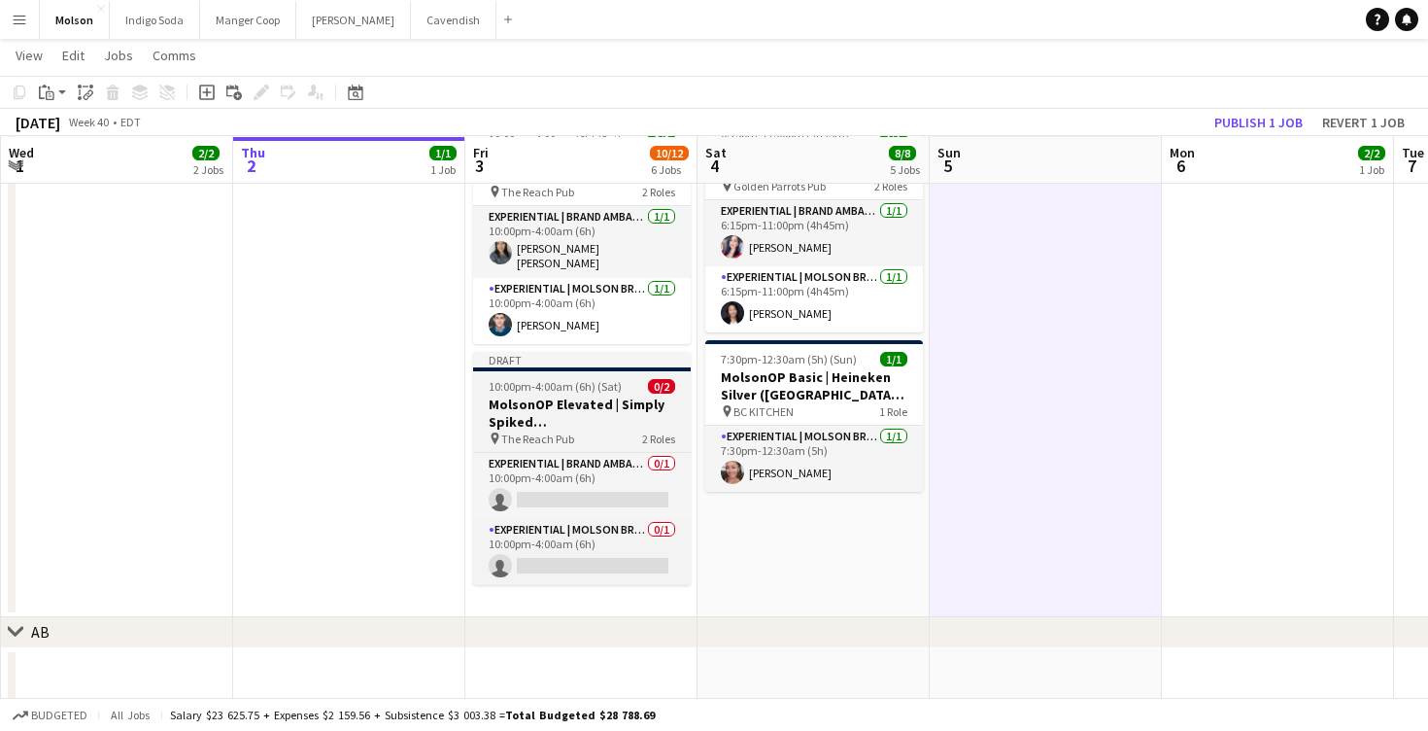
click at [639, 352] on div "Draft" at bounding box center [582, 360] width 218 height 16
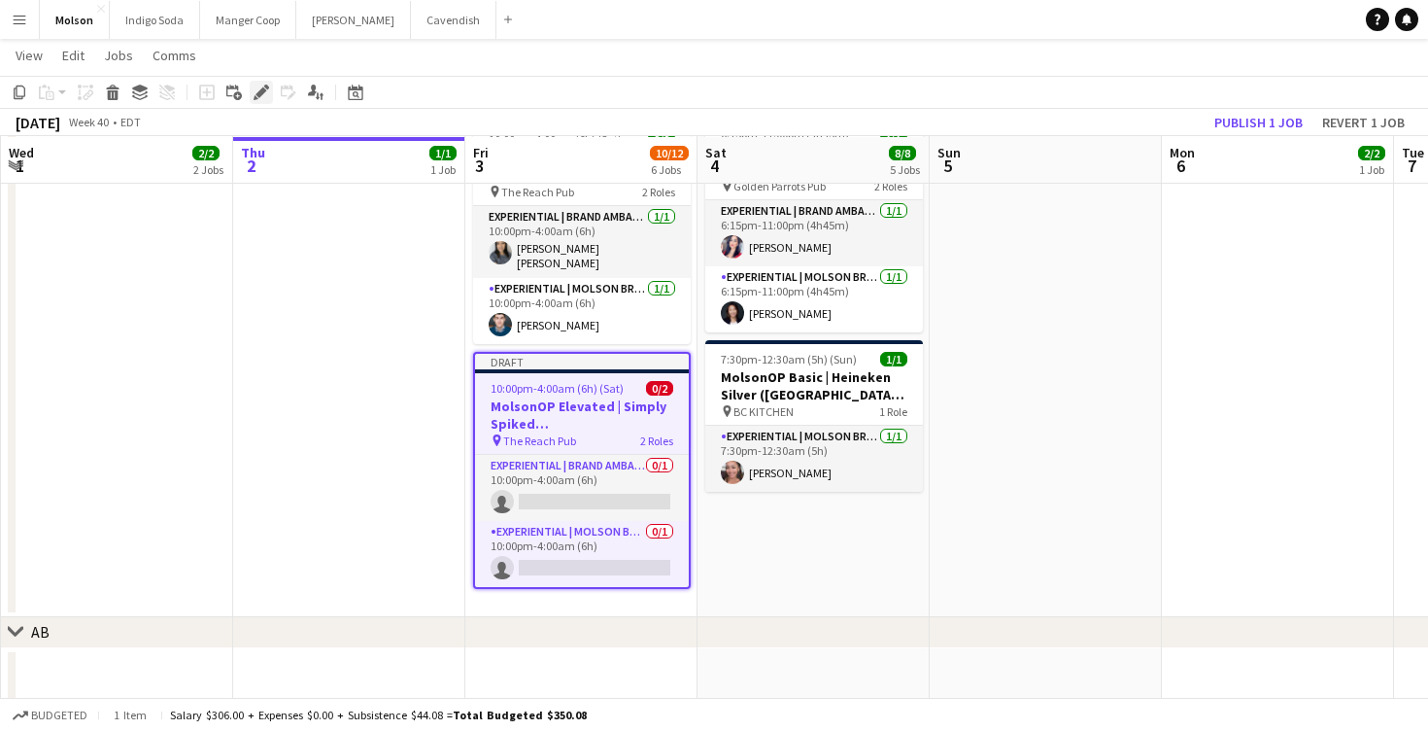
click at [255, 91] on icon "Edit" at bounding box center [262, 93] width 16 height 16
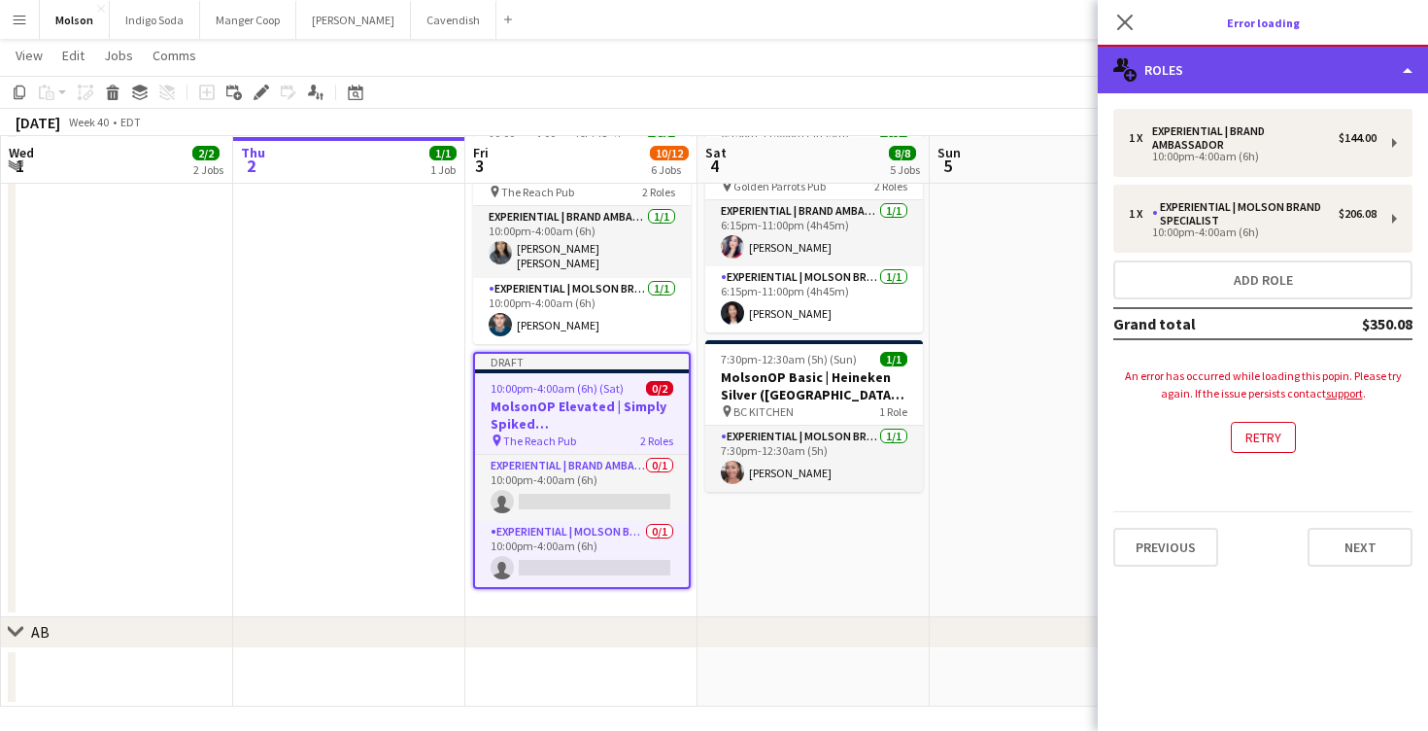
click at [1275, 52] on div "multiple-users-add Roles" at bounding box center [1263, 70] width 330 height 47
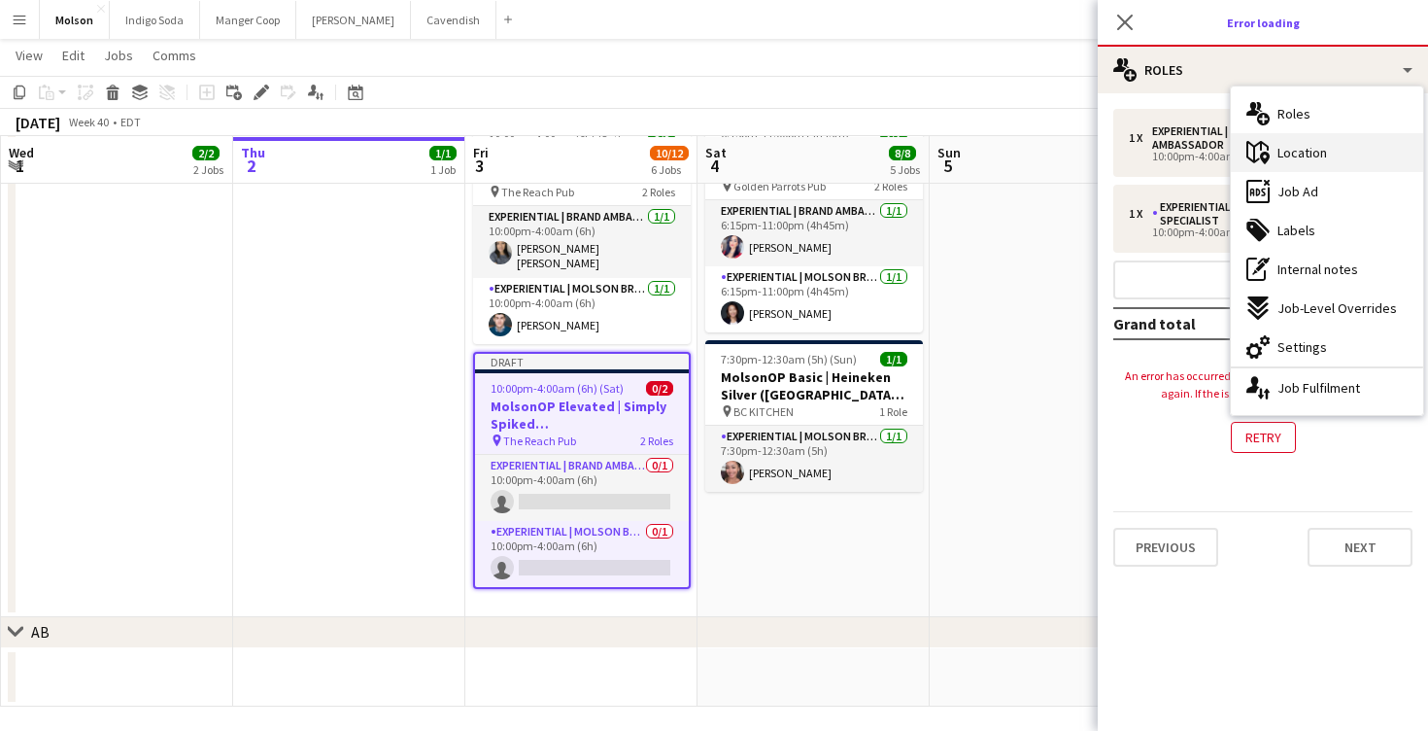
click at [1308, 137] on div "maps-pin-1 Location" at bounding box center [1327, 152] width 192 height 39
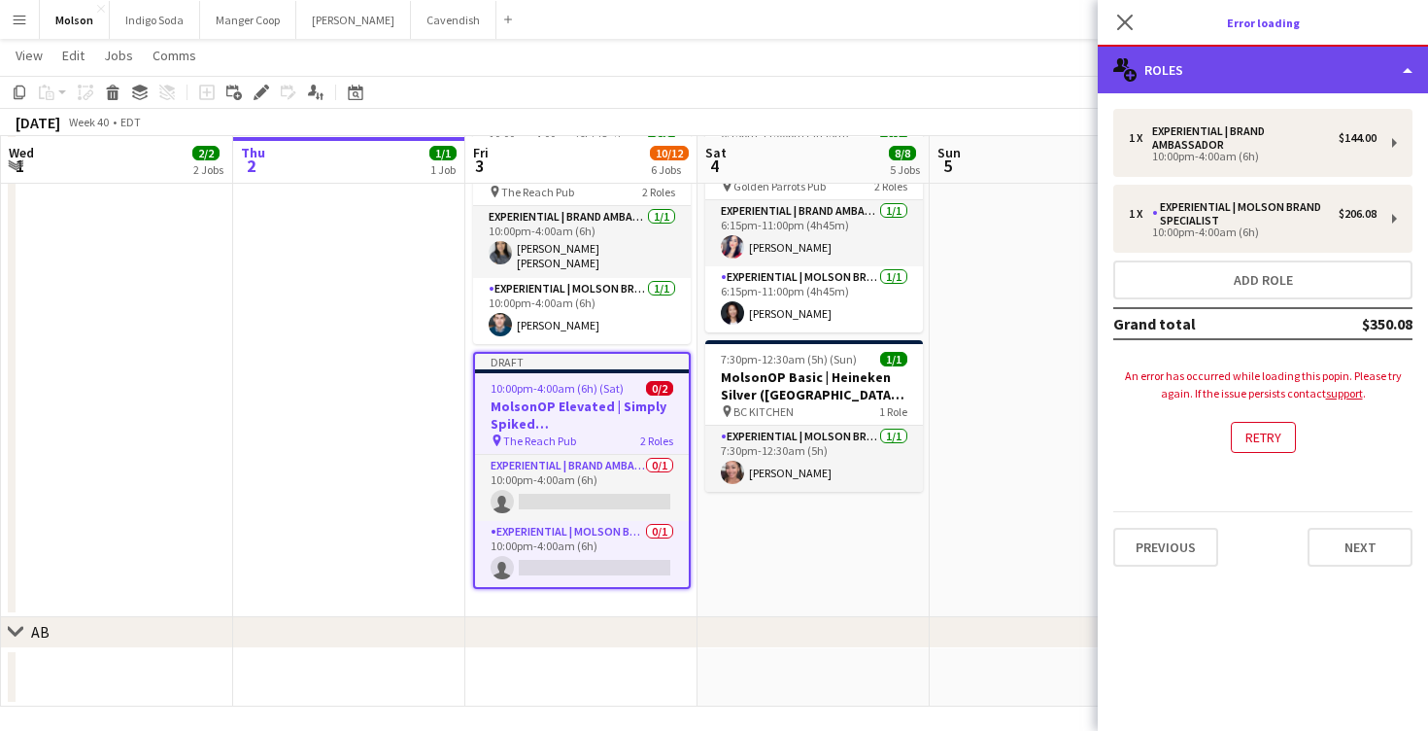
click at [1255, 81] on div "multiple-users-add Roles" at bounding box center [1263, 70] width 330 height 47
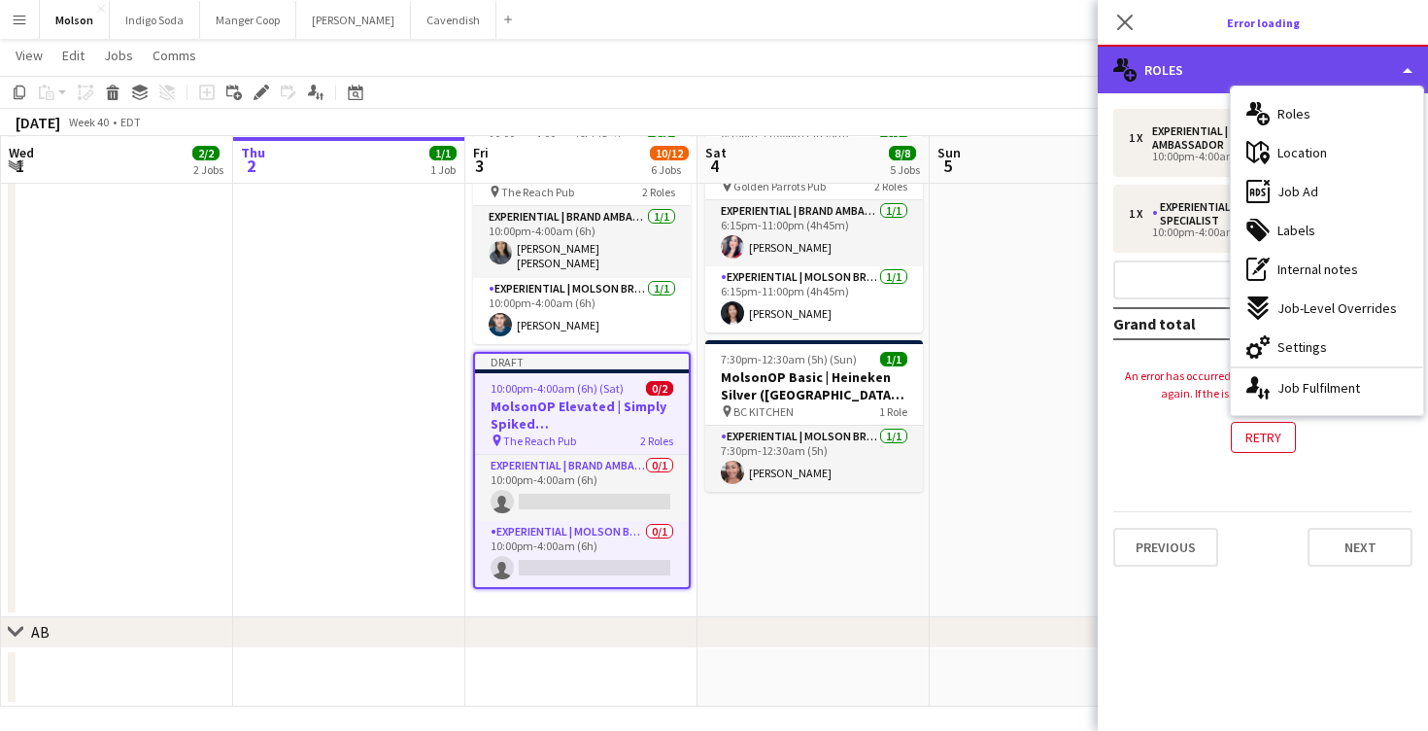
click at [1255, 81] on div "multiple-users-add Roles" at bounding box center [1263, 70] width 330 height 47
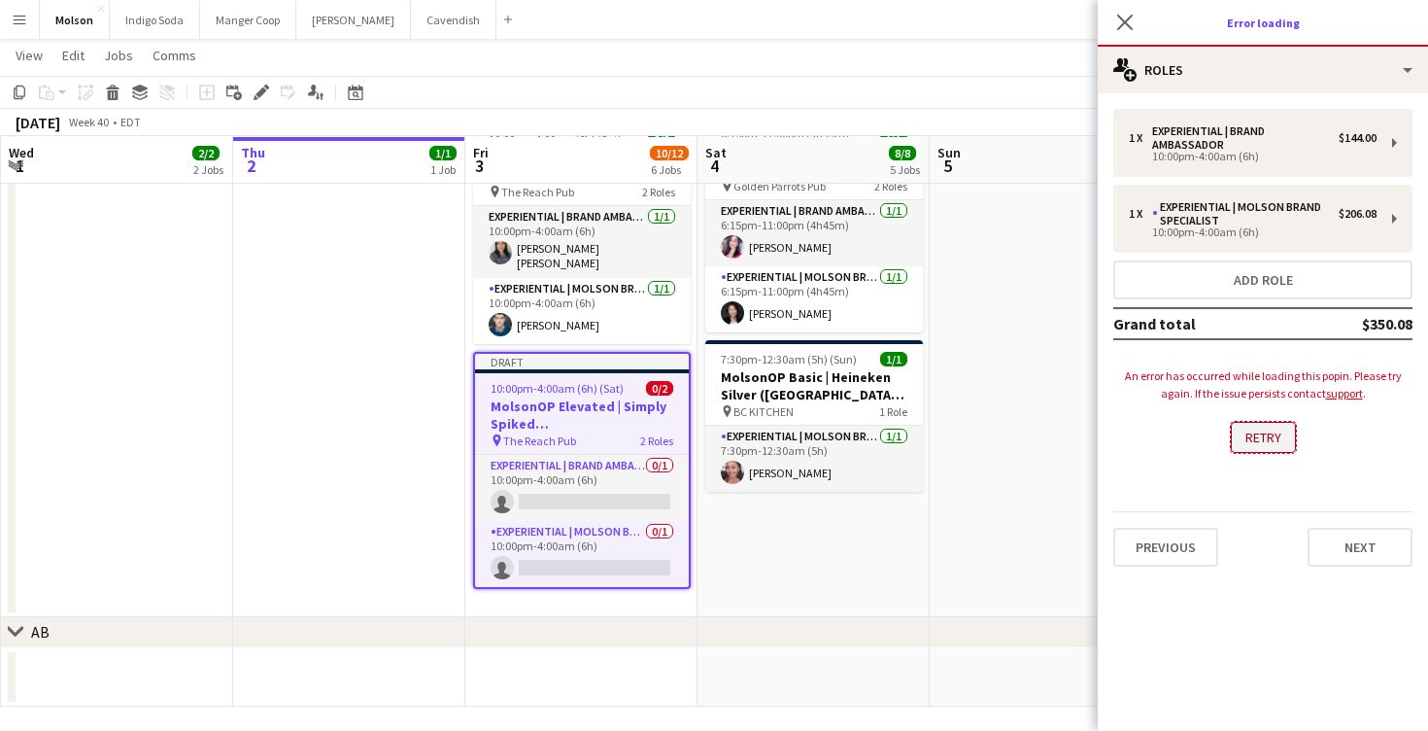
click at [1255, 433] on button "Retry" at bounding box center [1263, 437] width 65 height 31
click at [1255, 434] on button "Retry" at bounding box center [1263, 437] width 65 height 31
click at [1130, 17] on icon at bounding box center [1124, 22] width 18 height 18
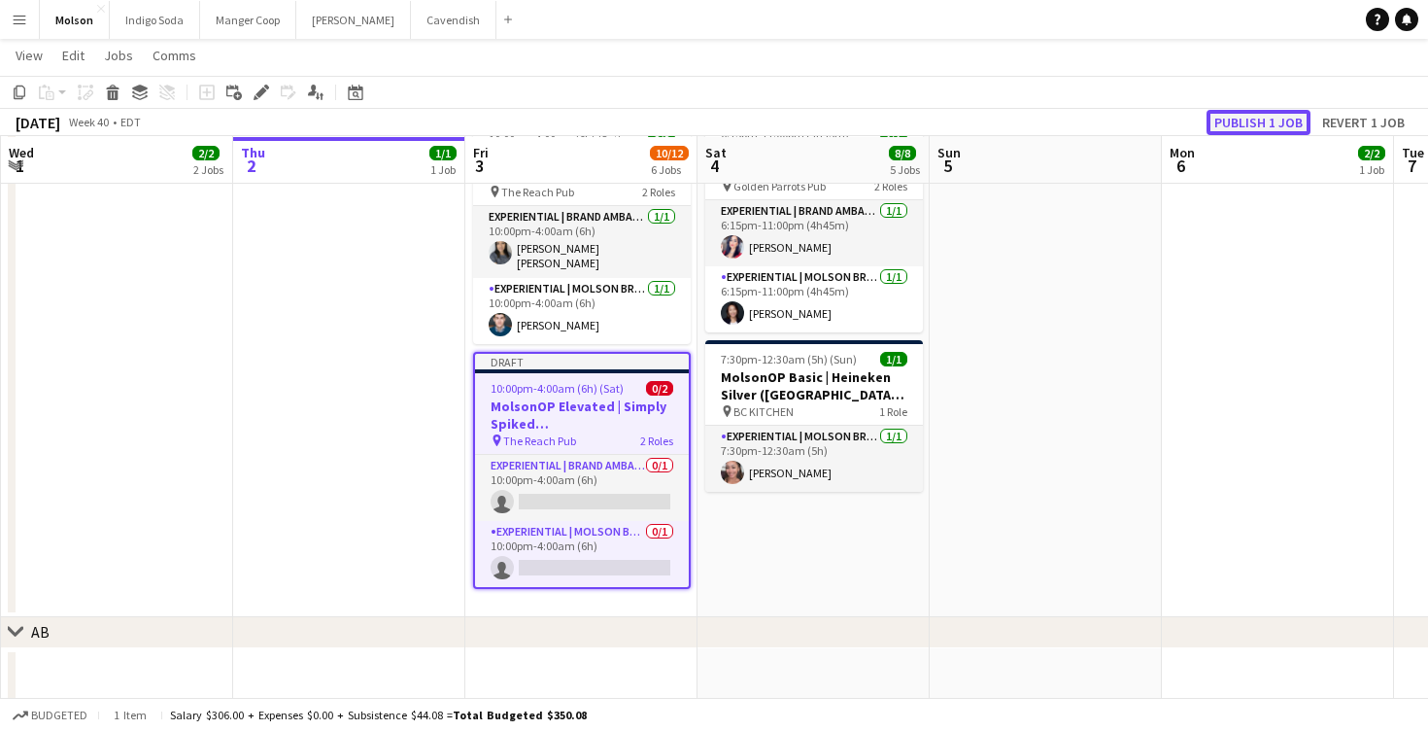
click at [1278, 120] on button "Publish 1 job" at bounding box center [1259, 122] width 104 height 25
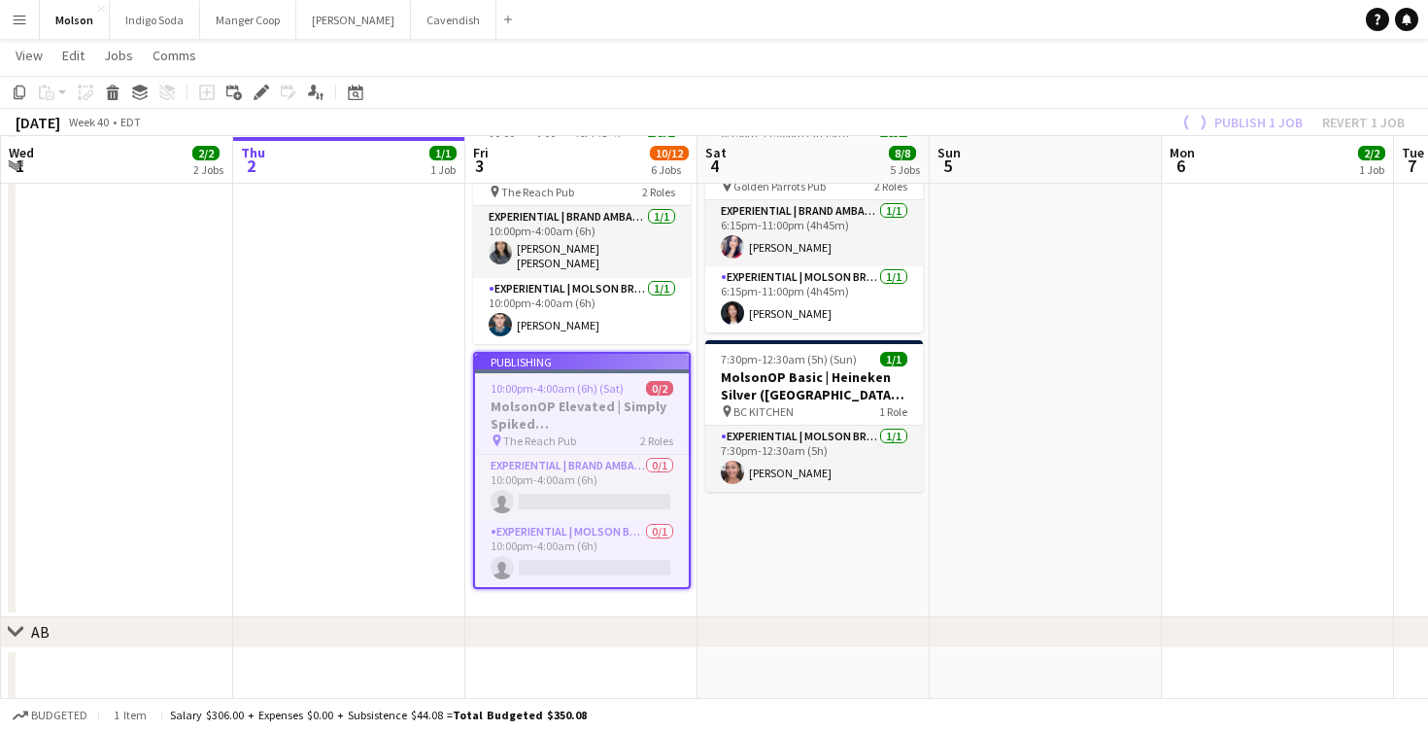
scroll to position [1555, 0]
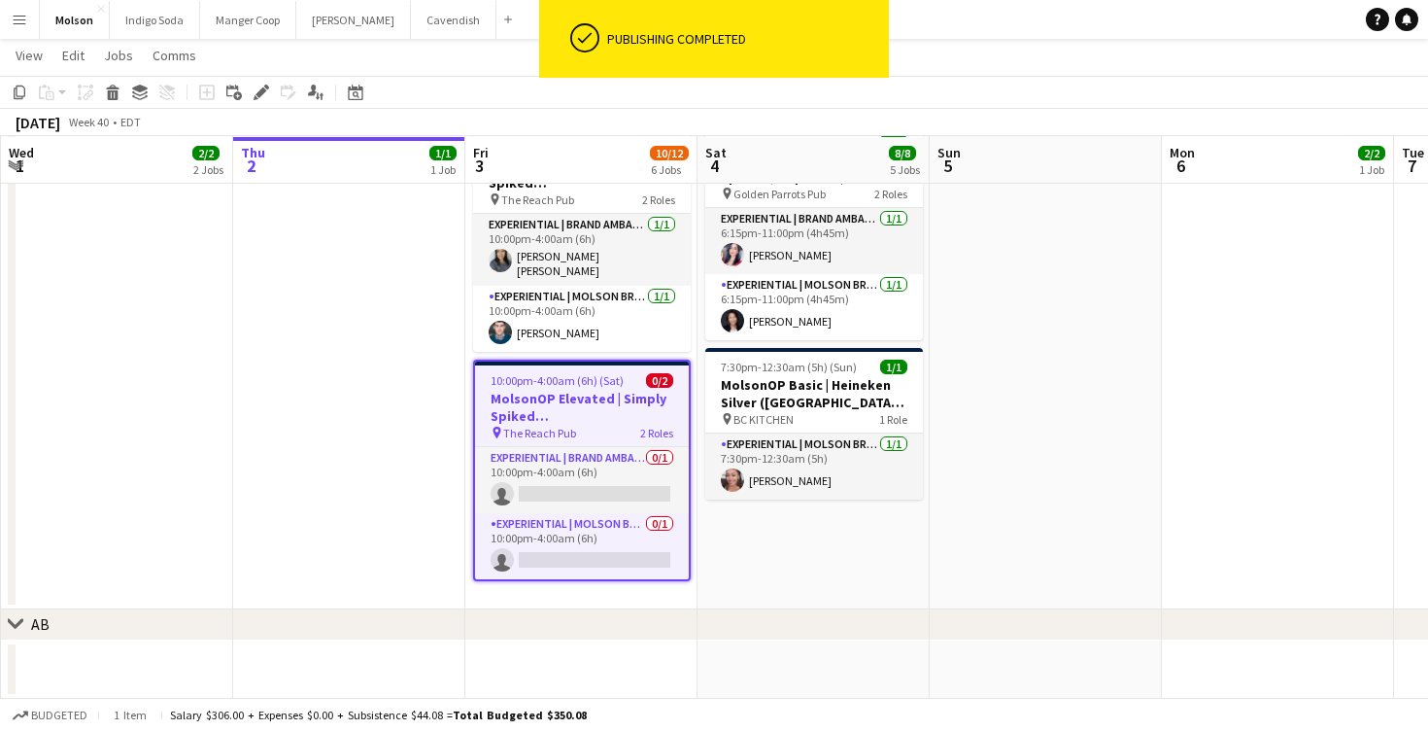
click at [631, 394] on h3 "MolsonOP Elevated | Simply Spiked ([GEOGRAPHIC_DATA], [GEOGRAPHIC_DATA])" at bounding box center [582, 407] width 214 height 35
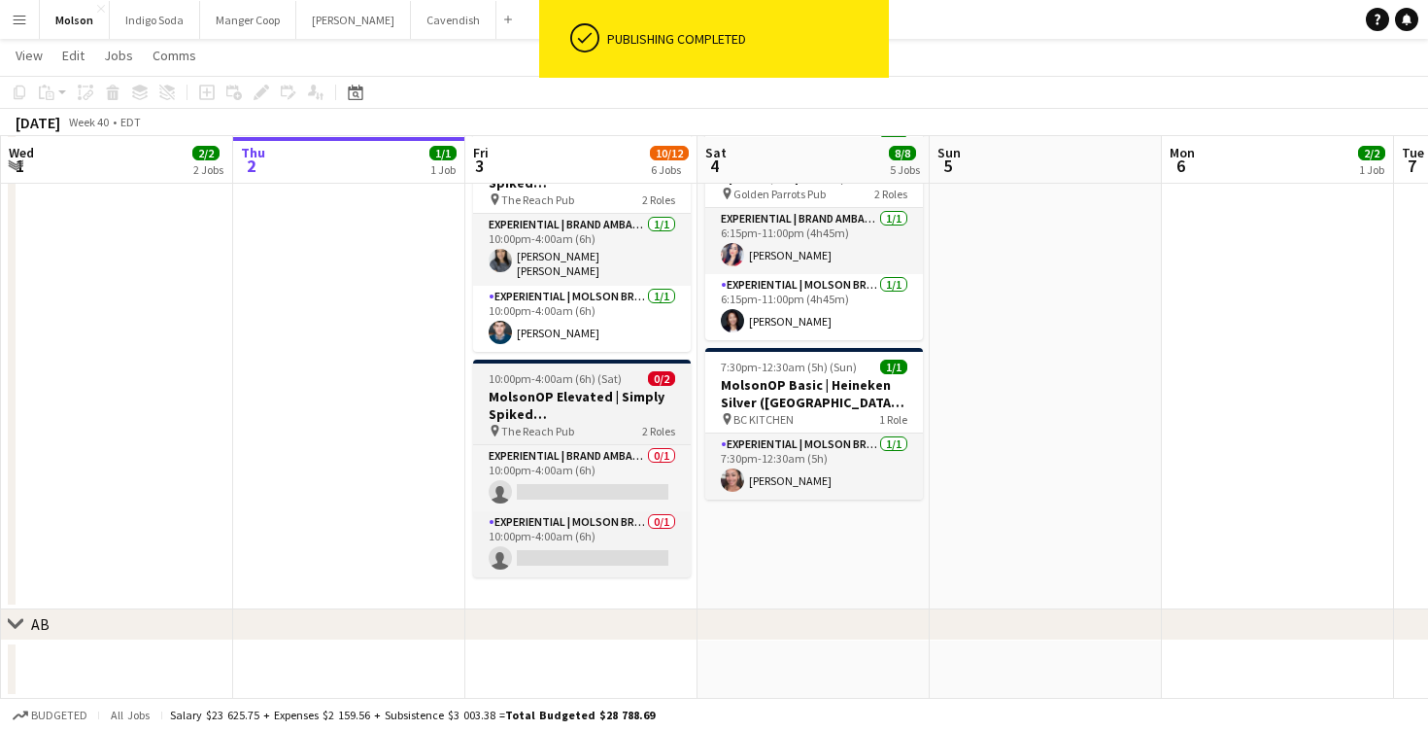
click at [592, 388] on h3 "MolsonOP Elevated | Simply Spiked ([GEOGRAPHIC_DATA], [GEOGRAPHIC_DATA])" at bounding box center [582, 405] width 218 height 35
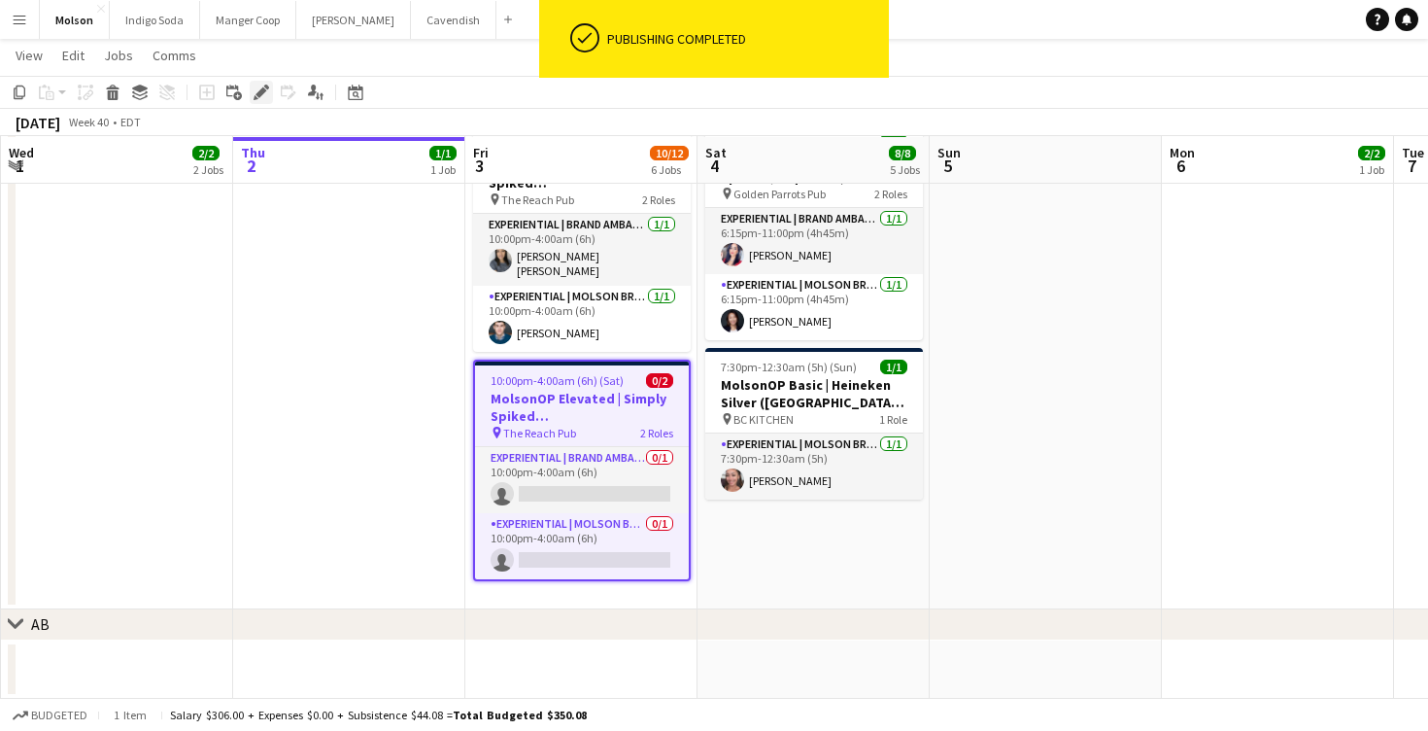
click at [258, 90] on icon "Edit" at bounding box center [262, 93] width 16 height 16
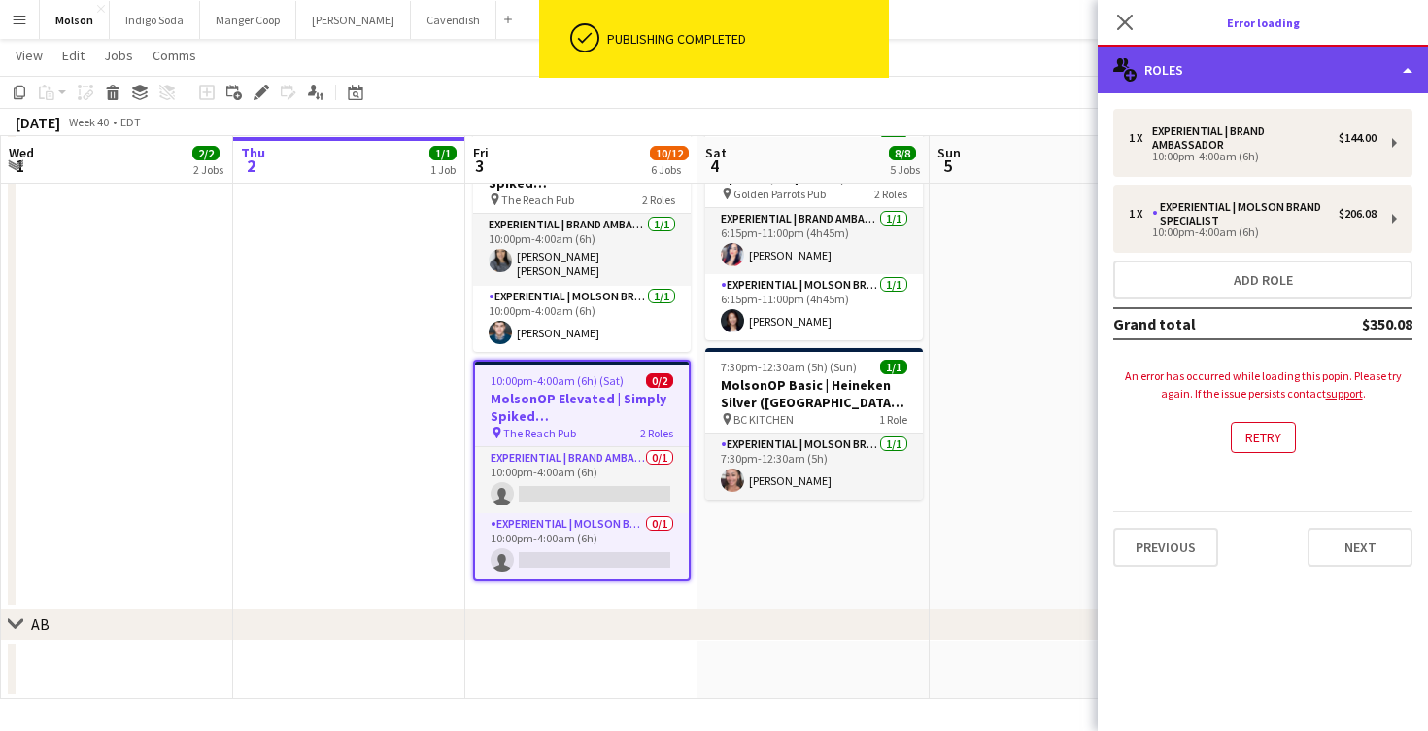
click at [1193, 74] on div "multiple-users-add Roles" at bounding box center [1263, 70] width 330 height 47
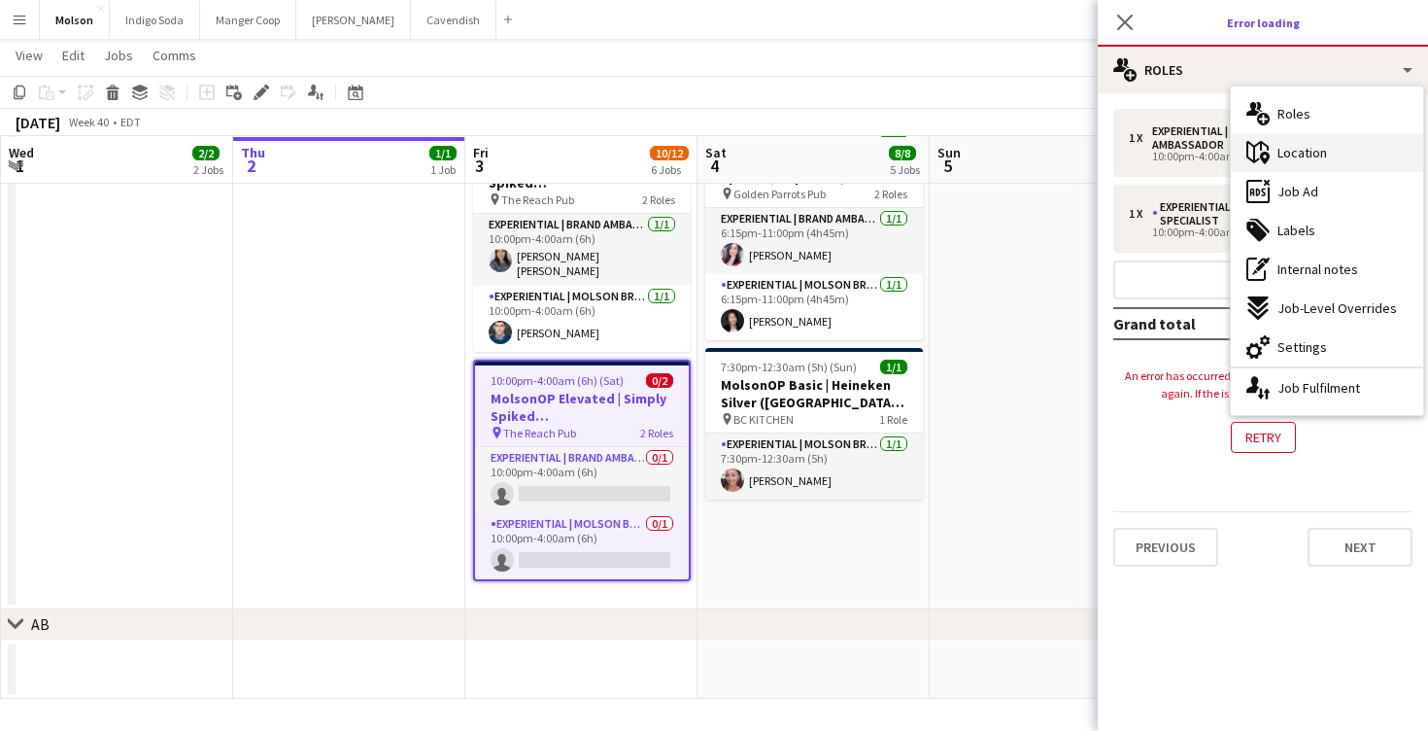
click at [1330, 160] on div "maps-pin-1 Location" at bounding box center [1327, 152] width 192 height 39
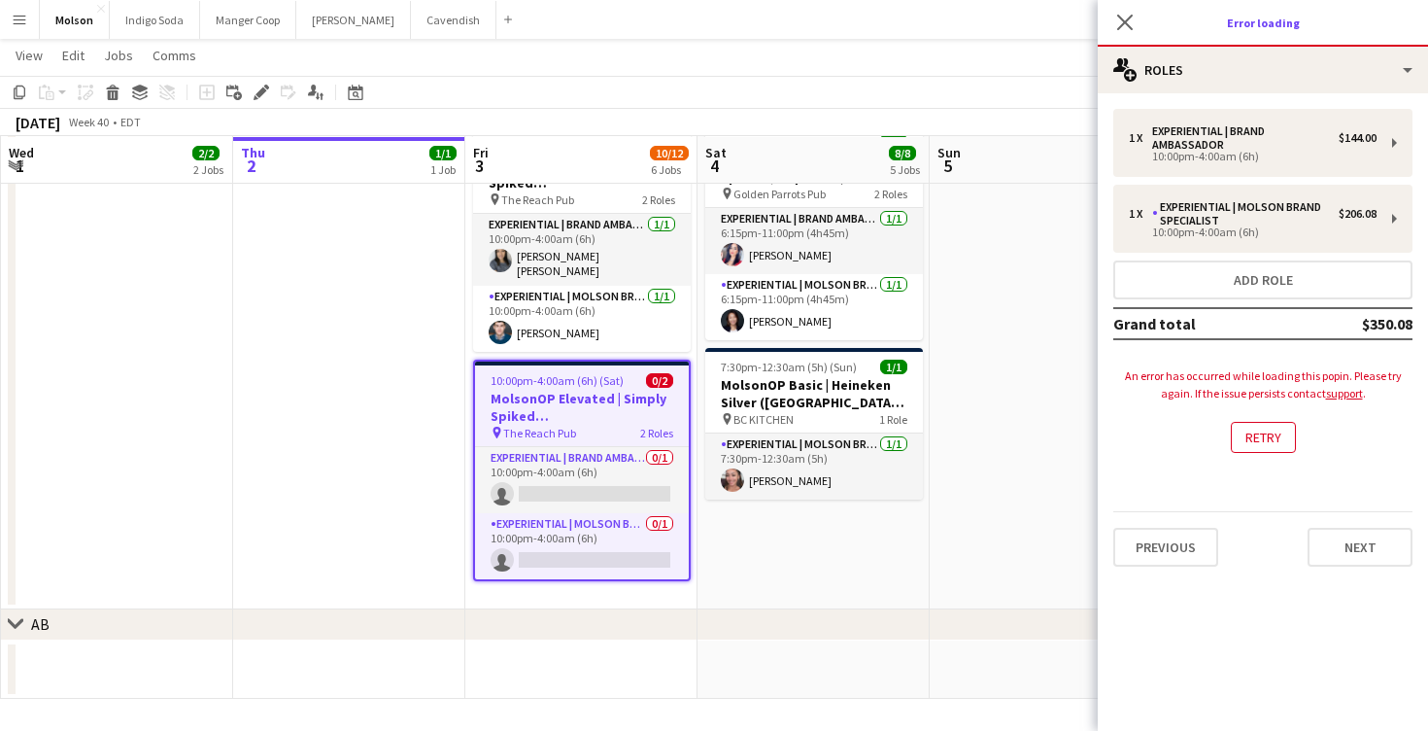
click at [1106, 22] on div "Close pop-in" at bounding box center [1125, 22] width 54 height 45
click at [1131, 23] on icon "Close pop-in" at bounding box center [1124, 22] width 18 height 18
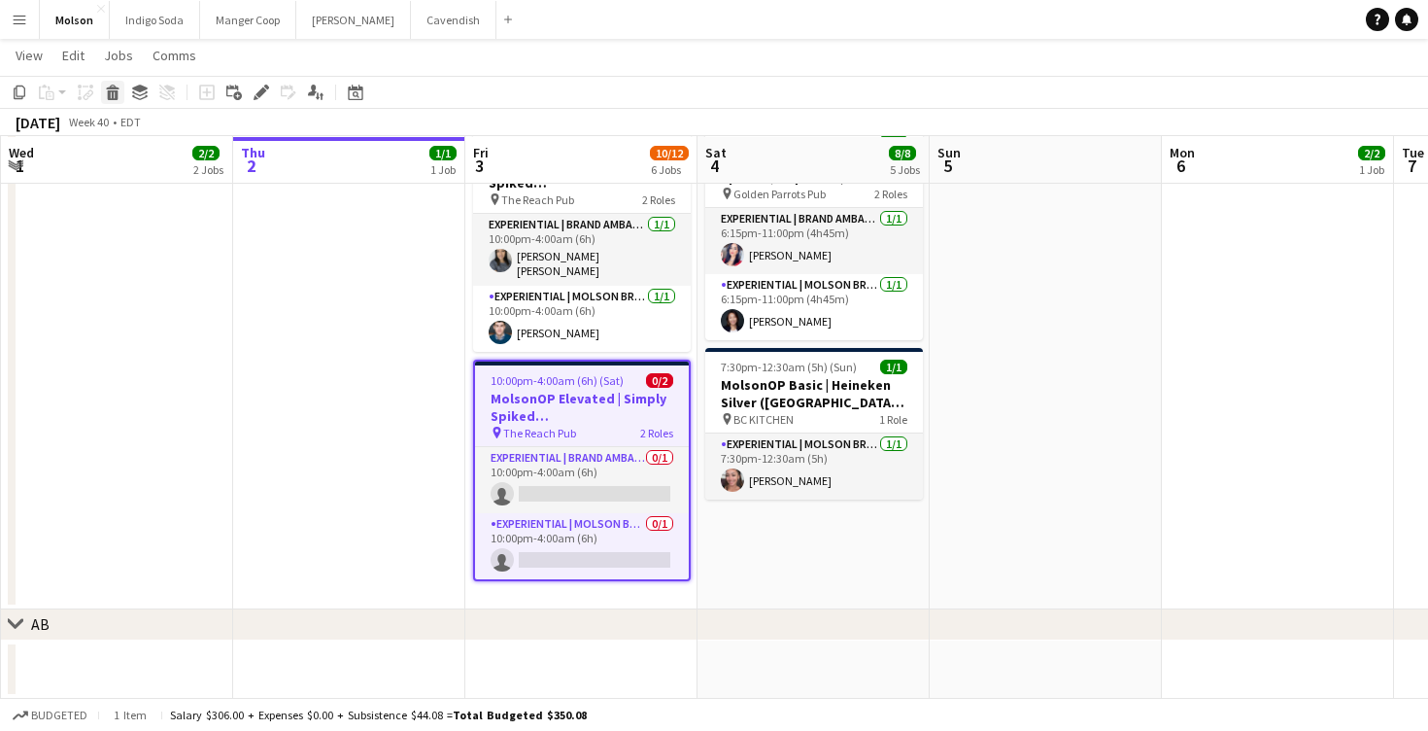
click at [111, 93] on icon "Delete" at bounding box center [113, 93] width 16 height 16
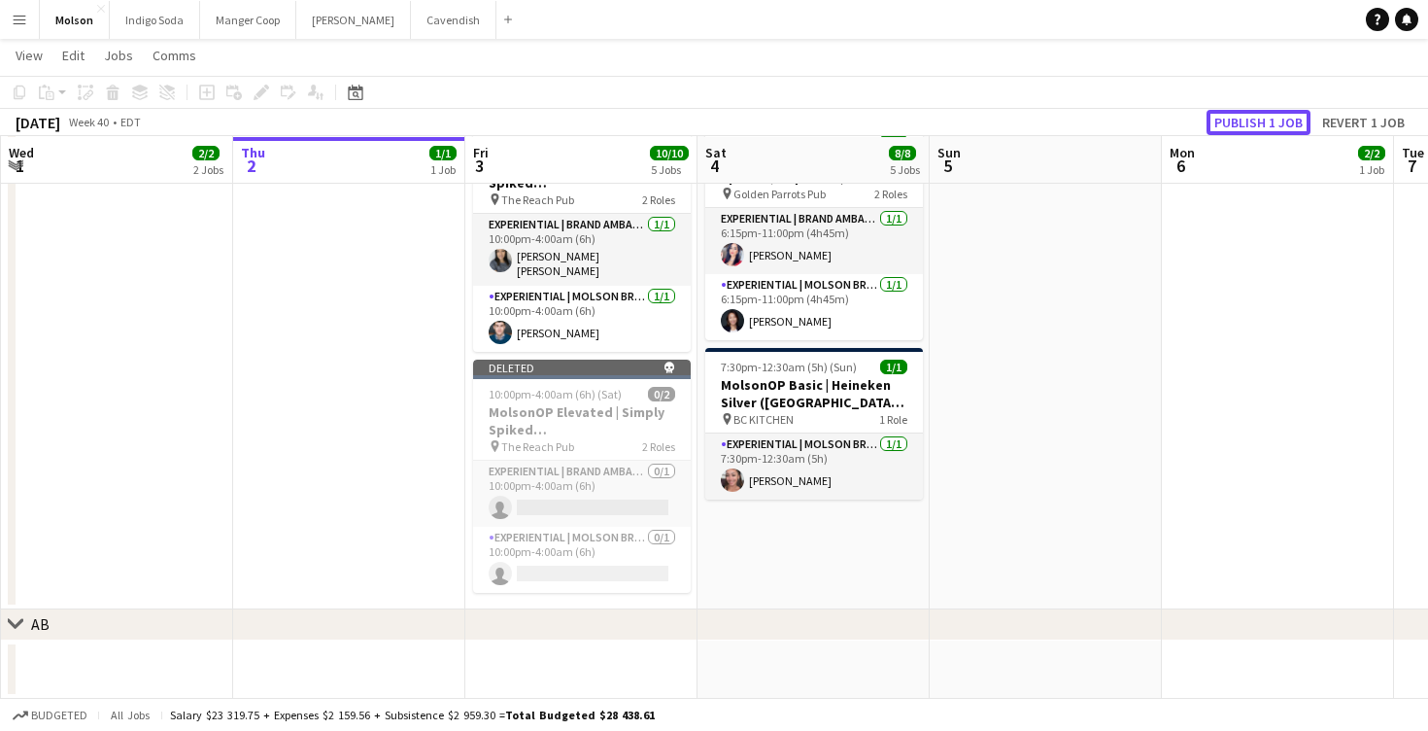
click at [1263, 131] on button "Publish 1 job" at bounding box center [1259, 122] width 104 height 25
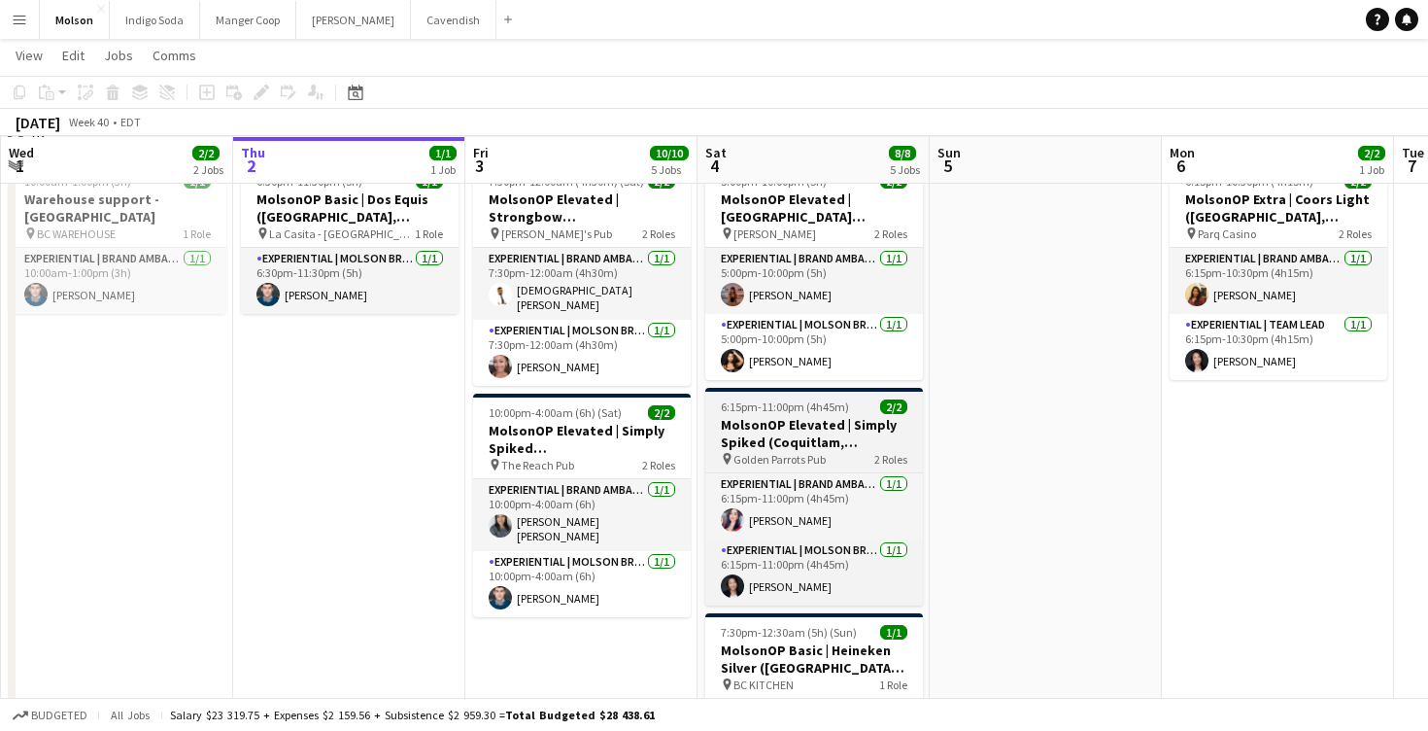
scroll to position [1276, 0]
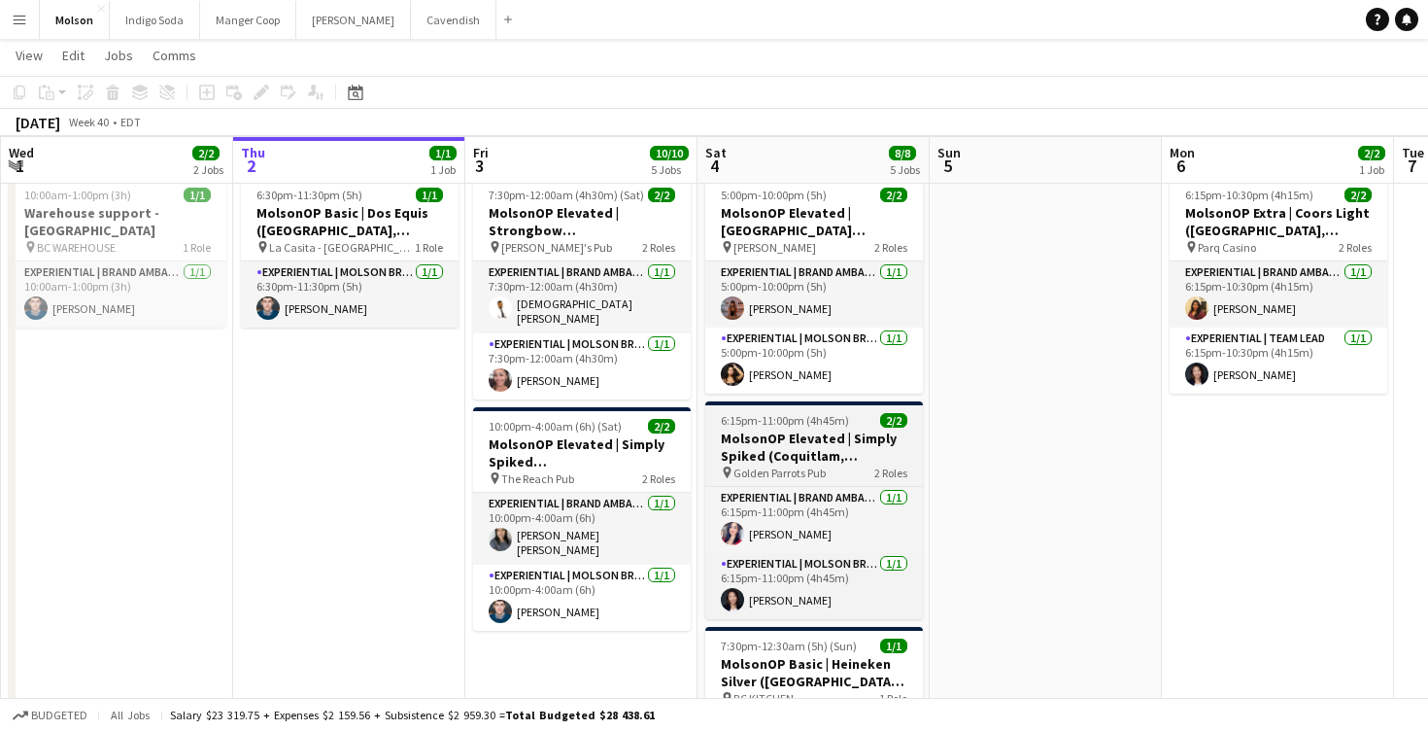
click at [857, 453] on h3 "MolsonOP Elevated | Simply Spiked (Coquitlam, [GEOGRAPHIC_DATA])" at bounding box center [814, 446] width 218 height 35
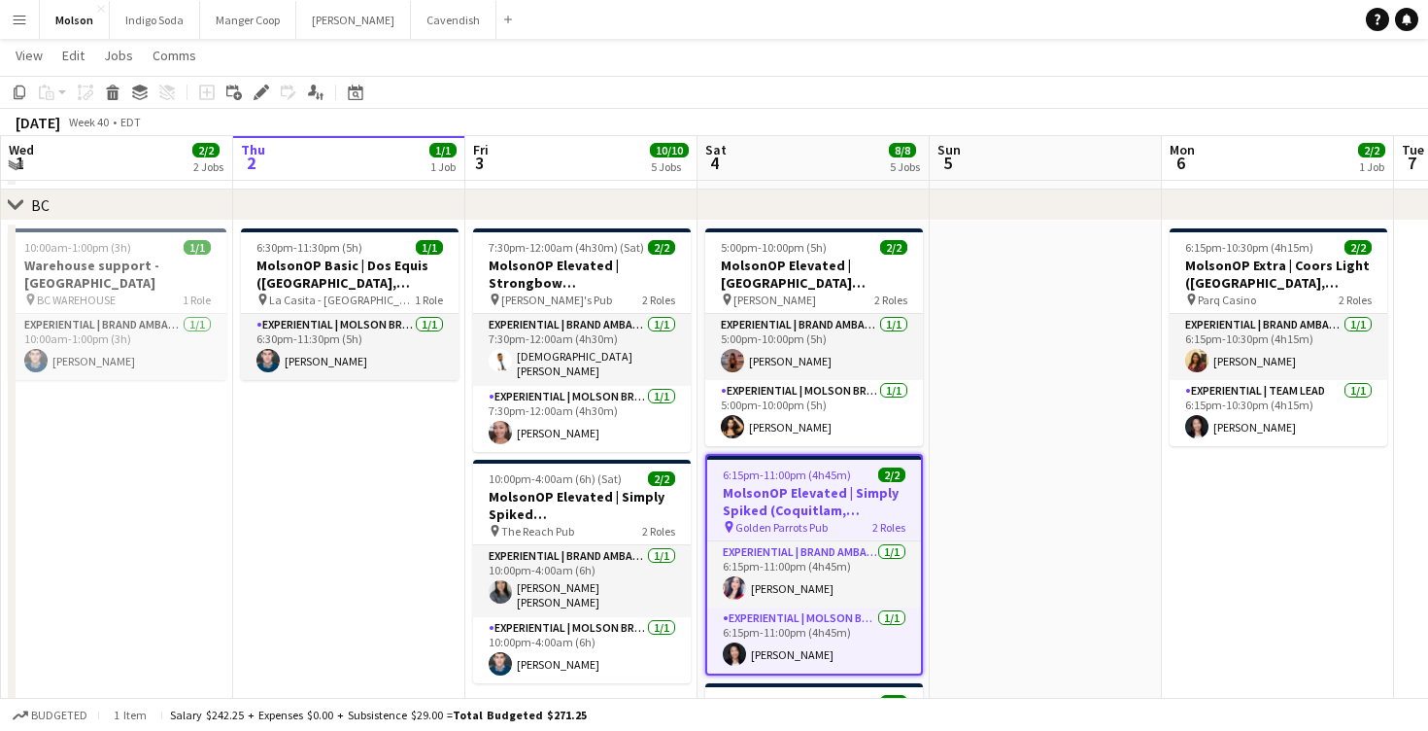
scroll to position [1220, 0]
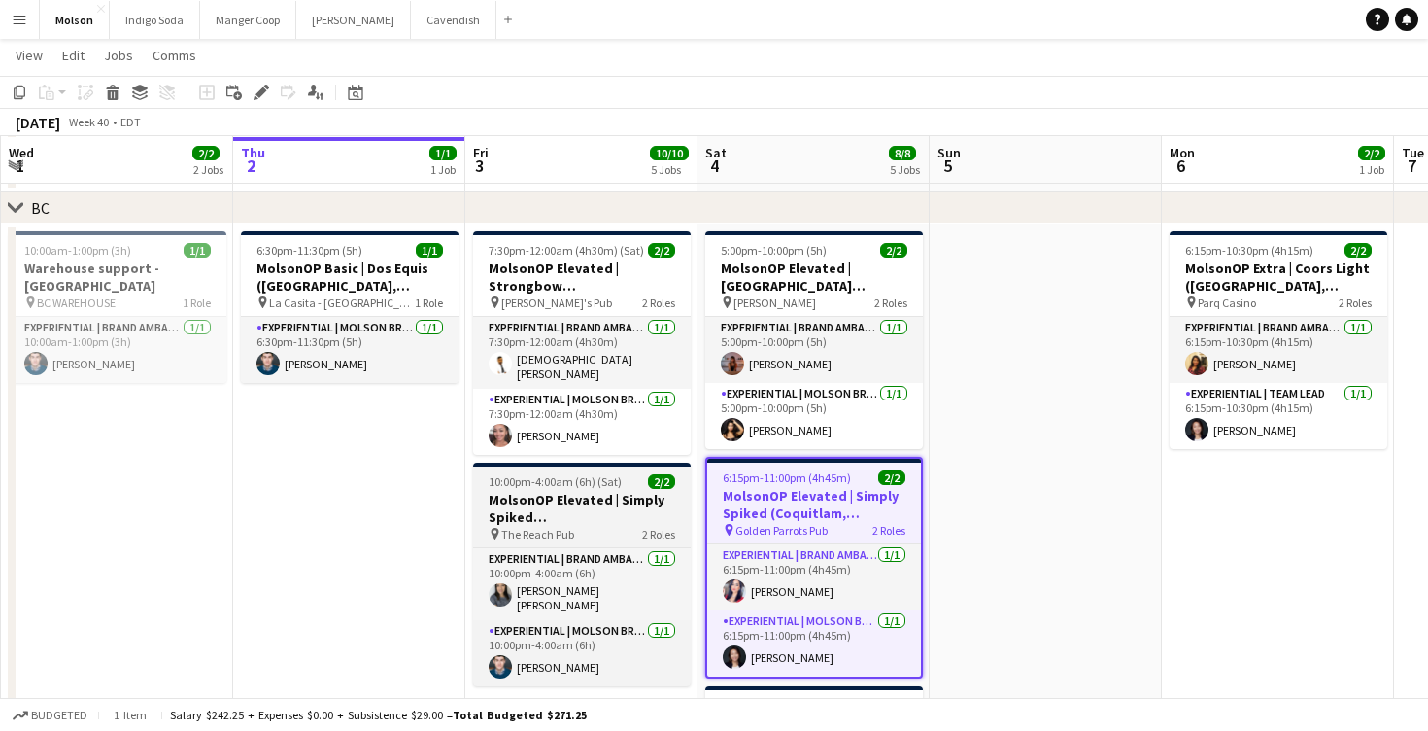
click at [608, 502] on h3 "MolsonOP Elevated | Simply Spiked ([GEOGRAPHIC_DATA], [GEOGRAPHIC_DATA])" at bounding box center [582, 508] width 218 height 35
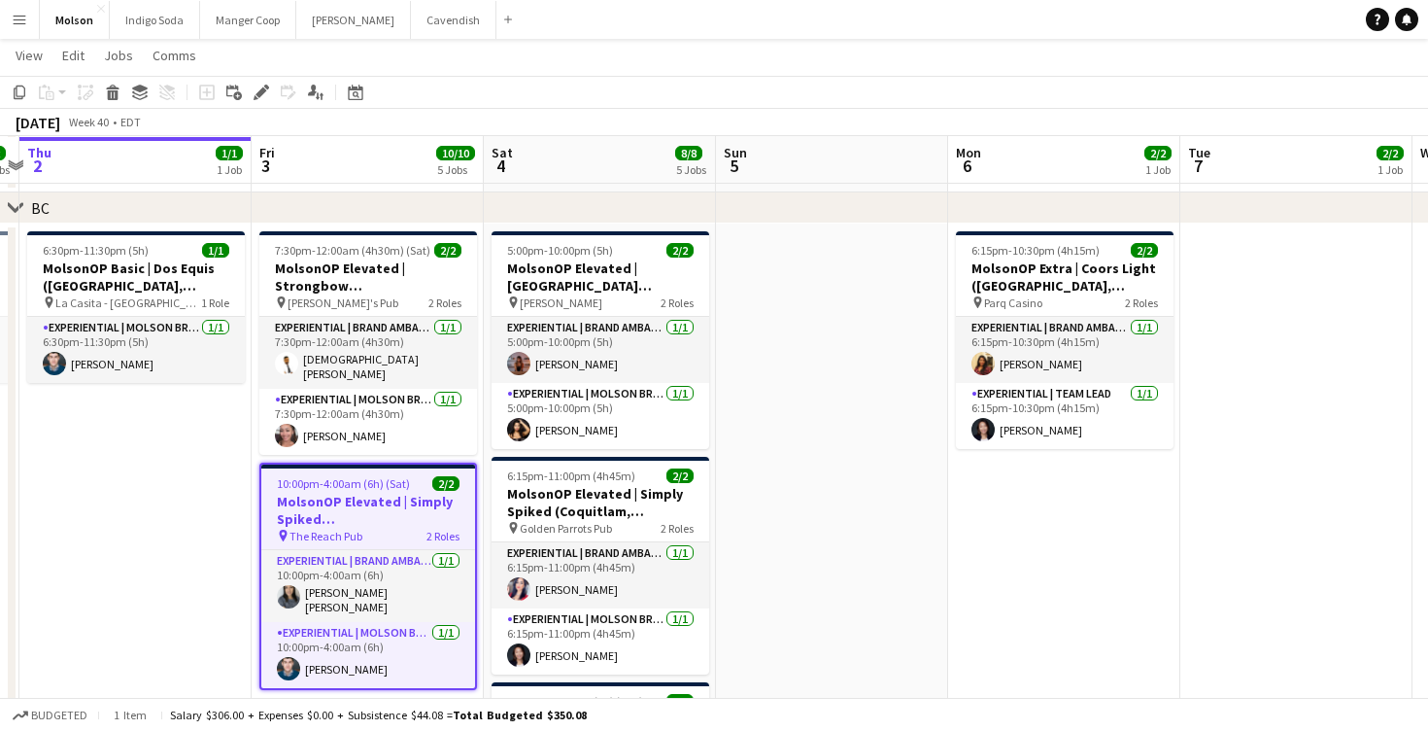
scroll to position [0, 736]
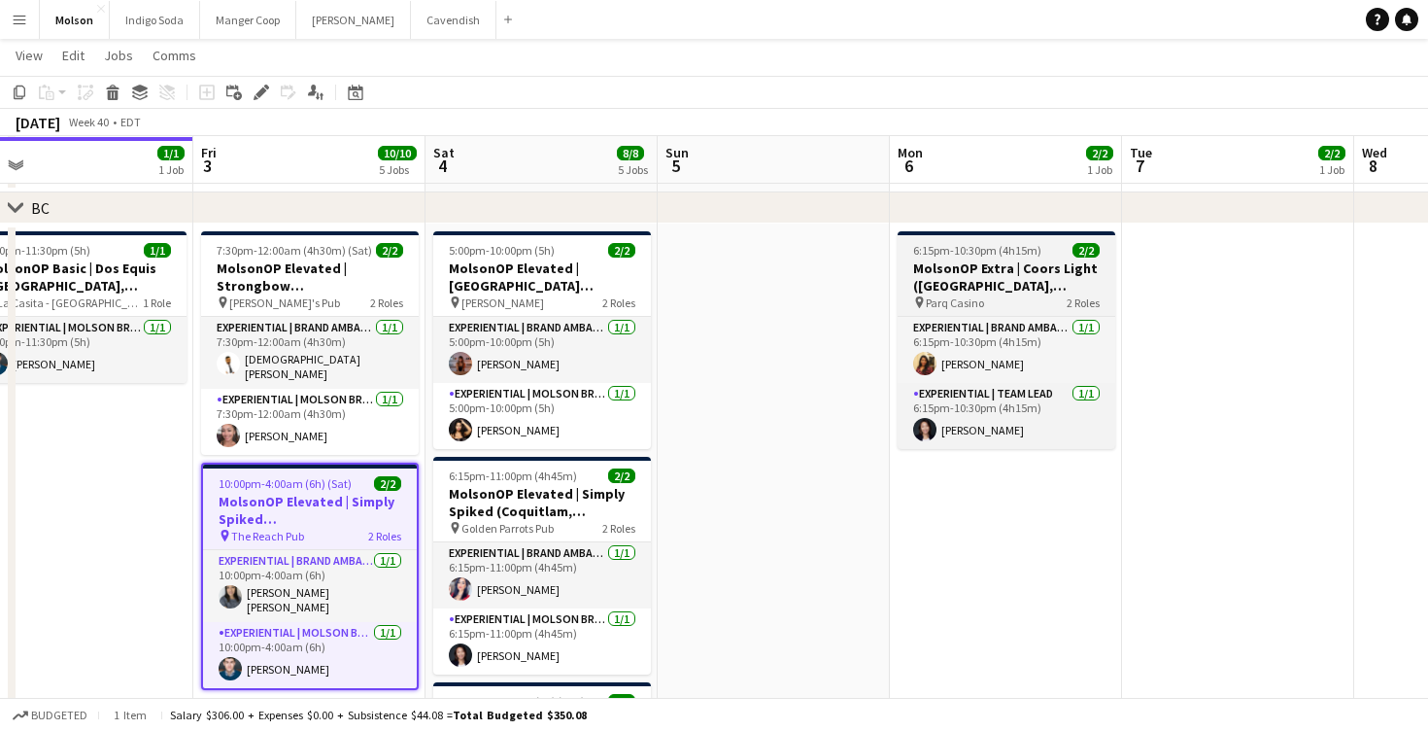
click at [1024, 266] on h3 "MolsonOP Extra | Coors Light ([GEOGRAPHIC_DATA], [GEOGRAPHIC_DATA])" at bounding box center [1007, 276] width 218 height 35
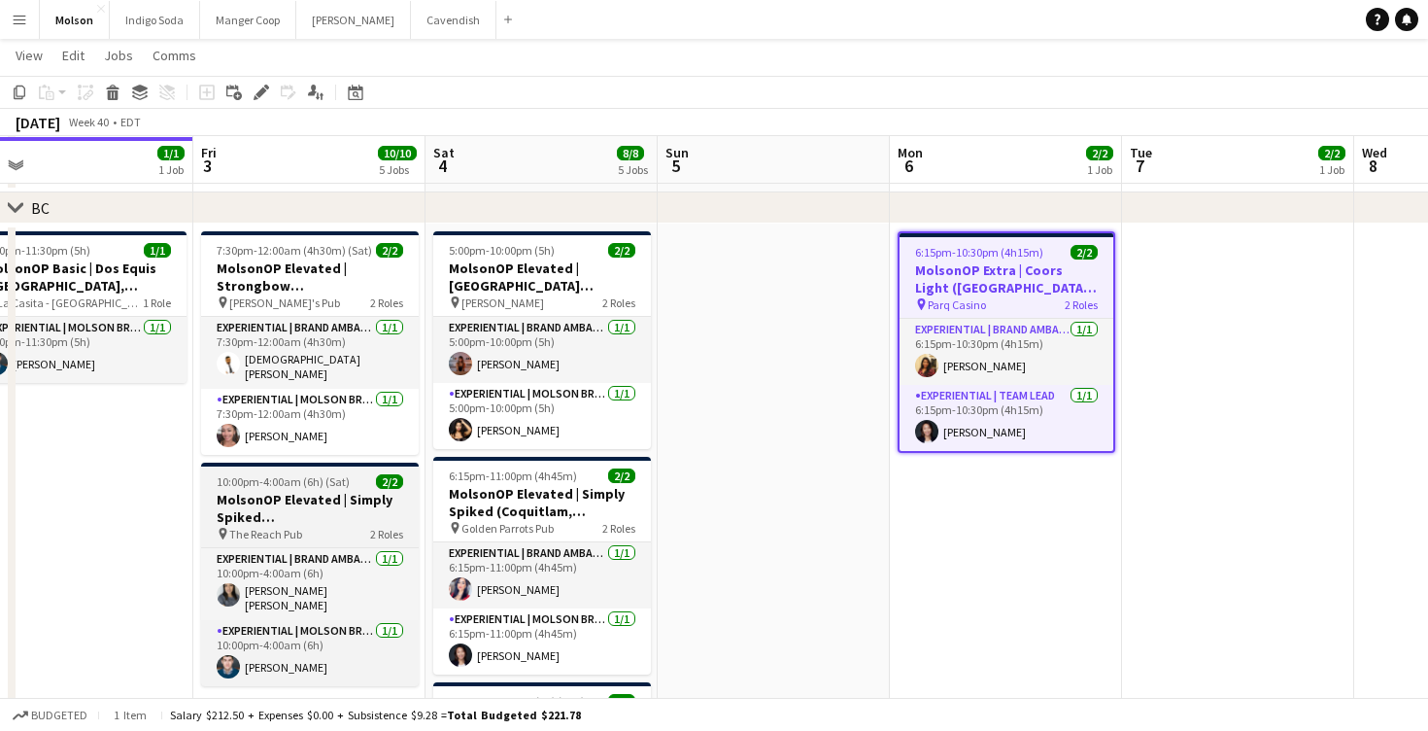
click at [338, 491] on h3 "MolsonOP Elevated | Simply Spiked ([GEOGRAPHIC_DATA], [GEOGRAPHIC_DATA])" at bounding box center [310, 508] width 218 height 35
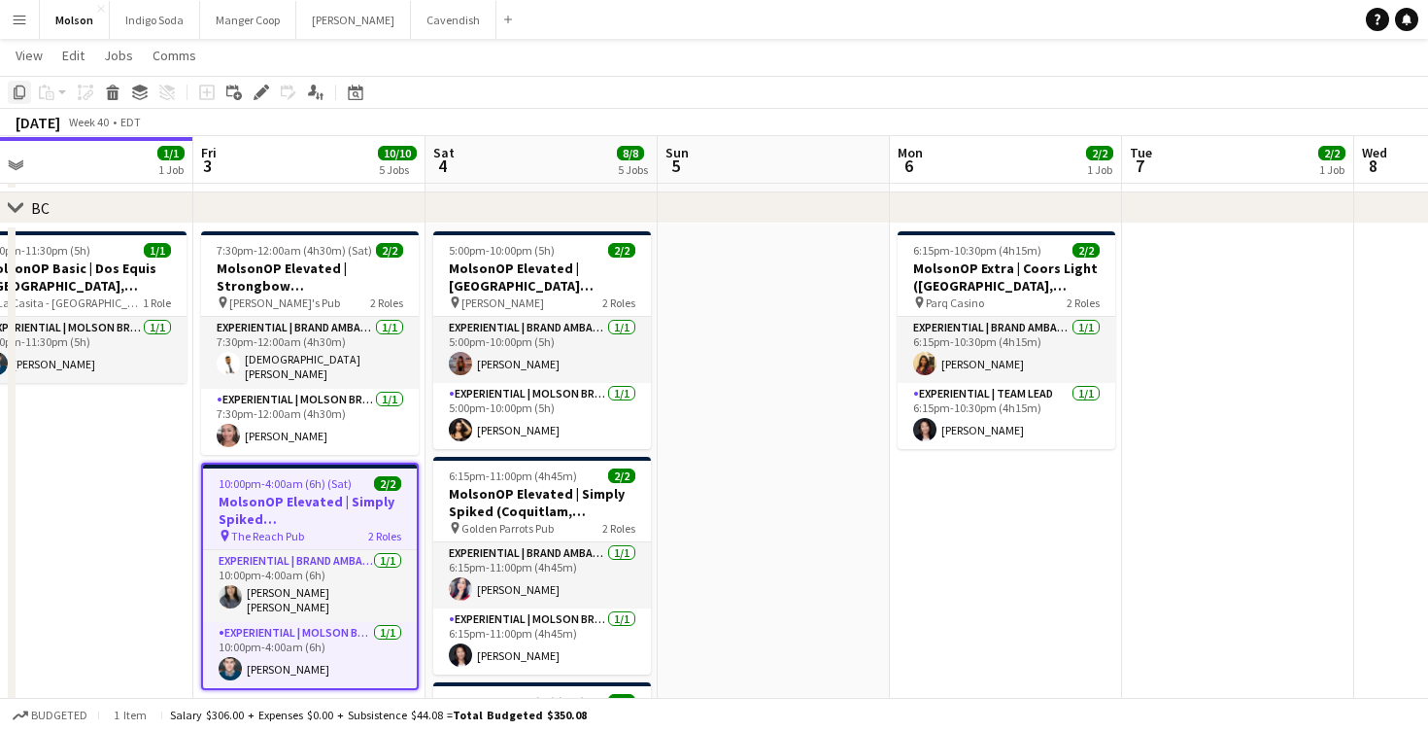
click at [12, 92] on icon "Copy" at bounding box center [20, 93] width 16 height 16
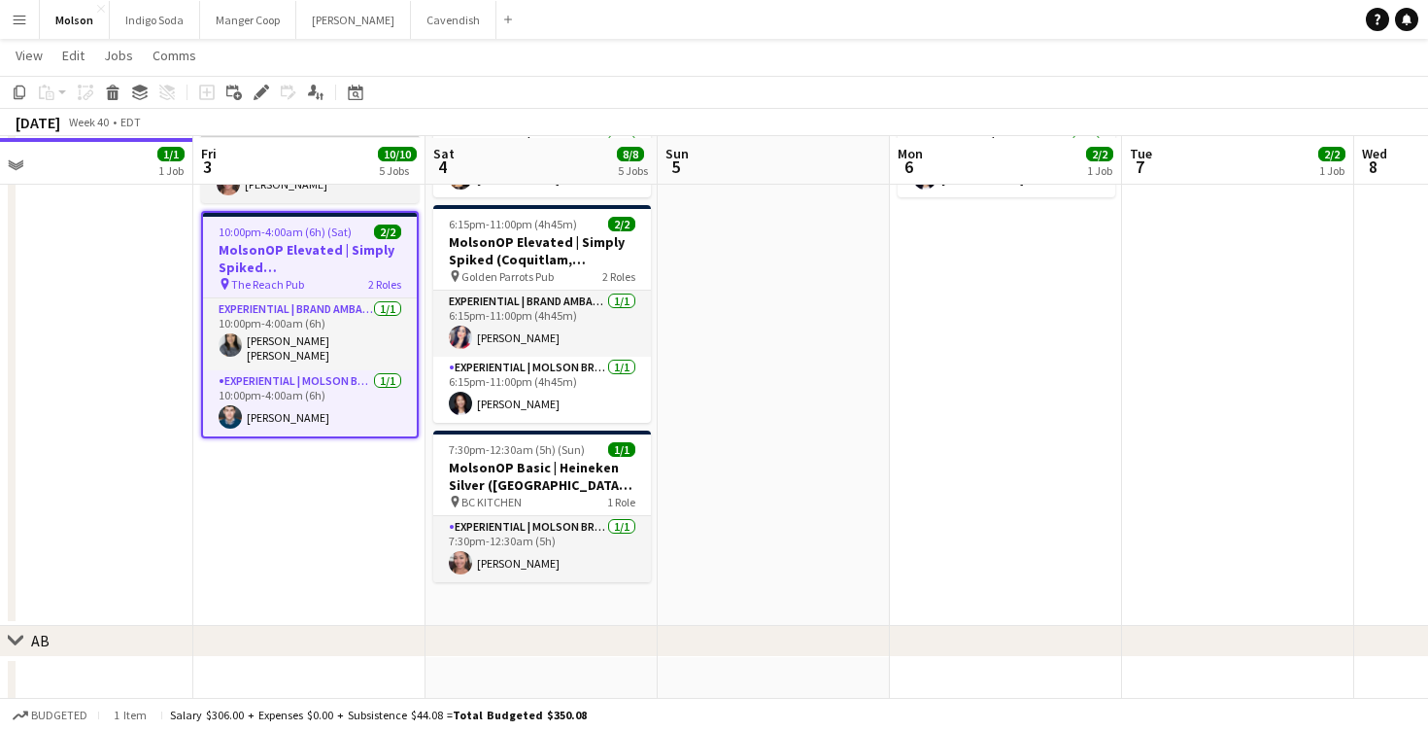
scroll to position [1473, 0]
click at [320, 511] on app-date-cell "7:30pm-12:00am (4h30m) (Sat) 2/2 MolsonOP Elevated | Strongbow ([GEOGRAPHIC_DAT…" at bounding box center [309, 298] width 232 height 654
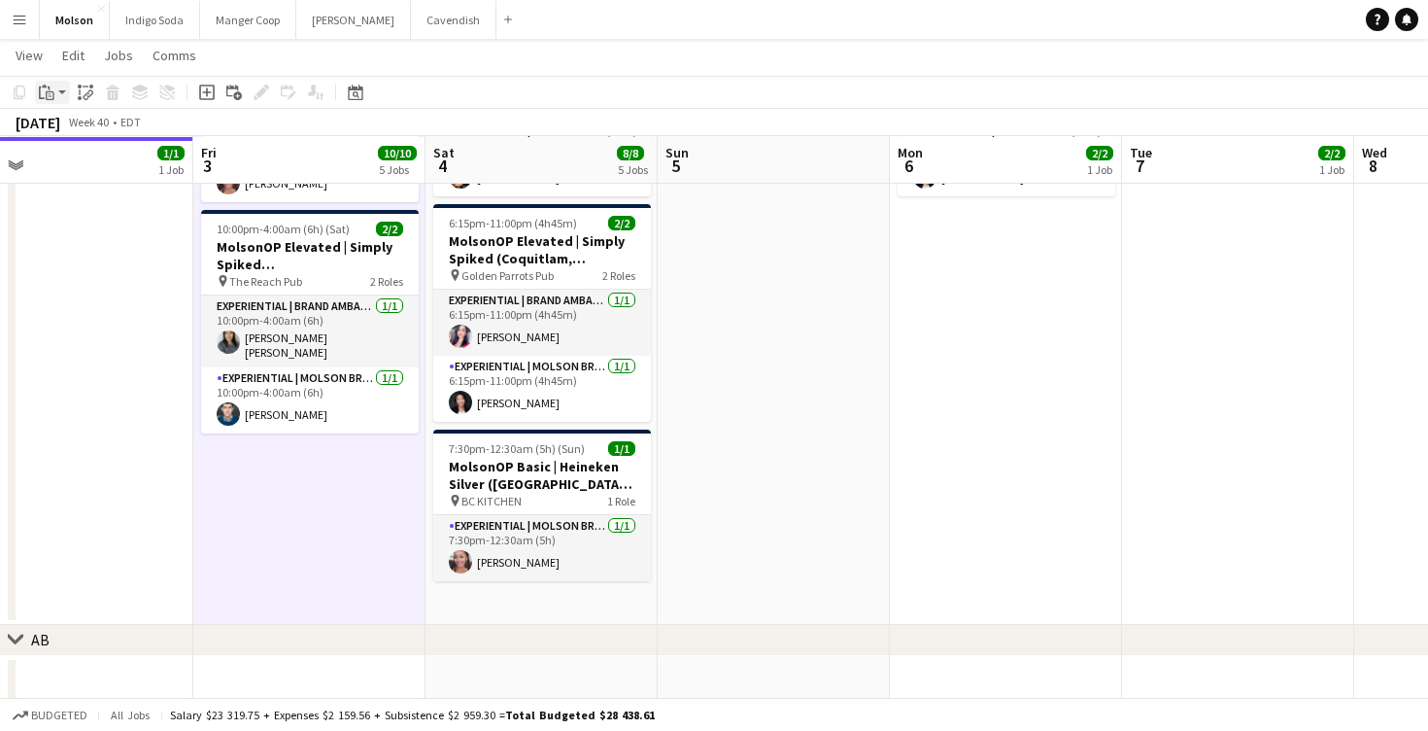
click at [59, 92] on app-action-btn "Paste" at bounding box center [52, 92] width 35 height 23
click at [77, 132] on link "Paste Command V" at bounding box center [128, 128] width 154 height 17
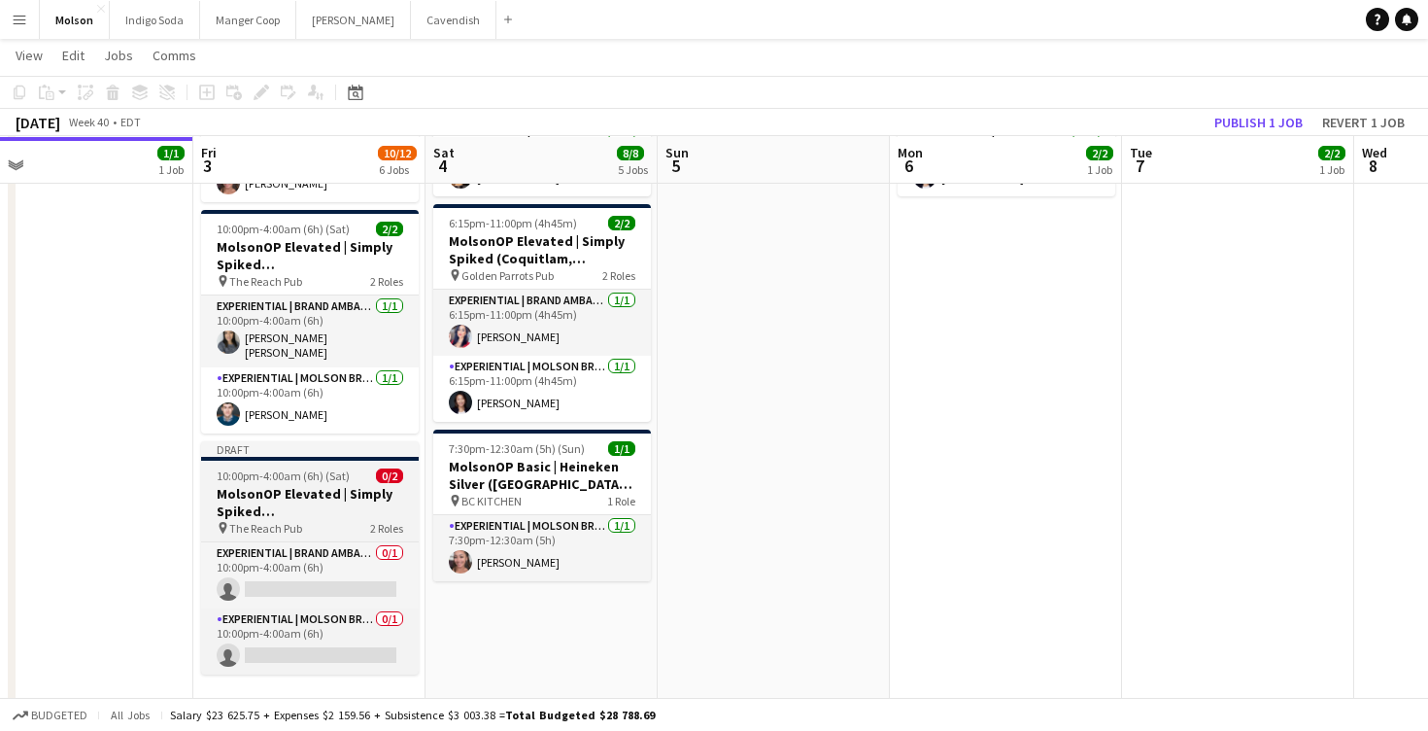
click at [350, 500] on h3 "MolsonOP Elevated | Simply Spiked ([GEOGRAPHIC_DATA], [GEOGRAPHIC_DATA])" at bounding box center [310, 502] width 218 height 35
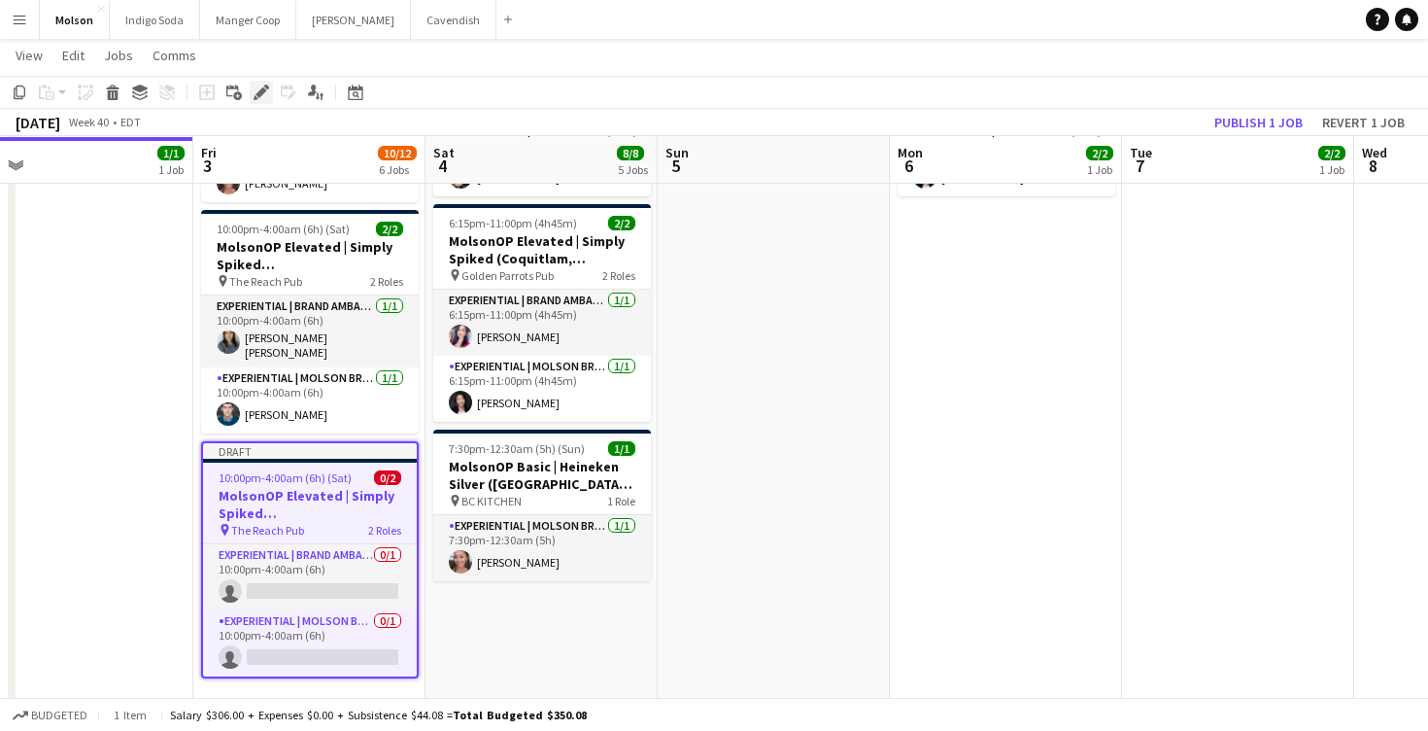
click at [261, 93] on icon at bounding box center [261, 92] width 11 height 11
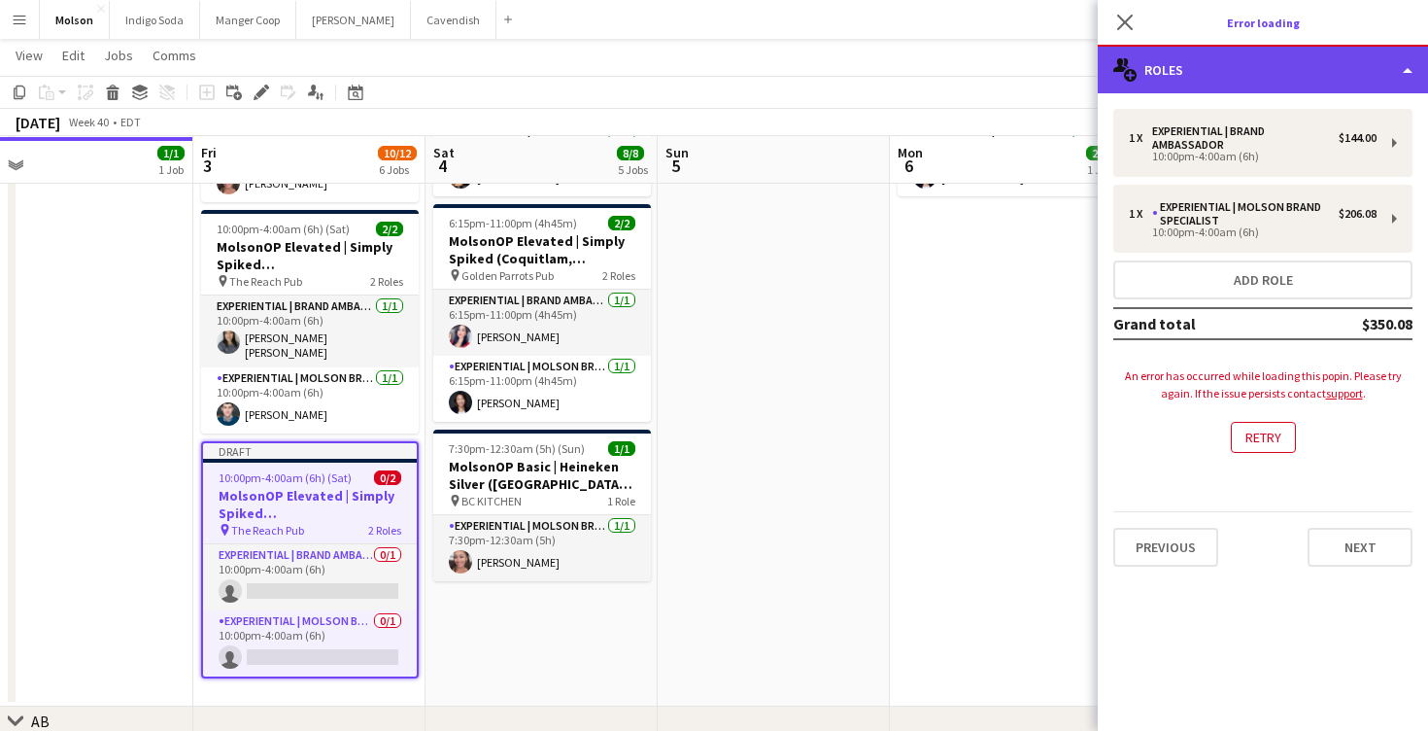
click at [1249, 71] on div "multiple-users-add Roles" at bounding box center [1263, 70] width 330 height 47
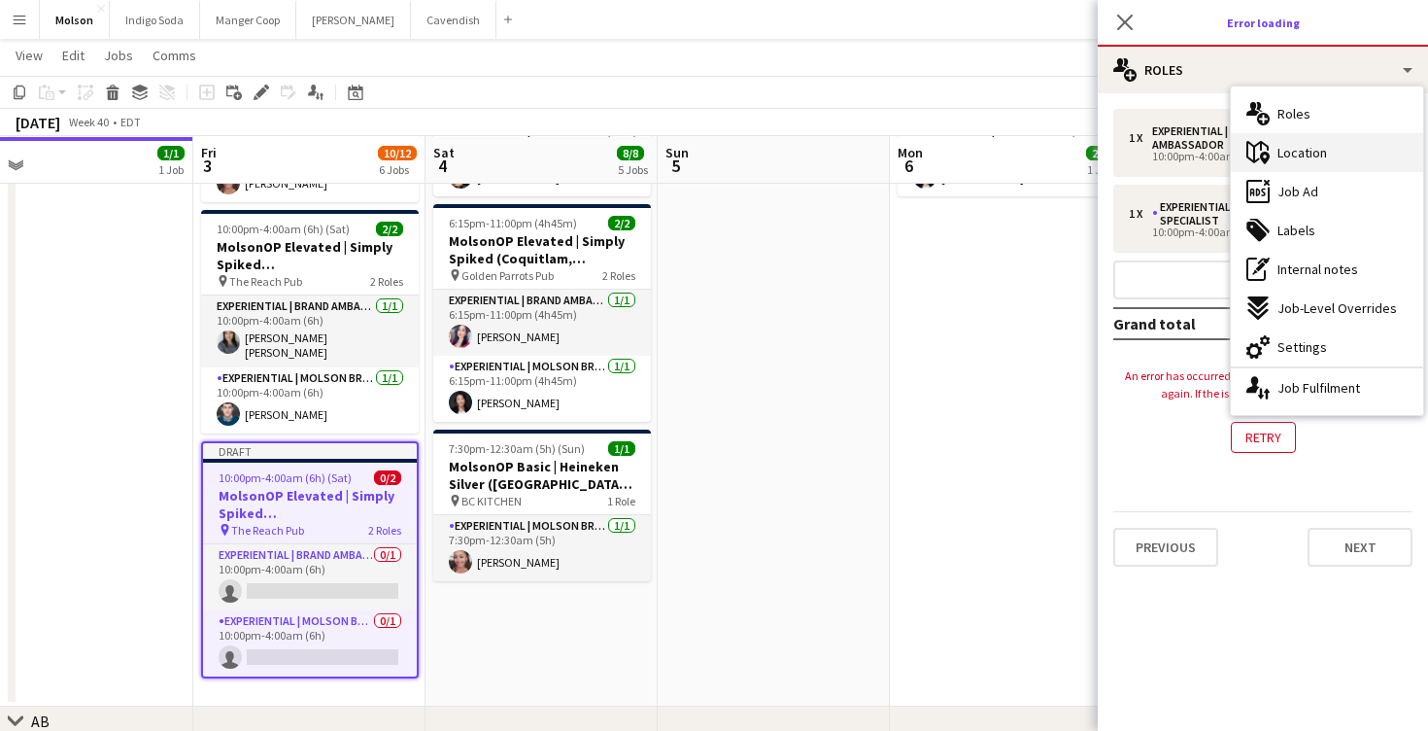
click at [1310, 146] on span "Location" at bounding box center [1303, 152] width 50 height 17
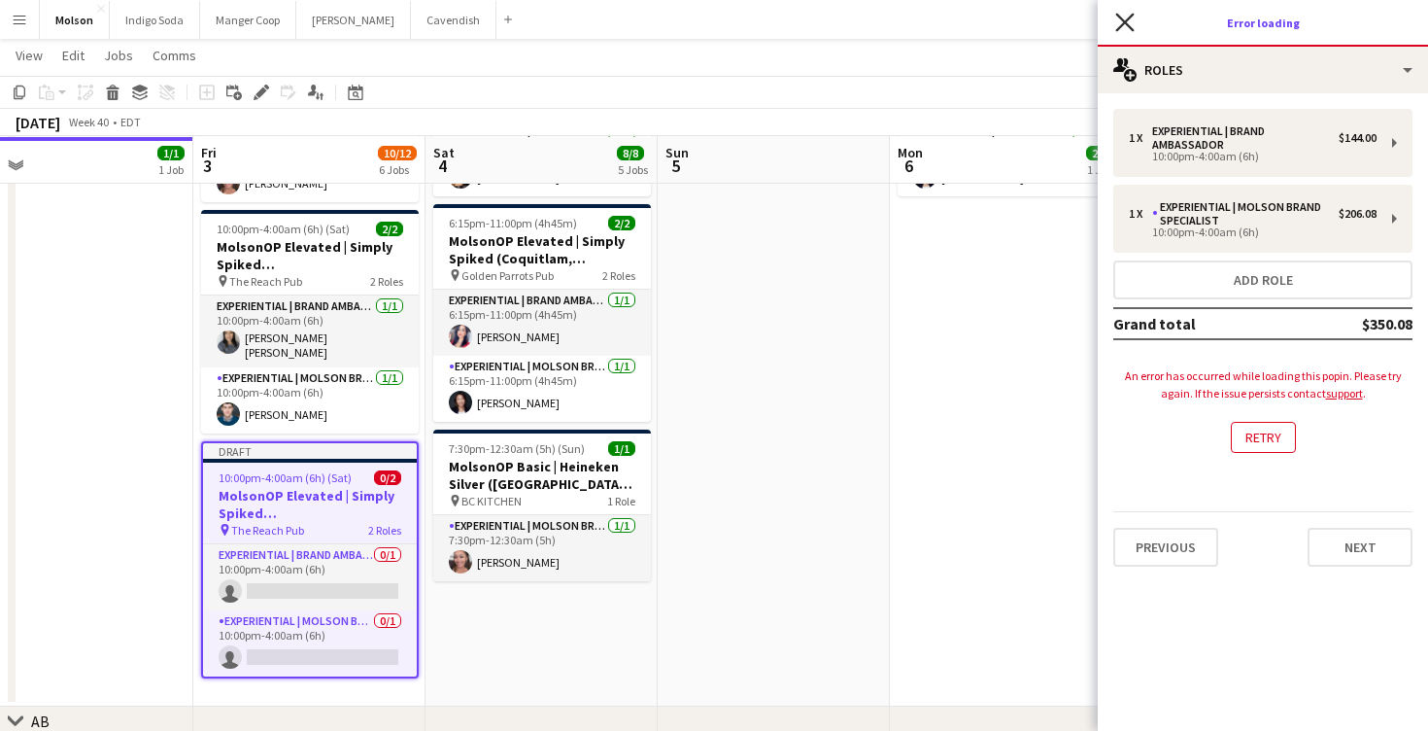
click at [1131, 23] on icon "Close pop-in" at bounding box center [1124, 22] width 18 height 18
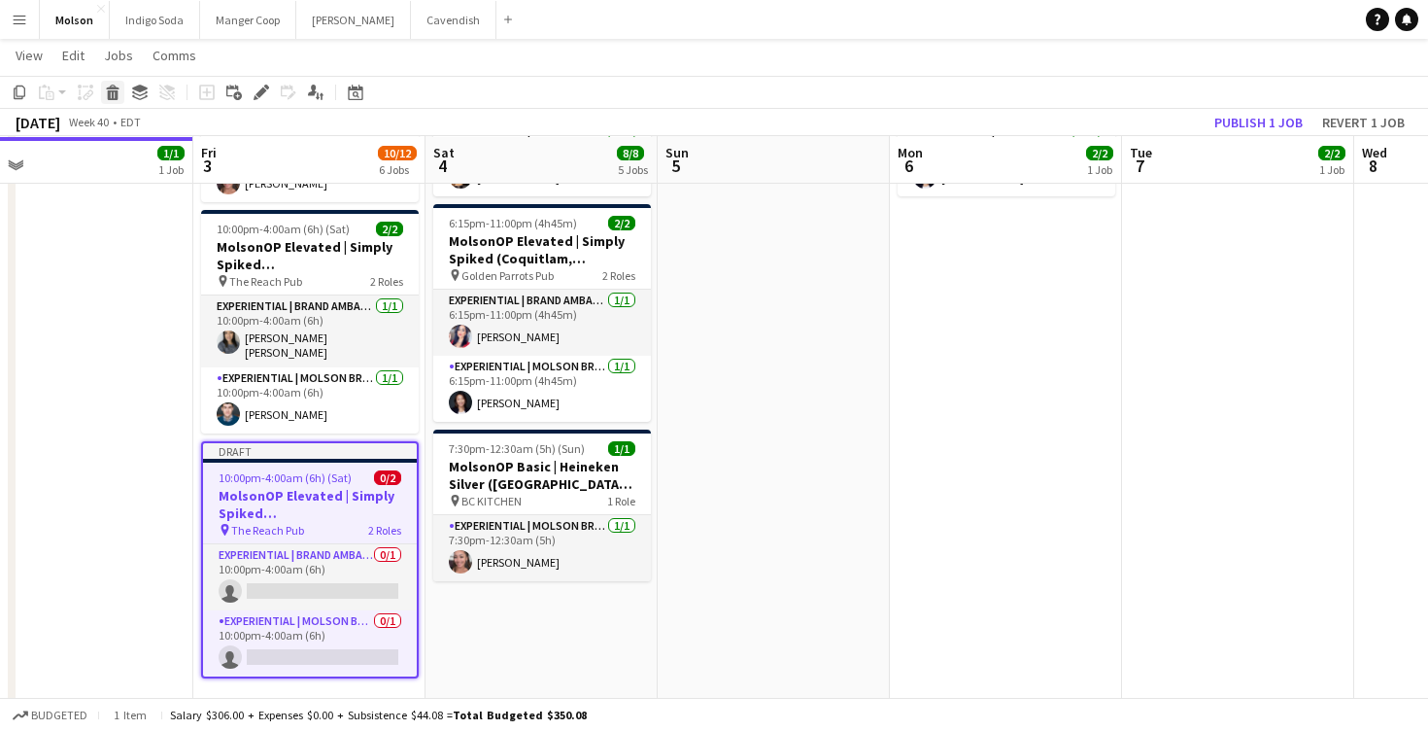
click at [108, 91] on icon at bounding box center [113, 95] width 11 height 10
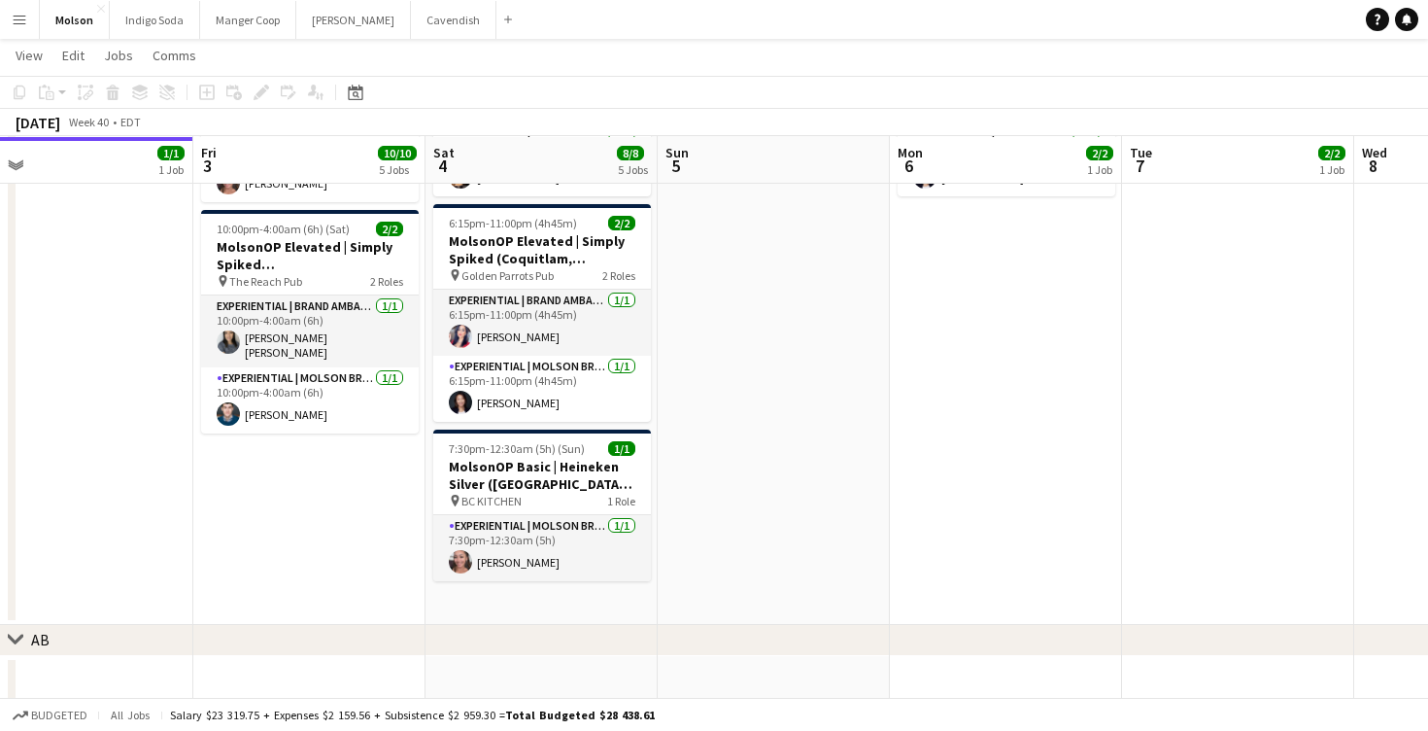
click at [803, 404] on app-date-cell at bounding box center [774, 298] width 232 height 654
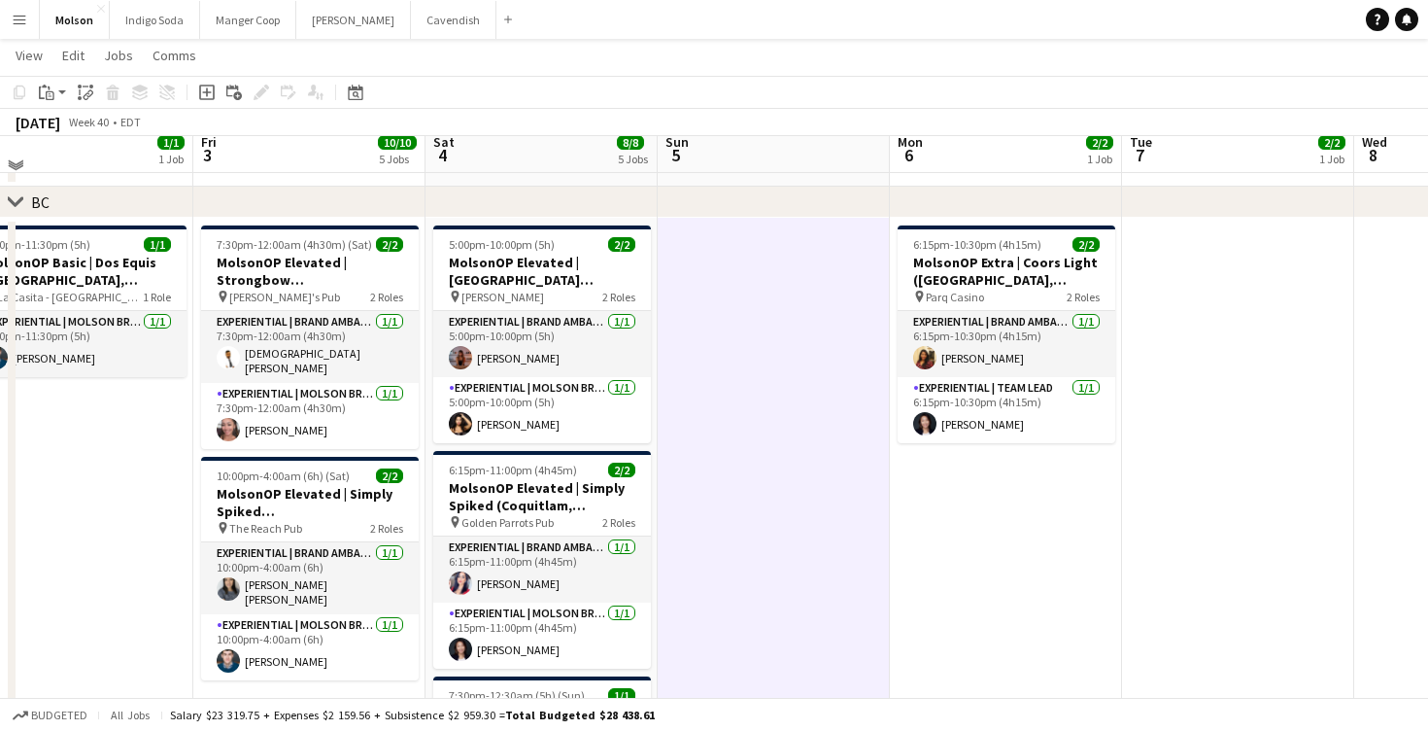
scroll to position [1216, 0]
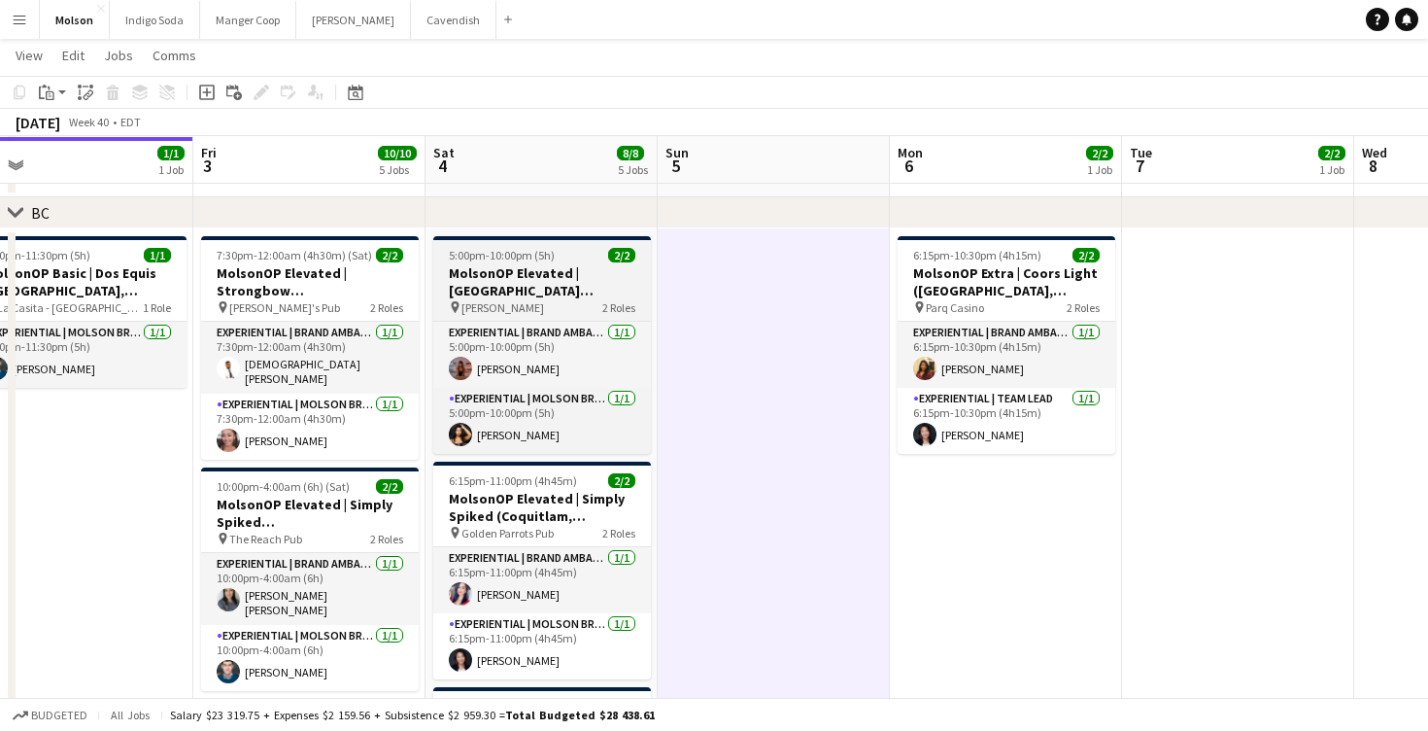
click at [540, 266] on h3 "MolsonOP Elevated | [GEOGRAPHIC_DATA] ([GEOGRAPHIC_DATA], [GEOGRAPHIC_DATA])" at bounding box center [542, 281] width 218 height 35
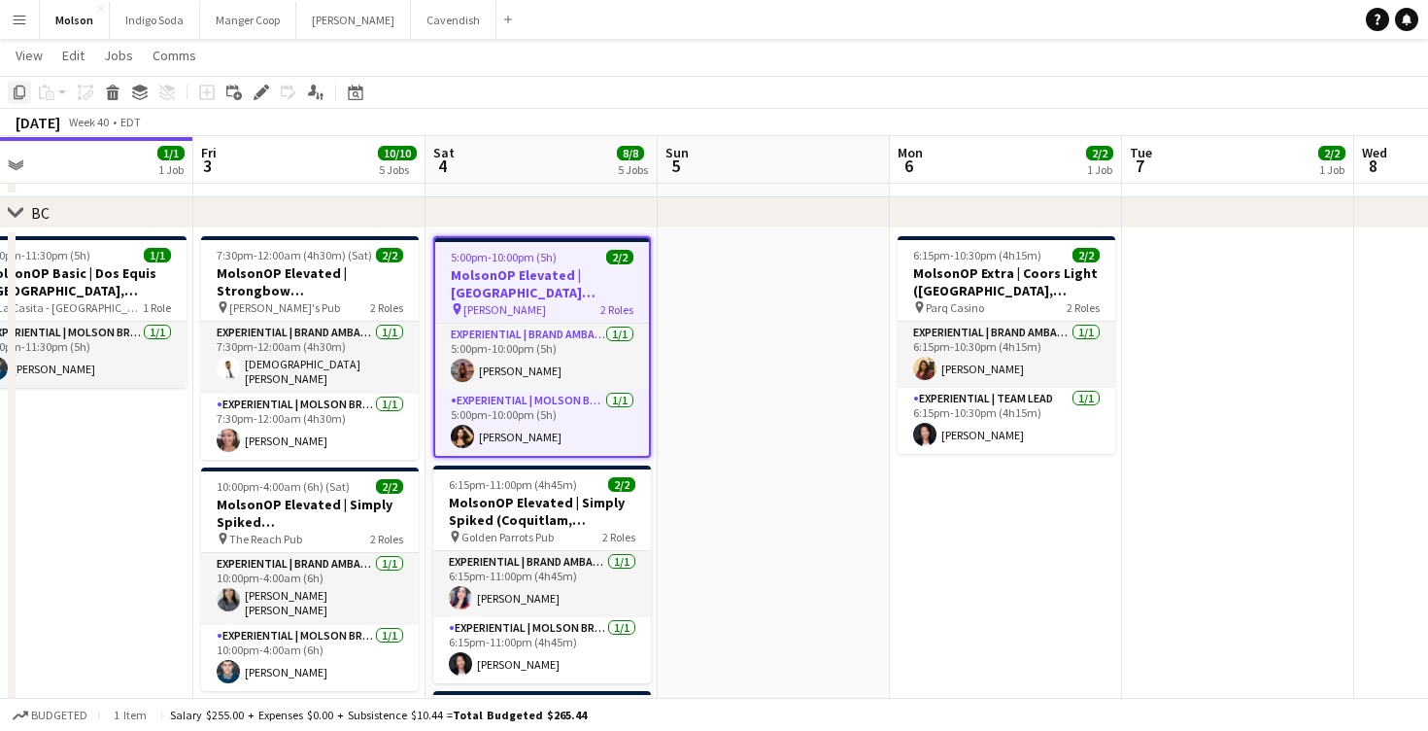
click at [14, 95] on icon at bounding box center [20, 93] width 12 height 14
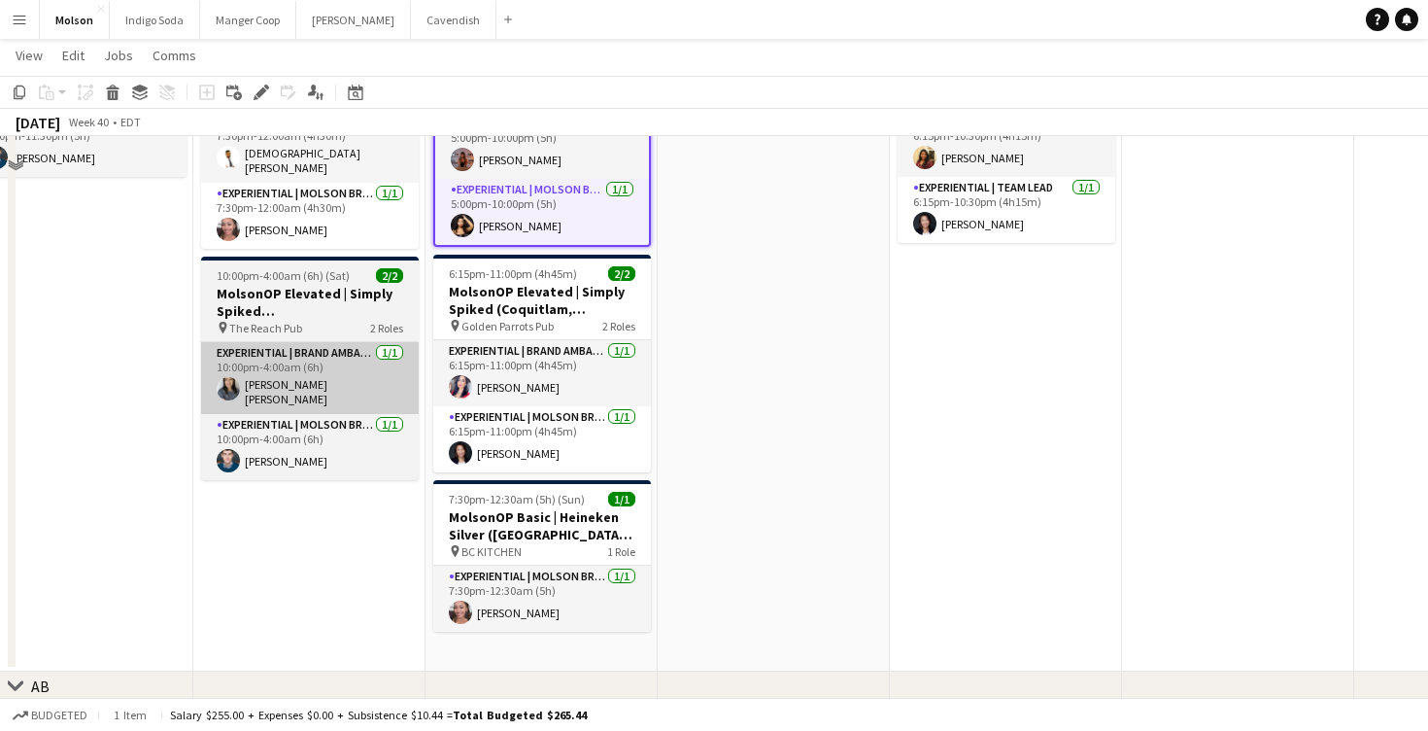
scroll to position [1446, 0]
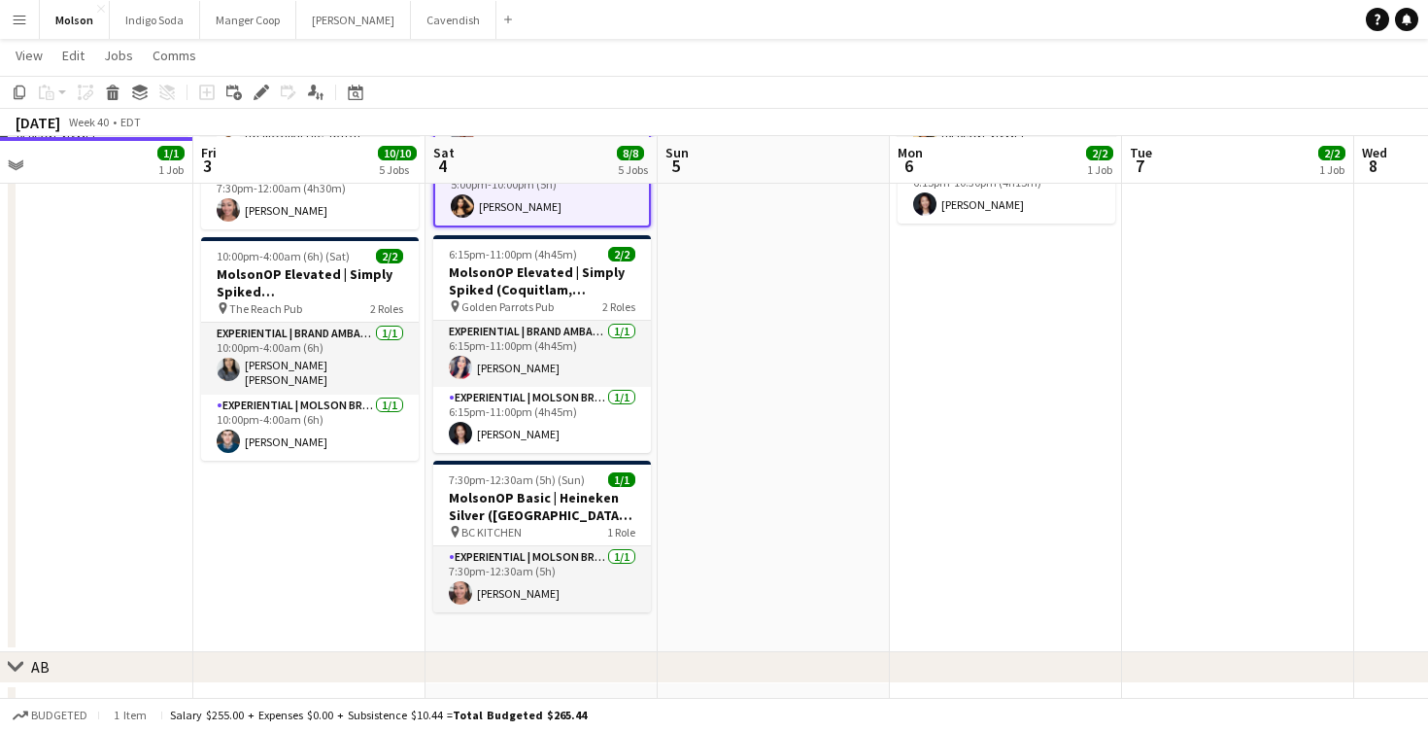
click at [267, 516] on app-date-cell "7:30pm-12:00am (4h30m) (Sat) 2/2 MolsonOP Elevated | Strongbow ([GEOGRAPHIC_DAT…" at bounding box center [309, 325] width 232 height 654
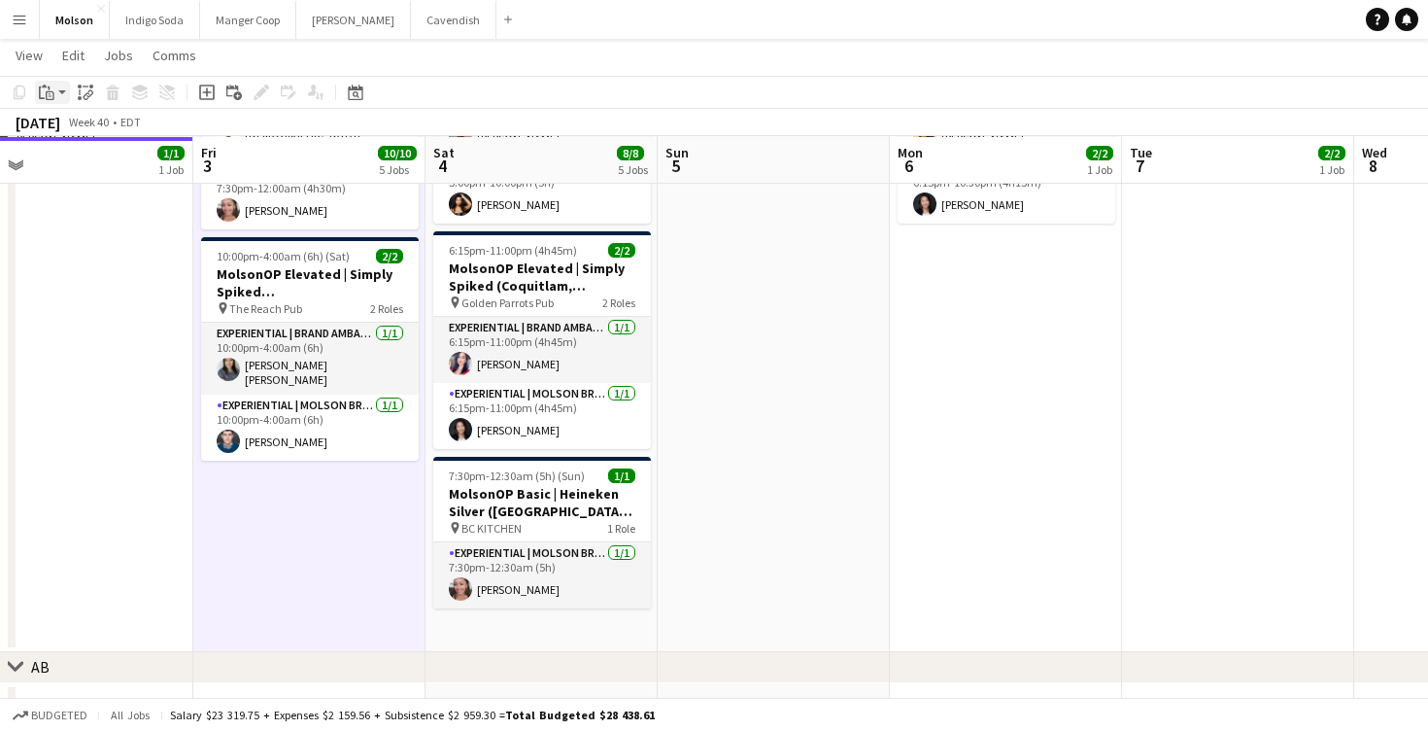
click at [53, 82] on div "Paste" at bounding box center [46, 92] width 23 height 23
click at [73, 130] on link "Paste Command V" at bounding box center [128, 128] width 154 height 17
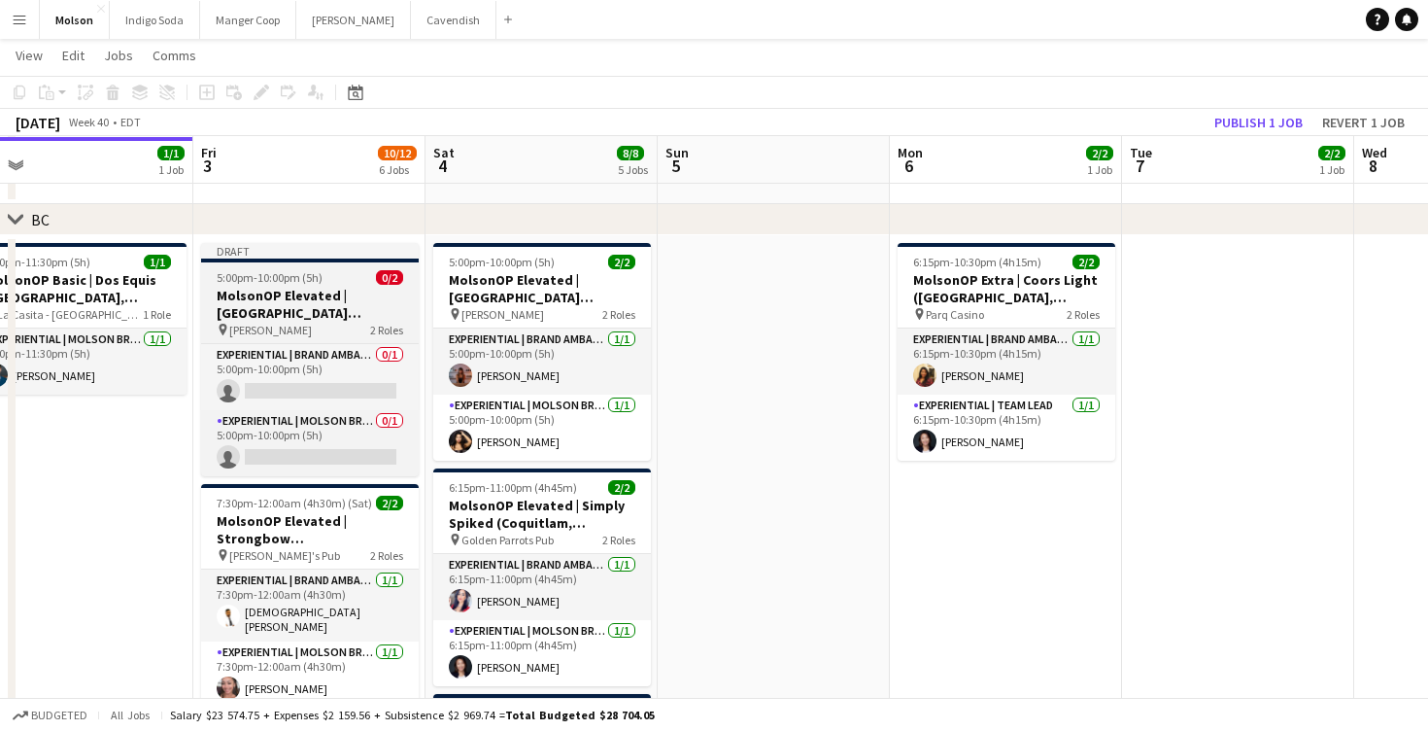
scroll to position [0, 737]
click at [306, 299] on h3 "MolsonOP Elevated | [GEOGRAPHIC_DATA] ([GEOGRAPHIC_DATA], [GEOGRAPHIC_DATA])" at bounding box center [309, 304] width 218 height 35
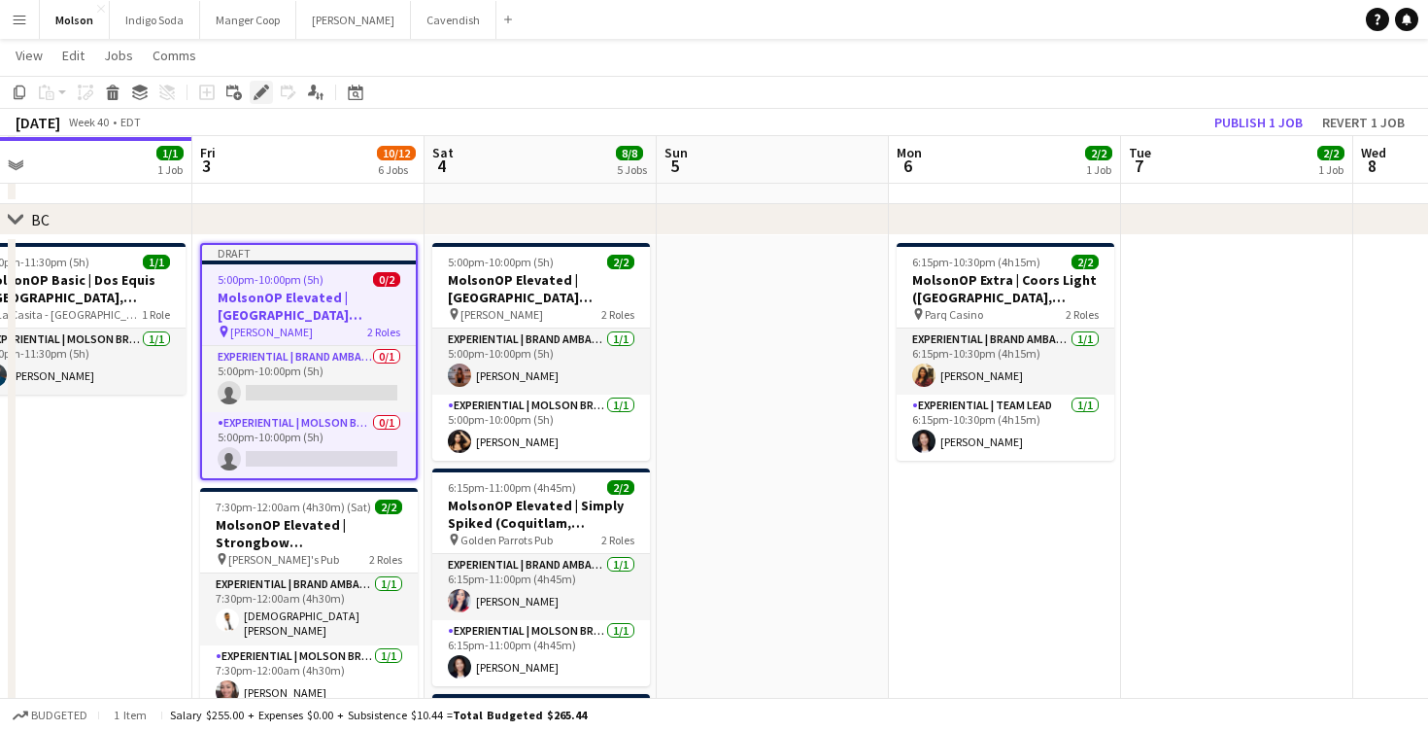
click at [256, 93] on icon "Edit" at bounding box center [262, 93] width 16 height 16
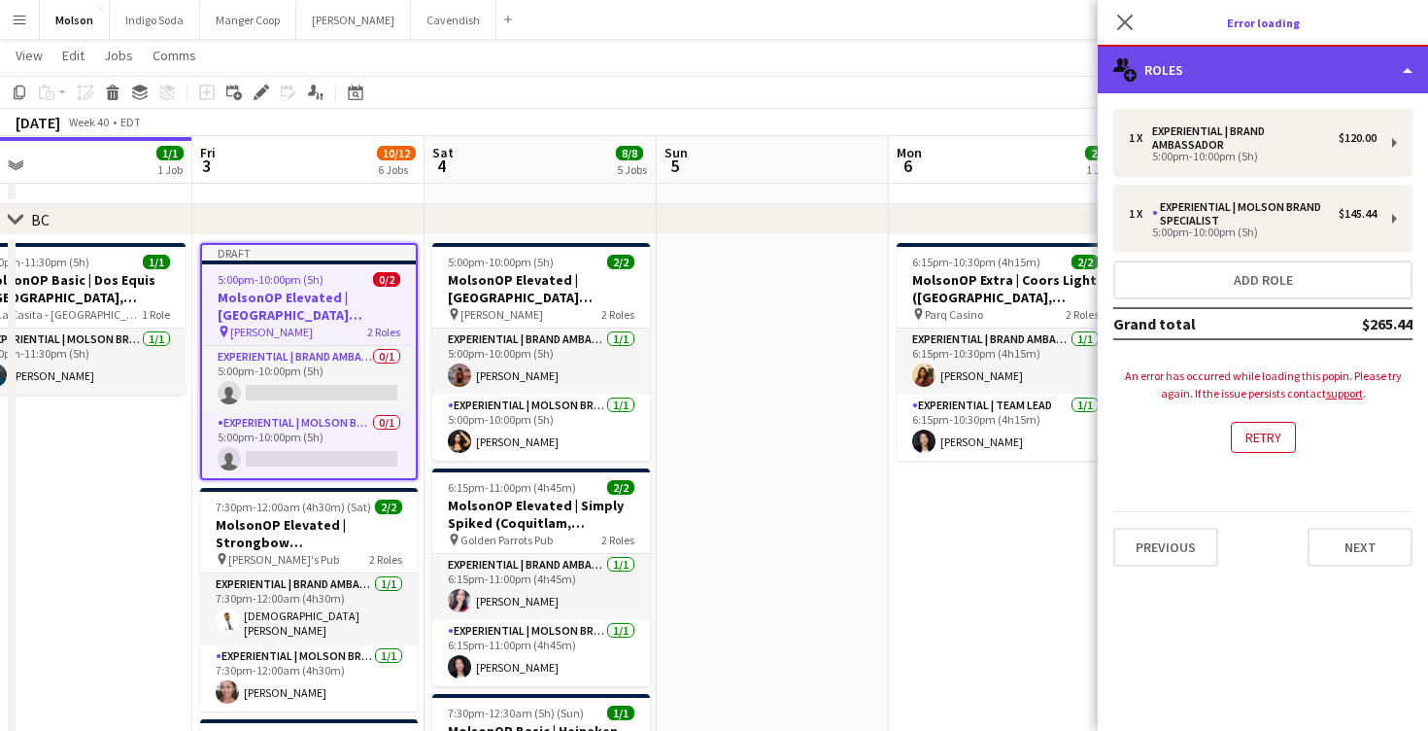
click at [1291, 66] on div "multiple-users-add Roles" at bounding box center [1263, 70] width 330 height 47
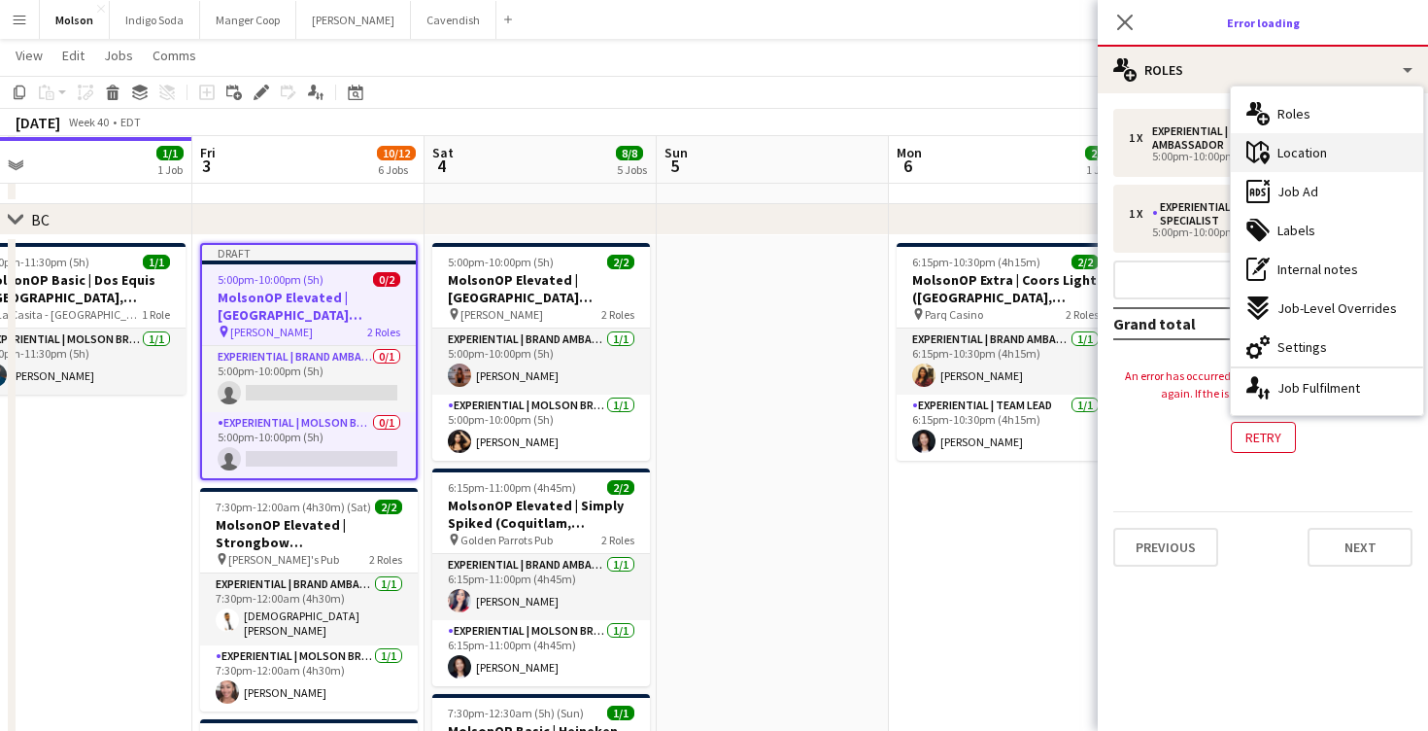
click at [1347, 159] on div "maps-pin-1 Location" at bounding box center [1327, 152] width 192 height 39
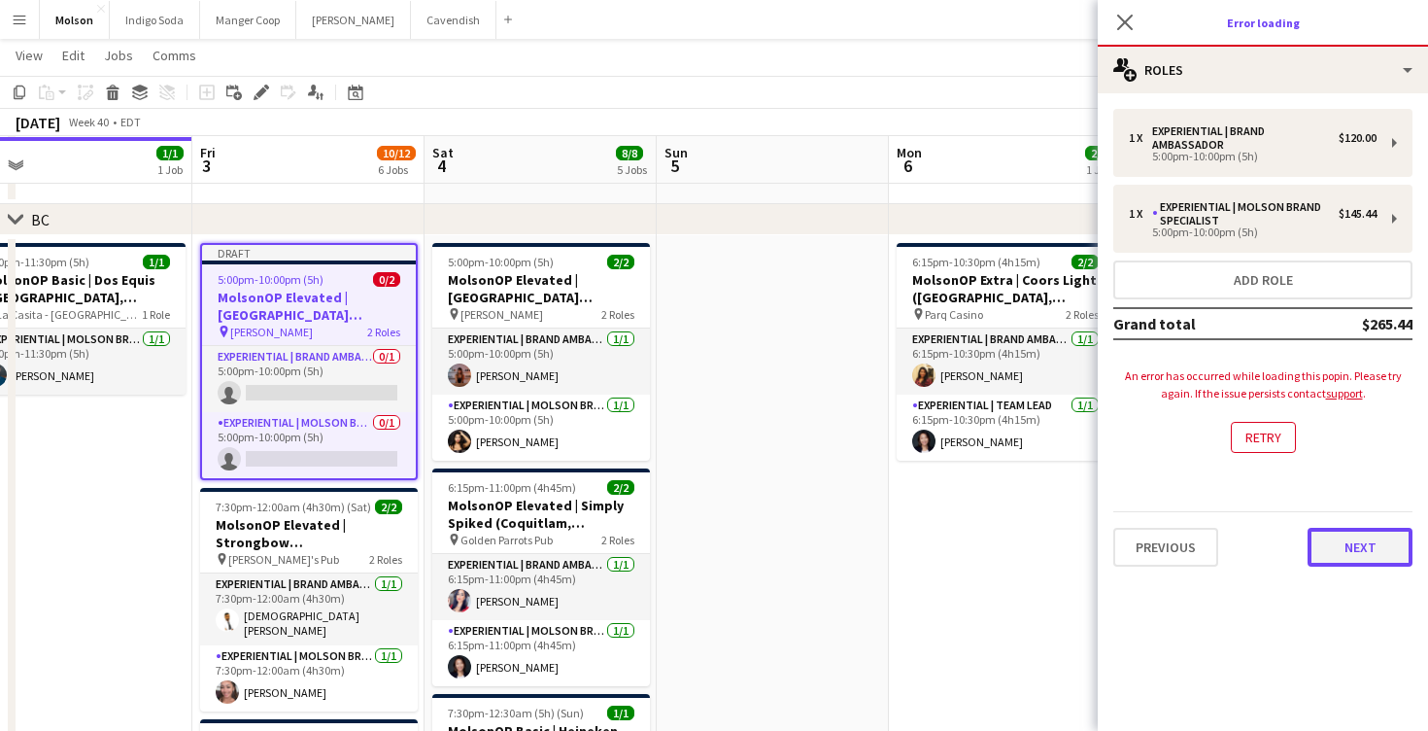
click at [1370, 554] on button "Next" at bounding box center [1360, 547] width 105 height 39
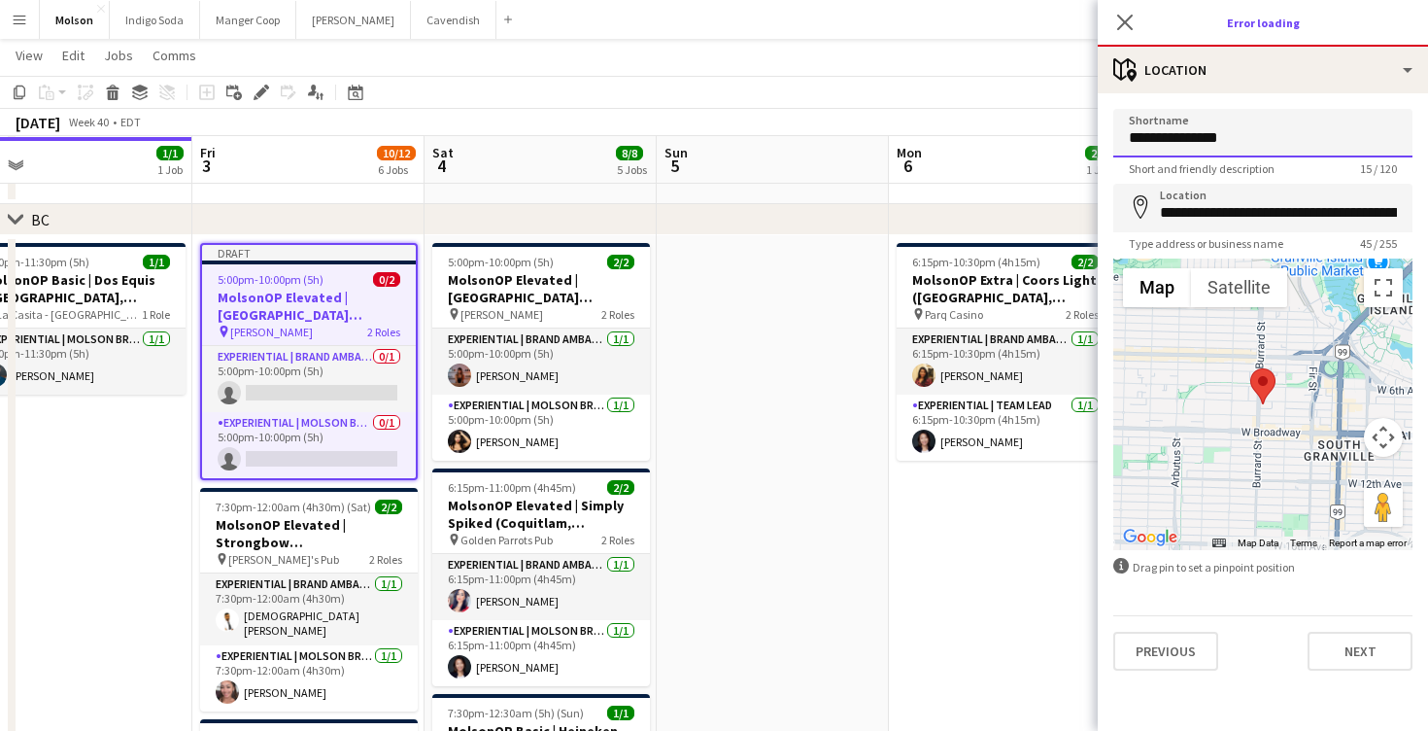
click at [1296, 131] on input "**********" at bounding box center [1263, 133] width 299 height 49
paste input "**********"
type input "**********"
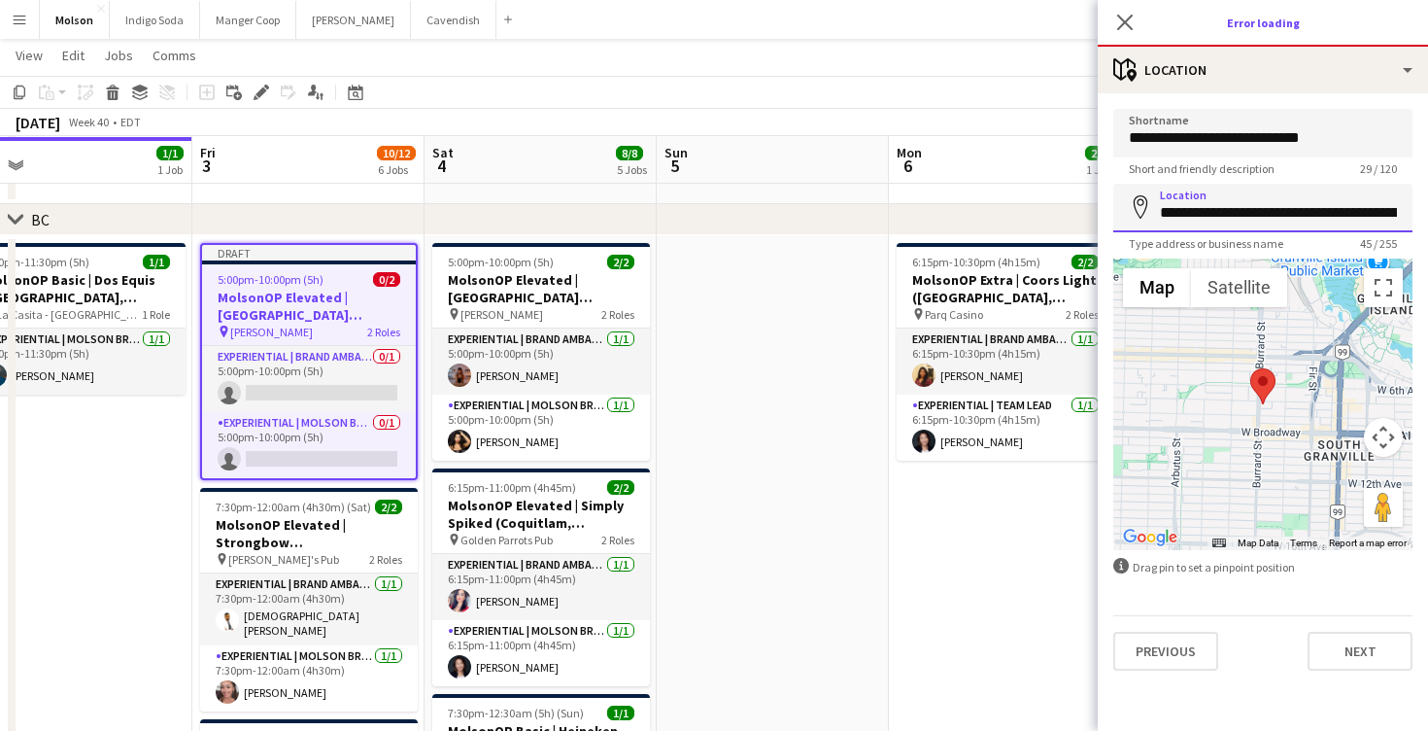
click at [1274, 212] on input "**********" at bounding box center [1263, 208] width 299 height 49
click at [1271, 206] on input "**********" at bounding box center [1263, 208] width 299 height 49
click at [1290, 188] on input "**********" at bounding box center [1263, 208] width 299 height 49
click at [1290, 216] on input "**********" at bounding box center [1263, 208] width 299 height 49
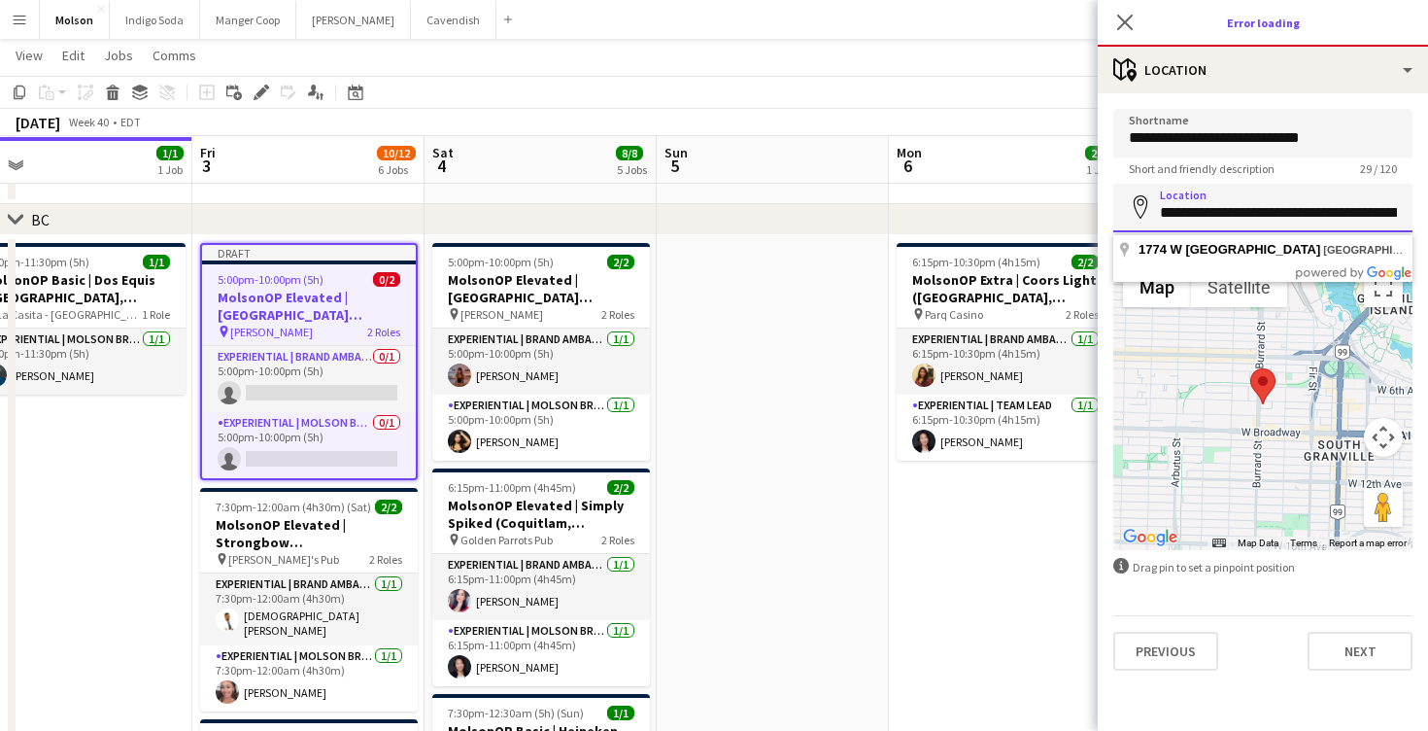
click at [1290, 216] on input "**********" at bounding box center [1263, 208] width 299 height 49
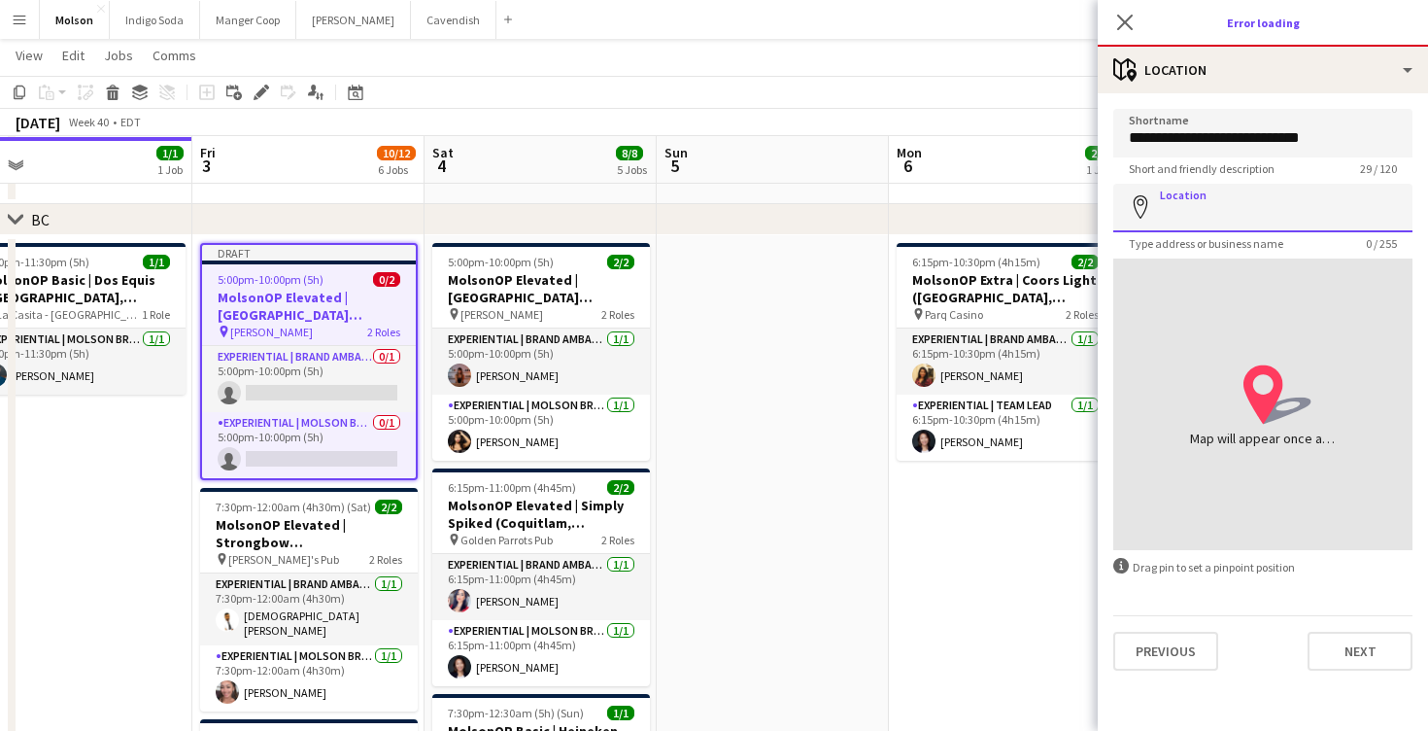
paste input "**********"
type input "**********"
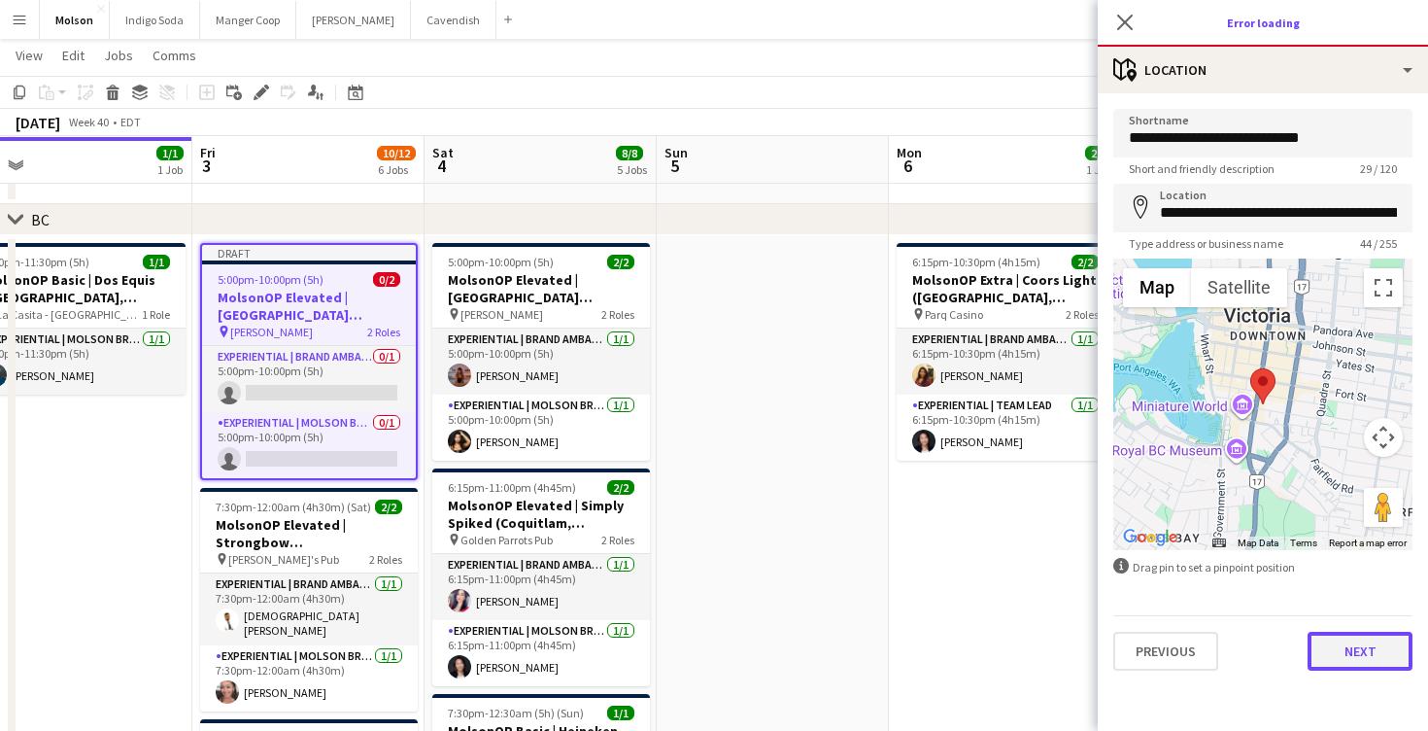
click at [1373, 653] on button "Next" at bounding box center [1360, 651] width 105 height 39
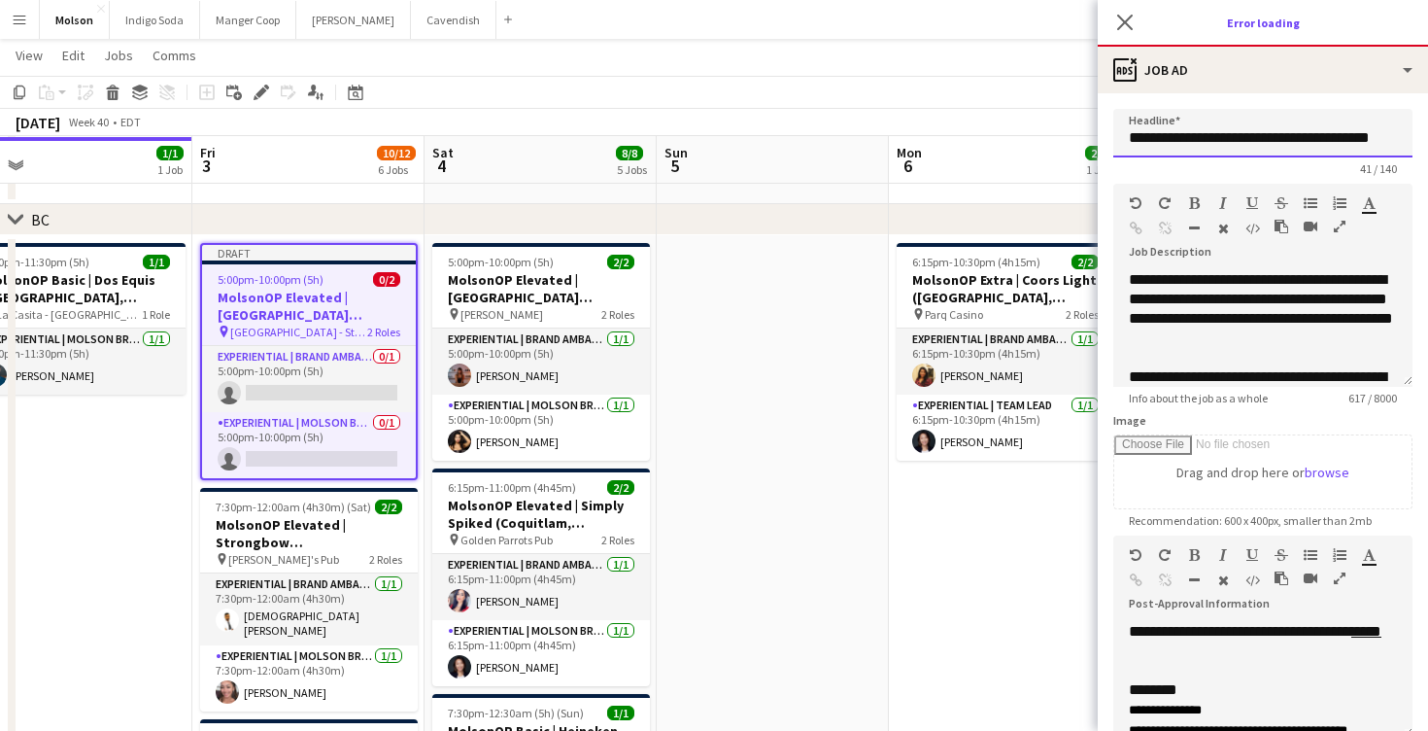
click at [1284, 137] on input "**********" at bounding box center [1263, 133] width 299 height 49
drag, startPoint x: 1342, startPoint y: 144, endPoint x: 1427, endPoint y: 153, distance: 86.0
click at [1427, 153] on form "**********" at bounding box center [1263, 535] width 330 height 852
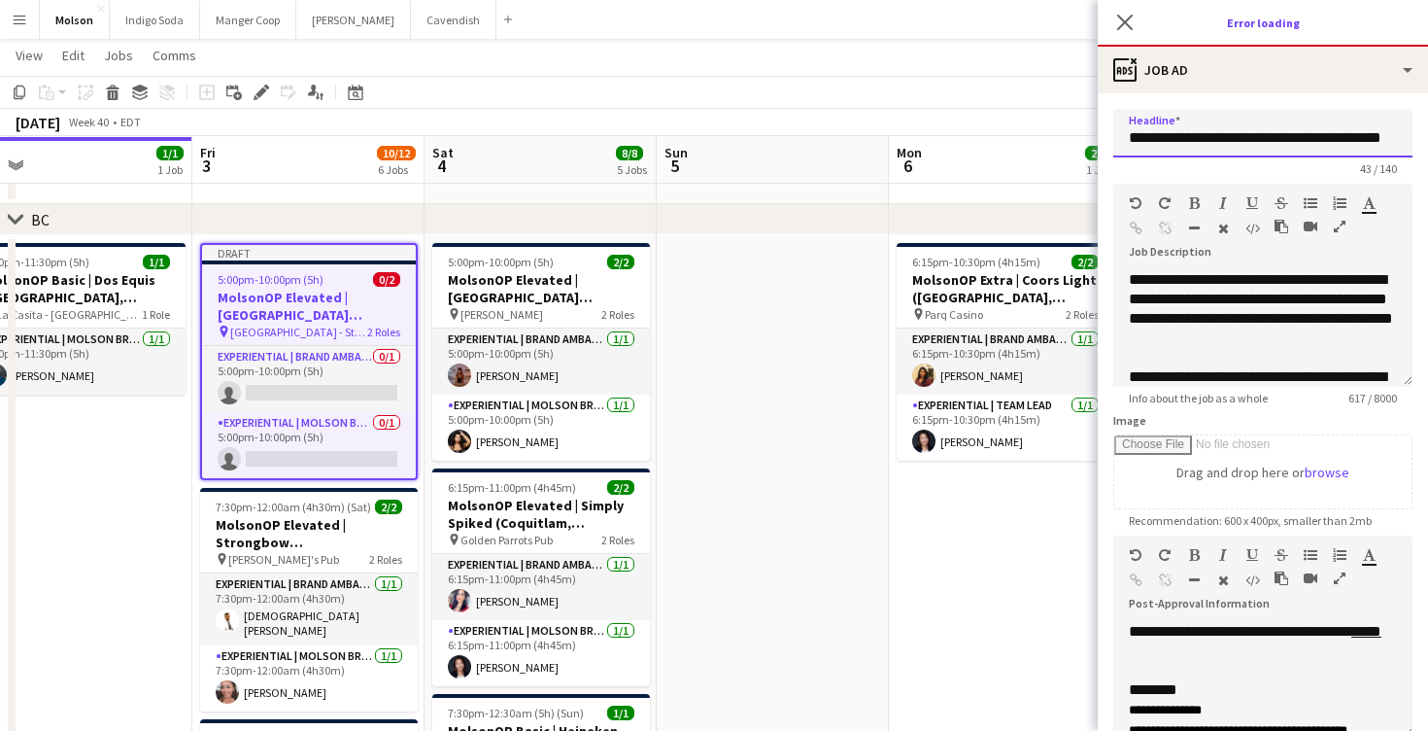
click at [1303, 142] on input "**********" at bounding box center [1263, 133] width 299 height 49
click at [1334, 145] on input "**********" at bounding box center [1263, 133] width 299 height 49
type input "**********"
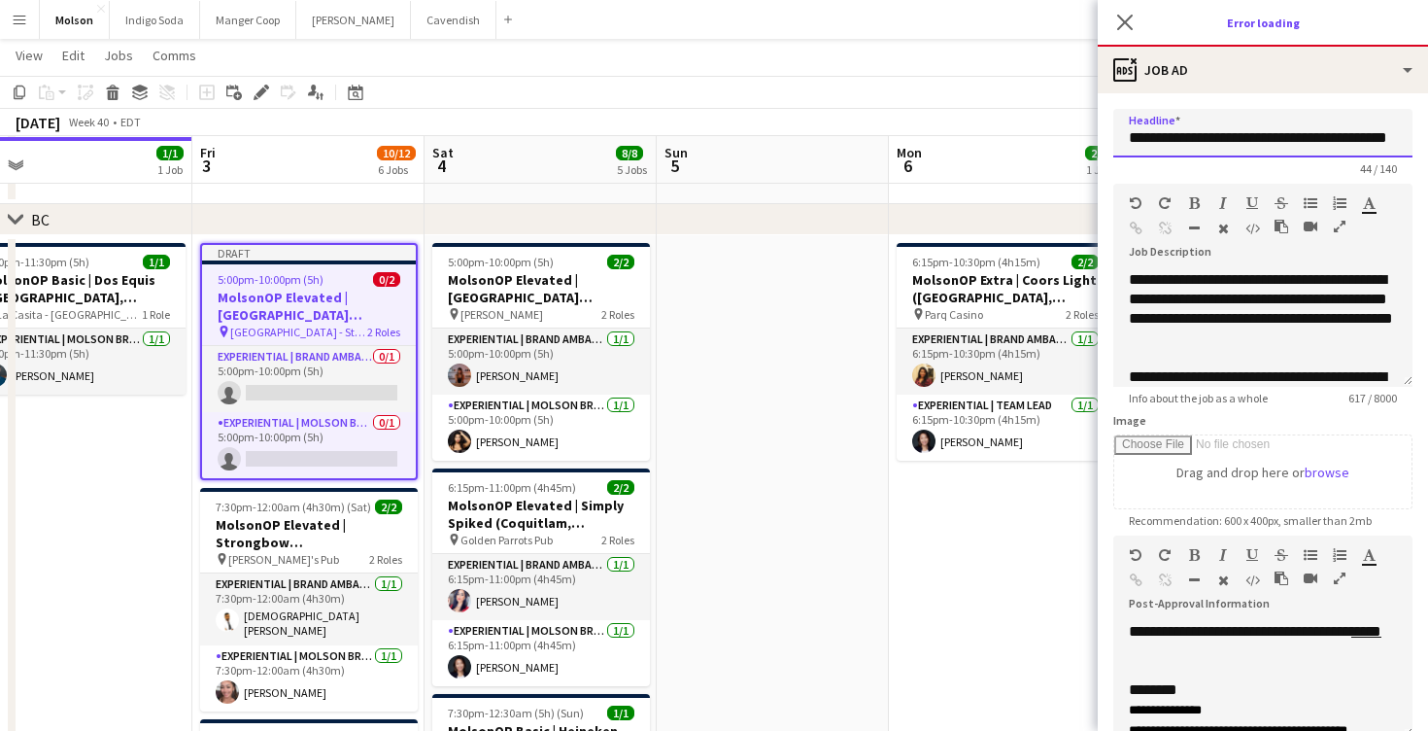
click at [1357, 131] on input "**********" at bounding box center [1263, 133] width 299 height 49
click at [1328, 286] on div "**********" at bounding box center [1263, 309] width 268 height 78
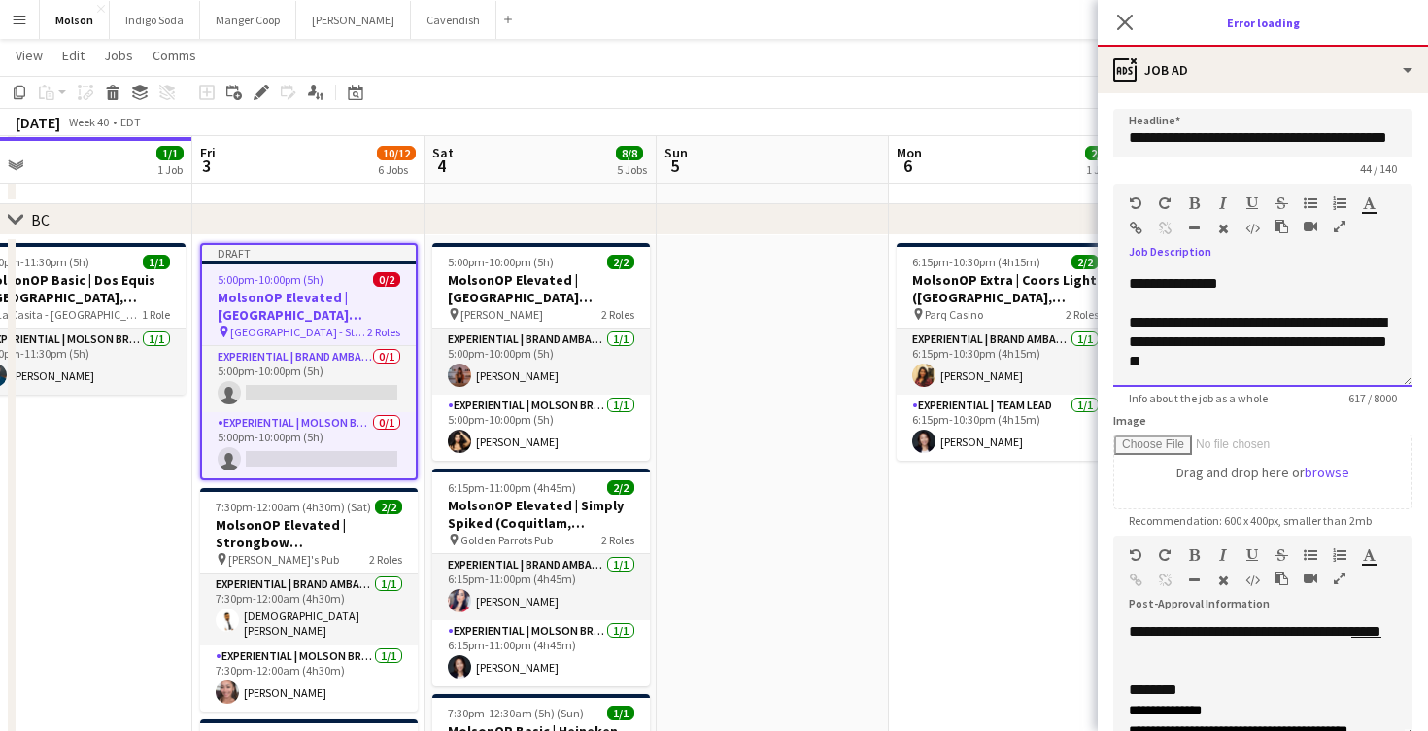
drag, startPoint x: 1131, startPoint y: 277, endPoint x: 1281, endPoint y: 568, distance: 327.7
click at [1284, 573] on form "**********" at bounding box center [1263, 535] width 330 height 852
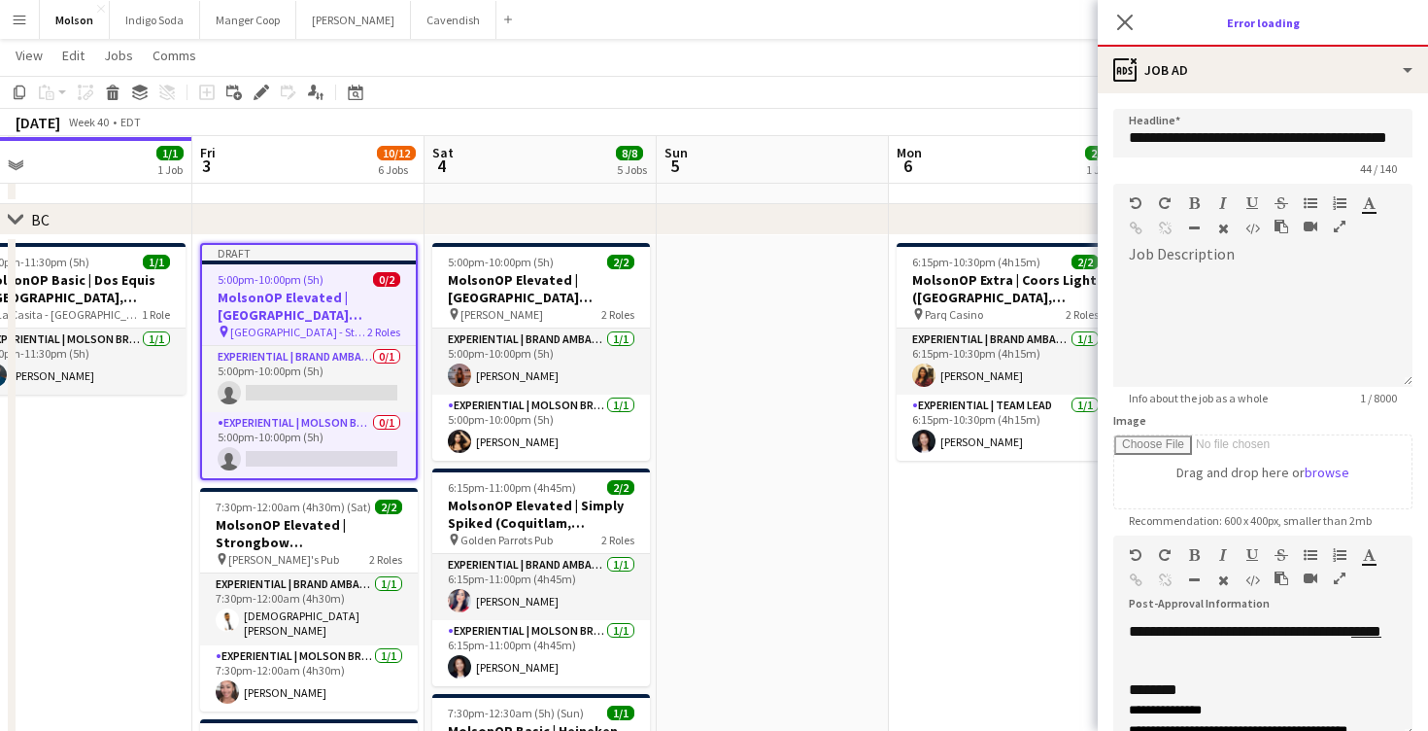
click at [1170, 423] on div "Image Drag and drop here or browse" at bounding box center [1263, 461] width 299 height 96
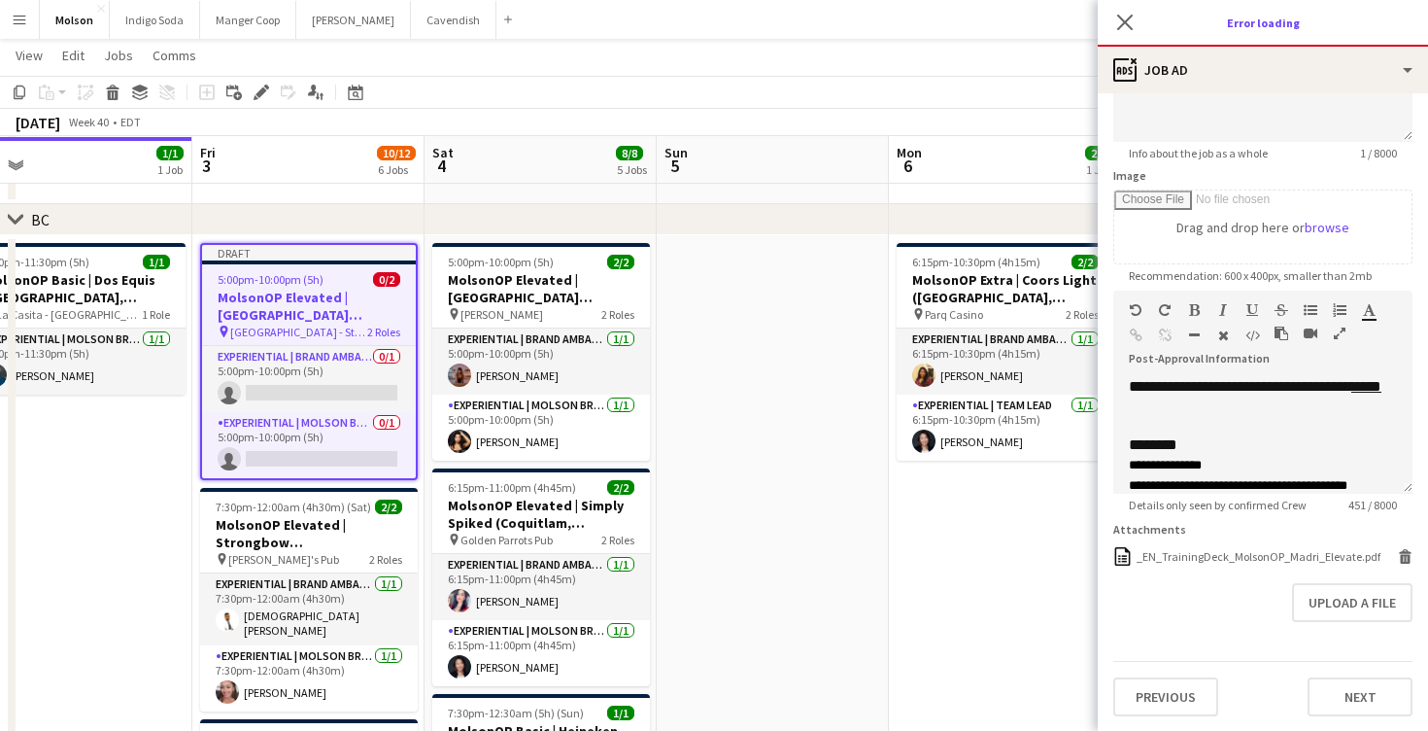
scroll to position [244, 0]
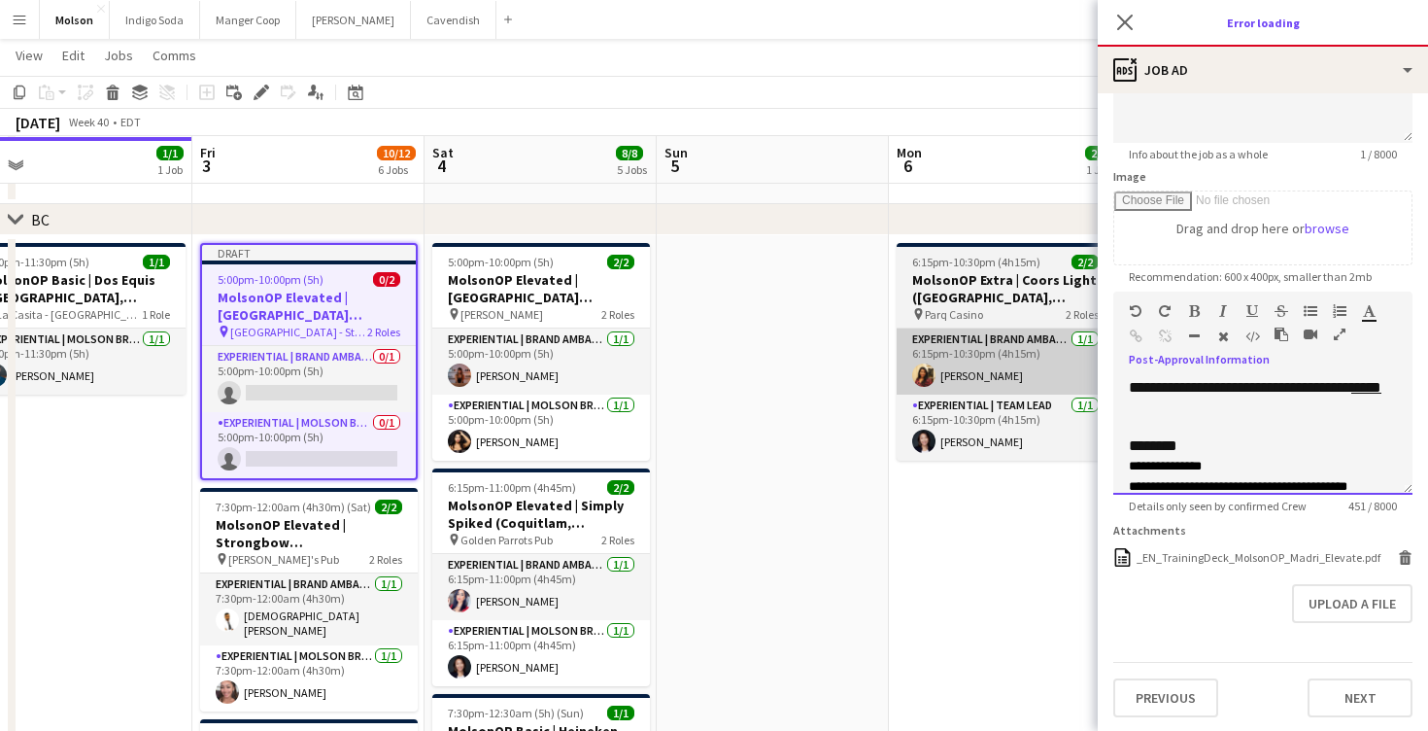
drag, startPoint x: 1237, startPoint y: 411, endPoint x: 1041, endPoint y: 370, distance: 200.5
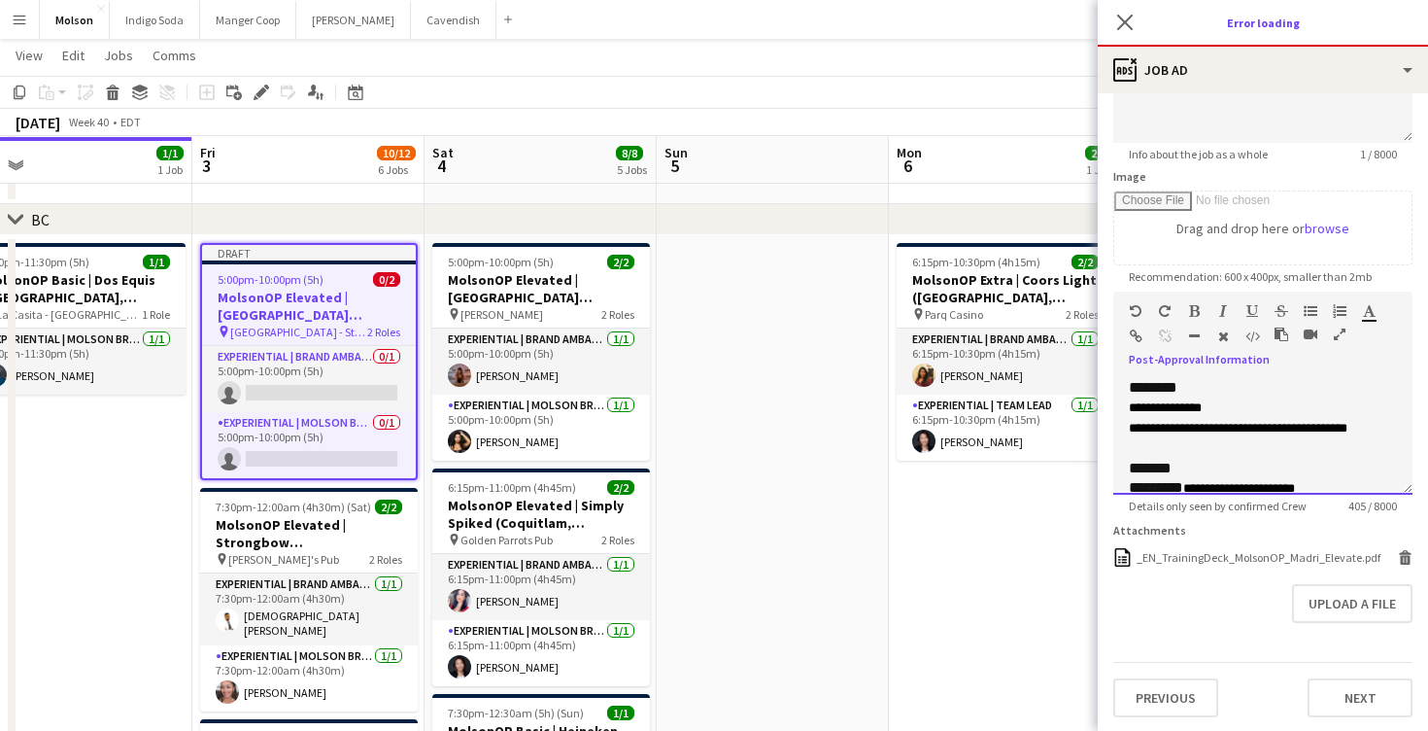
drag, startPoint x: 1388, startPoint y: 431, endPoint x: 1125, endPoint y: 409, distance: 264.3
click at [1125, 409] on div "**********" at bounding box center [1263, 436] width 299 height 117
click at [1278, 643] on form "**********" at bounding box center [1263, 291] width 330 height 852
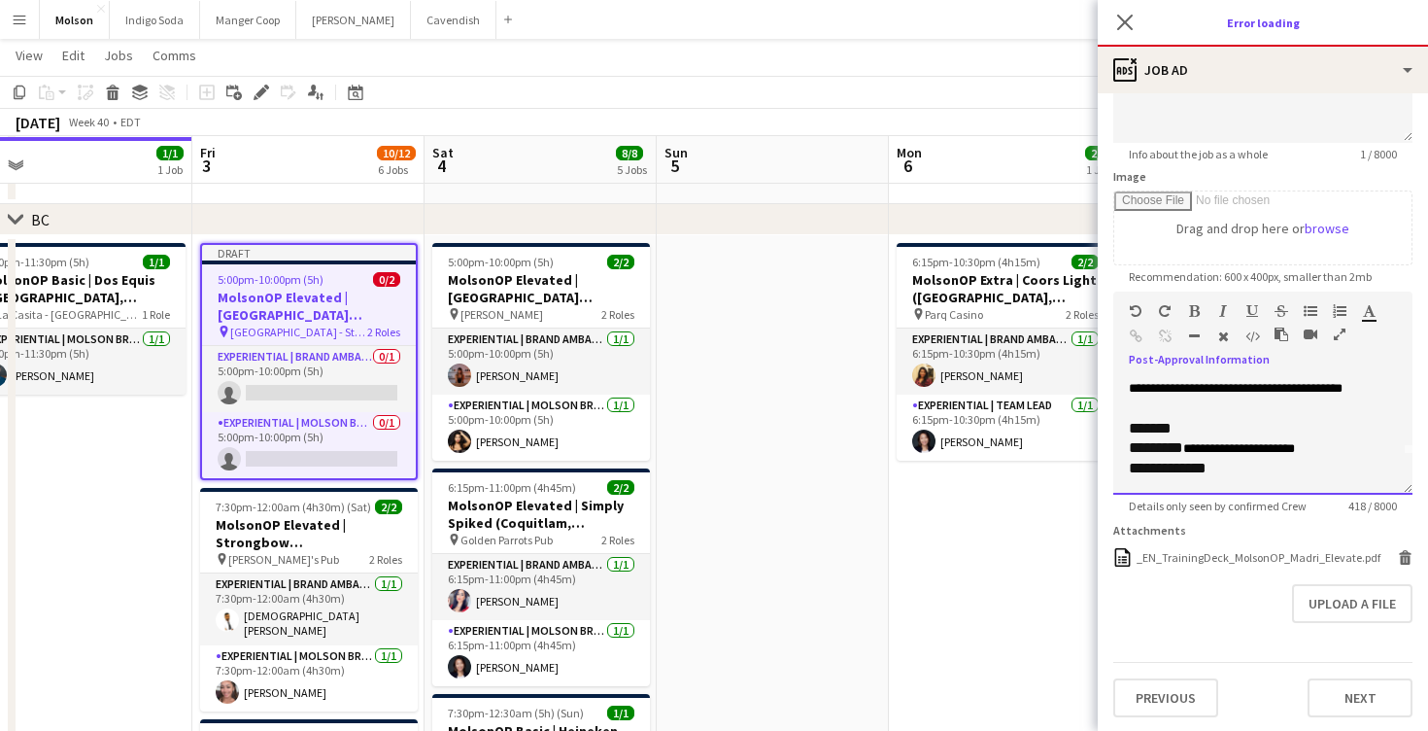
drag, startPoint x: 1332, startPoint y: 454, endPoint x: 1182, endPoint y: 454, distance: 150.6
click at [1182, 454] on div "**********" at bounding box center [1263, 448] width 268 height 20
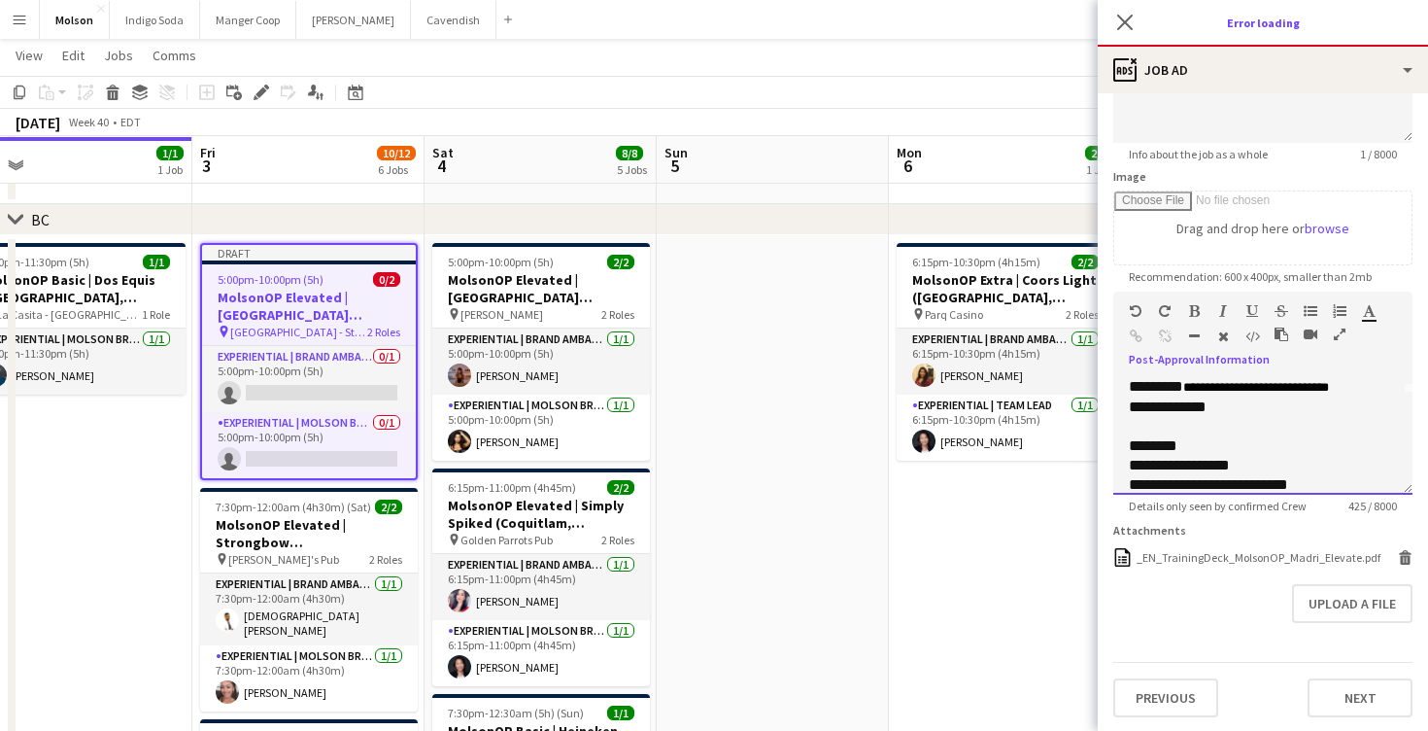
scroll to position [119, 0]
click at [1191, 392] on div "**********" at bounding box center [1263, 389] width 268 height 19
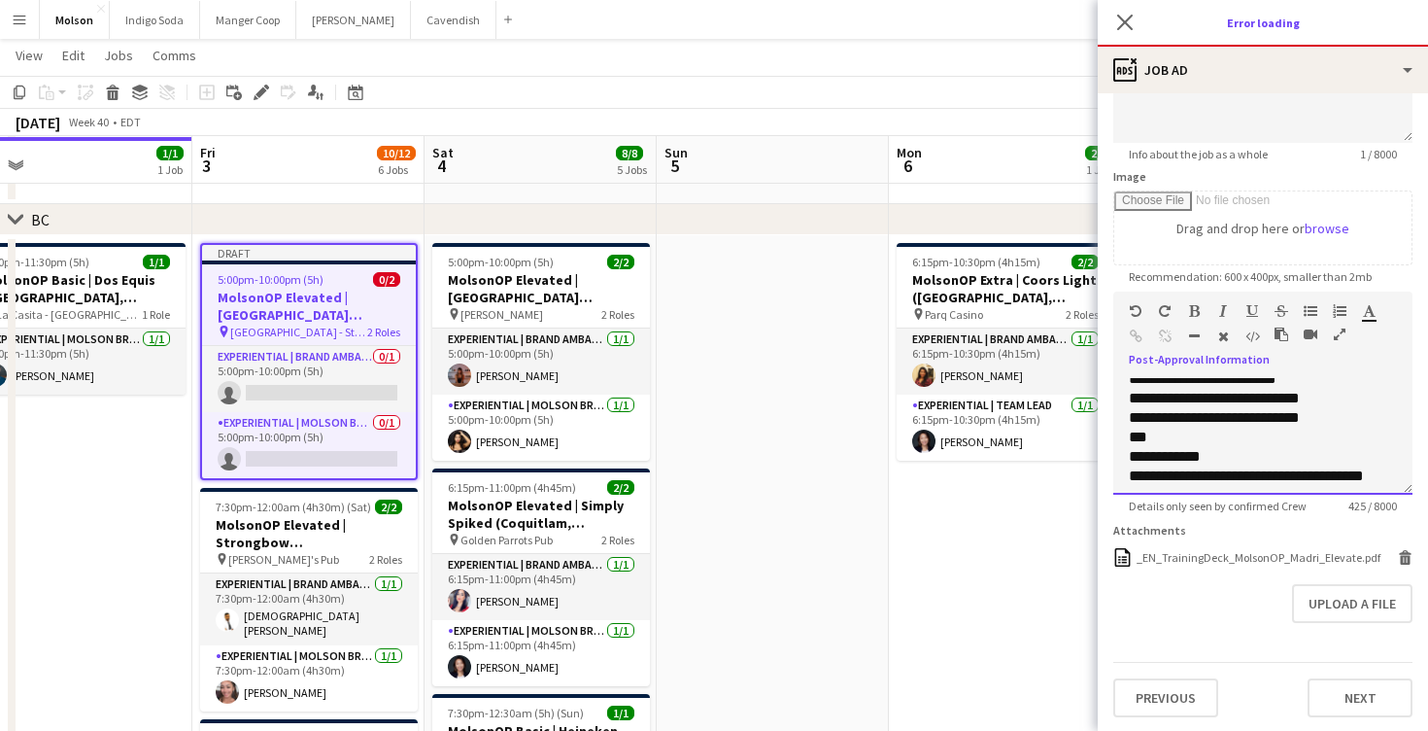
scroll to position [248, 0]
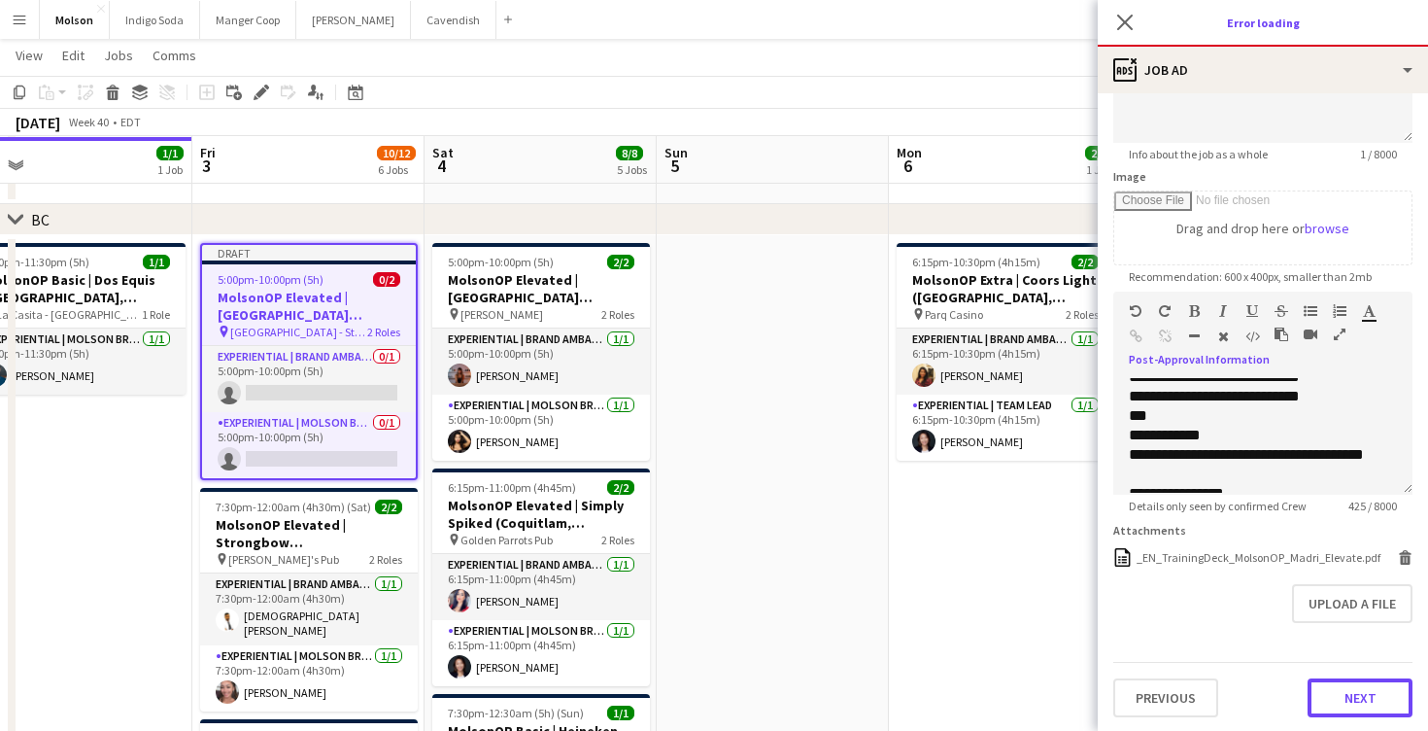
click at [1358, 692] on button "Next" at bounding box center [1360, 697] width 105 height 39
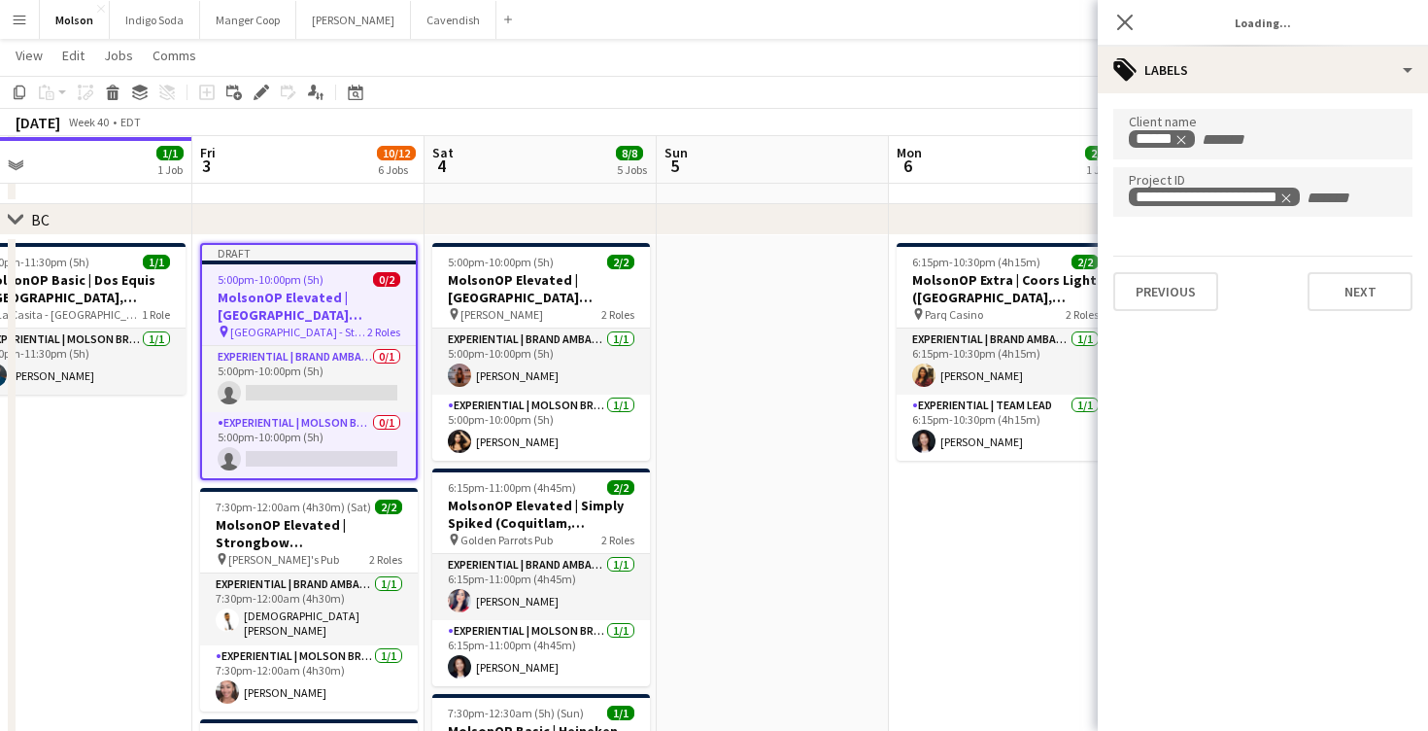
scroll to position [0, 0]
click at [949, 544] on app-date-cell "6:15pm-10:30pm (4h15m) 2/2 MolsonOP Extra | Coors Light ([GEOGRAPHIC_DATA], [GE…" at bounding box center [1005, 603] width 232 height 736
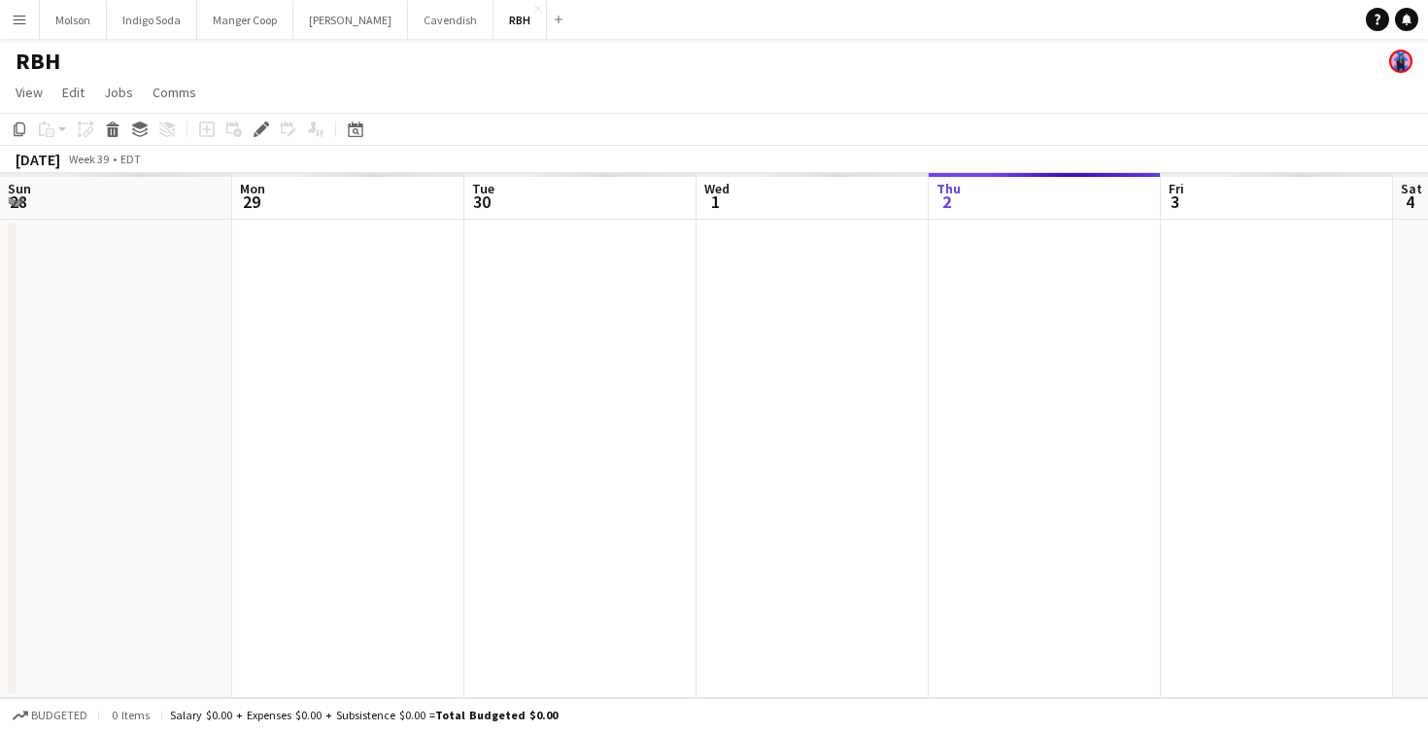
scroll to position [0, 668]
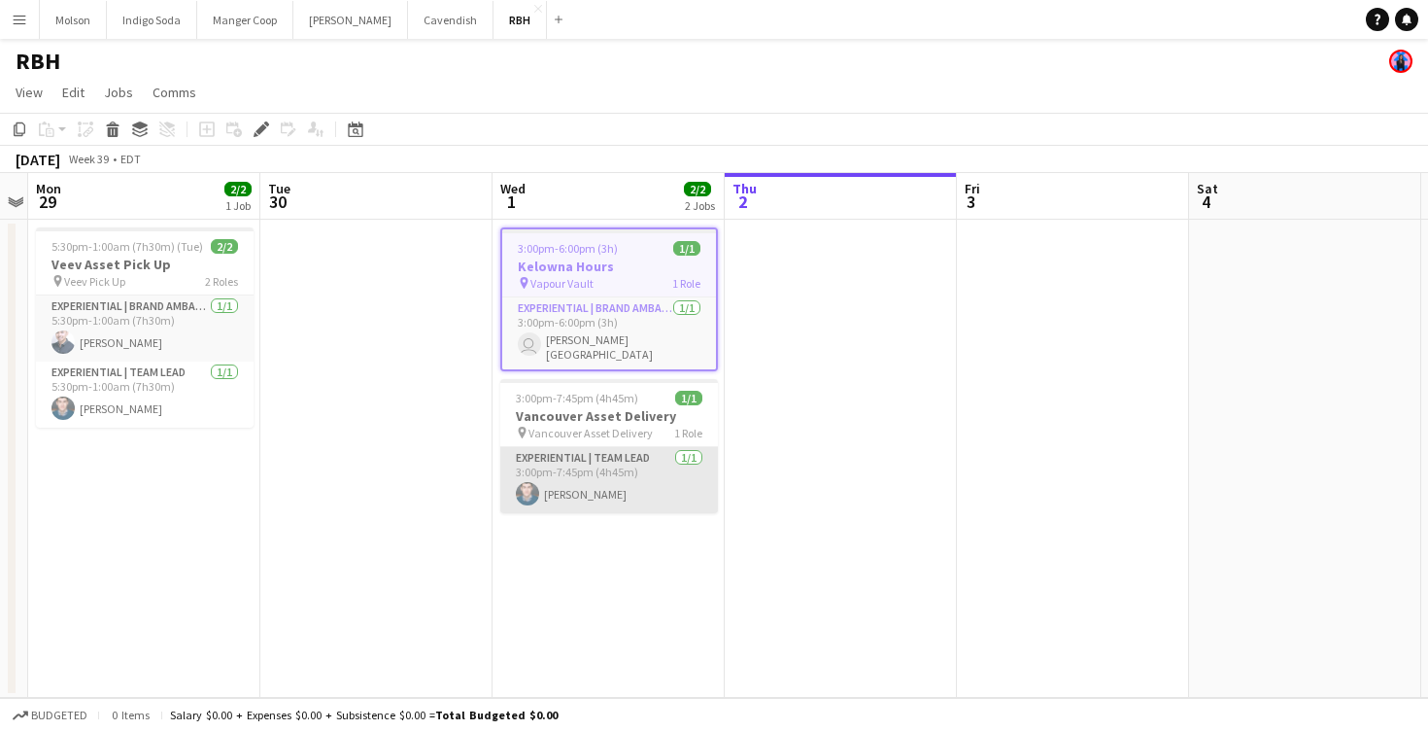
click at [643, 473] on app-card-role "Experiential | Team Lead [DATE] 3:00pm-7:45pm (4h45m) [PERSON_NAME]" at bounding box center [609, 480] width 218 height 66
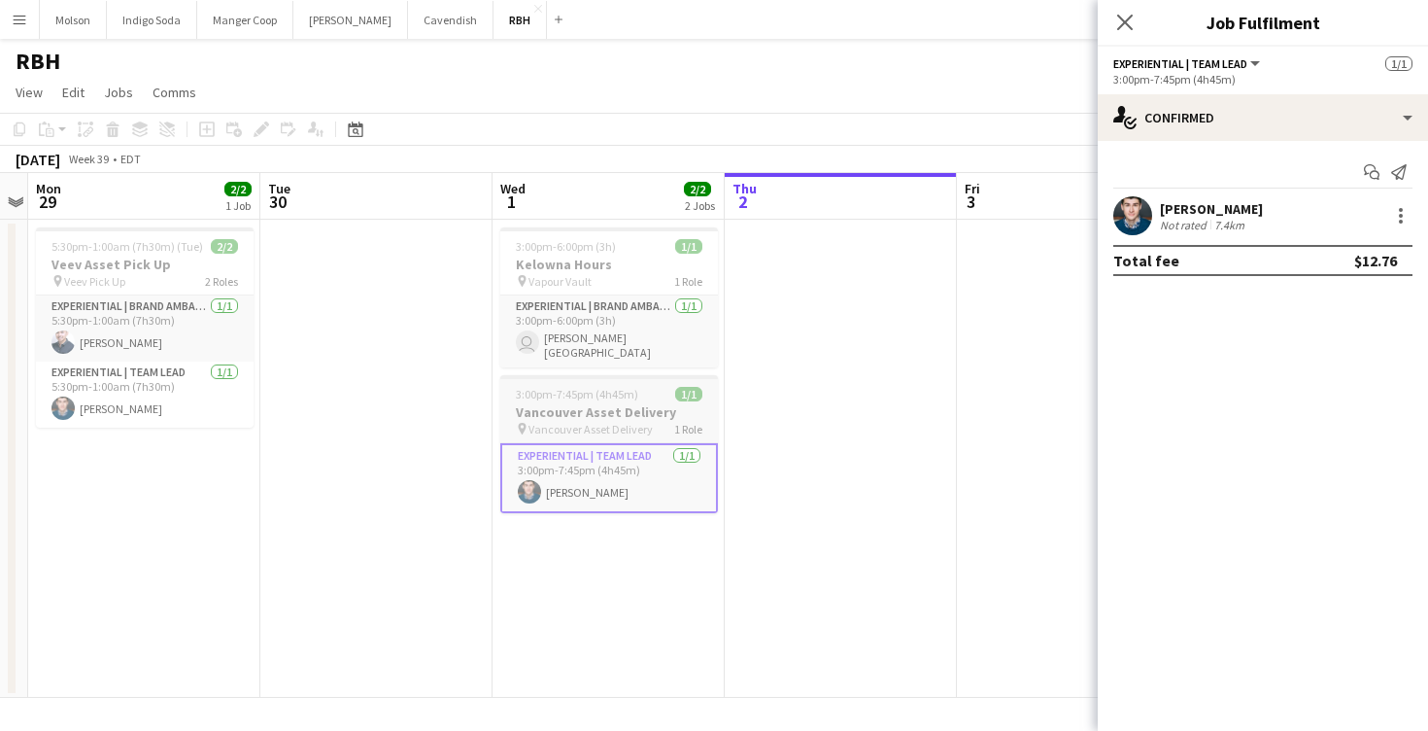
click at [634, 425] on span "Vancouver Asset Delivery" at bounding box center [591, 429] width 124 height 15
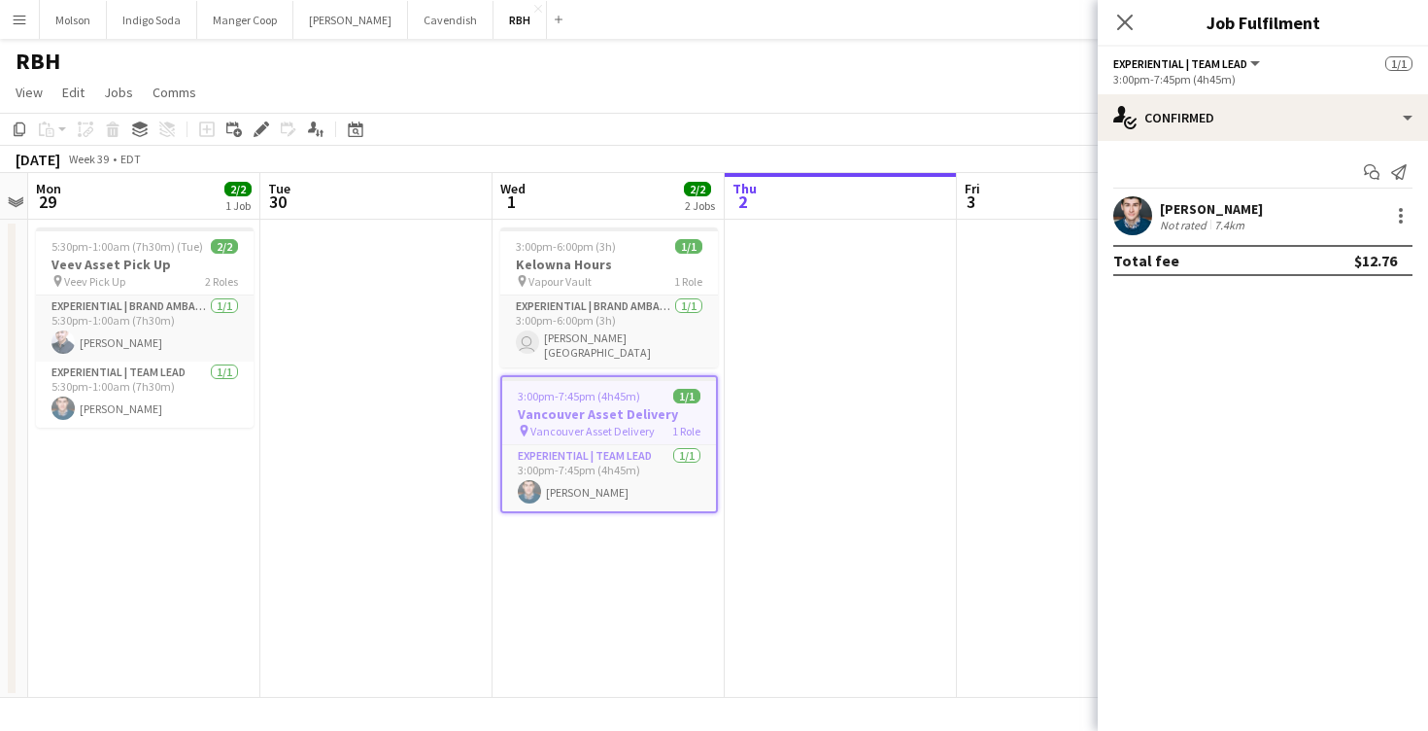
click at [663, 555] on app-date-cell "3:00pm-6:00pm (3h) 1/1 Kelowna Hours pin Vapour Vault 1 Role Experiential | Bra…" at bounding box center [609, 459] width 232 height 478
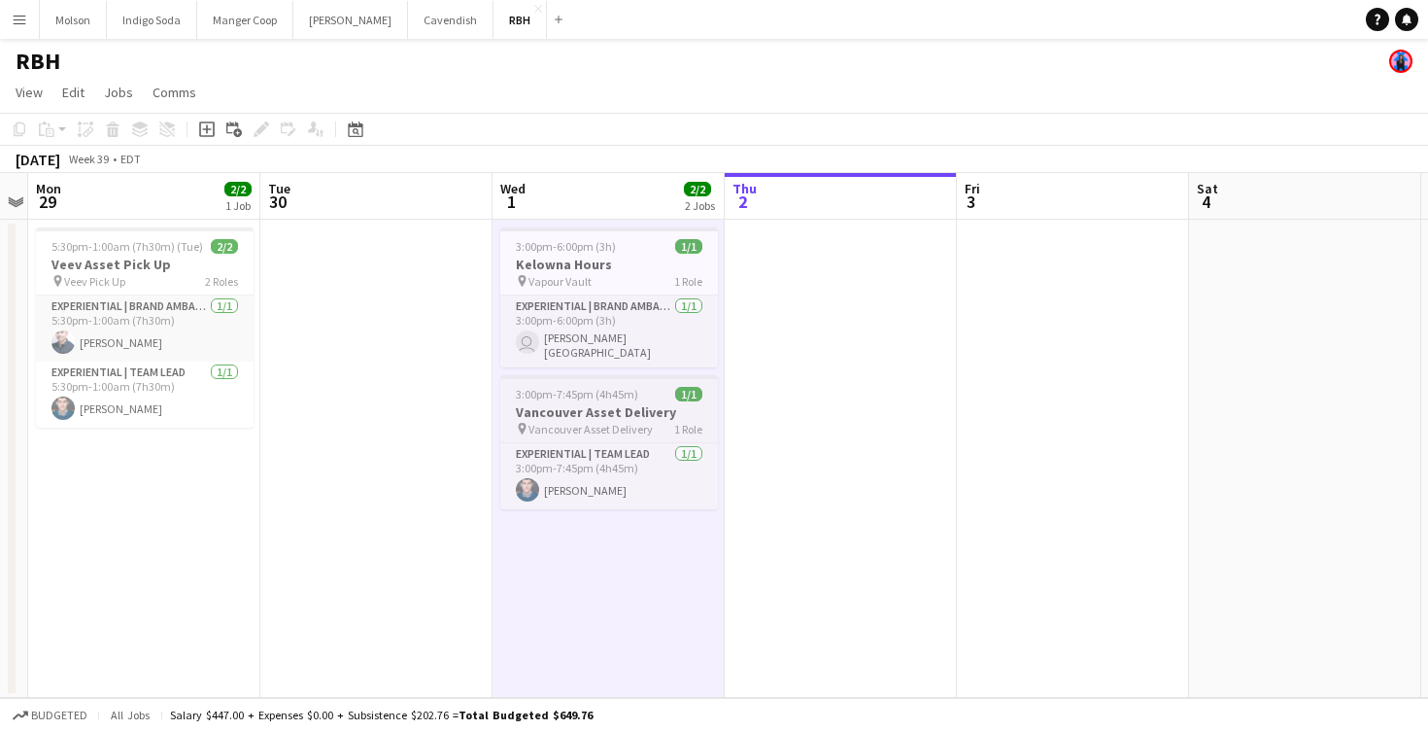
click at [640, 410] on h3 "Vancouver Asset Delivery" at bounding box center [609, 411] width 218 height 17
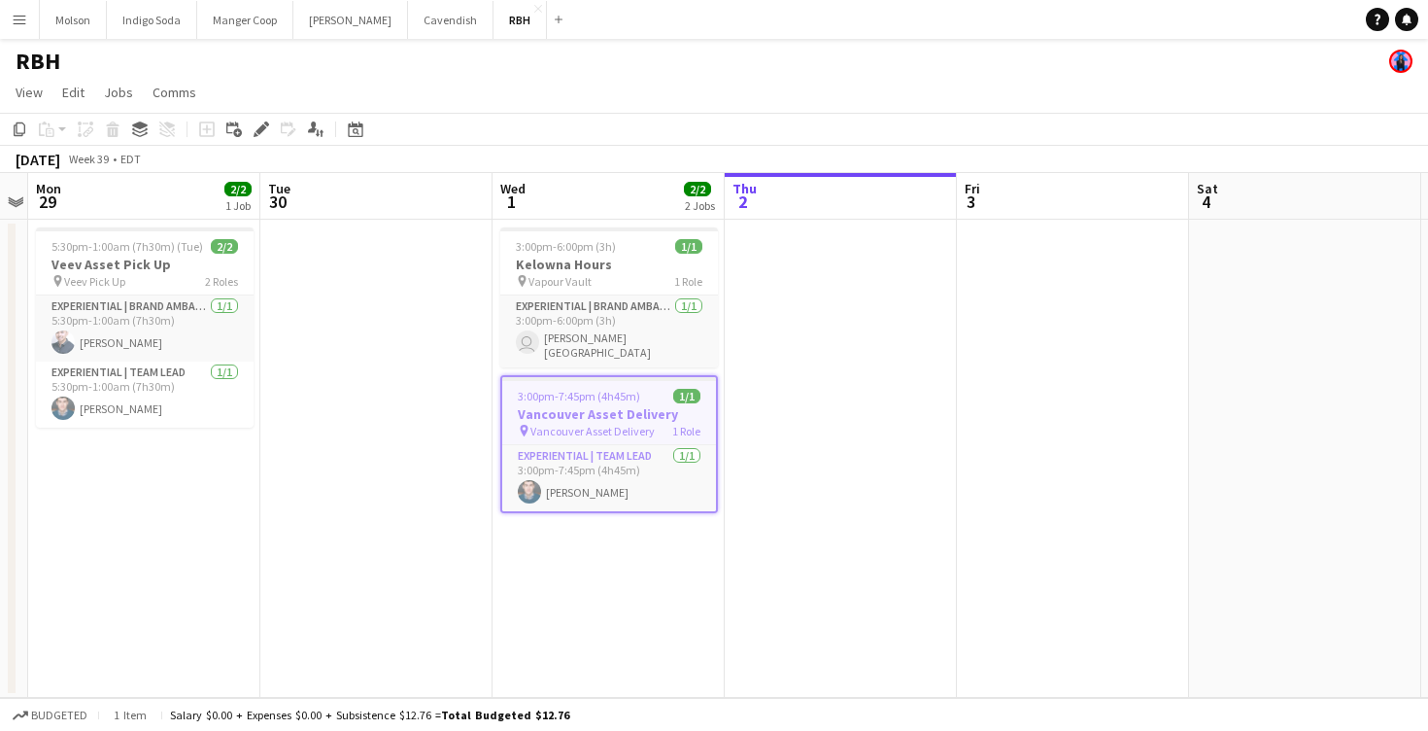
click at [613, 609] on app-date-cell "3:00pm-6:00pm (3h) 1/1 Kelowna Hours pin Vapour Vault 1 Role Experiential | Bra…" at bounding box center [609, 459] width 232 height 478
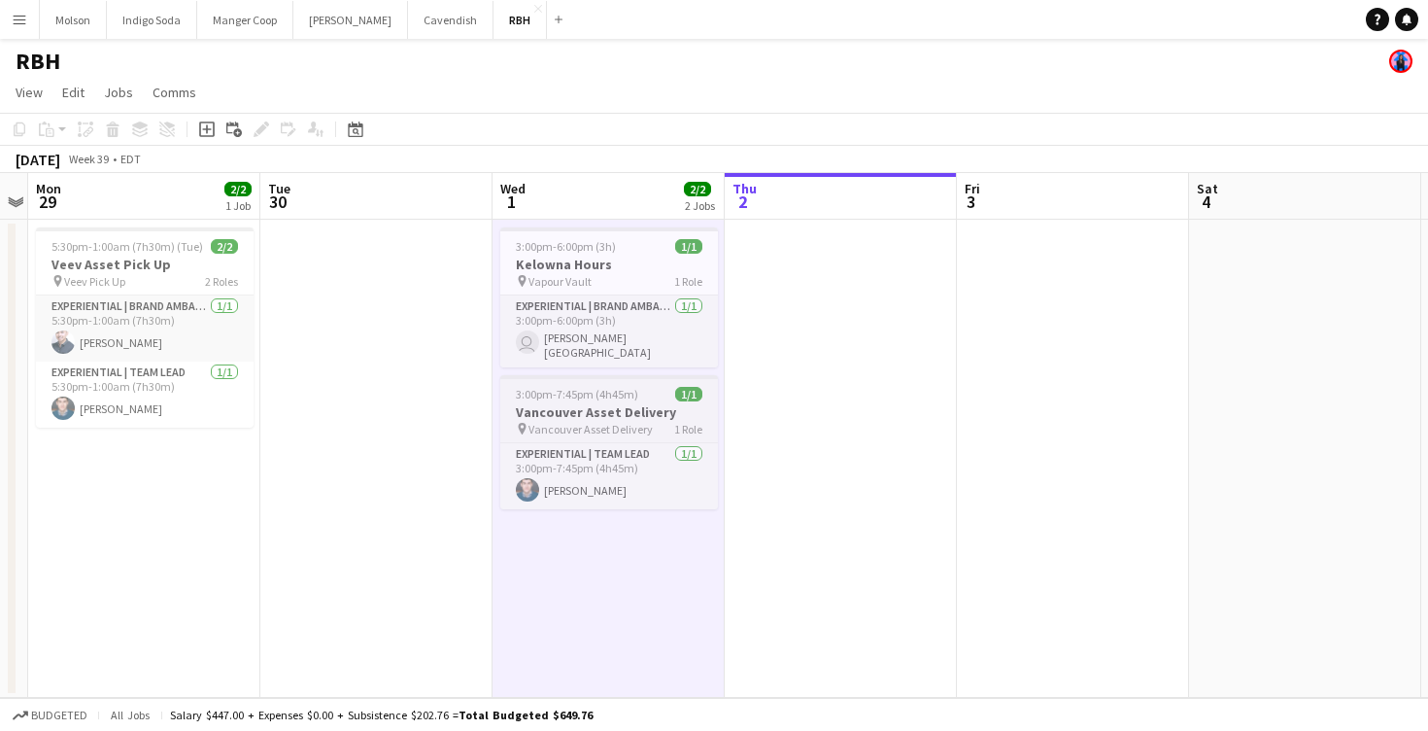
click at [655, 388] on div "3:00pm-7:45pm (4h45m) 1/1" at bounding box center [609, 394] width 218 height 15
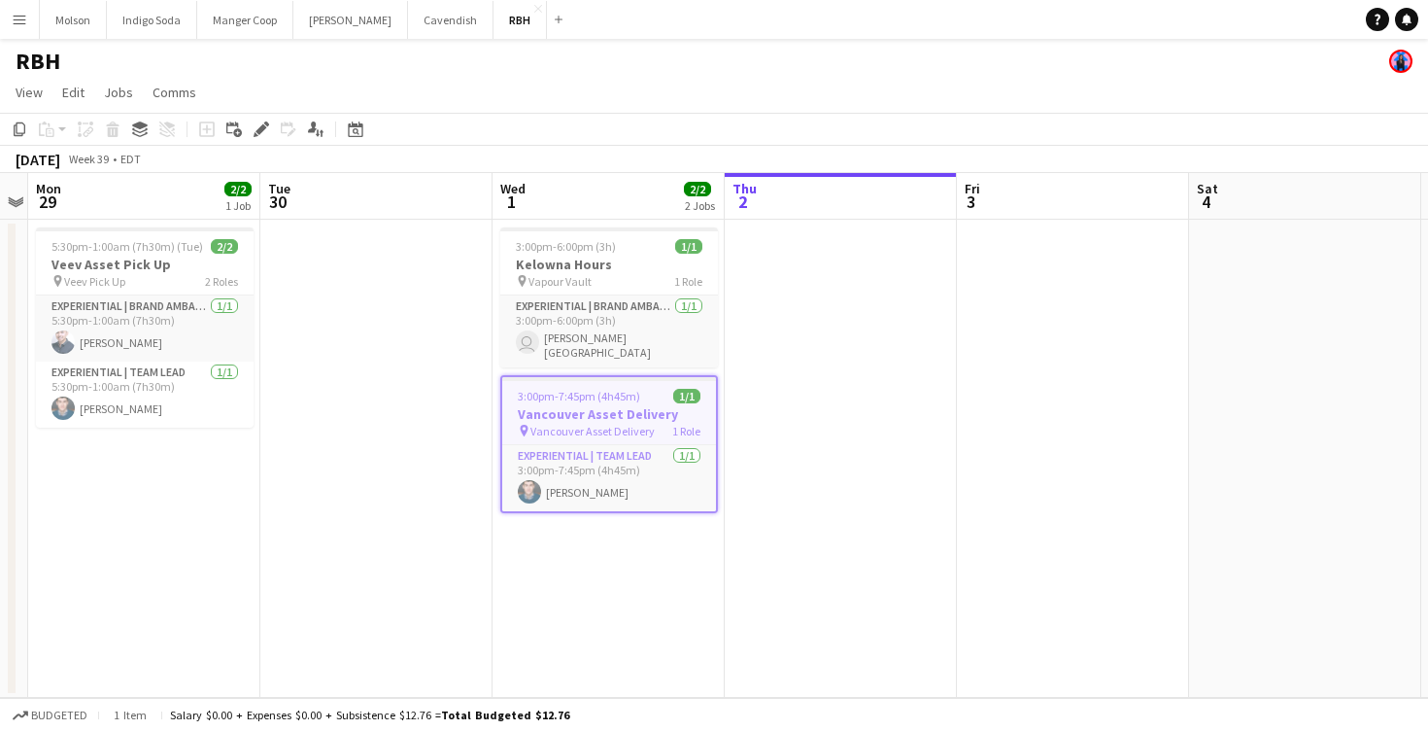
click at [622, 406] on h3 "Vancouver Asset Delivery" at bounding box center [609, 413] width 214 height 17
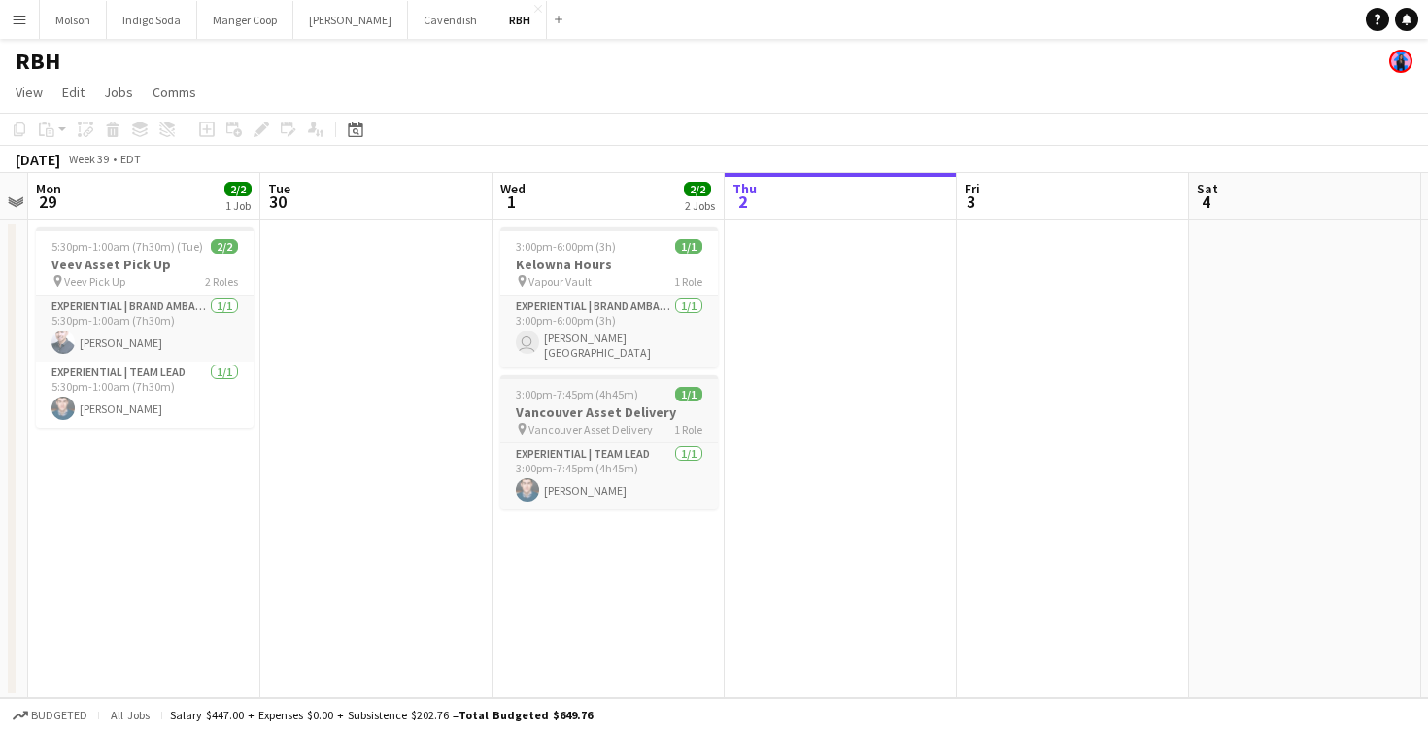
click at [623, 406] on h3 "Vancouver Asset Delivery" at bounding box center [609, 411] width 218 height 17
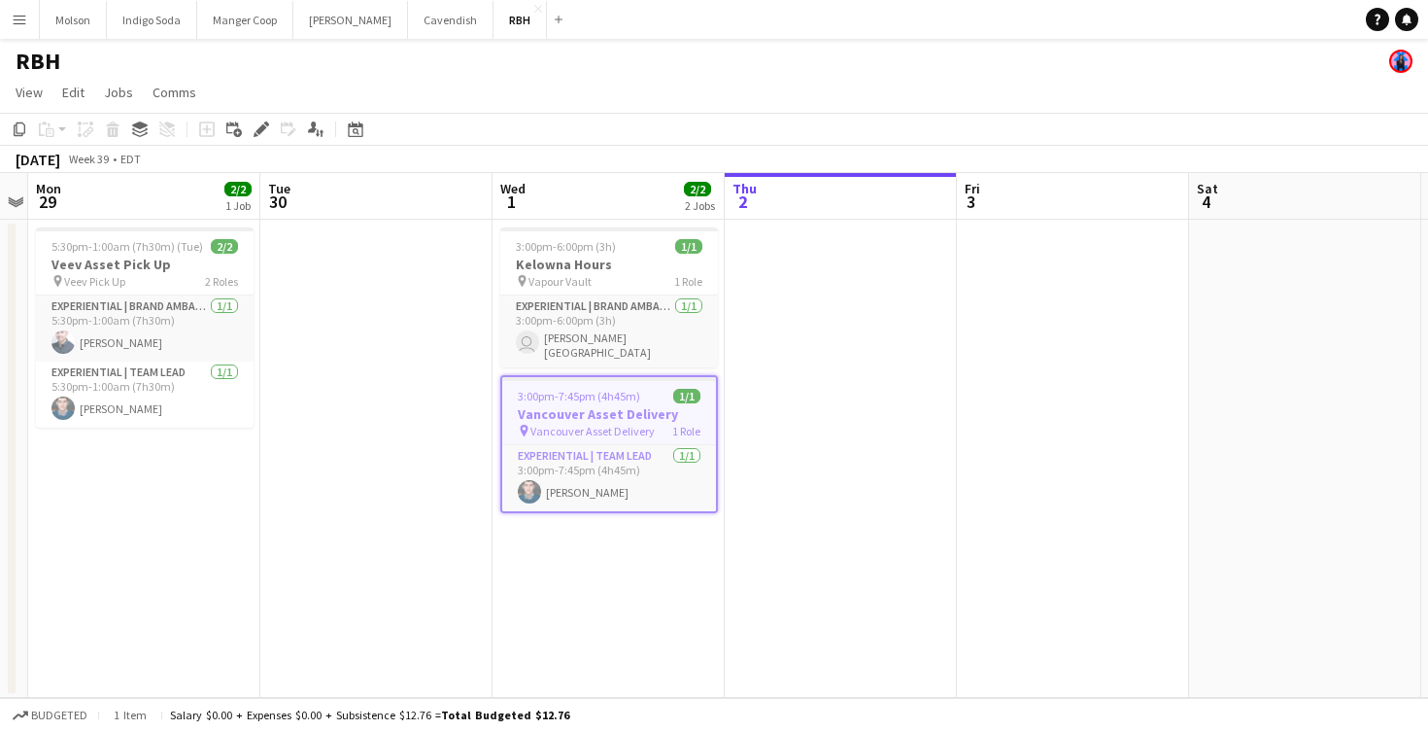
click at [689, 81] on app-page-menu "View Day view expanded Day view collapsed Month view Date picker Jump to today …" at bounding box center [714, 94] width 1428 height 37
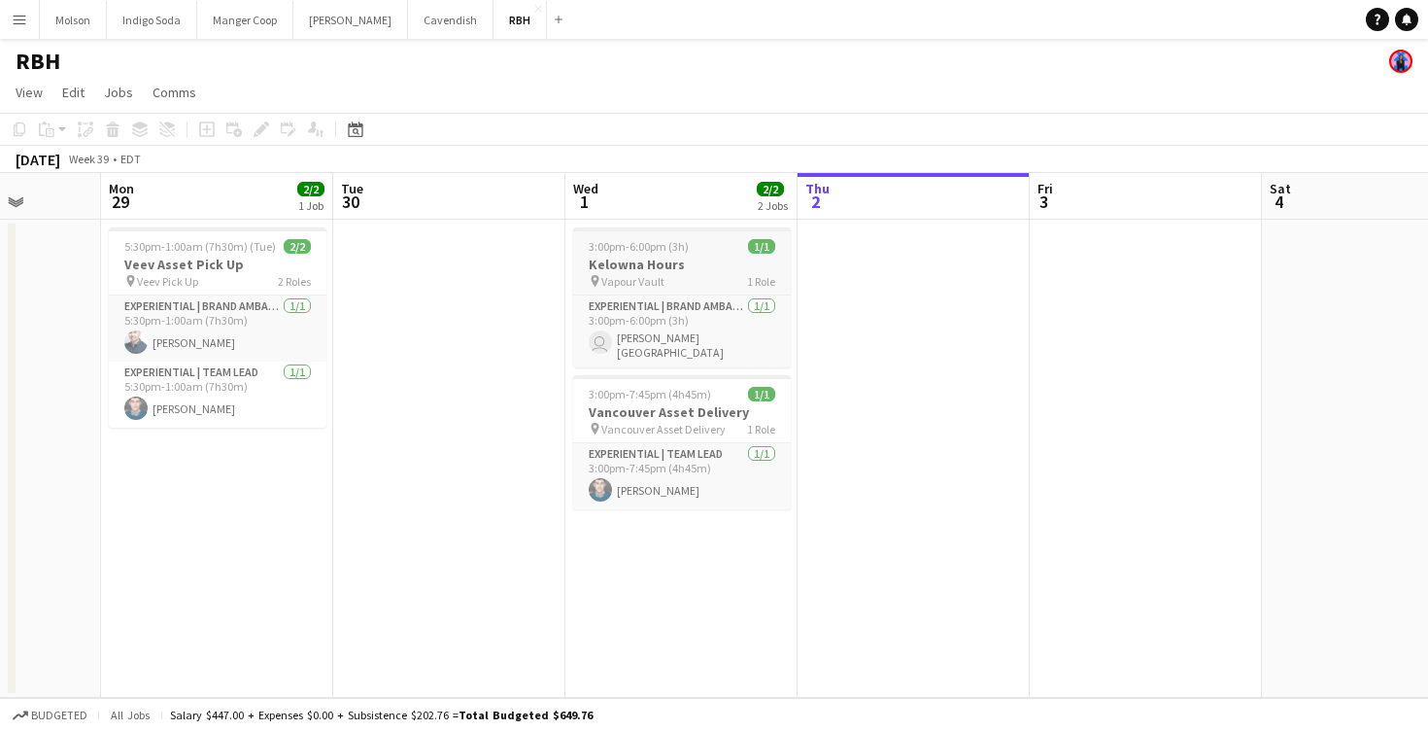
scroll to position [0, 599]
click at [656, 405] on h3 "Vancouver Asset Delivery" at bounding box center [679, 411] width 218 height 17
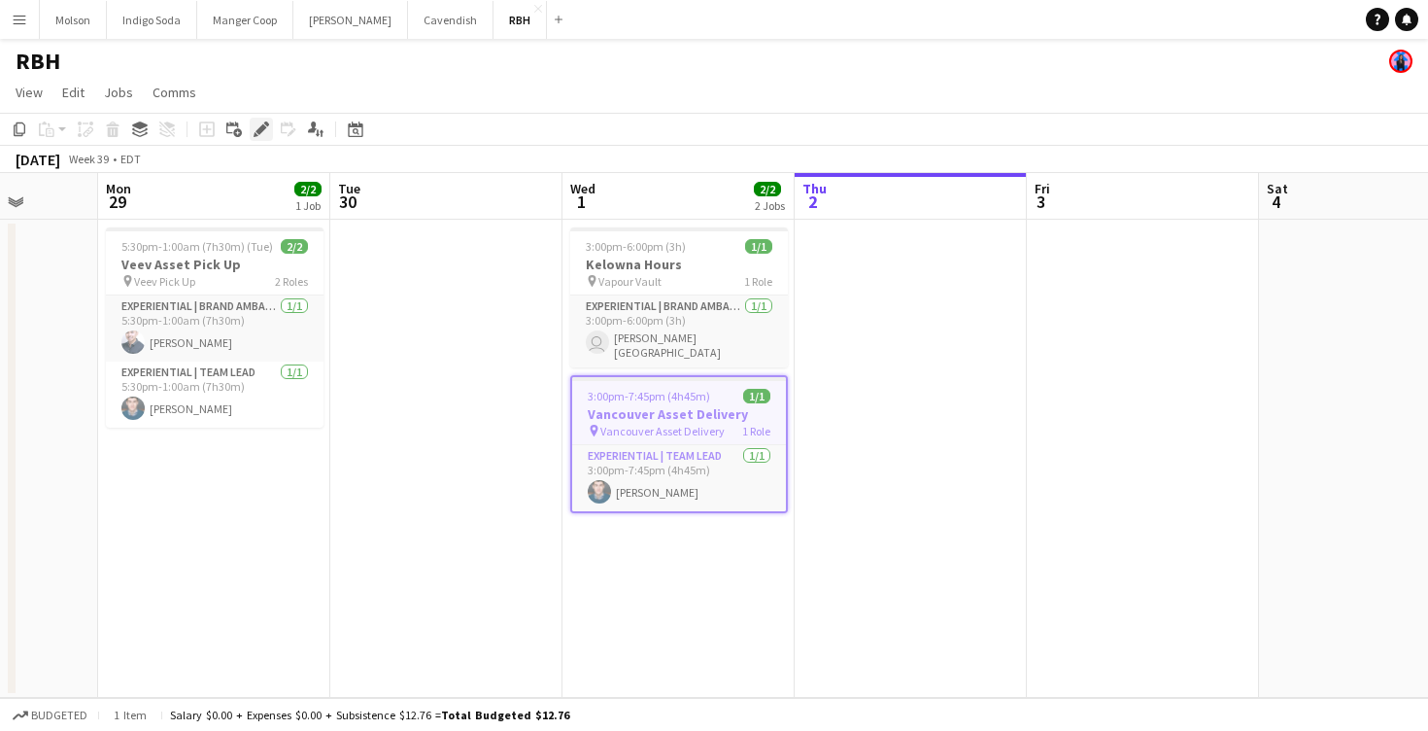
click at [255, 120] on div "Edit" at bounding box center [261, 129] width 23 height 23
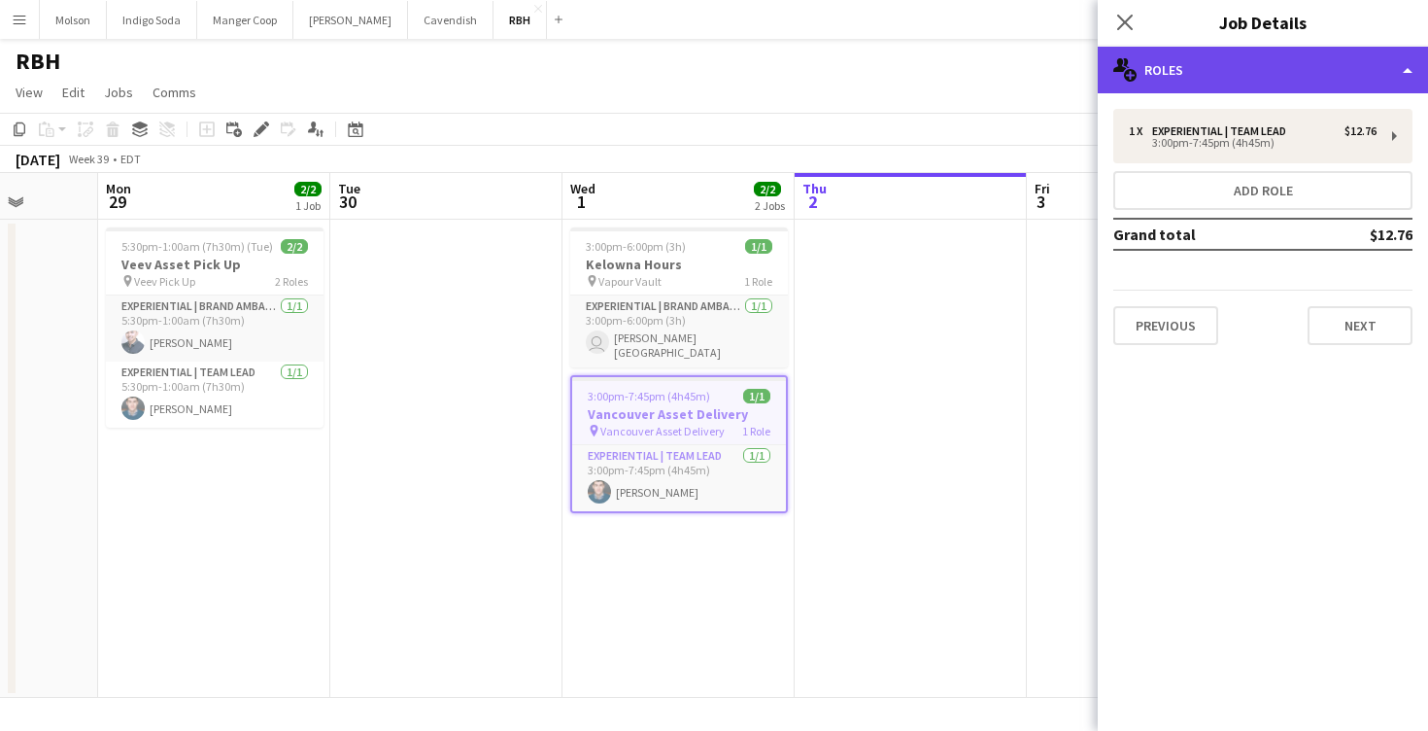
click at [1246, 73] on div "multiple-users-add Roles" at bounding box center [1263, 70] width 330 height 47
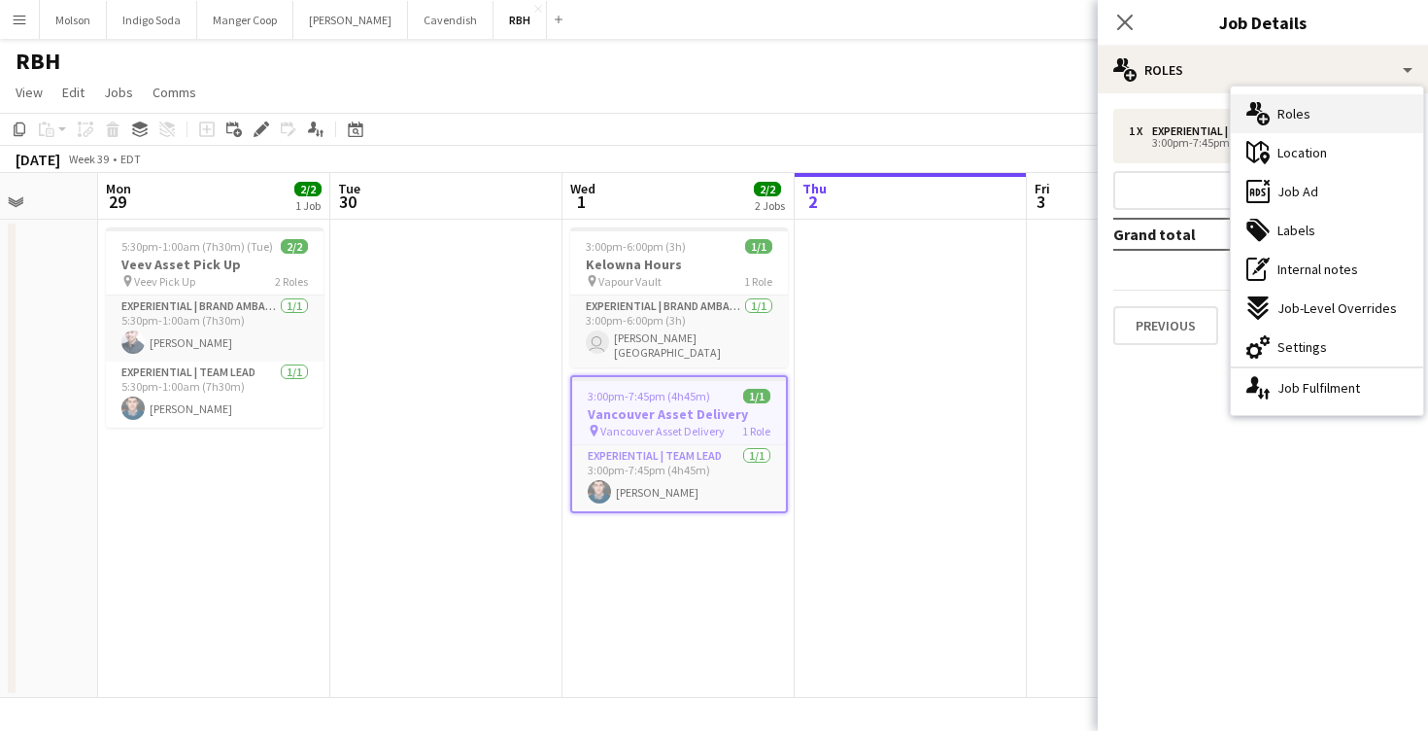
click at [1352, 118] on div "multiple-users-add Roles" at bounding box center [1327, 113] width 192 height 39
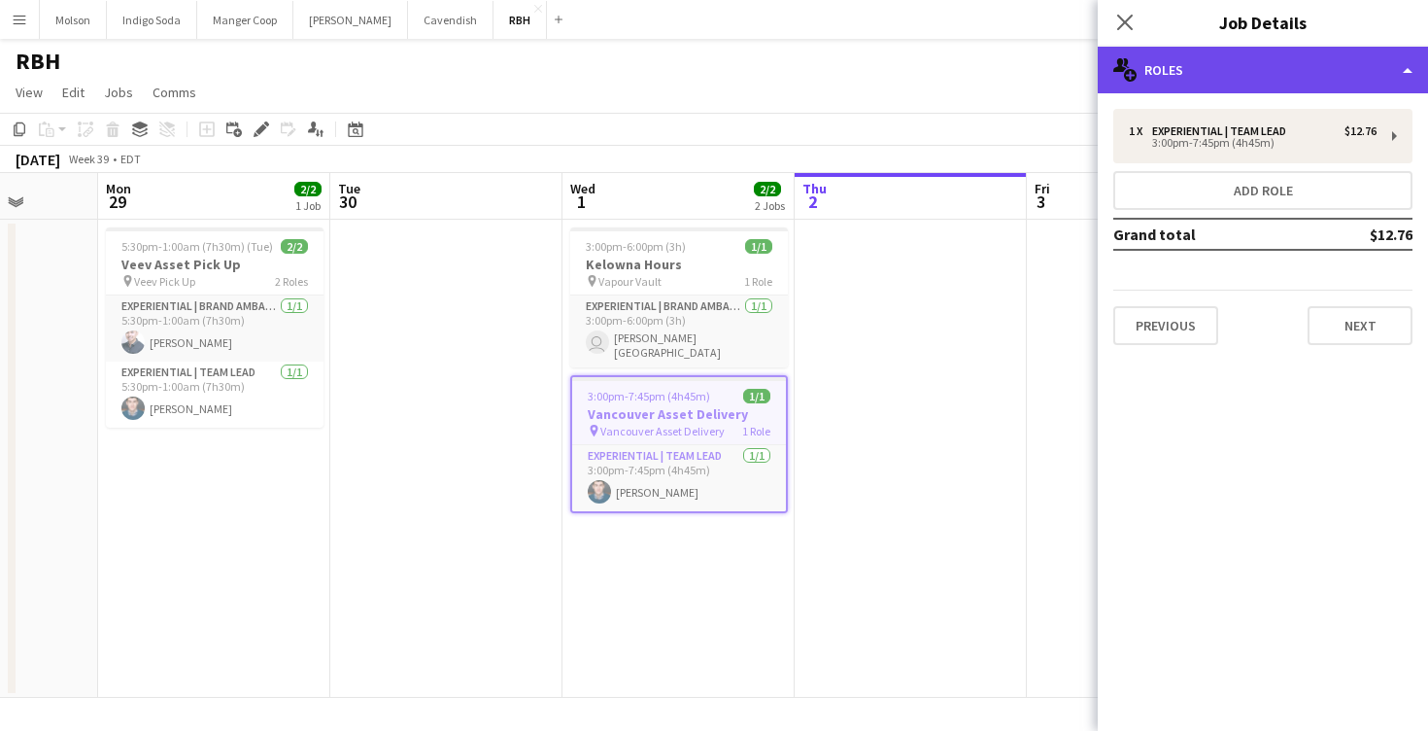
click at [1255, 51] on div "multiple-users-add Roles" at bounding box center [1263, 70] width 330 height 47
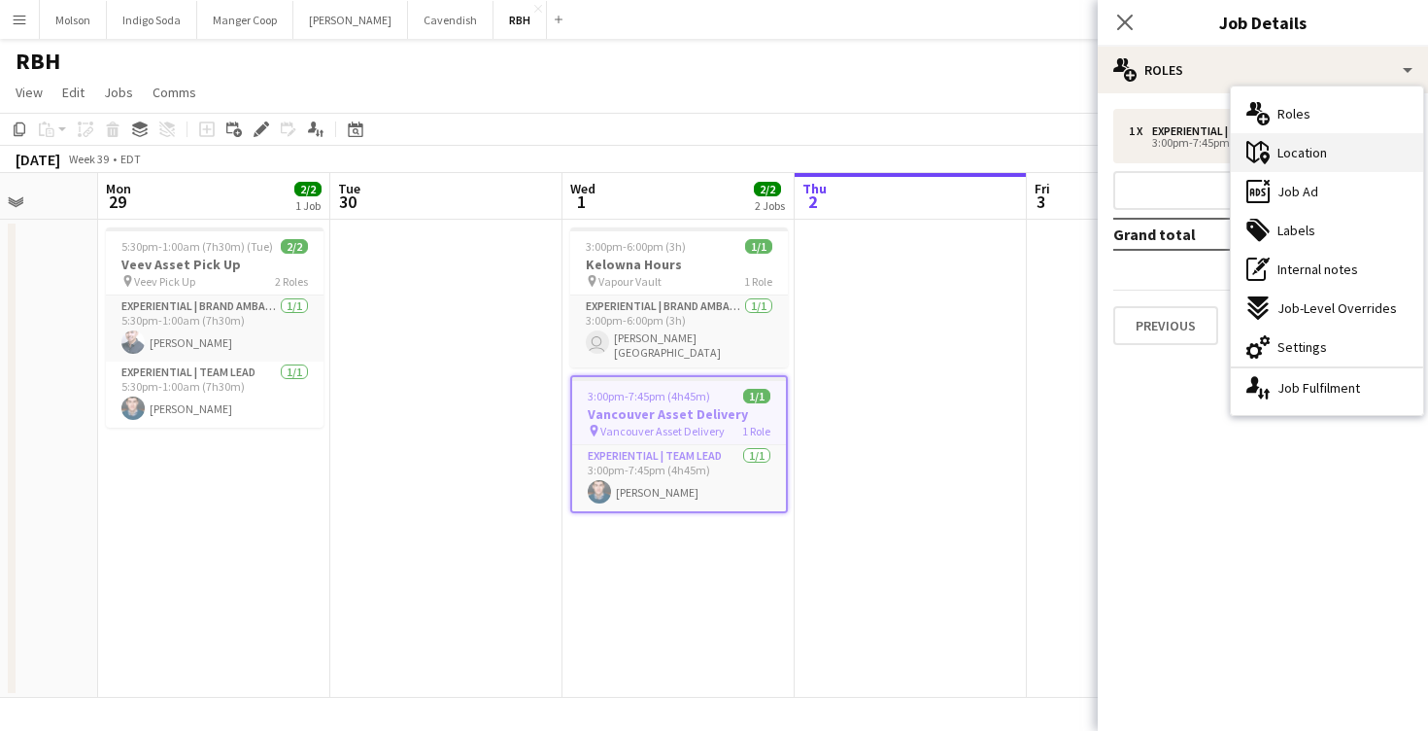
click at [1370, 144] on div "maps-pin-1 Location" at bounding box center [1327, 152] width 192 height 39
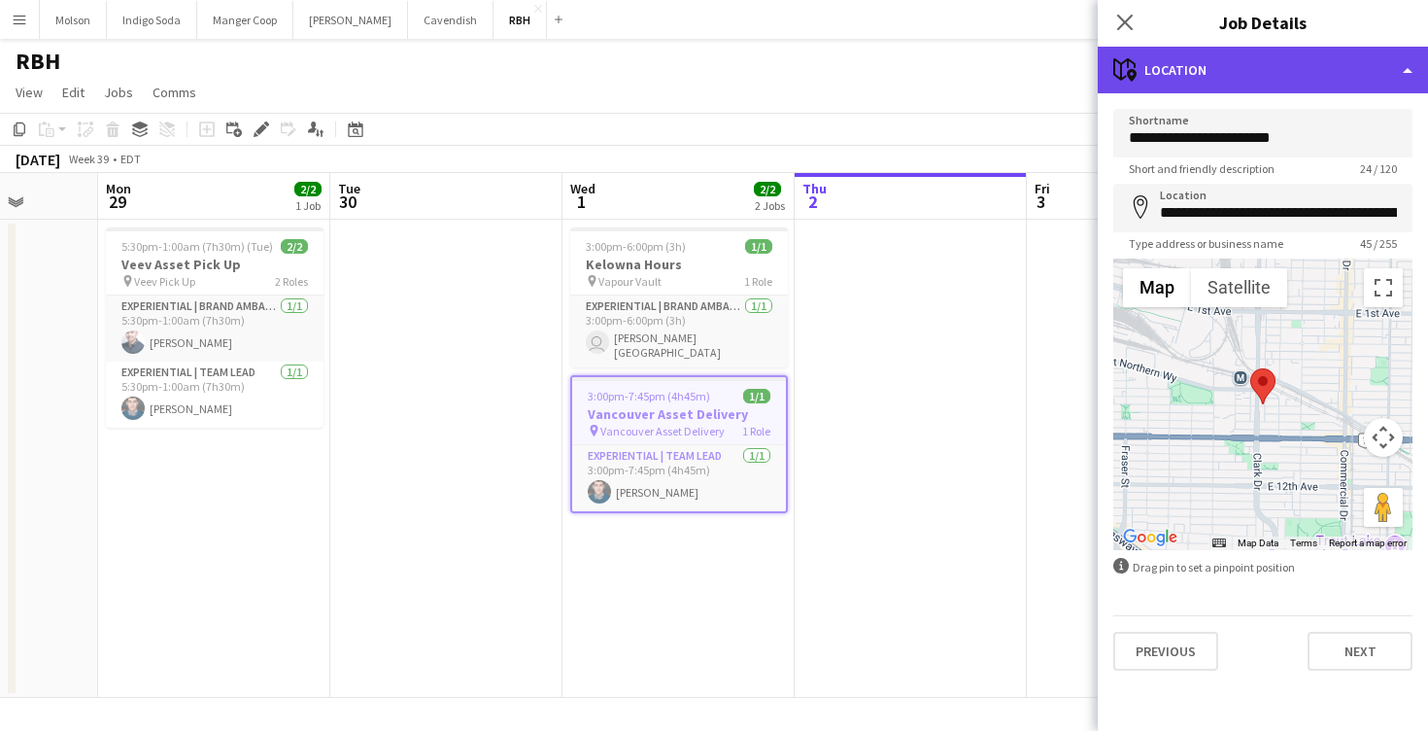
click at [1277, 70] on div "maps-pin-1 Location" at bounding box center [1263, 70] width 330 height 47
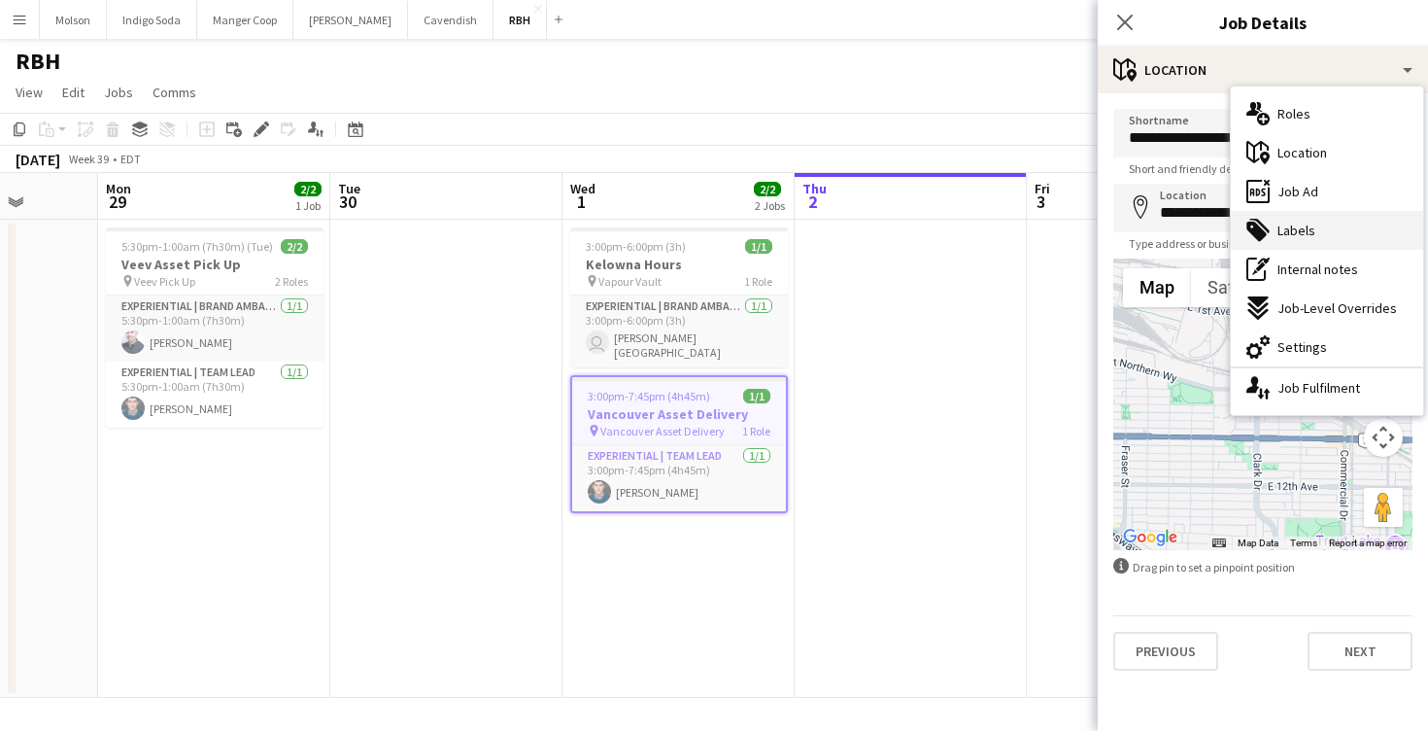
click at [1336, 230] on div "tags-double Labels" at bounding box center [1327, 230] width 192 height 39
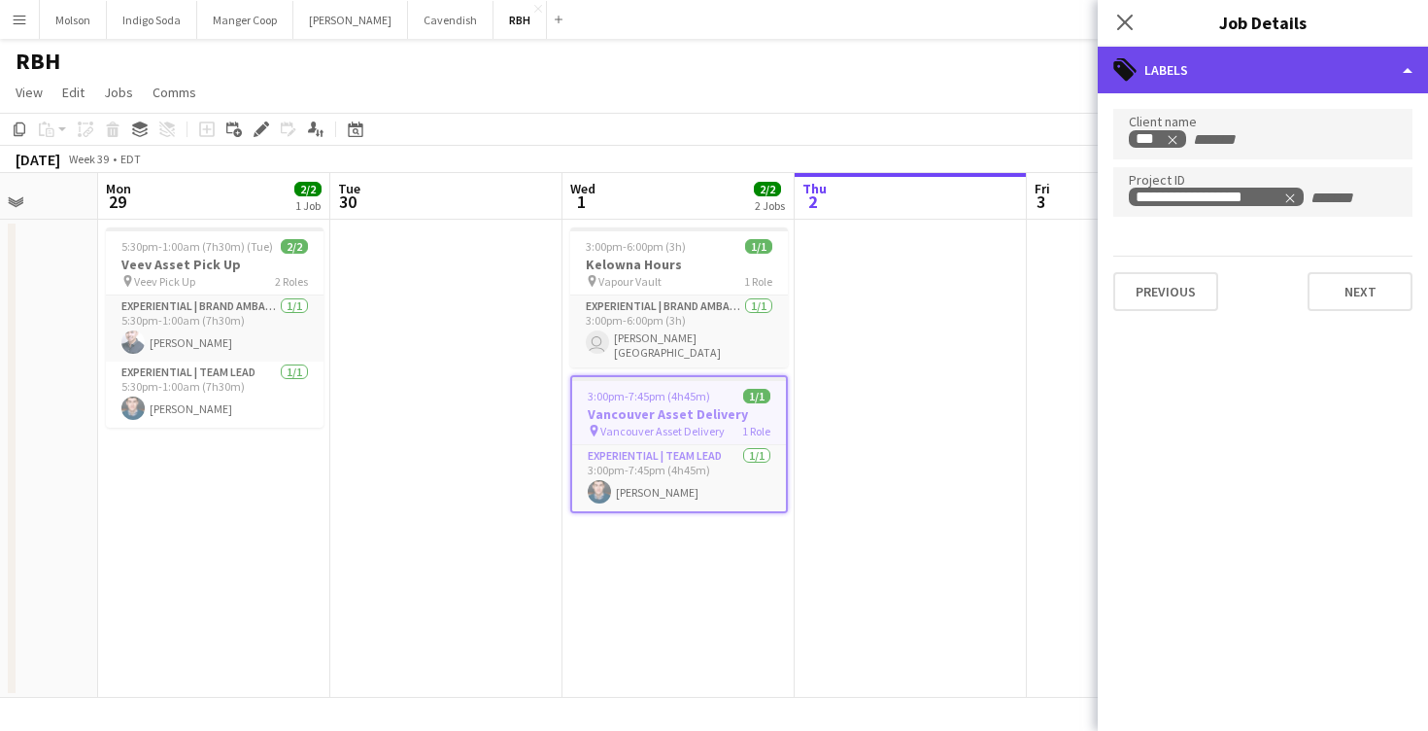
click at [1237, 74] on div "tags-double Labels" at bounding box center [1263, 70] width 330 height 47
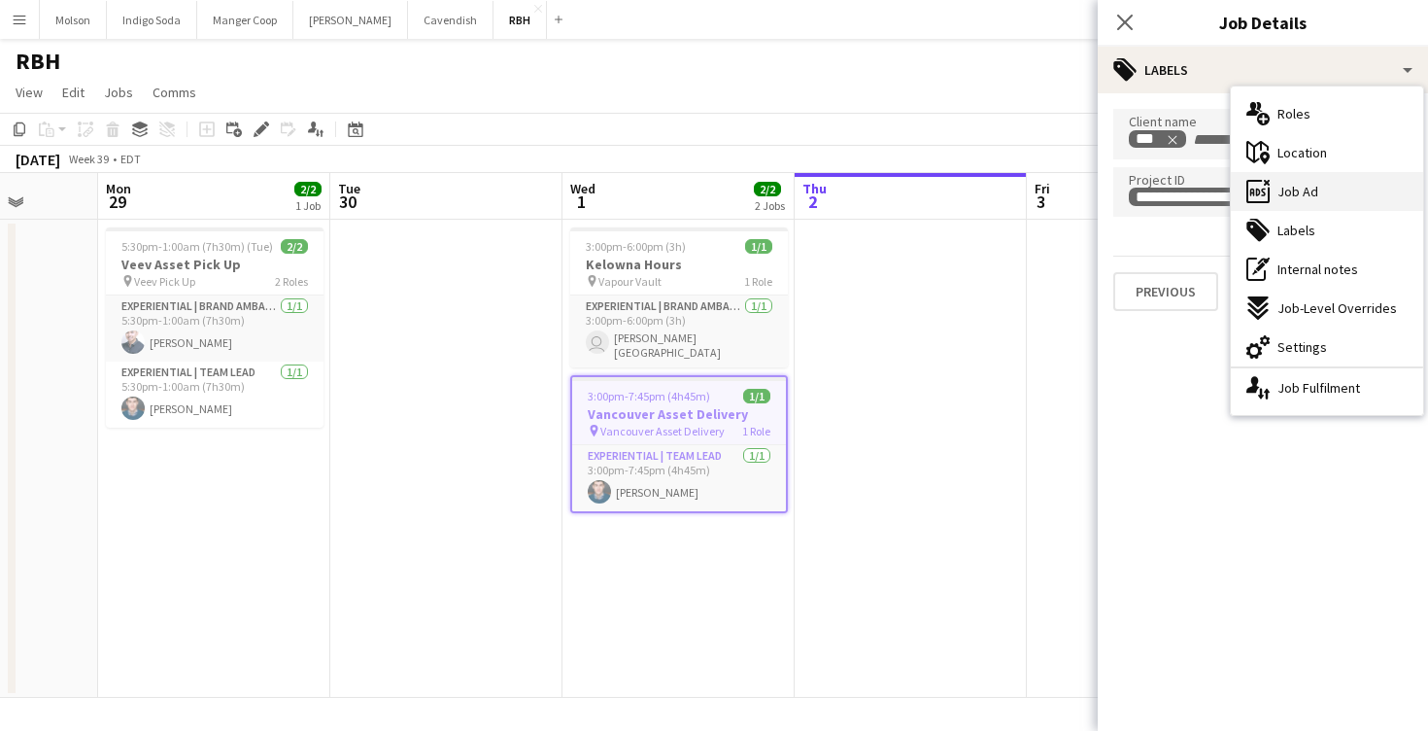
click at [1352, 196] on div "ads-window Job Ad" at bounding box center [1327, 191] width 192 height 39
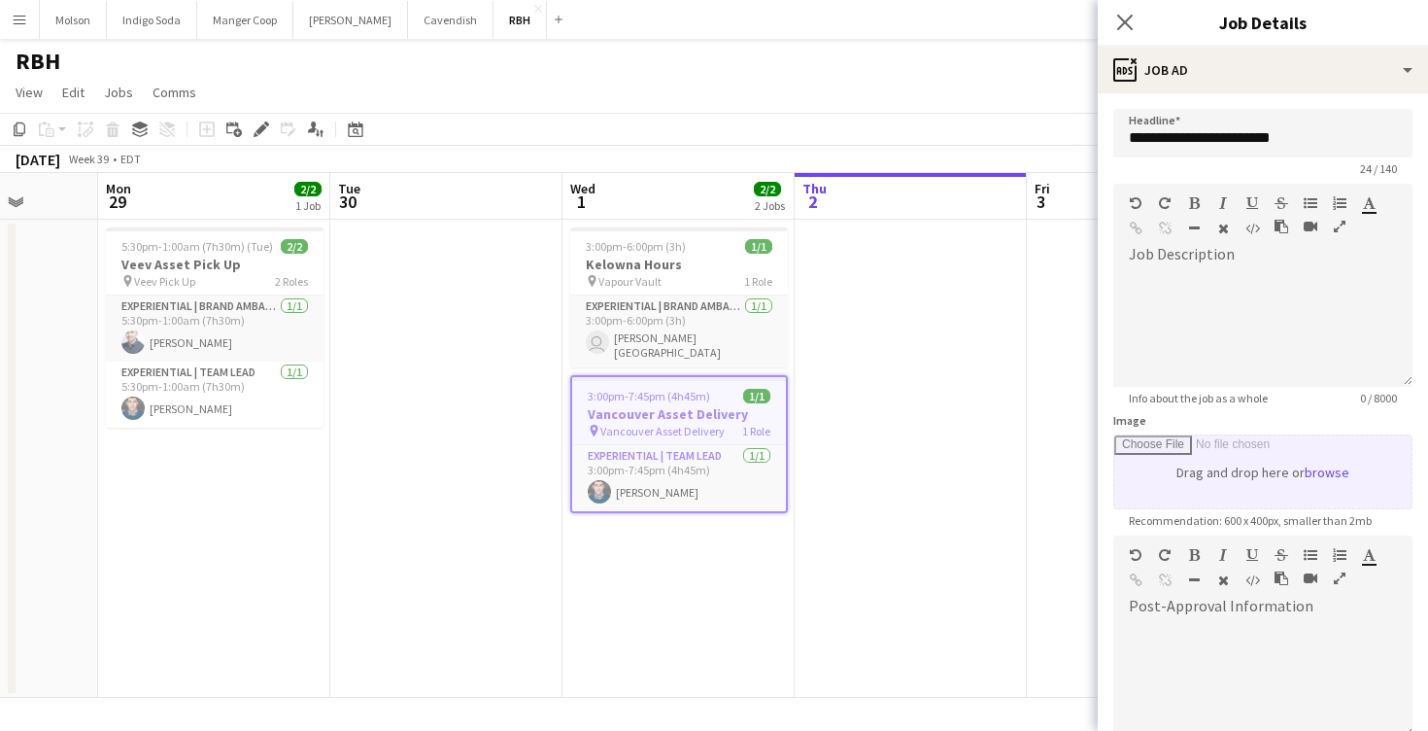
scroll to position [1, 0]
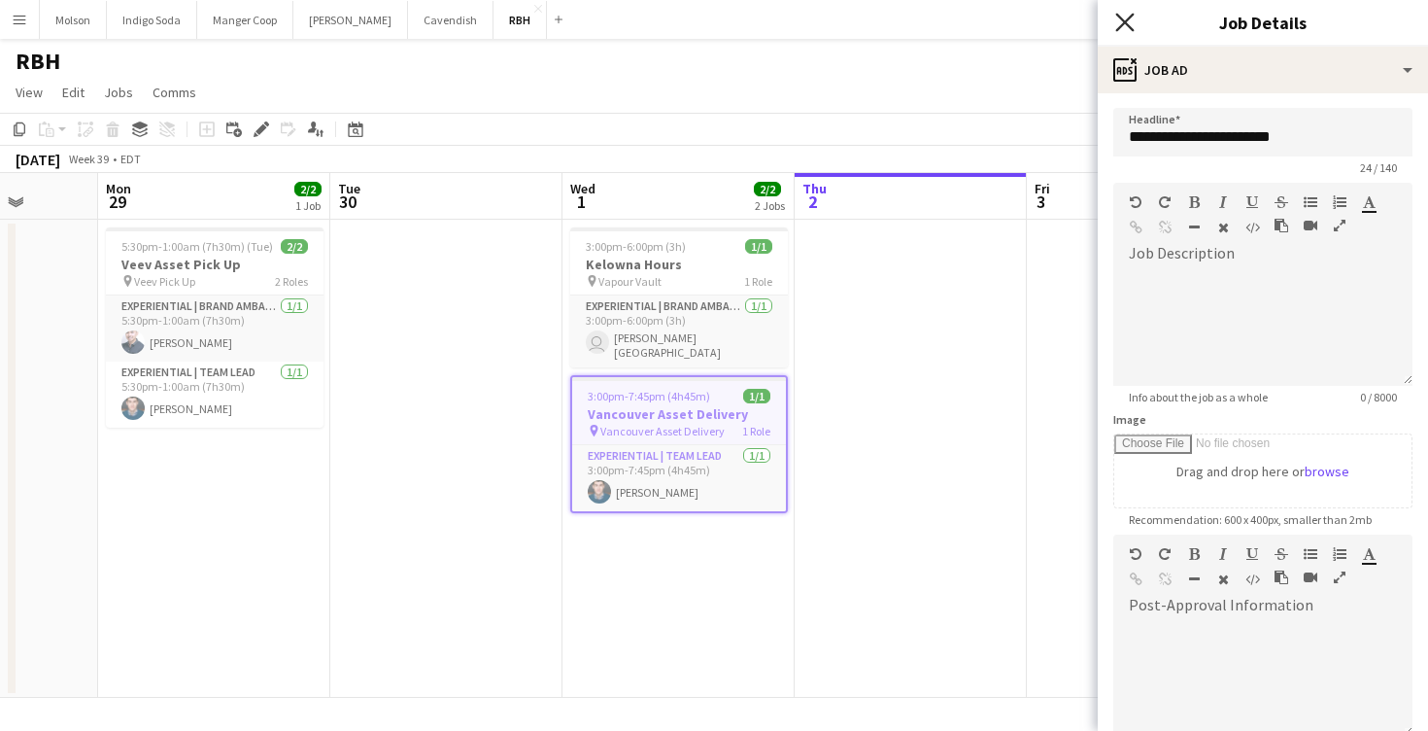
click at [1129, 22] on icon "Close pop-in" at bounding box center [1124, 22] width 18 height 18
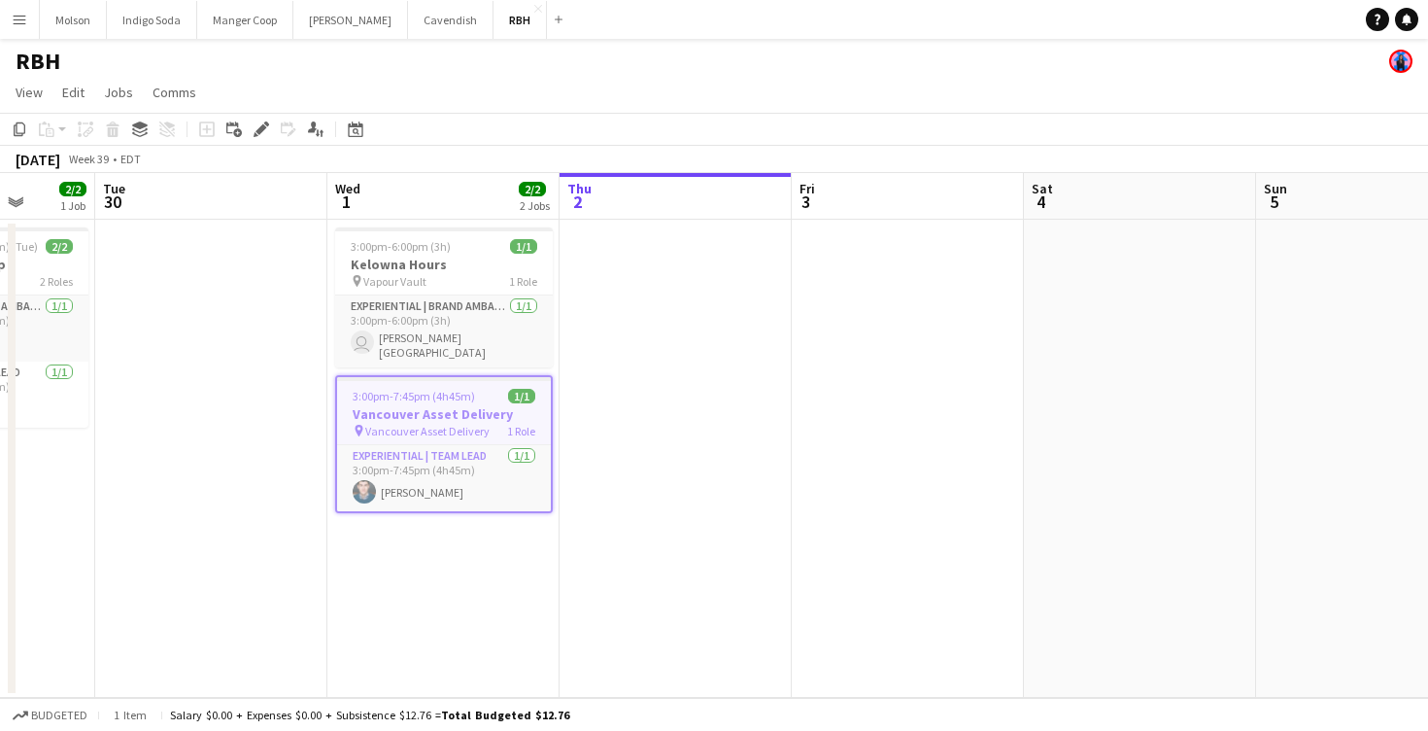
scroll to position [0, 850]
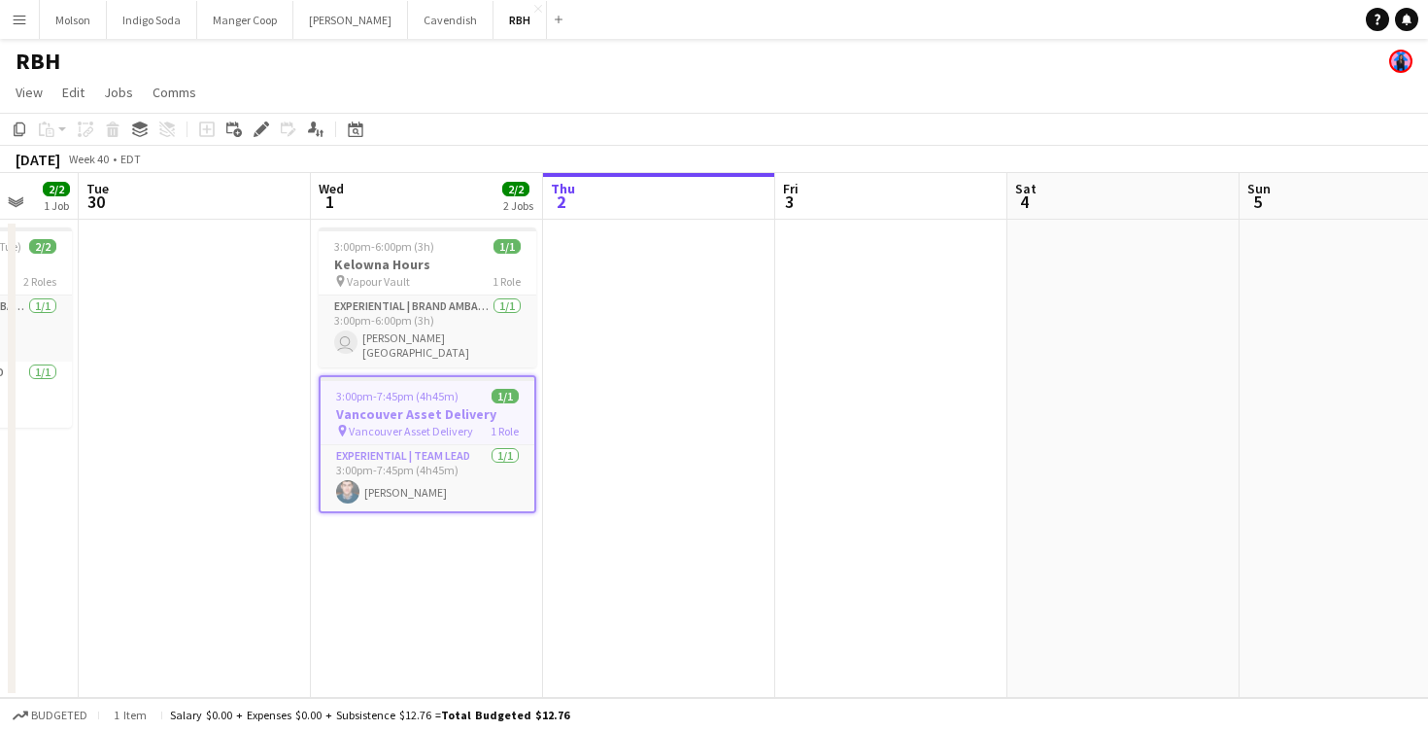
click at [547, 84] on app-page-menu "View Day view expanded Day view collapsed Month view Date picker Jump to today …" at bounding box center [714, 94] width 1428 height 37
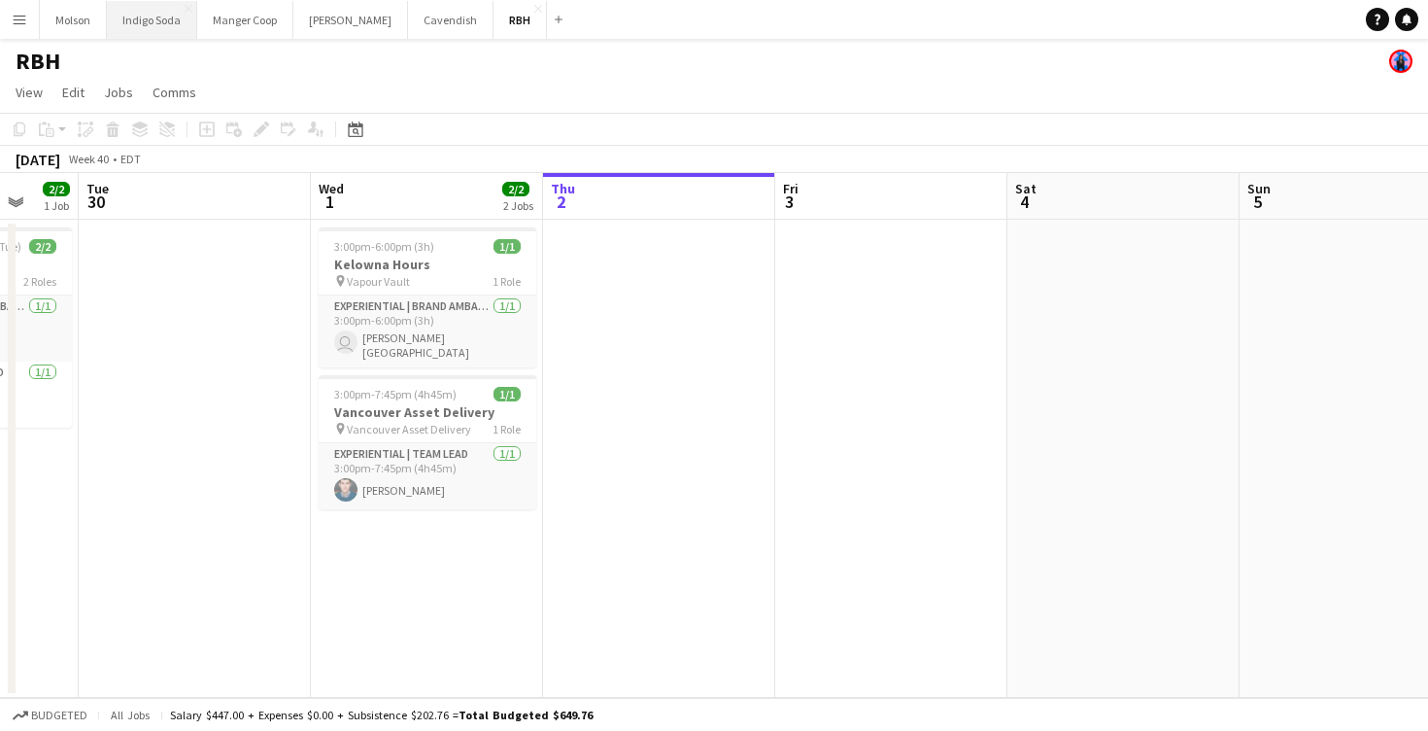
click at [138, 25] on button "Indigo Soda Close" at bounding box center [152, 20] width 90 height 38
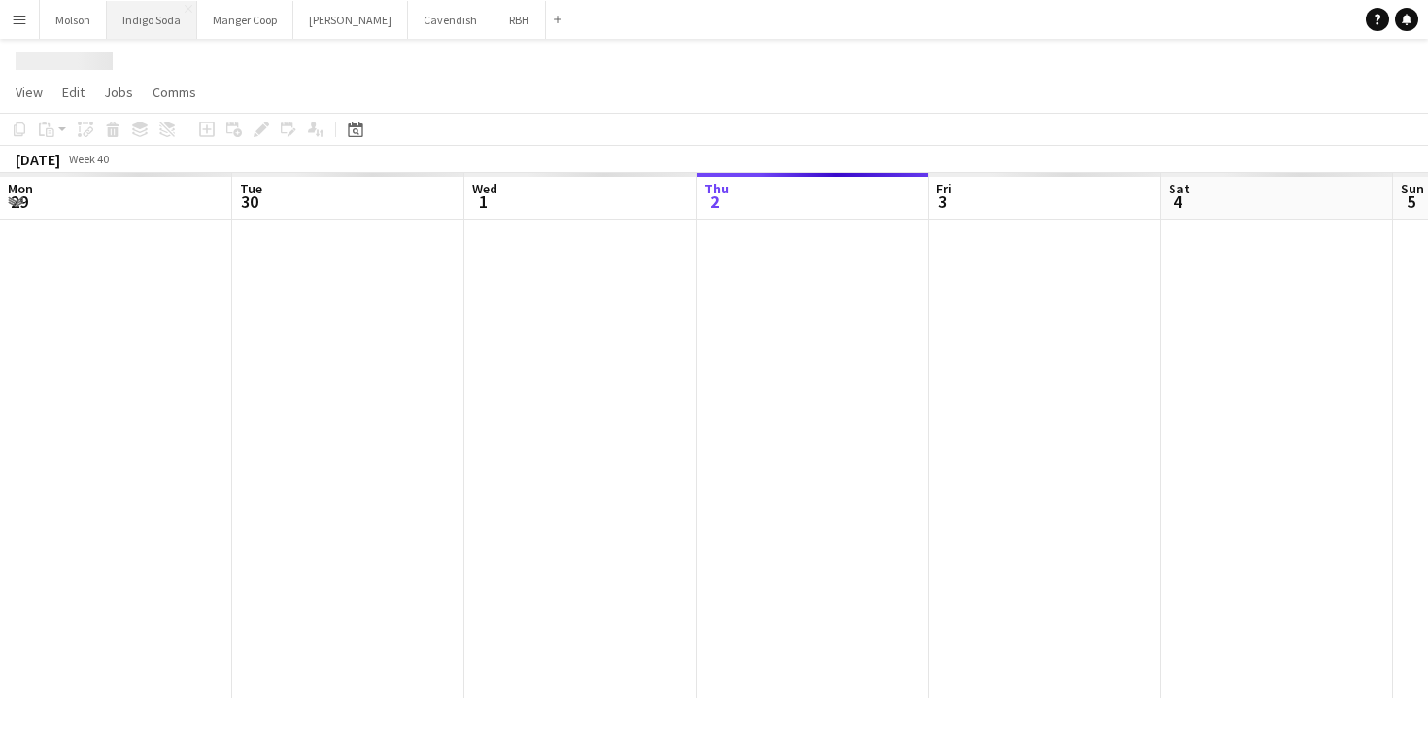
scroll to position [0, 464]
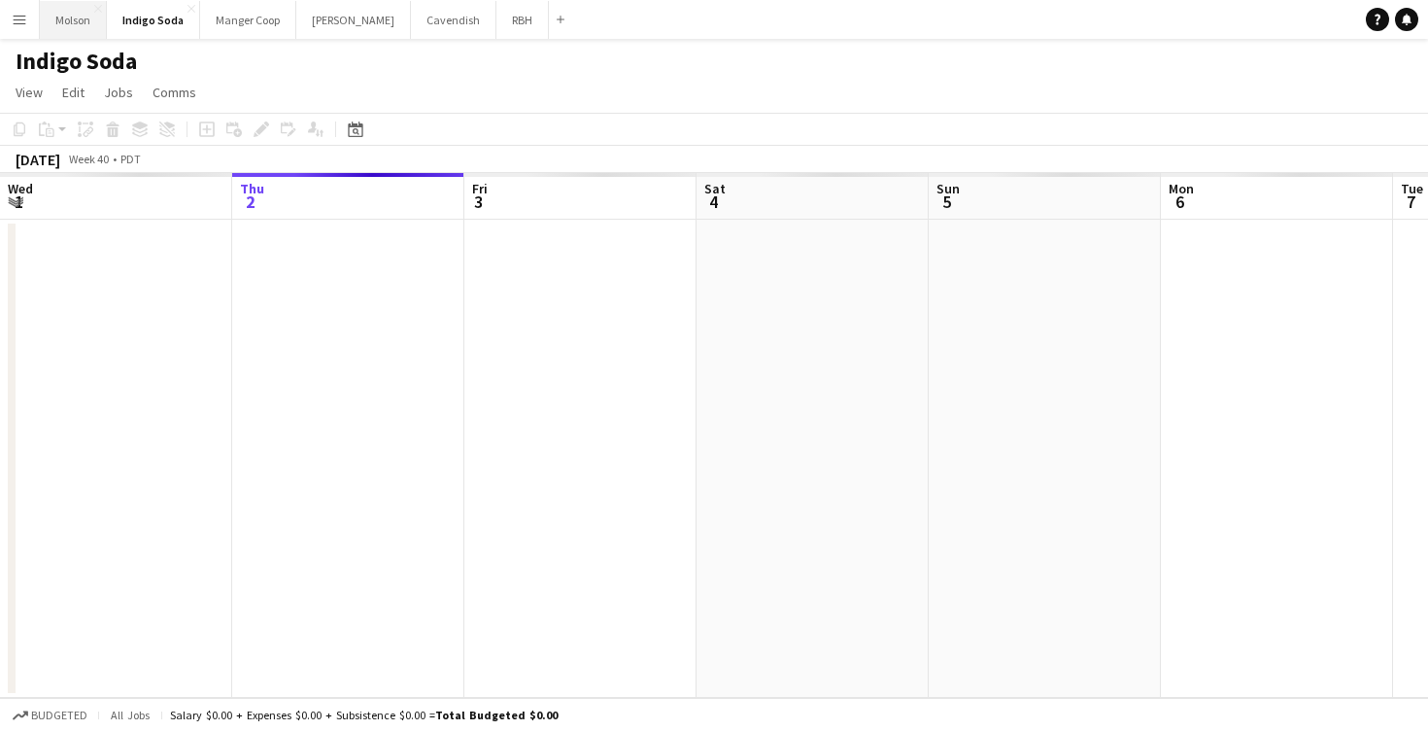
click at [70, 28] on button "Molson Close" at bounding box center [73, 20] width 67 height 38
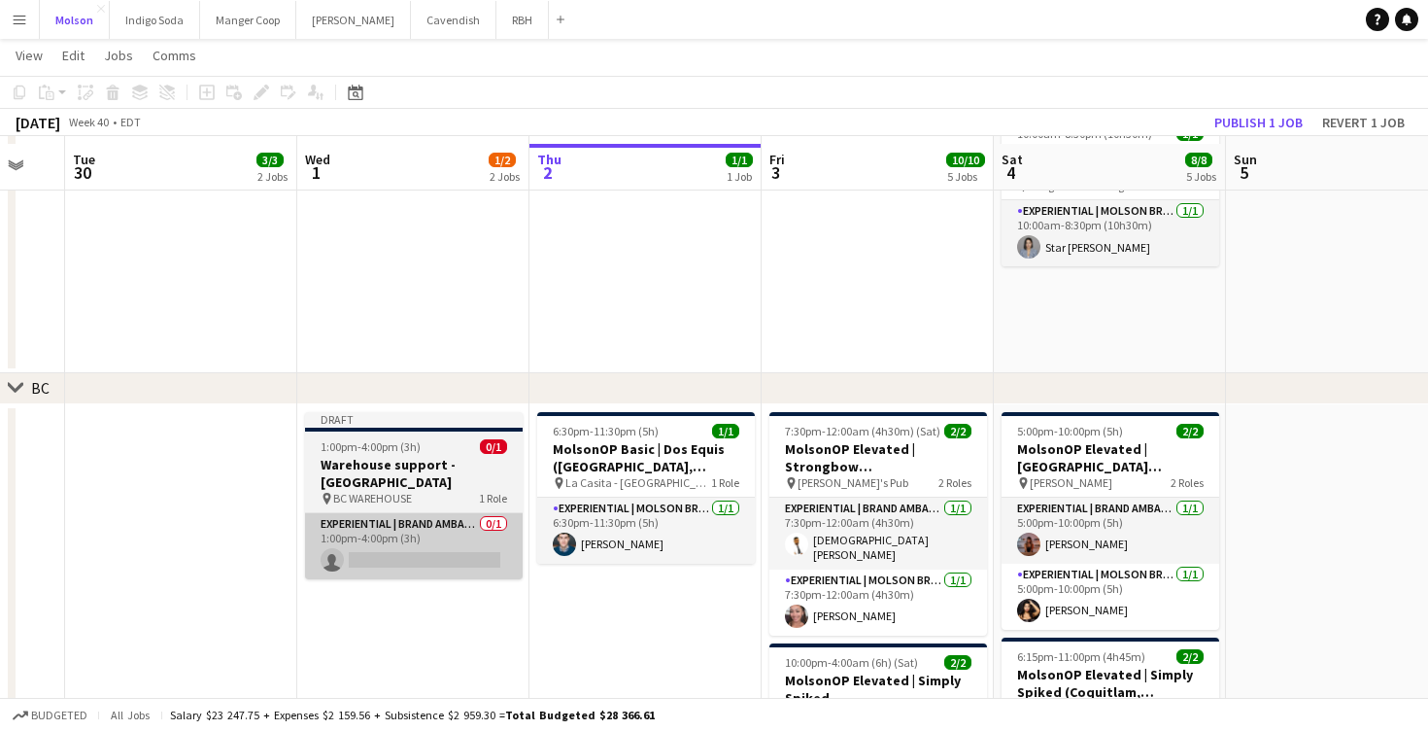
scroll to position [1267, 0]
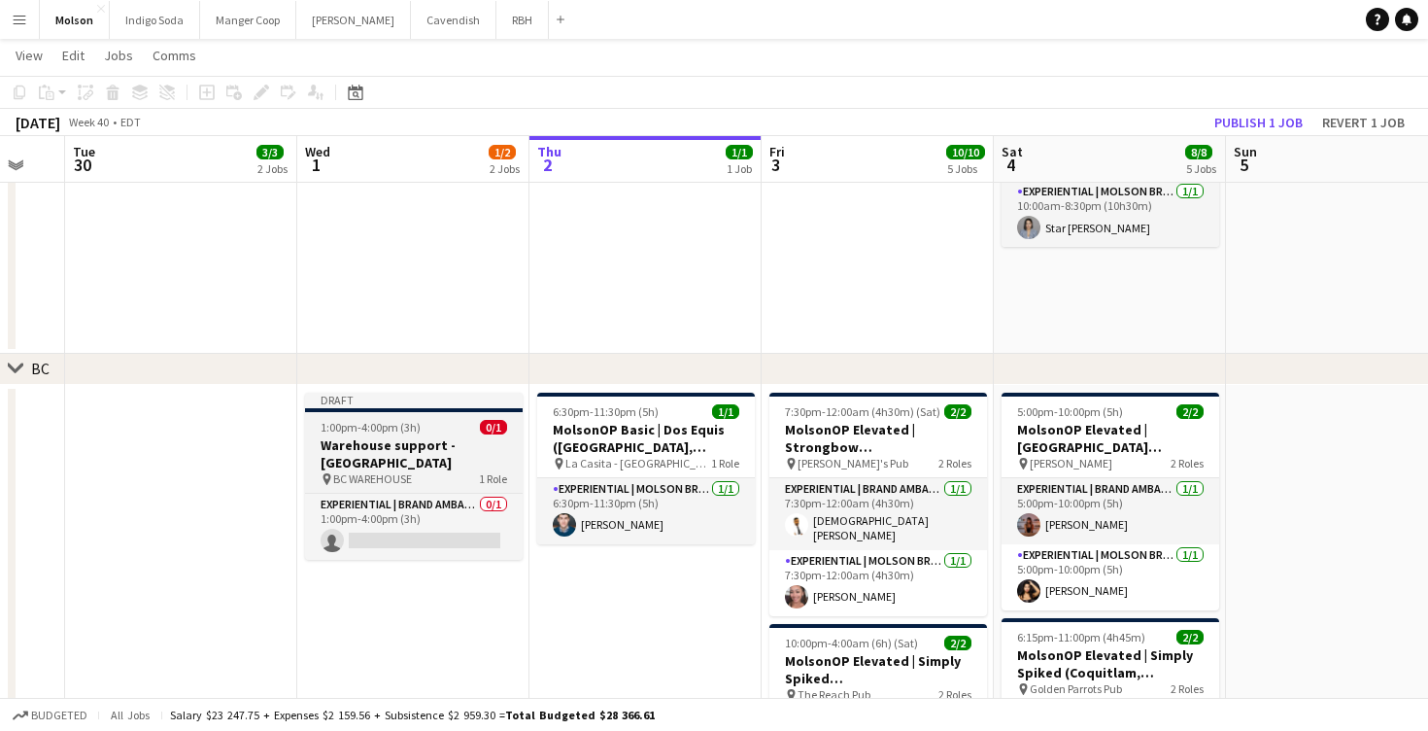
click at [412, 436] on h3 "Warehouse support - [GEOGRAPHIC_DATA]" at bounding box center [414, 453] width 218 height 35
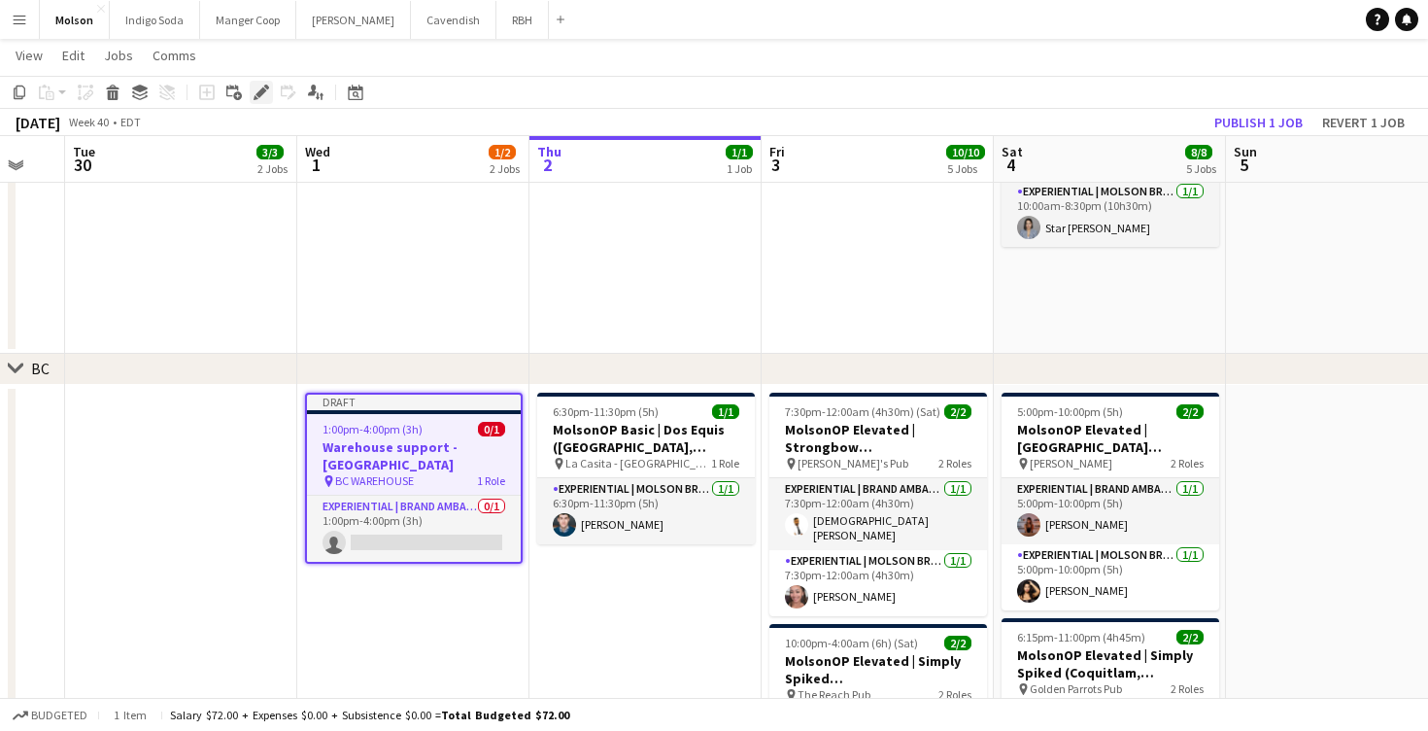
click at [261, 87] on icon "Edit" at bounding box center [262, 93] width 16 height 16
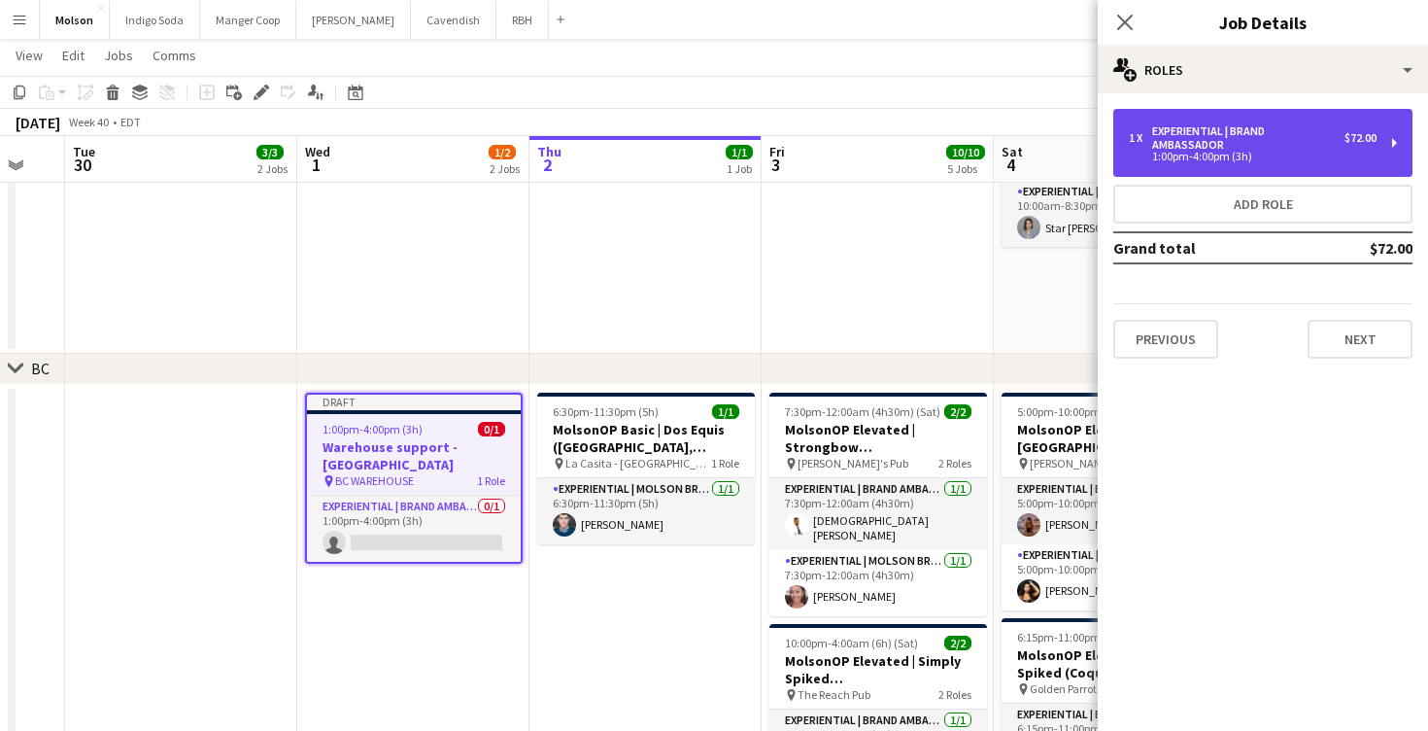
click at [1280, 158] on div "1:00pm-4:00pm (3h)" at bounding box center [1253, 157] width 248 height 10
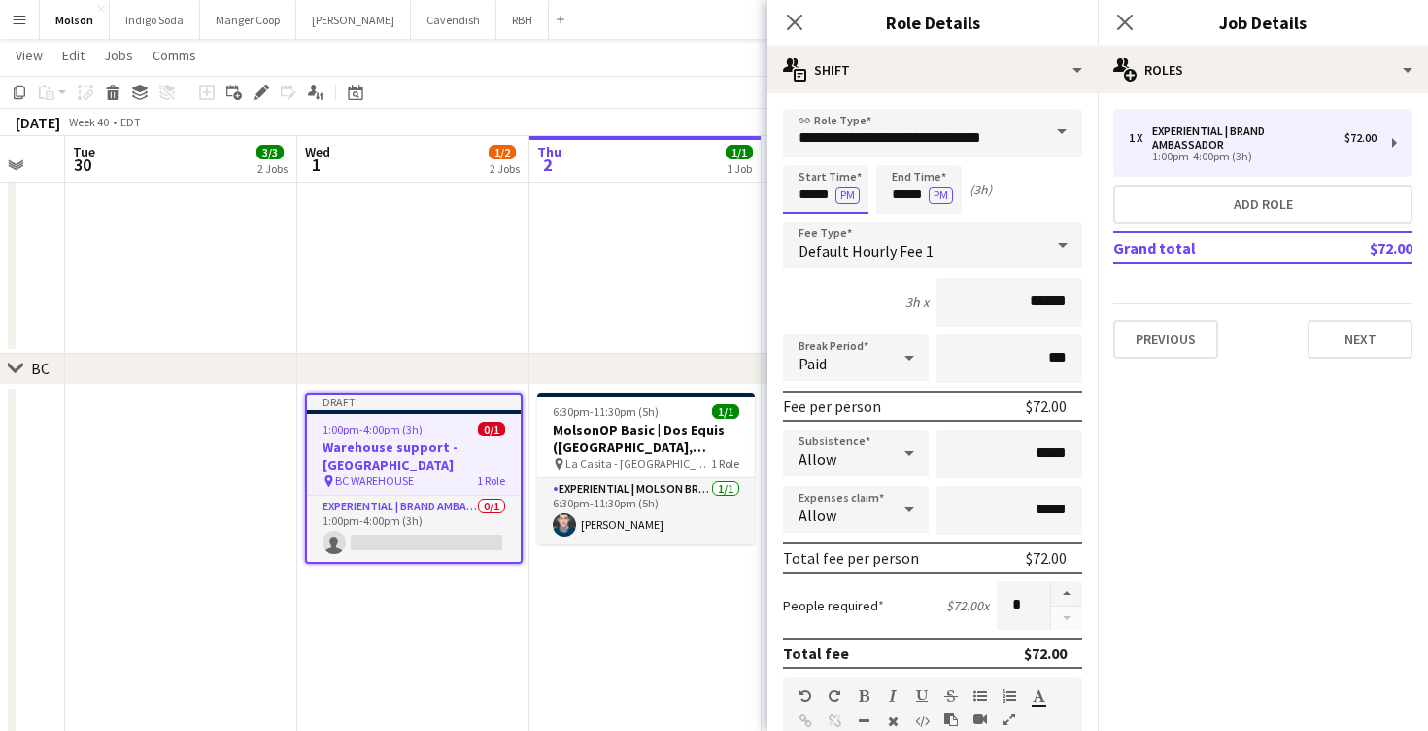
click at [826, 192] on input "*****" at bounding box center [826, 189] width 86 height 49
click at [814, 223] on div at bounding box center [806, 223] width 39 height 19
type input "*****"
click at [814, 223] on div at bounding box center [806, 223] width 39 height 19
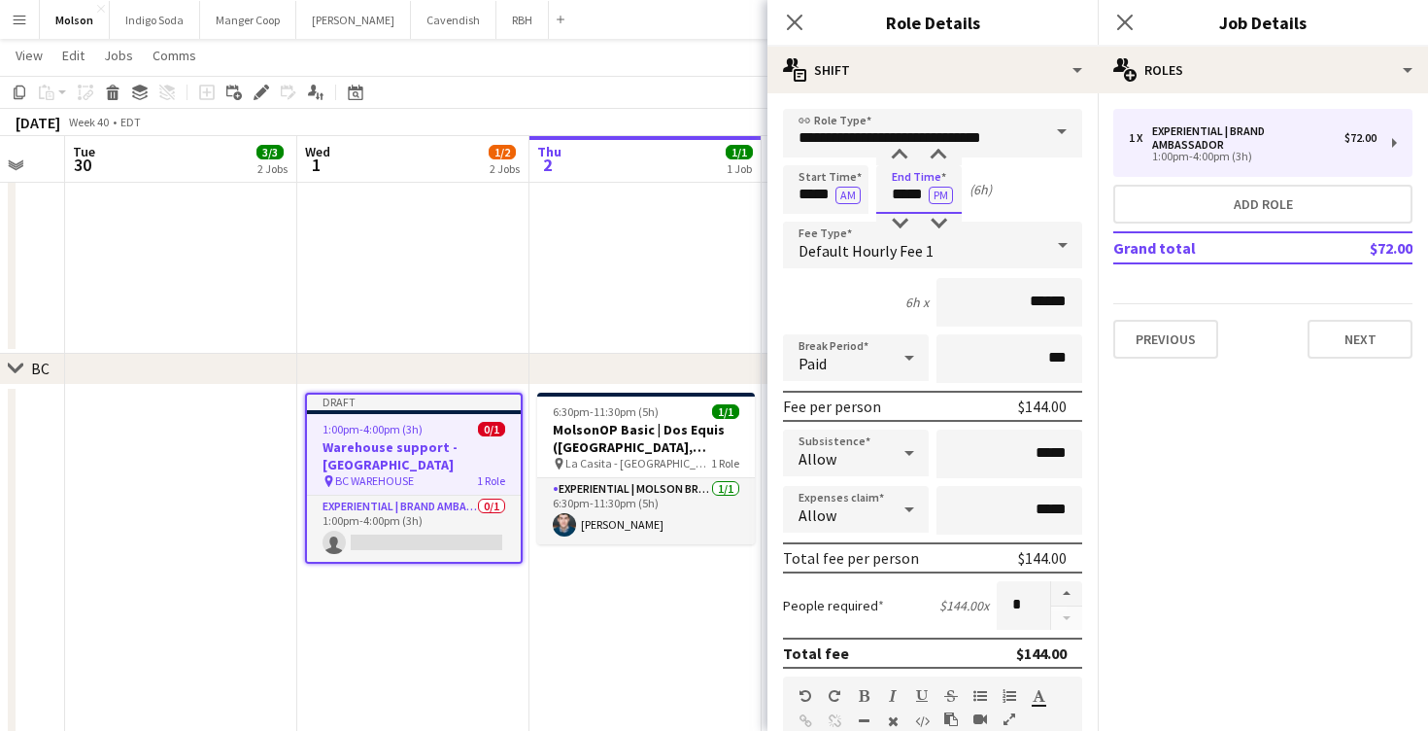
click at [912, 197] on input "*****" at bounding box center [919, 189] width 86 height 49
click at [905, 219] on div at bounding box center [899, 223] width 39 height 19
type input "*****"
click at [905, 219] on div at bounding box center [899, 223] width 39 height 19
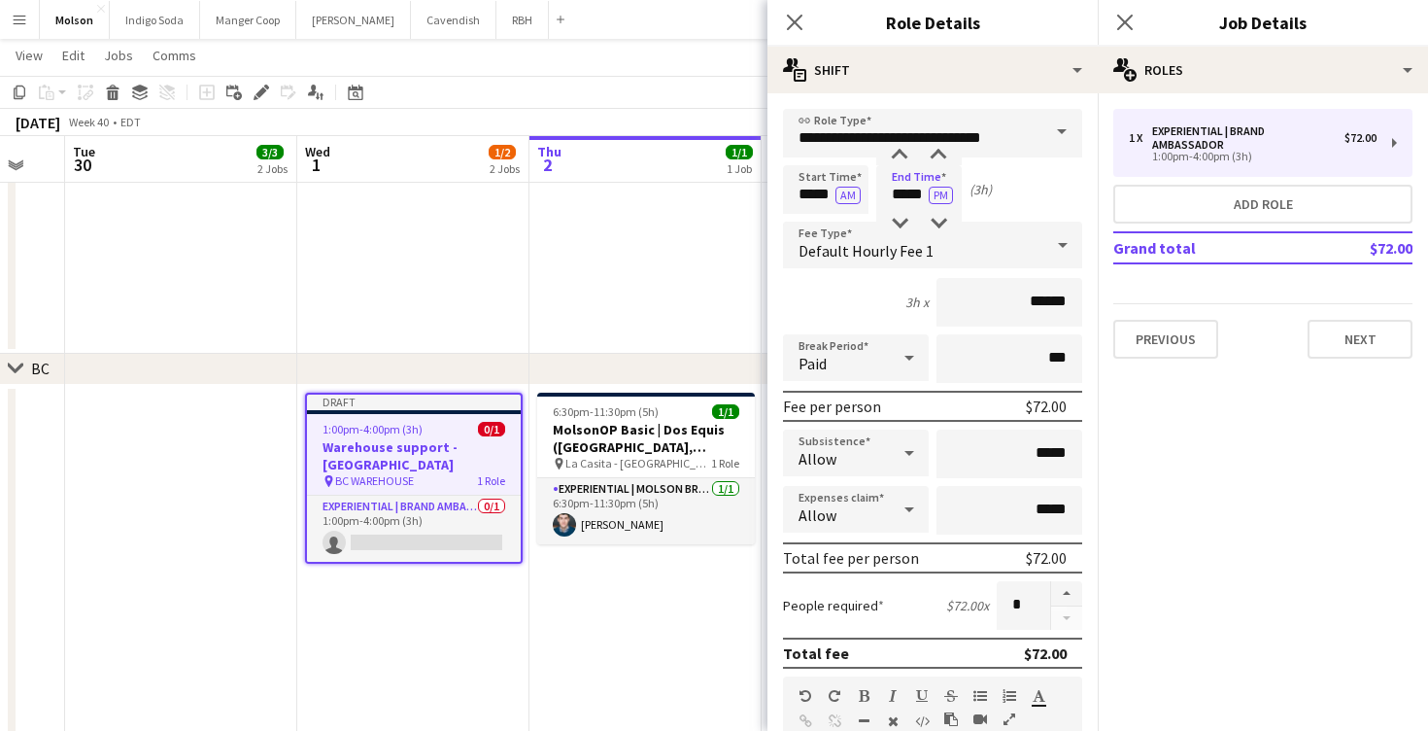
click at [1046, 189] on div "Start Time ***** AM End Time ***** PM (3h)" at bounding box center [932, 189] width 299 height 49
click at [659, 590] on app-date-cell "6:30pm-11:30pm (5h) 1/1 MolsonOP Basic | Dos Equis ([GEOGRAPHIC_DATA], [GEOGRAP…" at bounding box center [646, 712] width 232 height 654
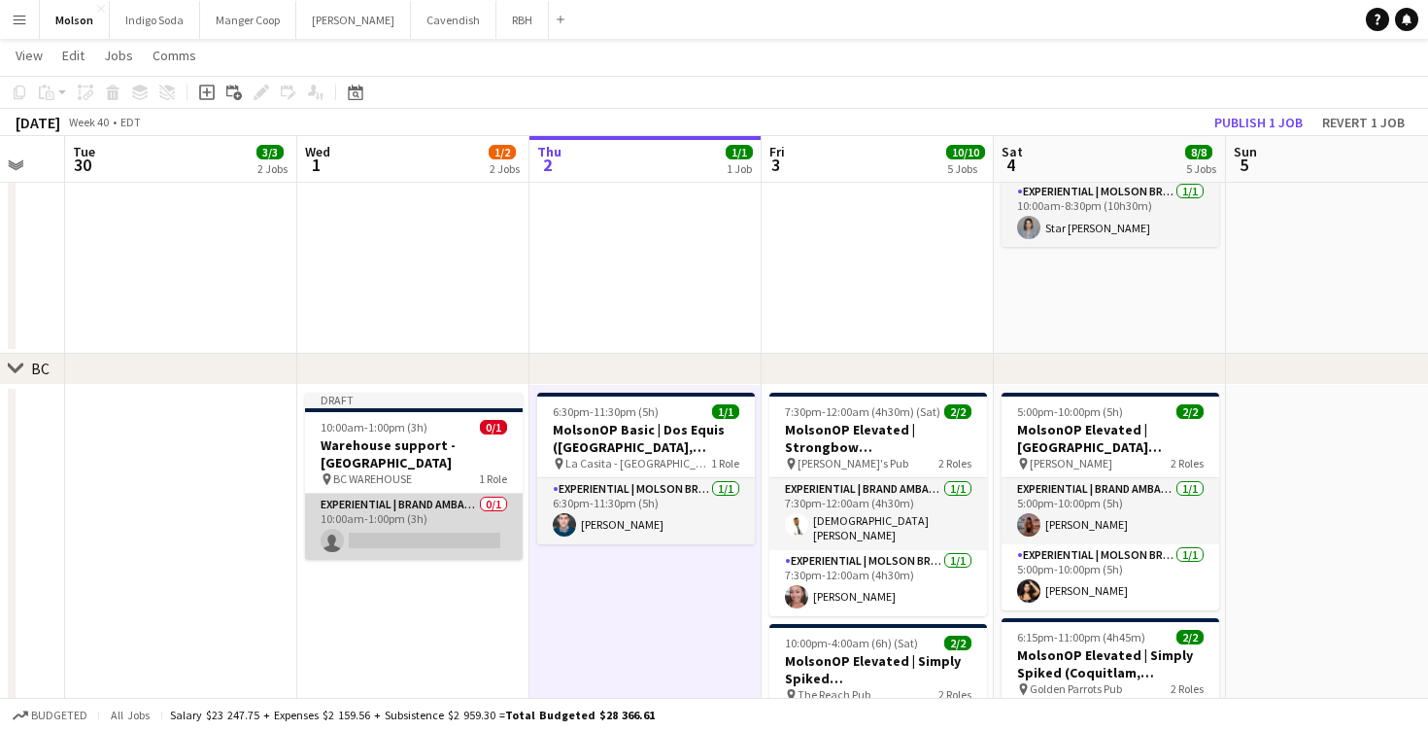
click at [397, 525] on app-card-role "Experiential | Brand Ambassador 0/1 10:00am-1:00pm (3h) single-neutral-actions" at bounding box center [414, 527] width 218 height 66
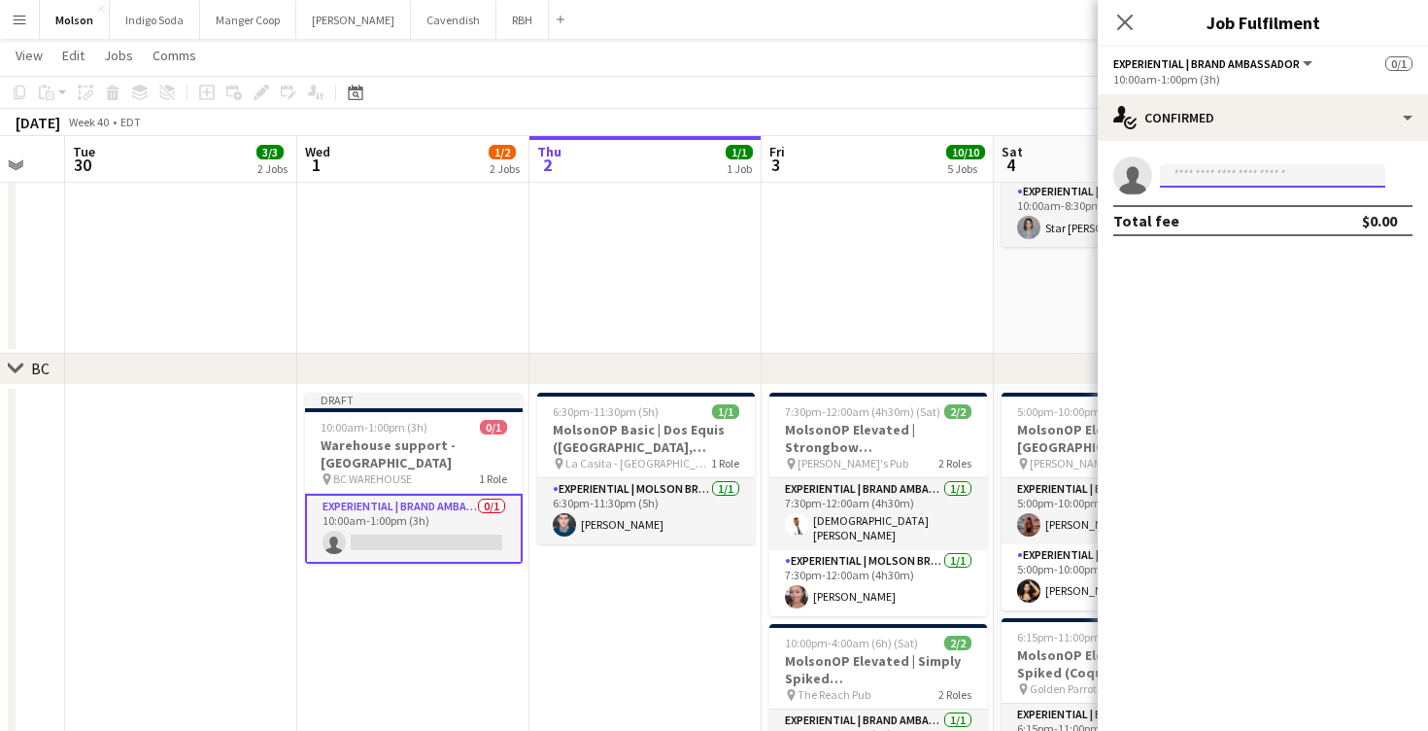
click at [1215, 173] on input at bounding box center [1272, 175] width 225 height 23
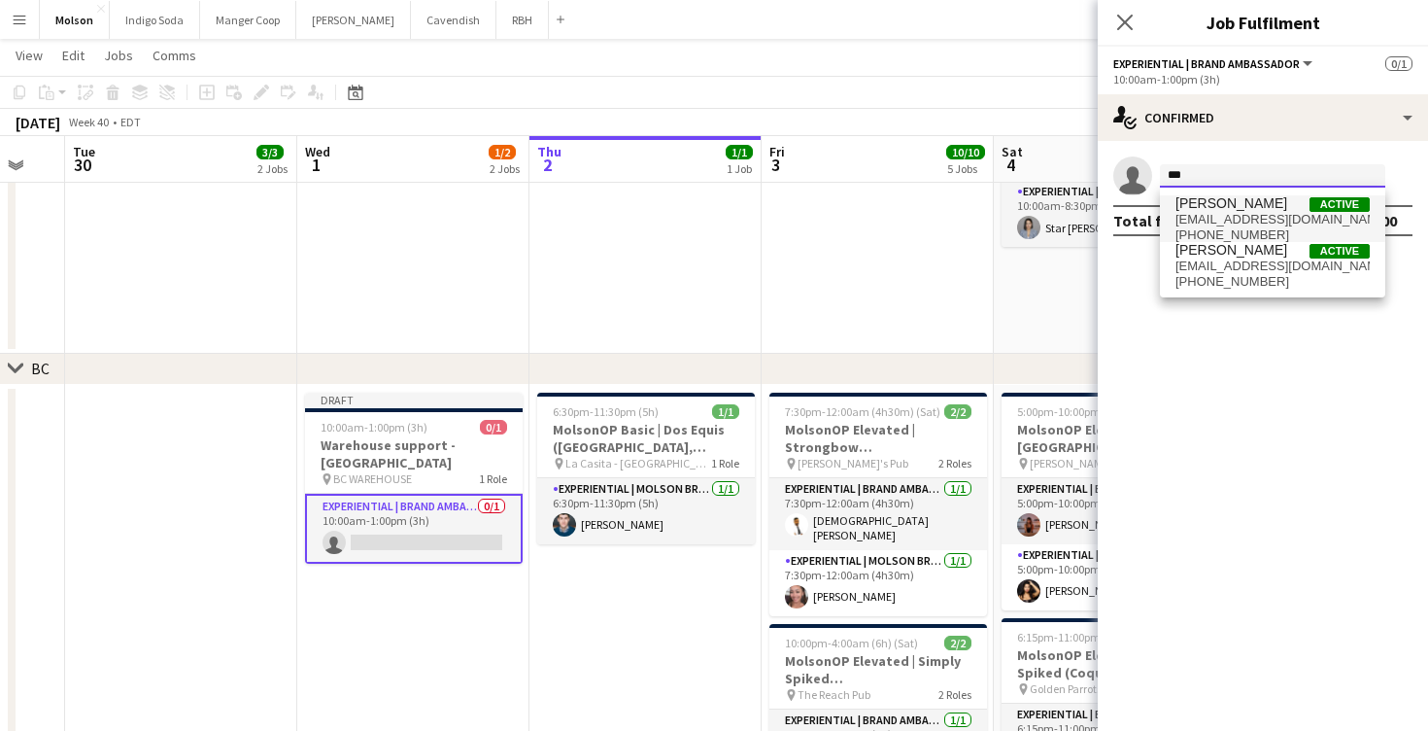
type input "***"
click at [1255, 229] on span "[PHONE_NUMBER]" at bounding box center [1273, 235] width 194 height 16
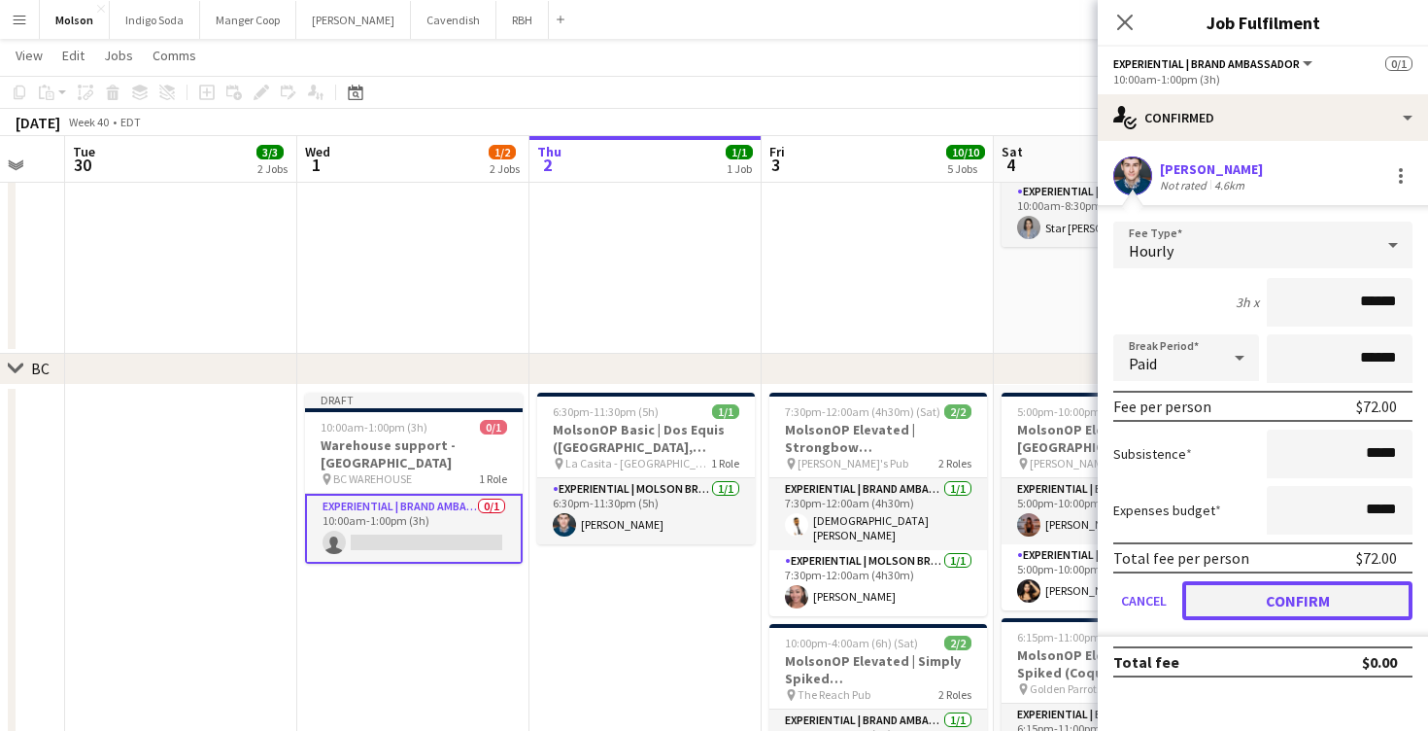
click at [1278, 596] on button "Confirm" at bounding box center [1297, 600] width 230 height 39
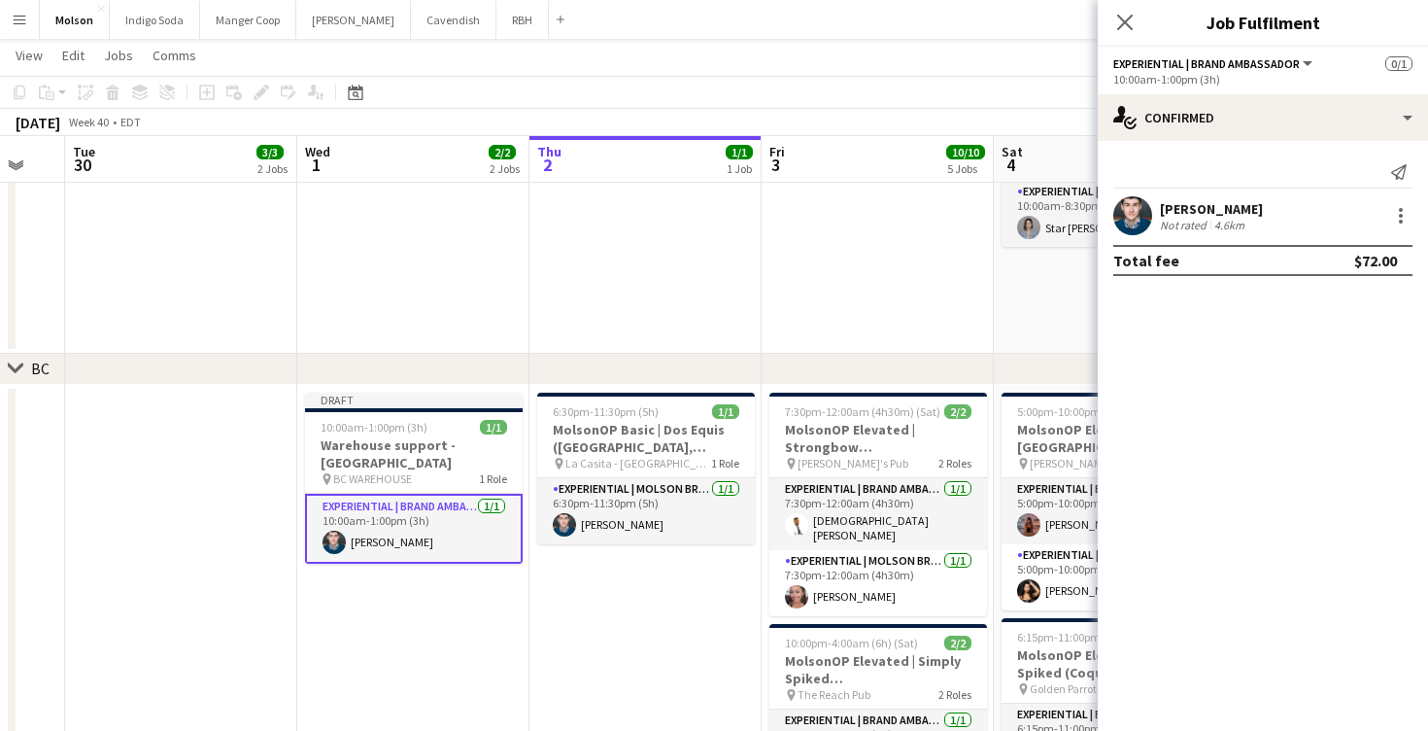
click at [1026, 313] on app-date-cell "10:00am-8:30pm (10h30m) 1/1 MolsonOP Basic | Madri (Welland, ON) pin Tailgates …" at bounding box center [1110, 220] width 232 height 266
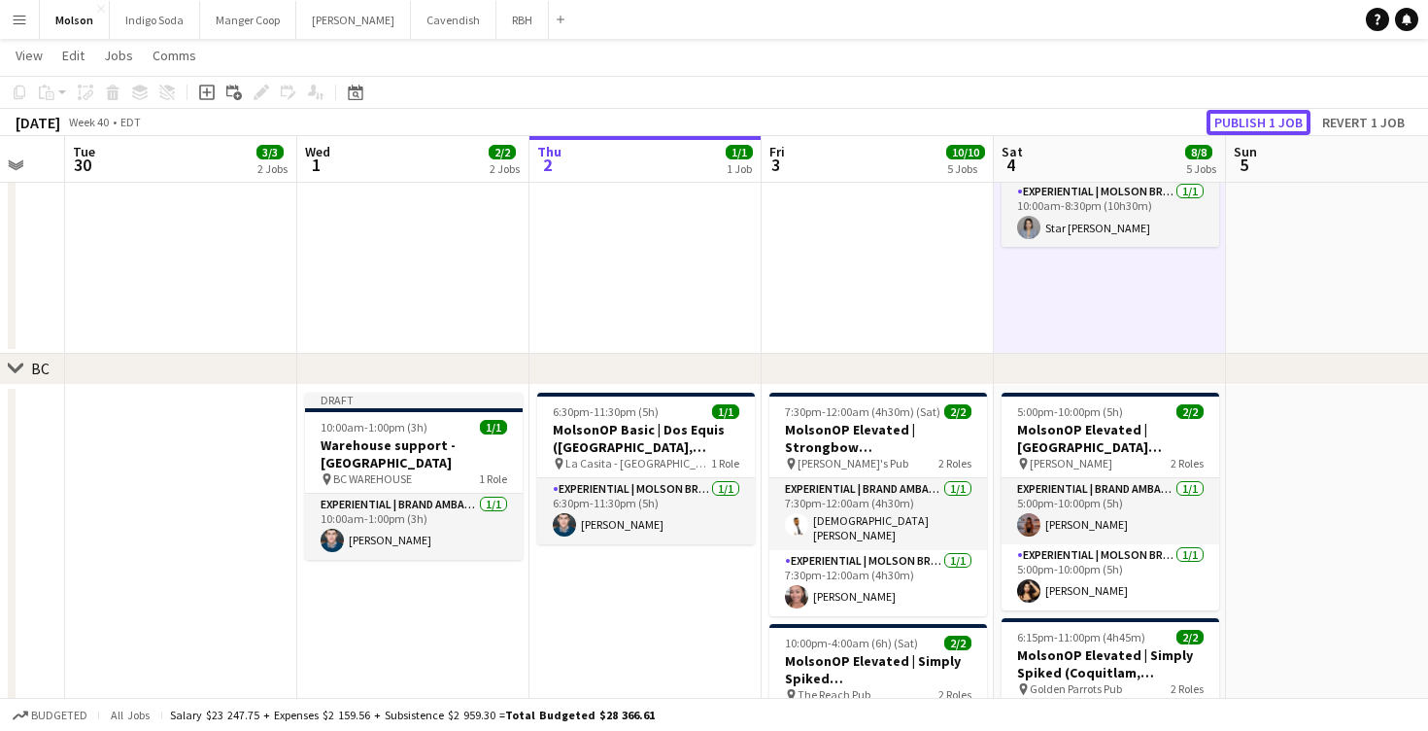
click at [1264, 119] on button "Publish 1 job" at bounding box center [1259, 122] width 104 height 25
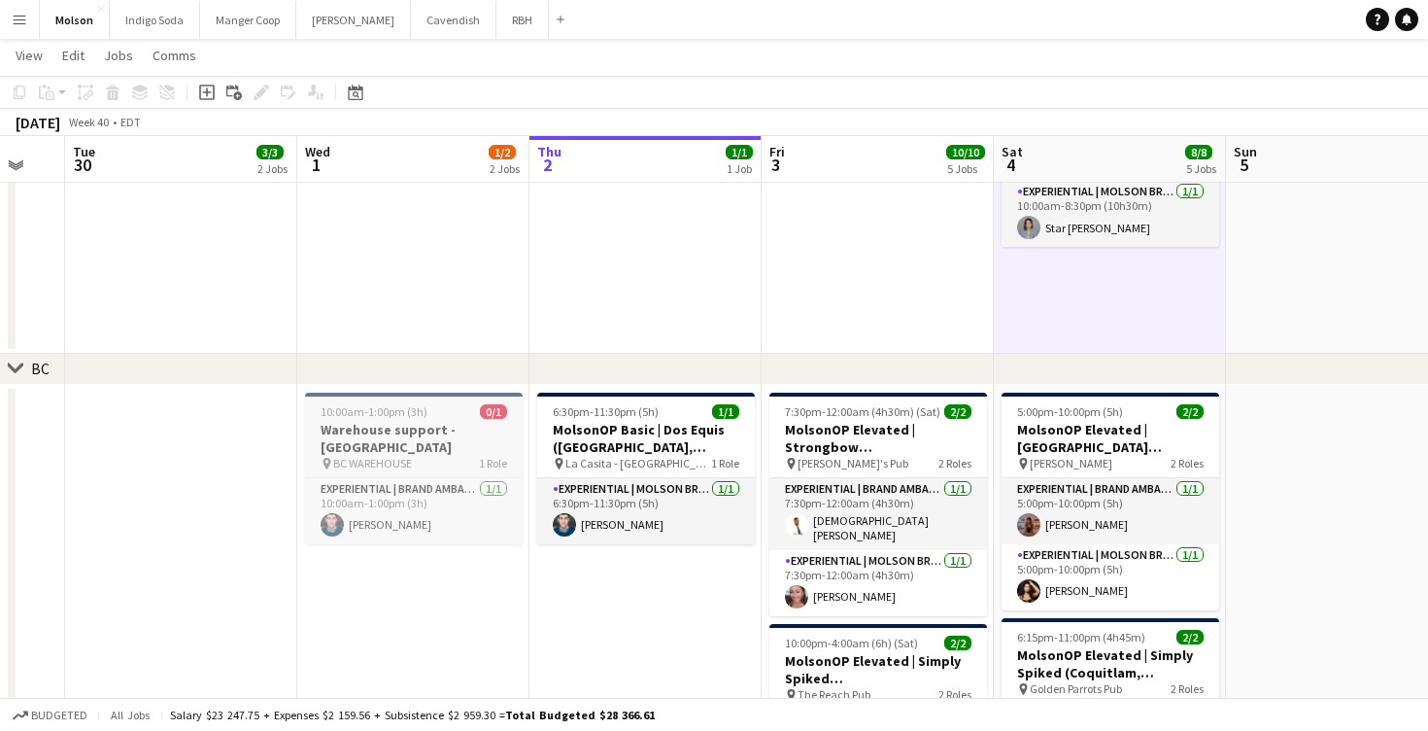
click at [429, 414] on div "10:00am-1:00pm (3h) 0/1" at bounding box center [414, 411] width 218 height 15
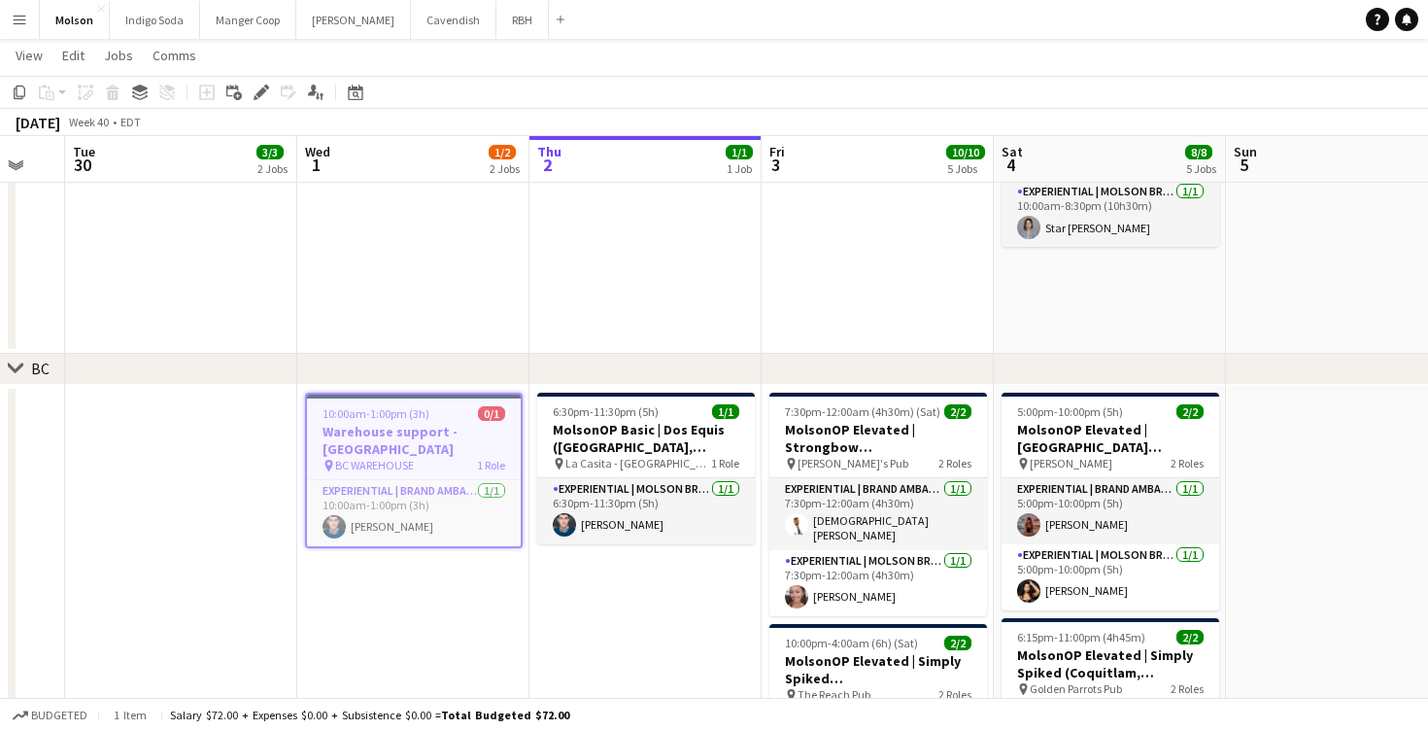
click at [618, 70] on app-page-menu "View Day view expanded Day view collapsed Month view Date picker Jump to today …" at bounding box center [714, 57] width 1428 height 37
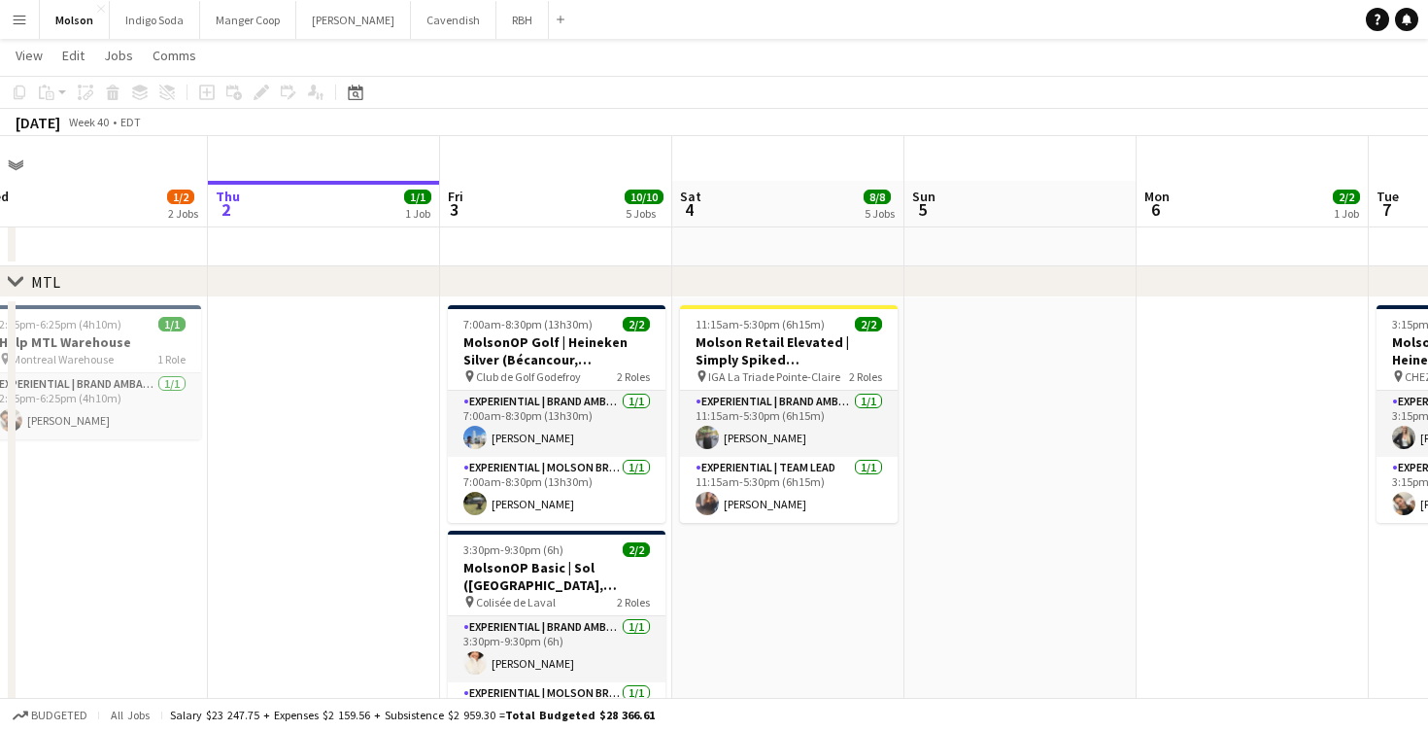
scroll to position [1, 0]
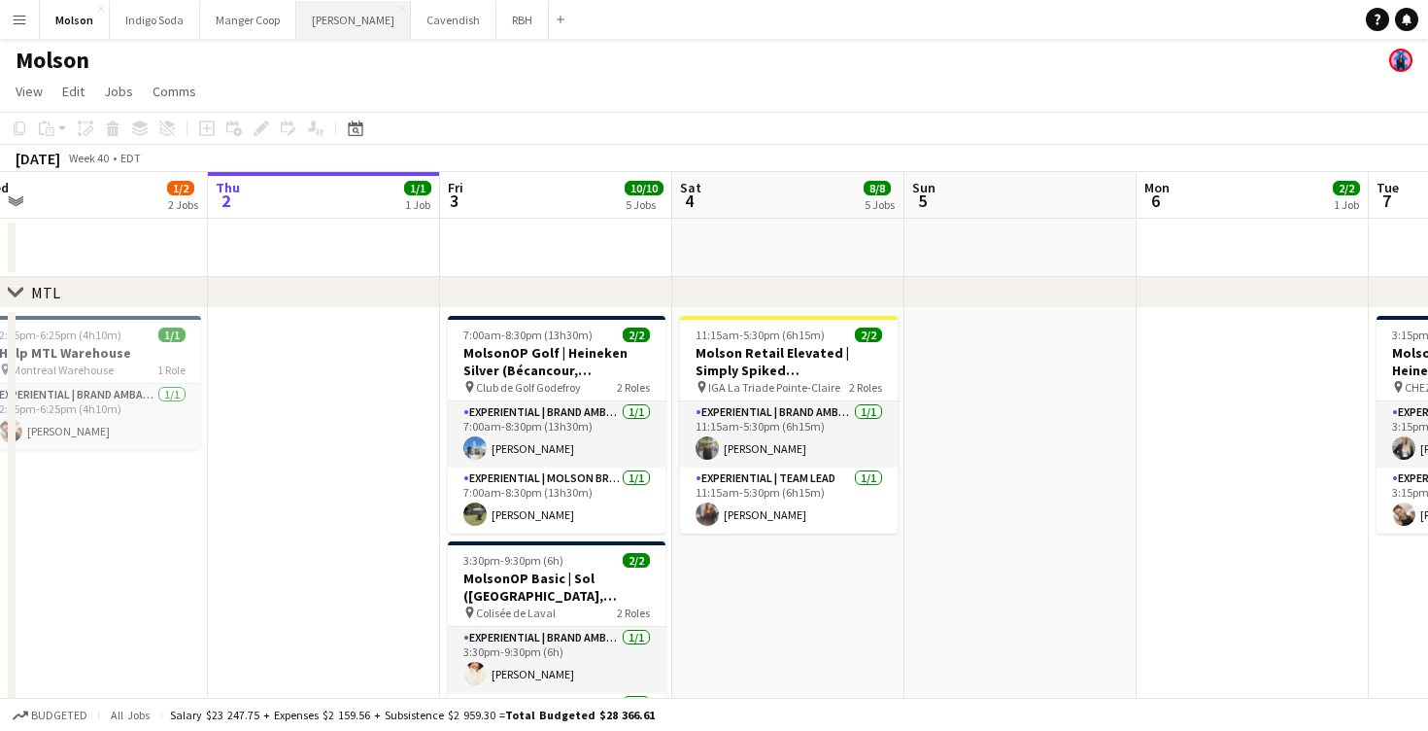
click at [315, 24] on button "Desjardins Close" at bounding box center [353, 20] width 115 height 38
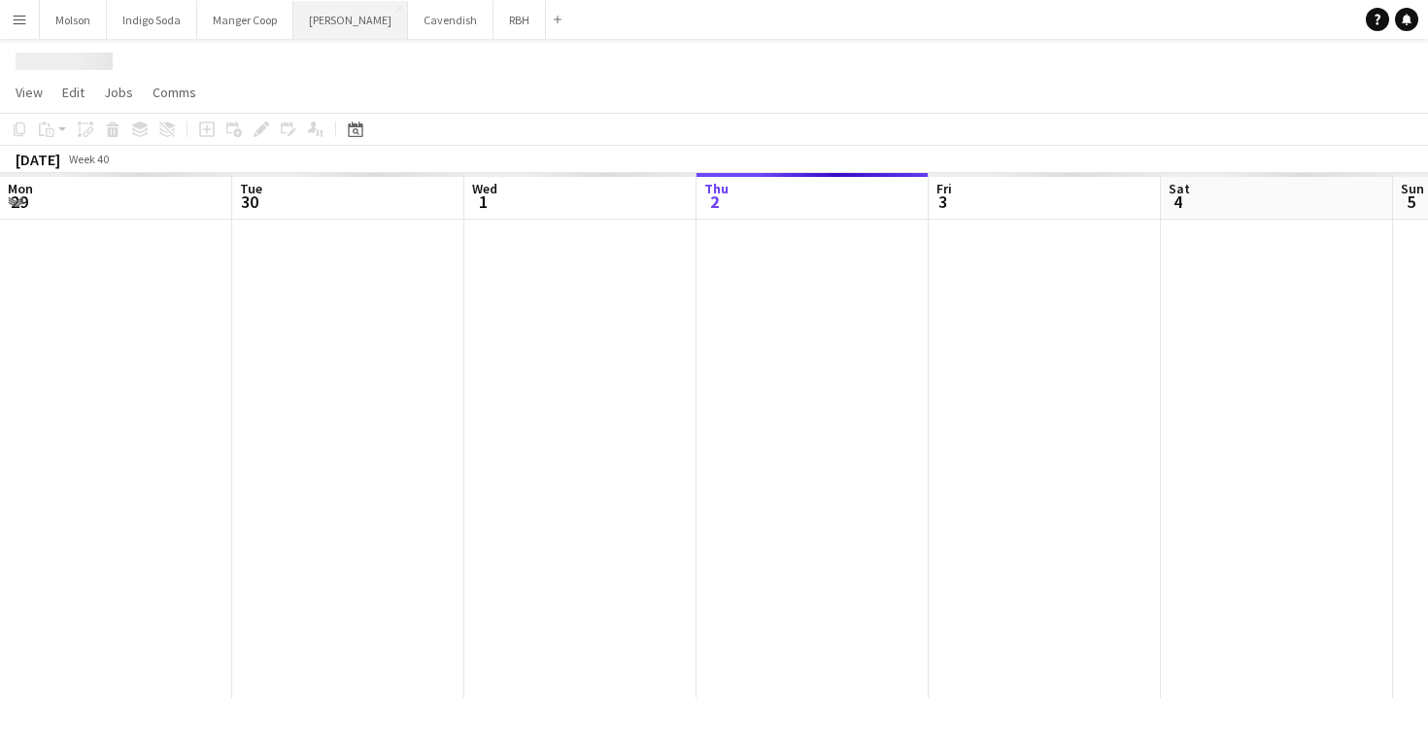
scroll to position [0, 464]
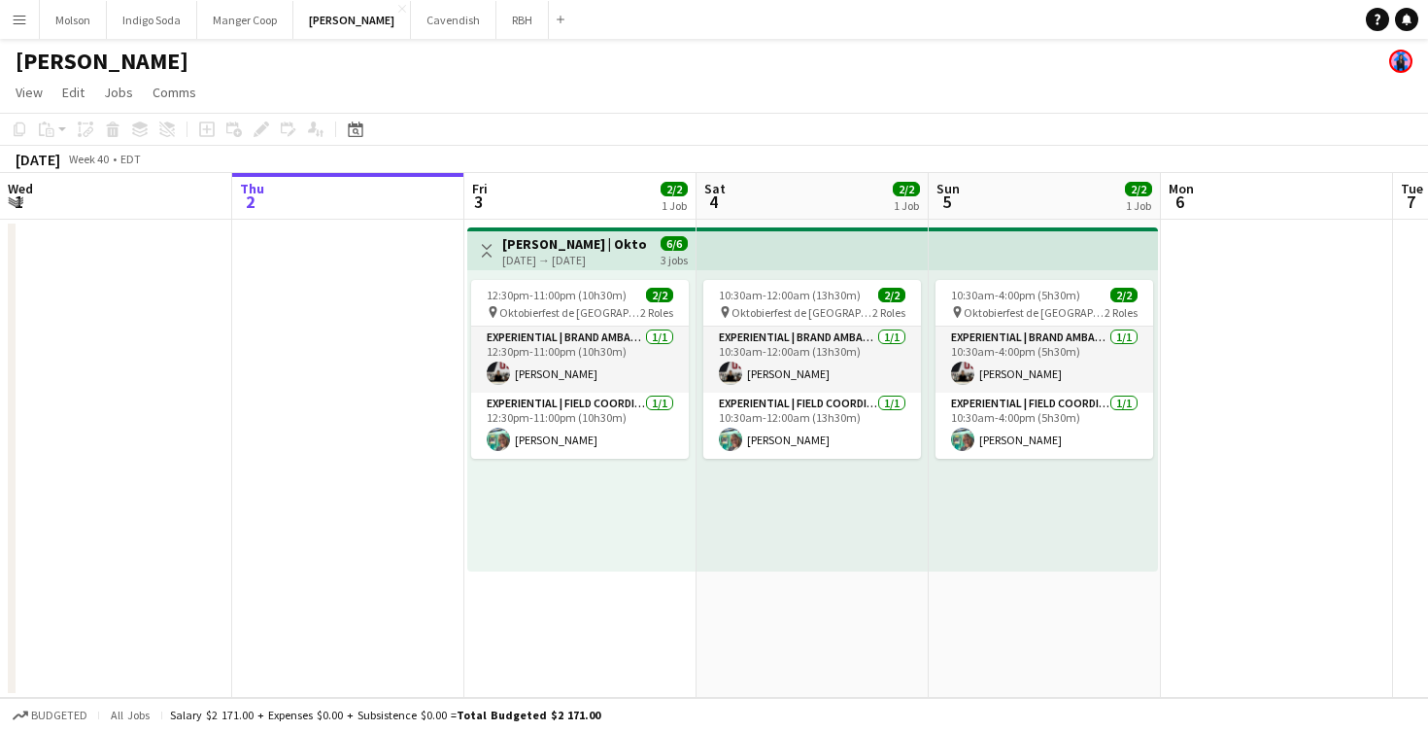
click at [696, 86] on app-page-menu "View Day view expanded Day view collapsed Month view Date picker Jump to today …" at bounding box center [714, 94] width 1428 height 37
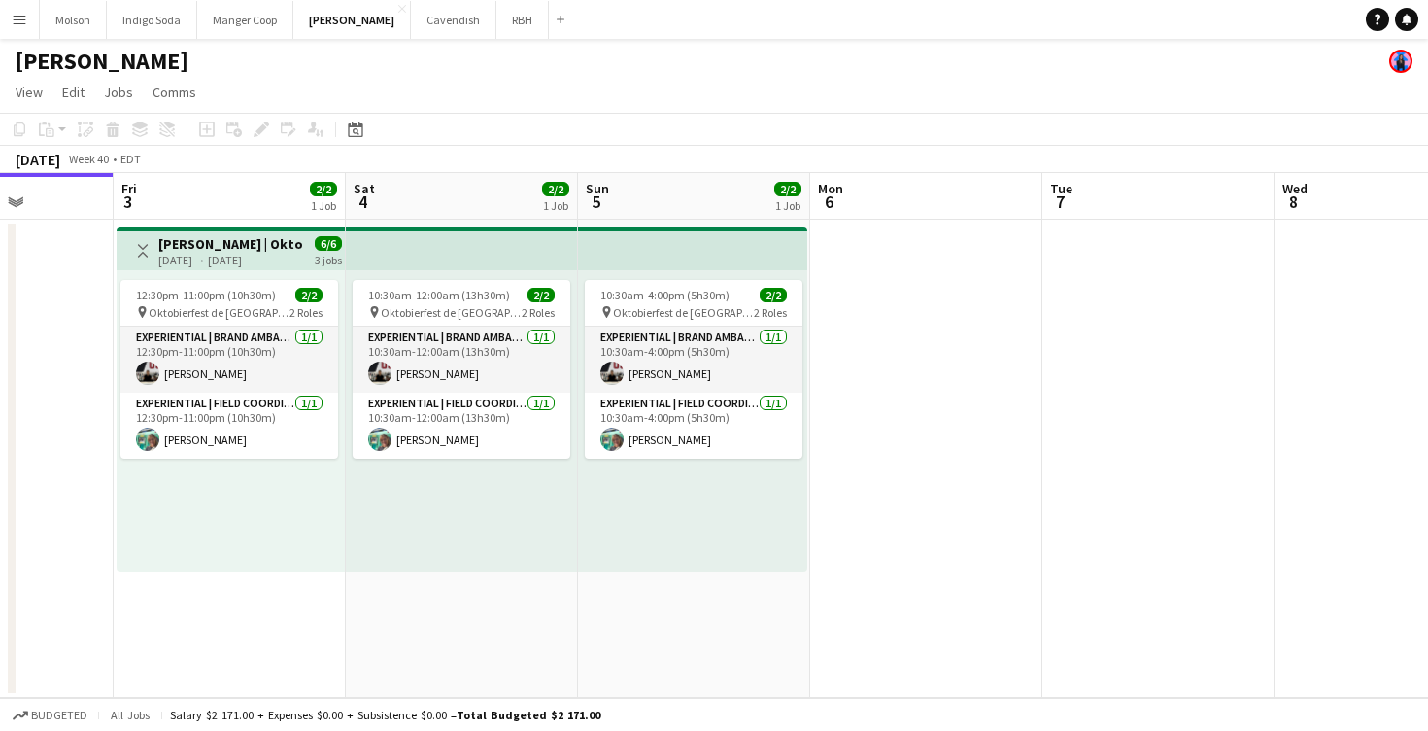
scroll to position [0, 568]
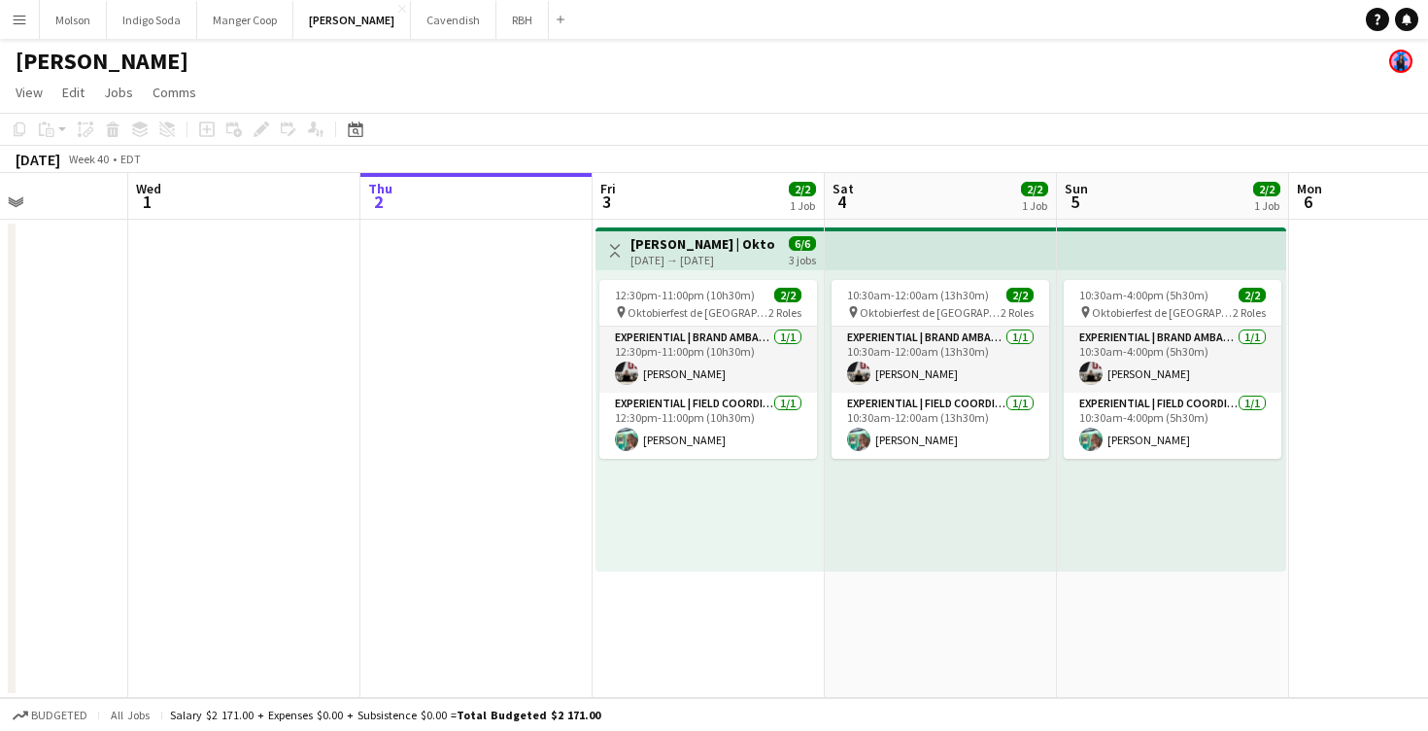
click at [28, 22] on button "Menu" at bounding box center [19, 19] width 39 height 39
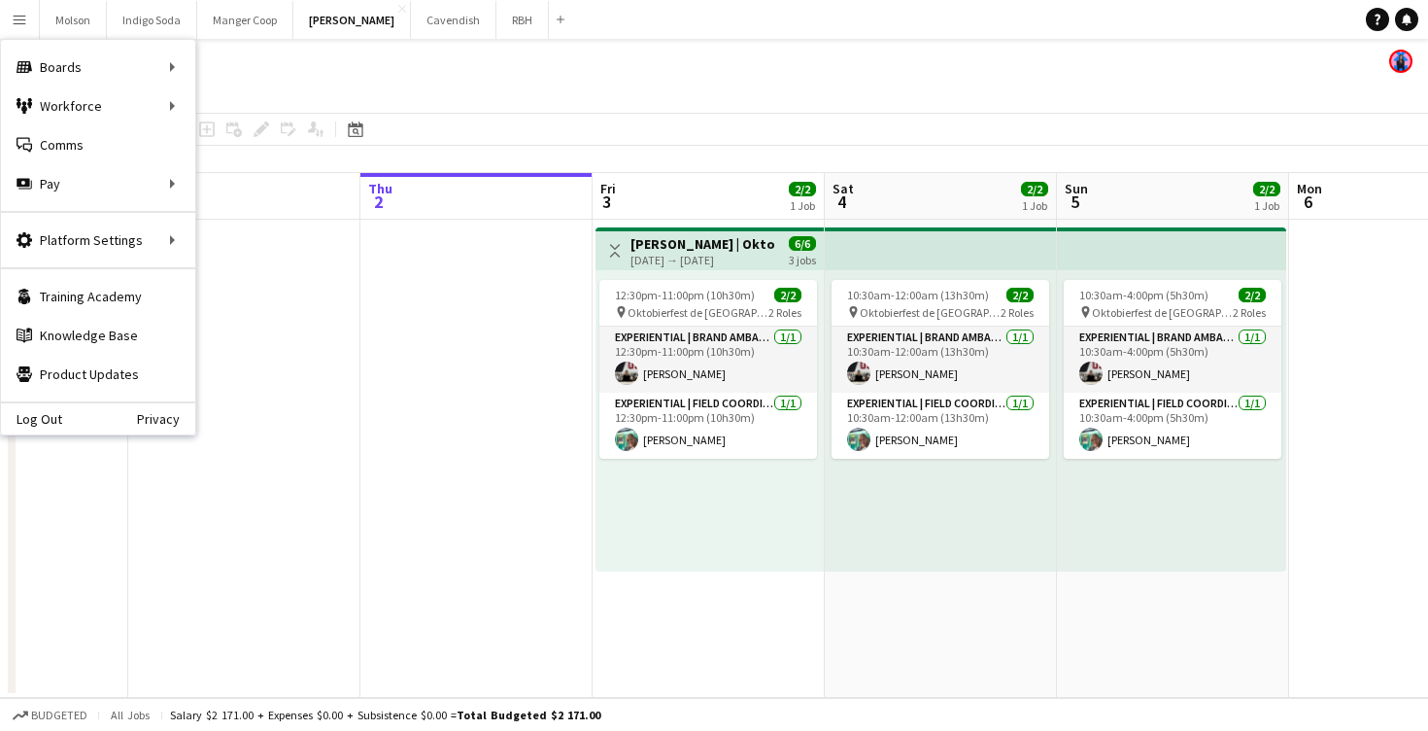
click at [466, 55] on div "[PERSON_NAME]" at bounding box center [714, 57] width 1428 height 37
